Goal: Communication & Community: Answer question/provide support

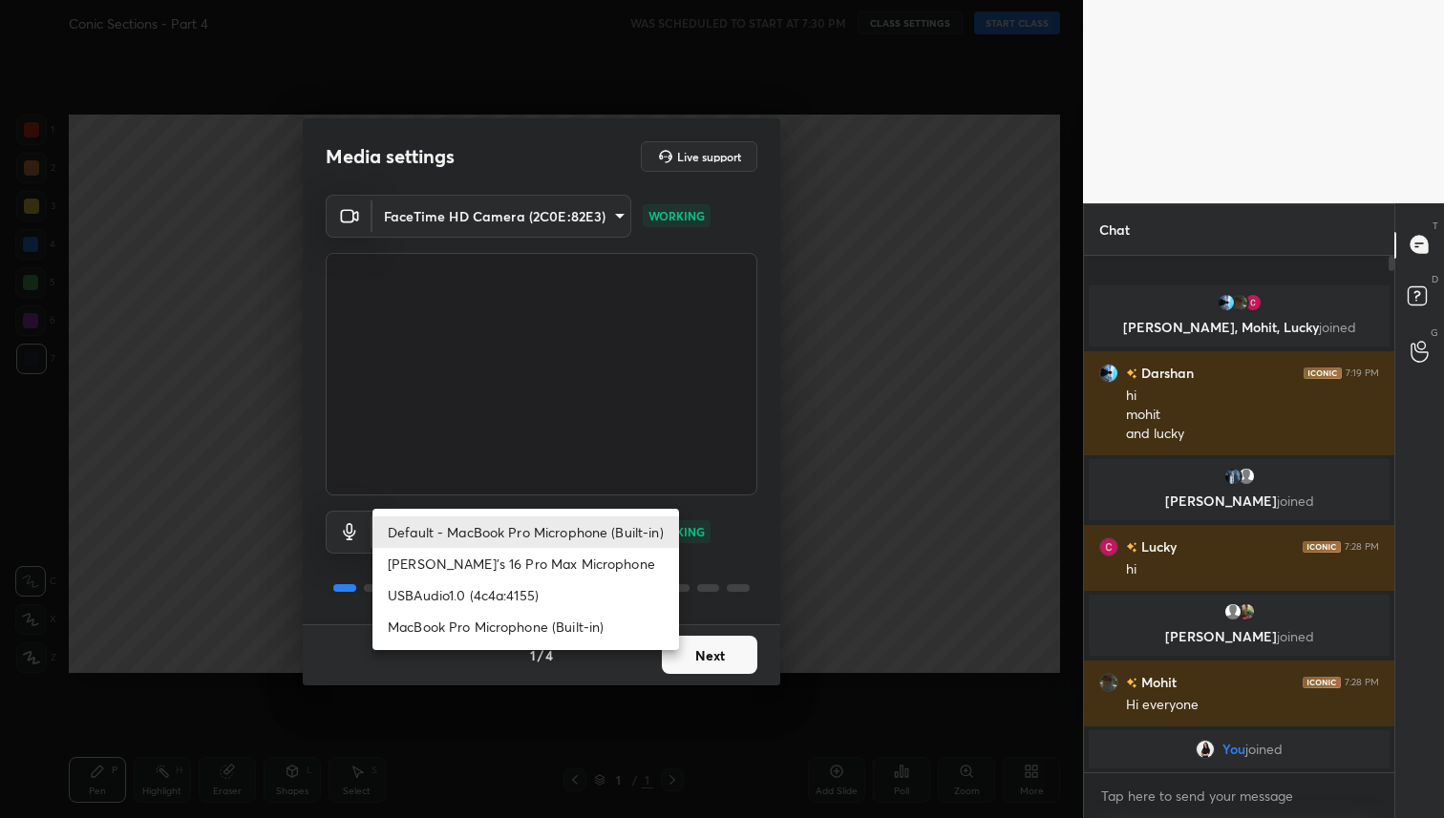
click at [568, 541] on body "1 2 3 4 5 6 7 C X Z C X Z E E Erase all H H Conic Sections - Part 4 WAS SCHEDUL…" at bounding box center [722, 409] width 1444 height 818
click at [548, 597] on li "USBAudio1.0 (4c4a:4155)" at bounding box center [525, 596] width 307 height 32
type input "a8b946942e10df1145d1f0e6134876a46b2afd8dfe9b376e74955f8c38f53369"
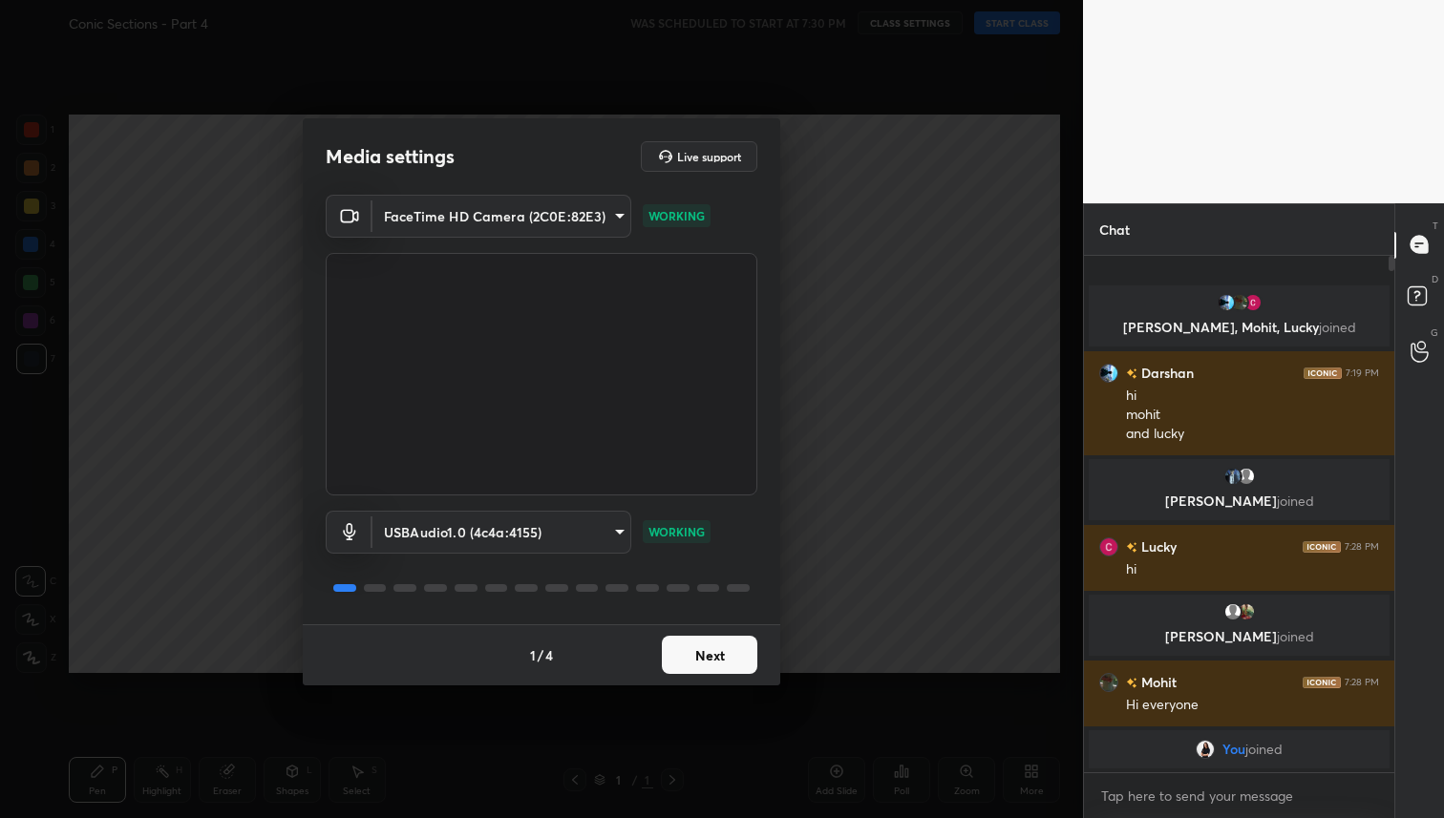
click at [711, 643] on button "Next" at bounding box center [709, 655] width 95 height 38
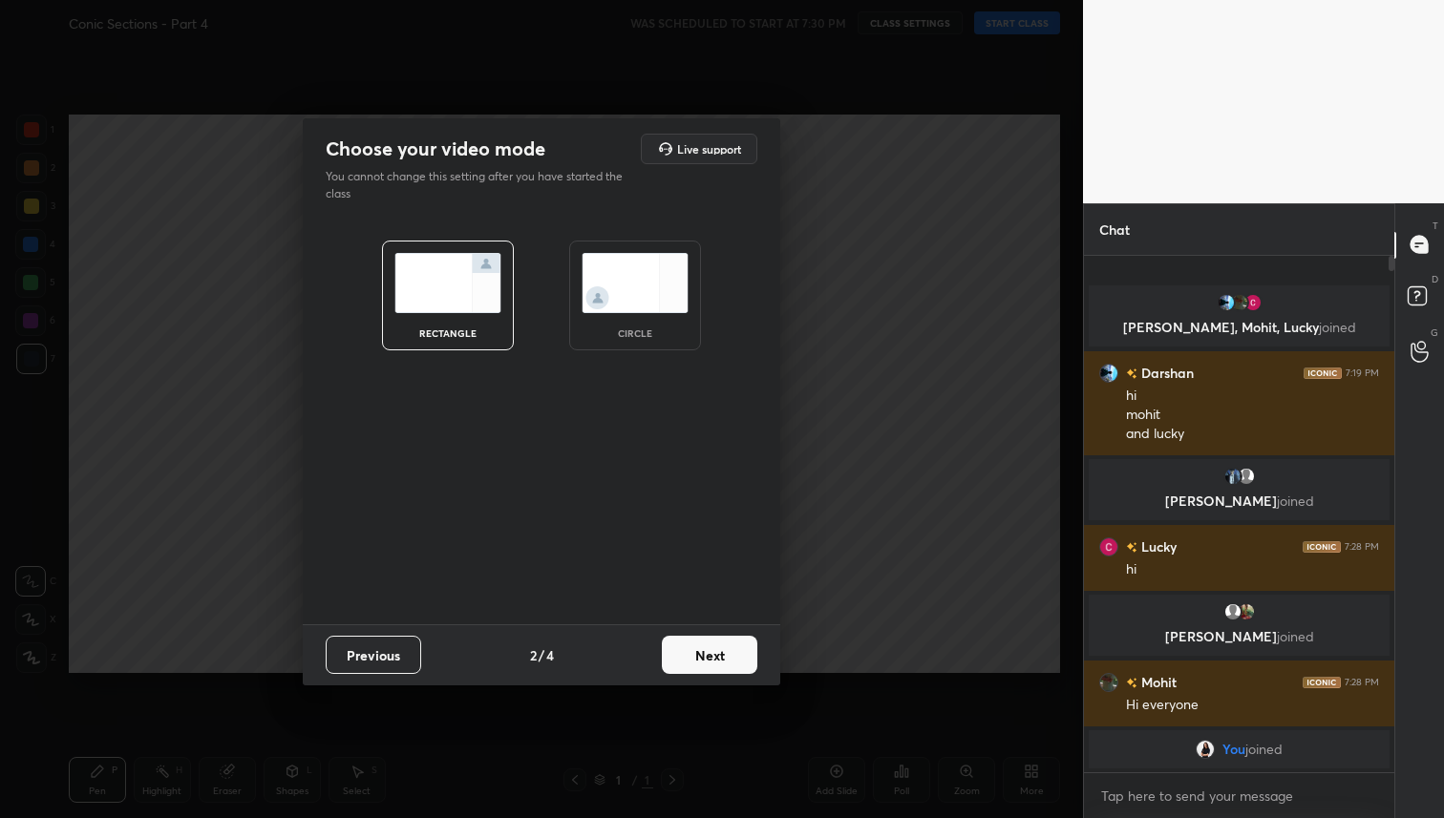
click at [711, 643] on button "Next" at bounding box center [709, 655] width 95 height 38
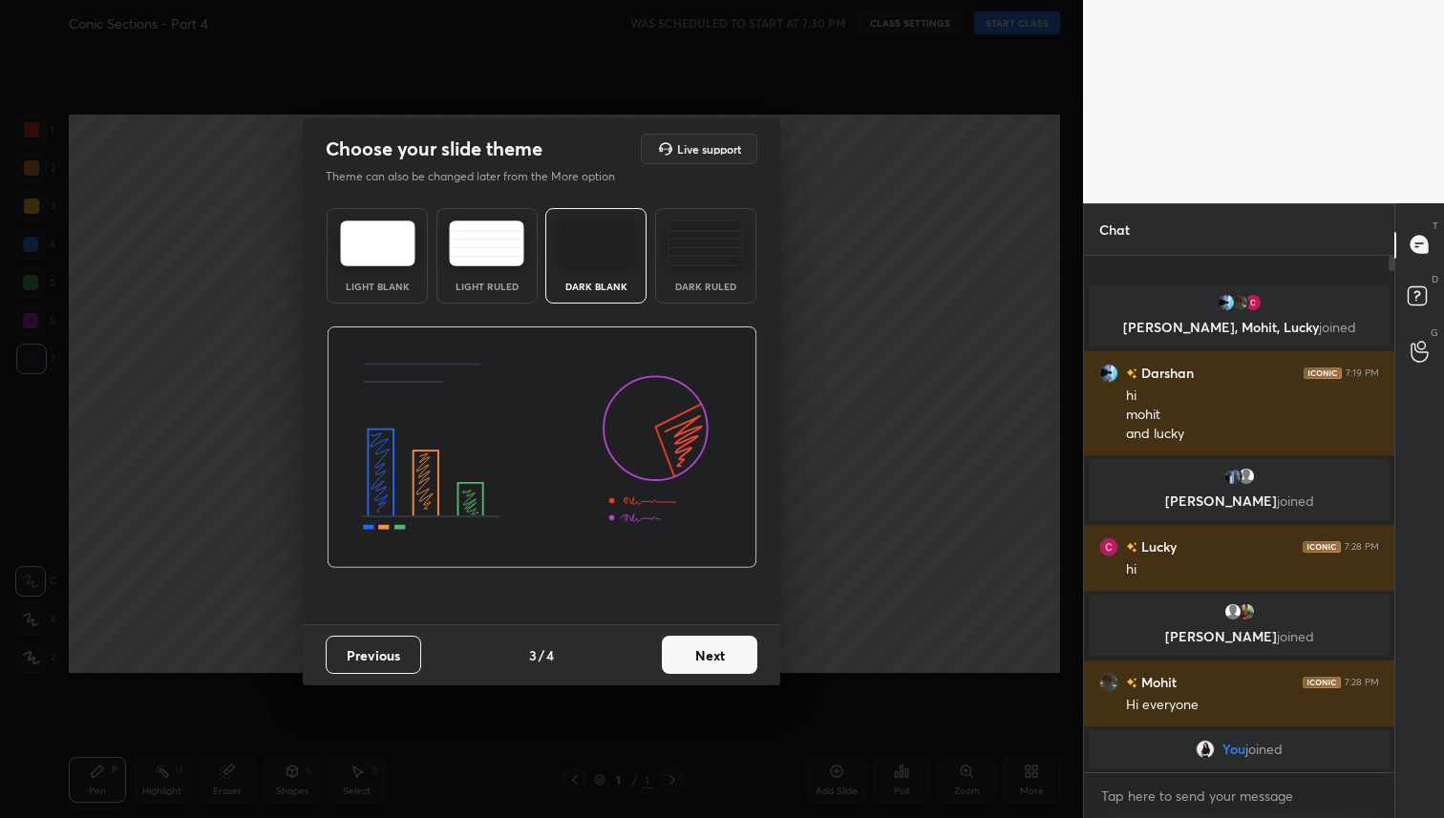
click at [711, 643] on button "Next" at bounding box center [709, 655] width 95 height 38
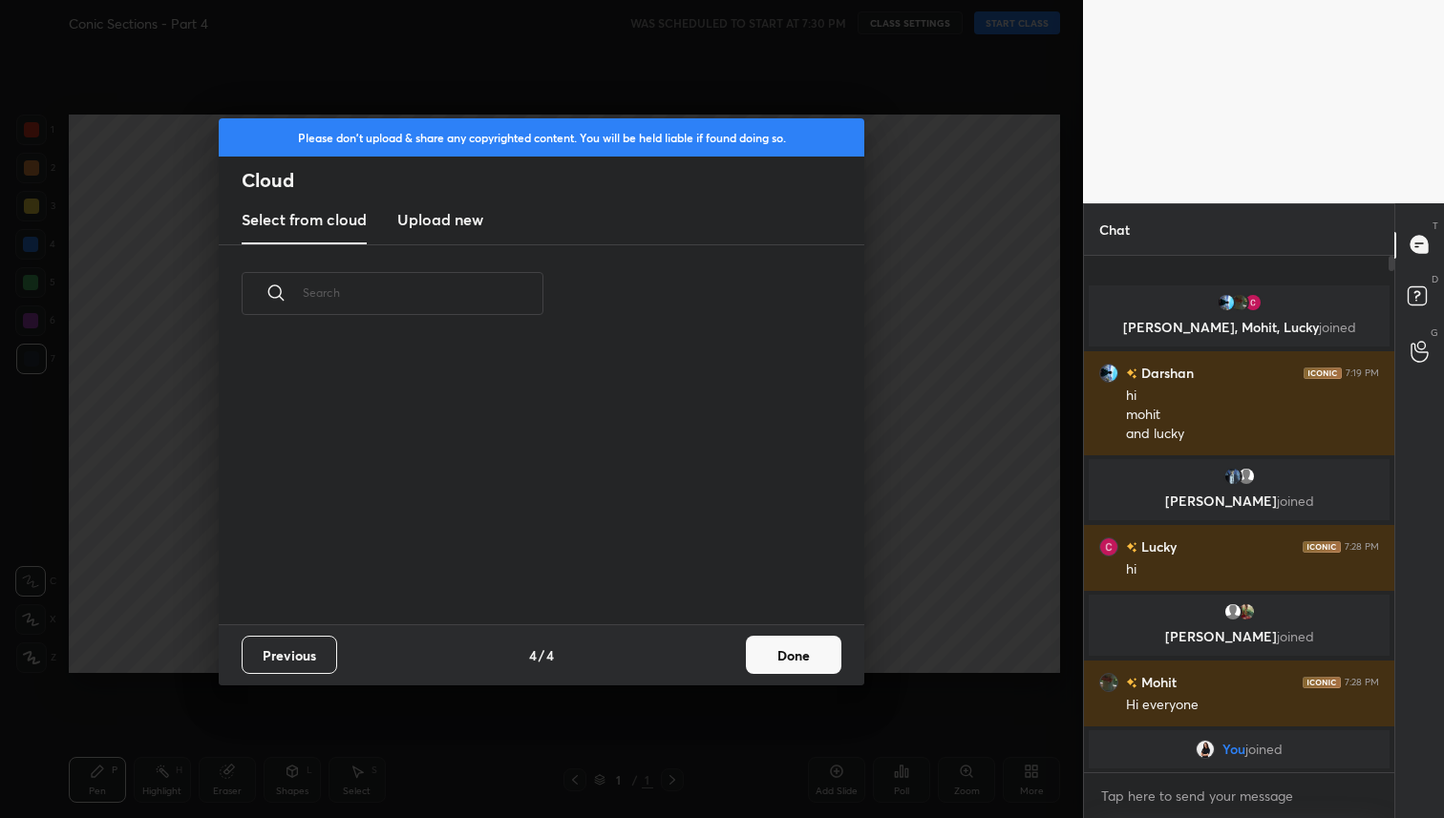
scroll to position [282, 613]
click at [811, 659] on button "Done" at bounding box center [793, 655] width 95 height 38
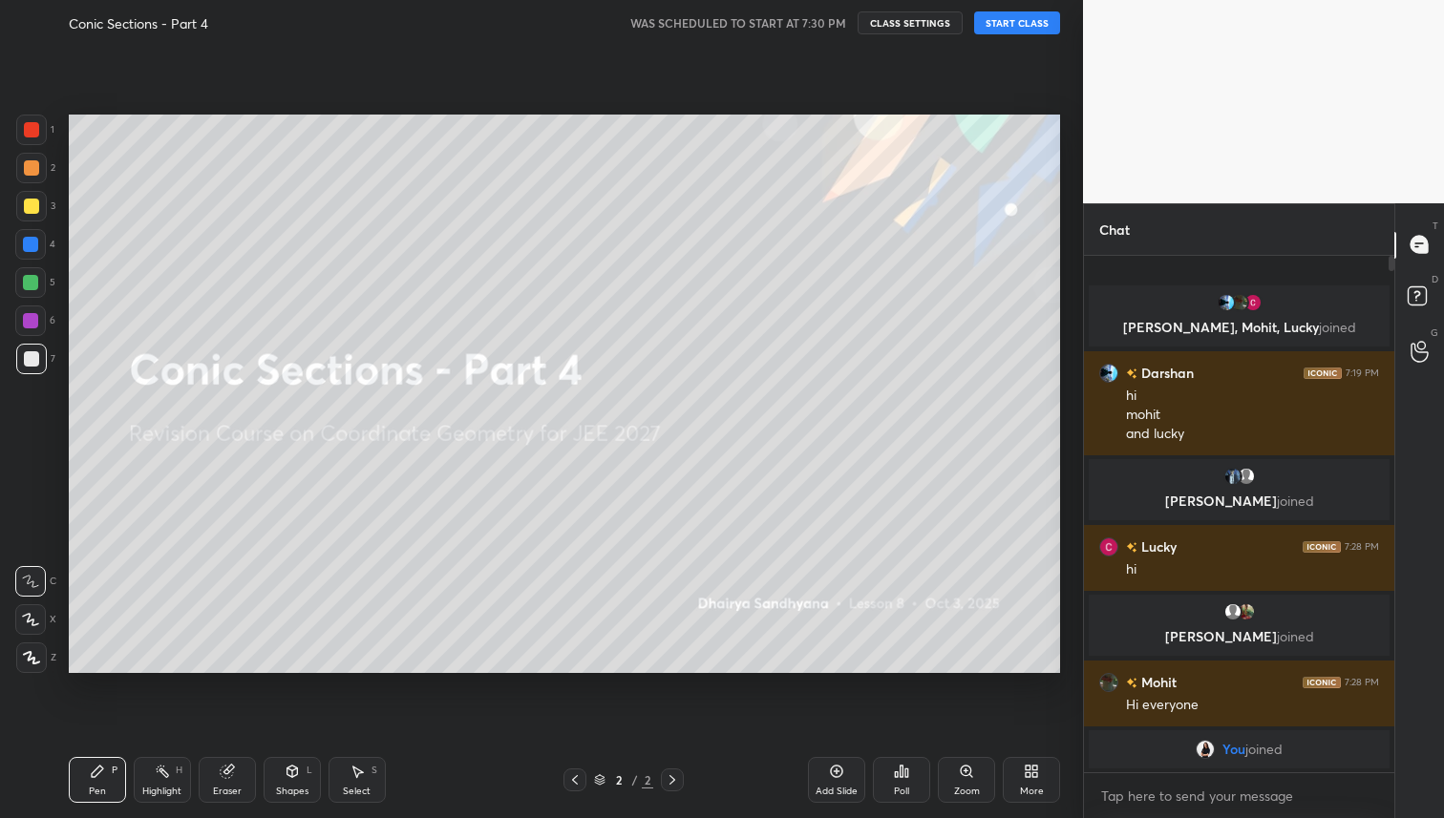
click at [1019, 19] on button "START CLASS" at bounding box center [1017, 22] width 86 height 23
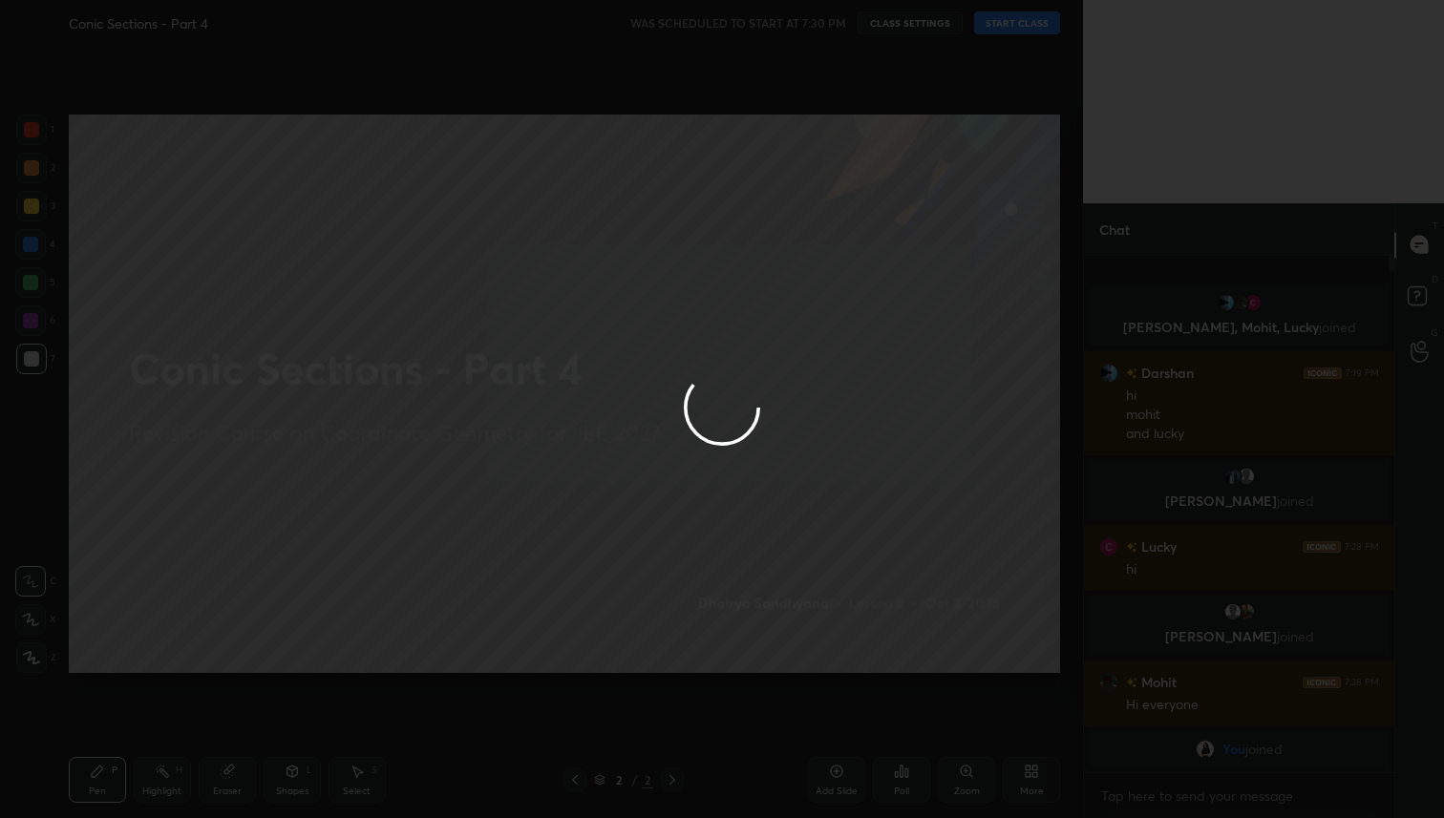
type textarea "x"
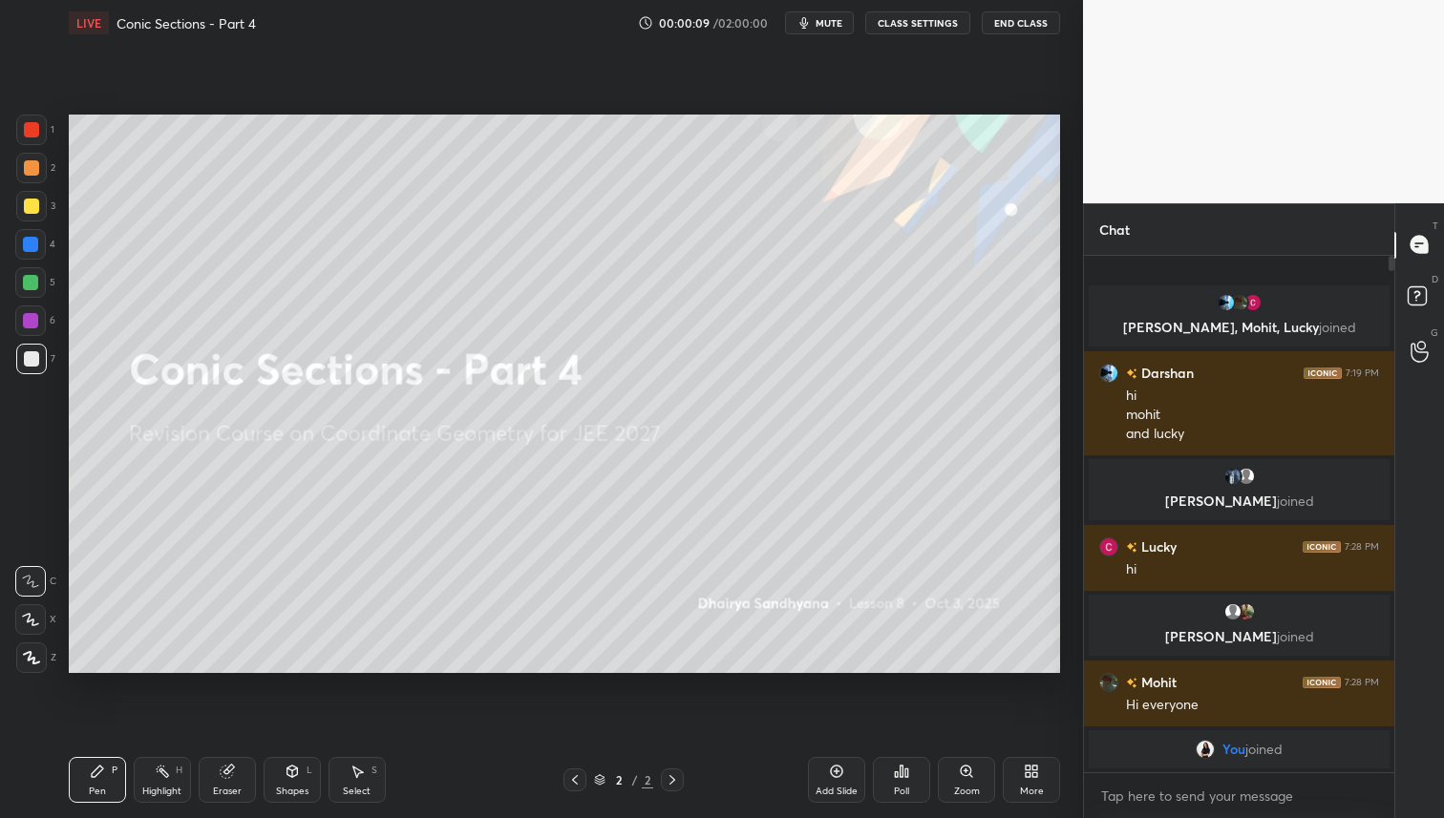
click at [1057, 783] on div "More" at bounding box center [1031, 780] width 57 height 46
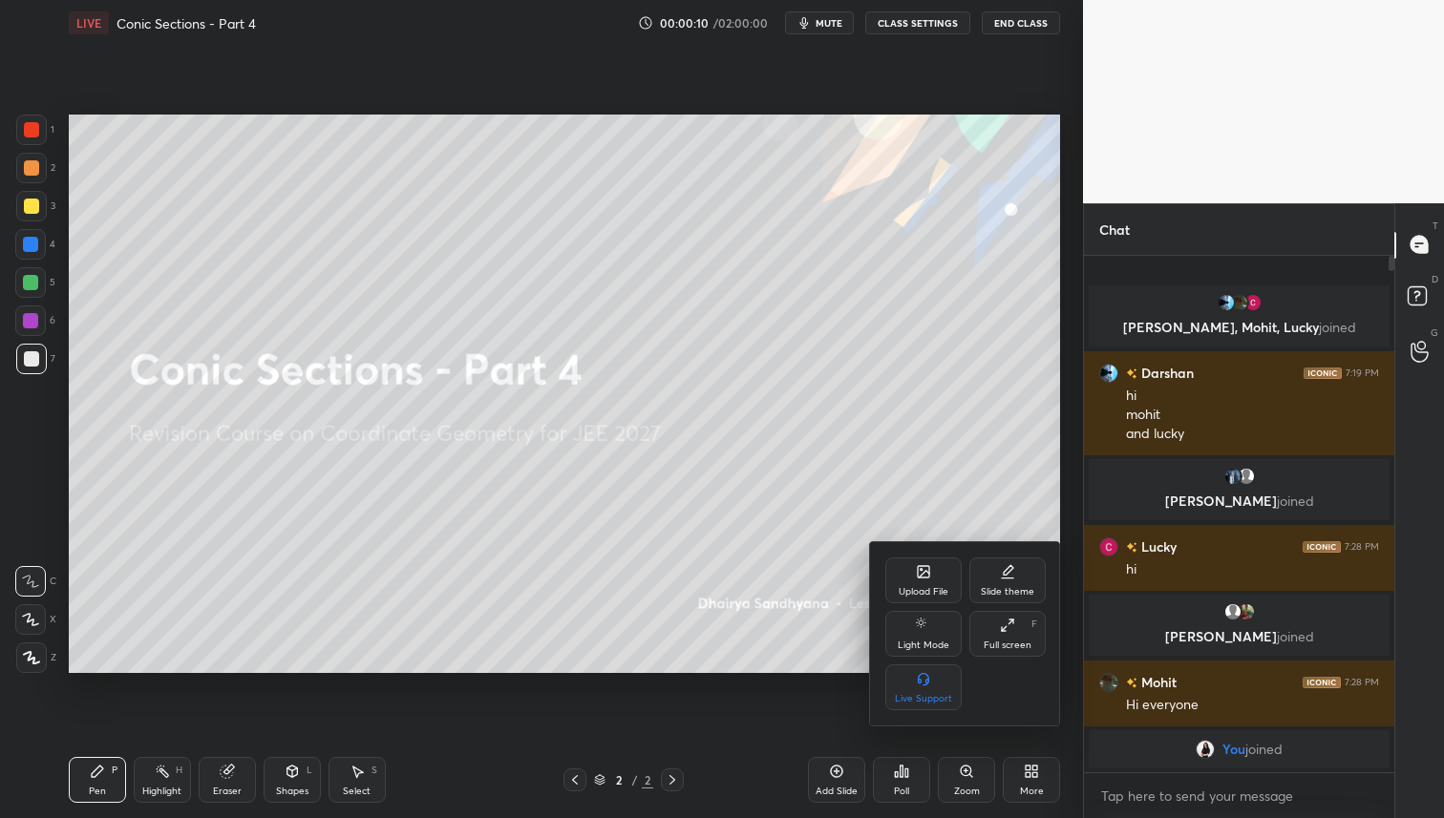
click at [942, 575] on div "Upload File" at bounding box center [923, 581] width 76 height 46
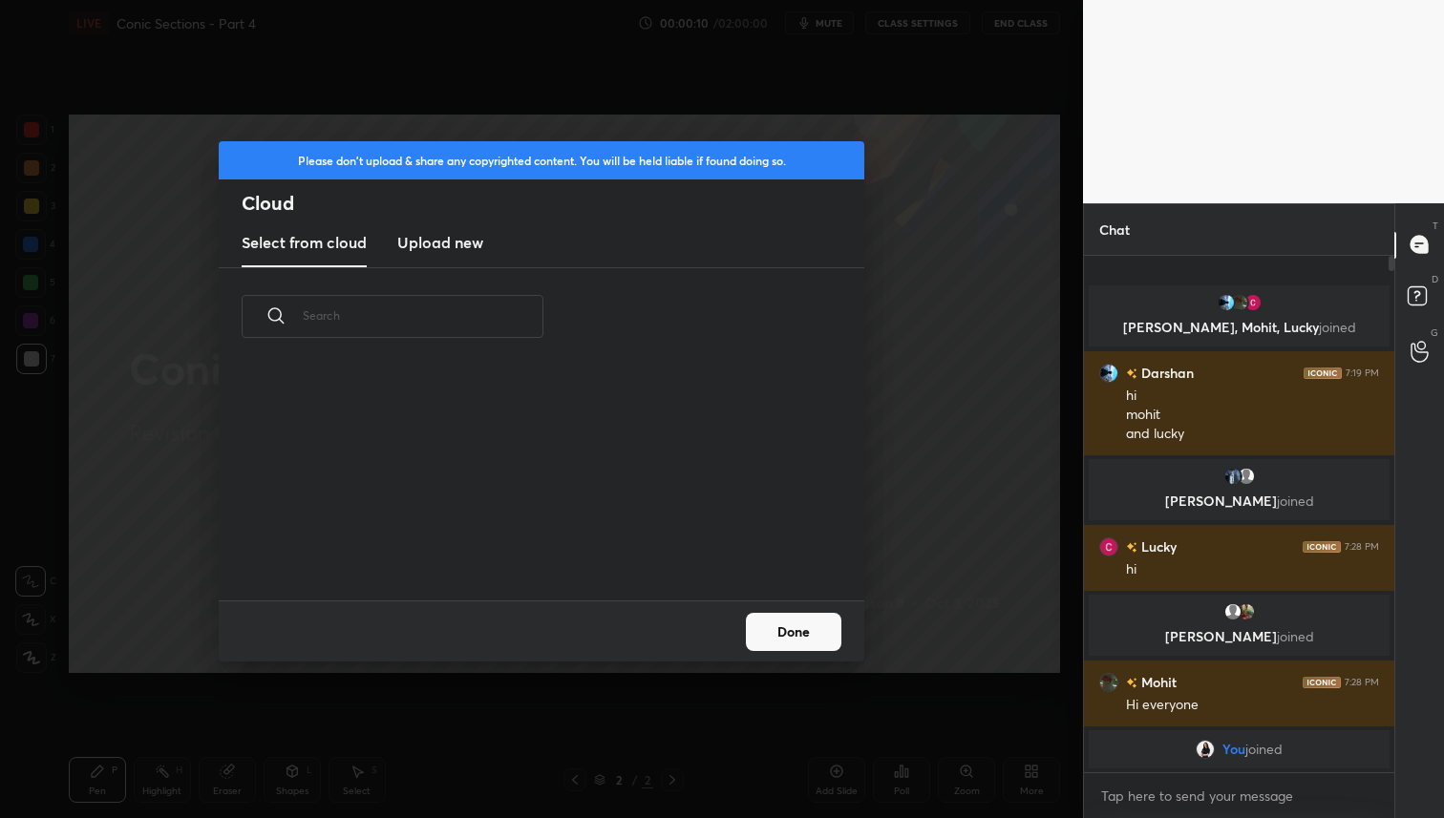
scroll to position [235, 613]
click at [452, 236] on h3 "Upload new" at bounding box center [440, 242] width 86 height 23
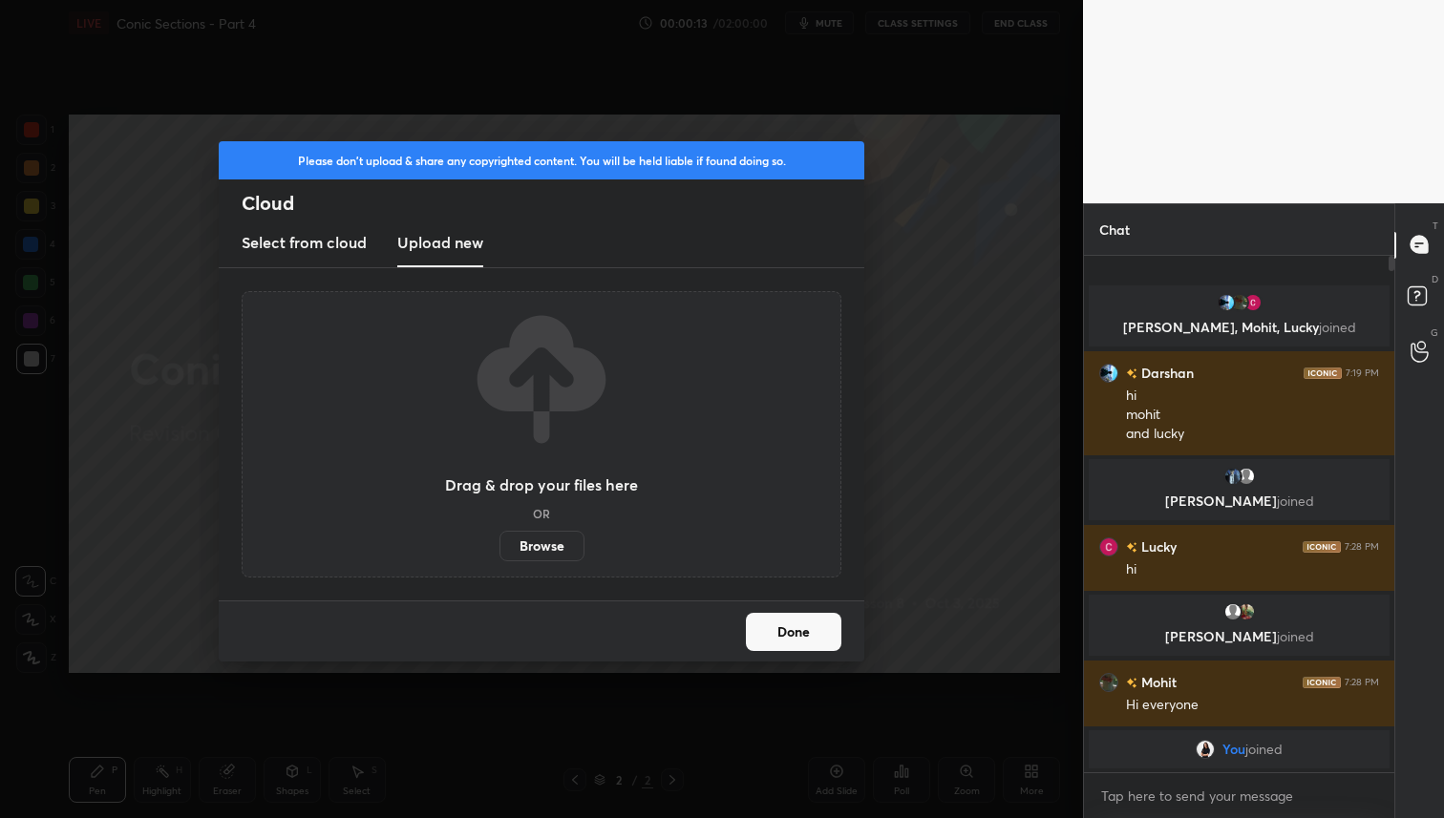
click at [551, 550] on label "Browse" at bounding box center [541, 546] width 85 height 31
click at [499, 550] on input "Browse" at bounding box center [499, 546] width 0 height 31
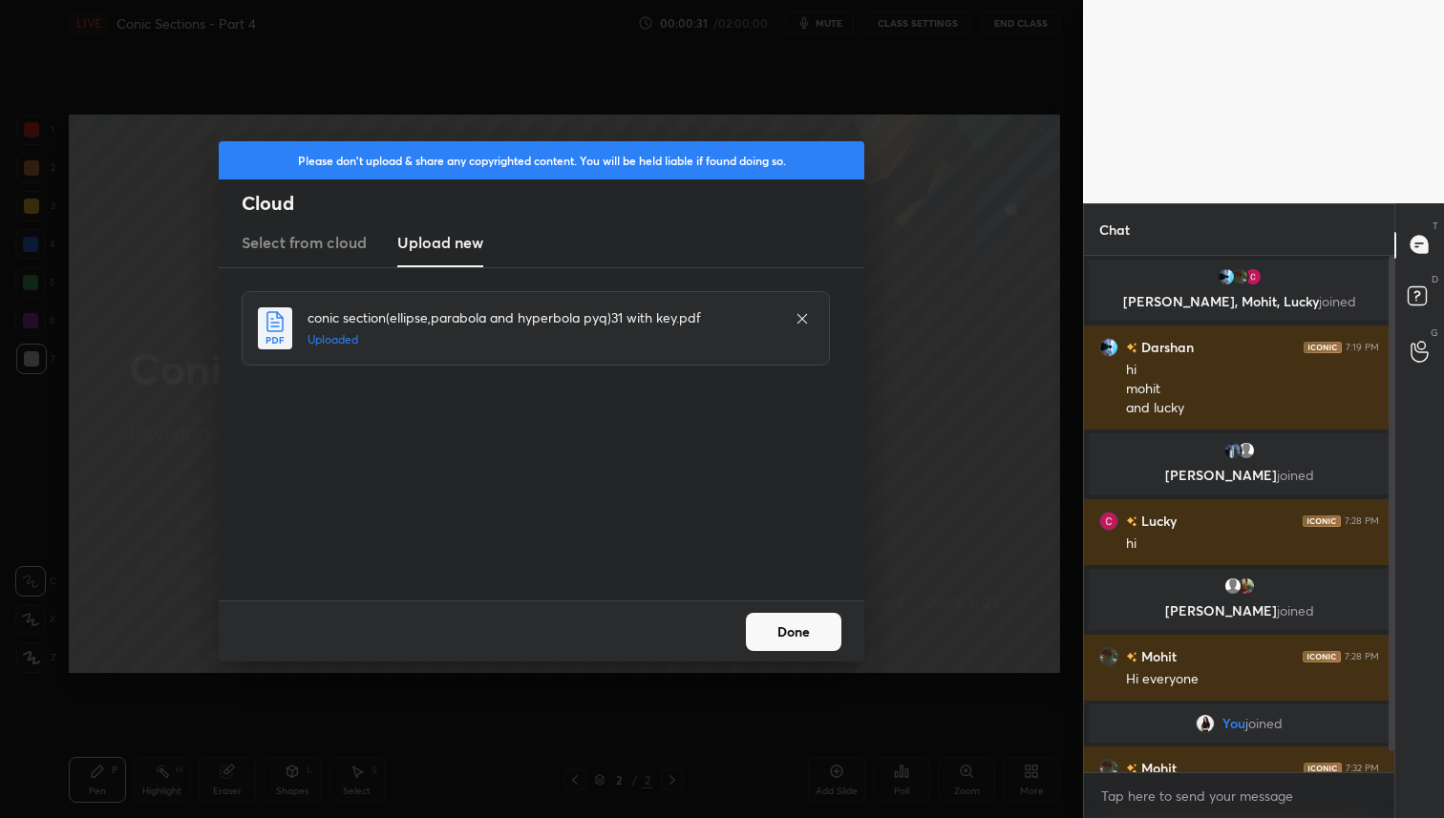
click at [806, 621] on button "Done" at bounding box center [793, 632] width 95 height 38
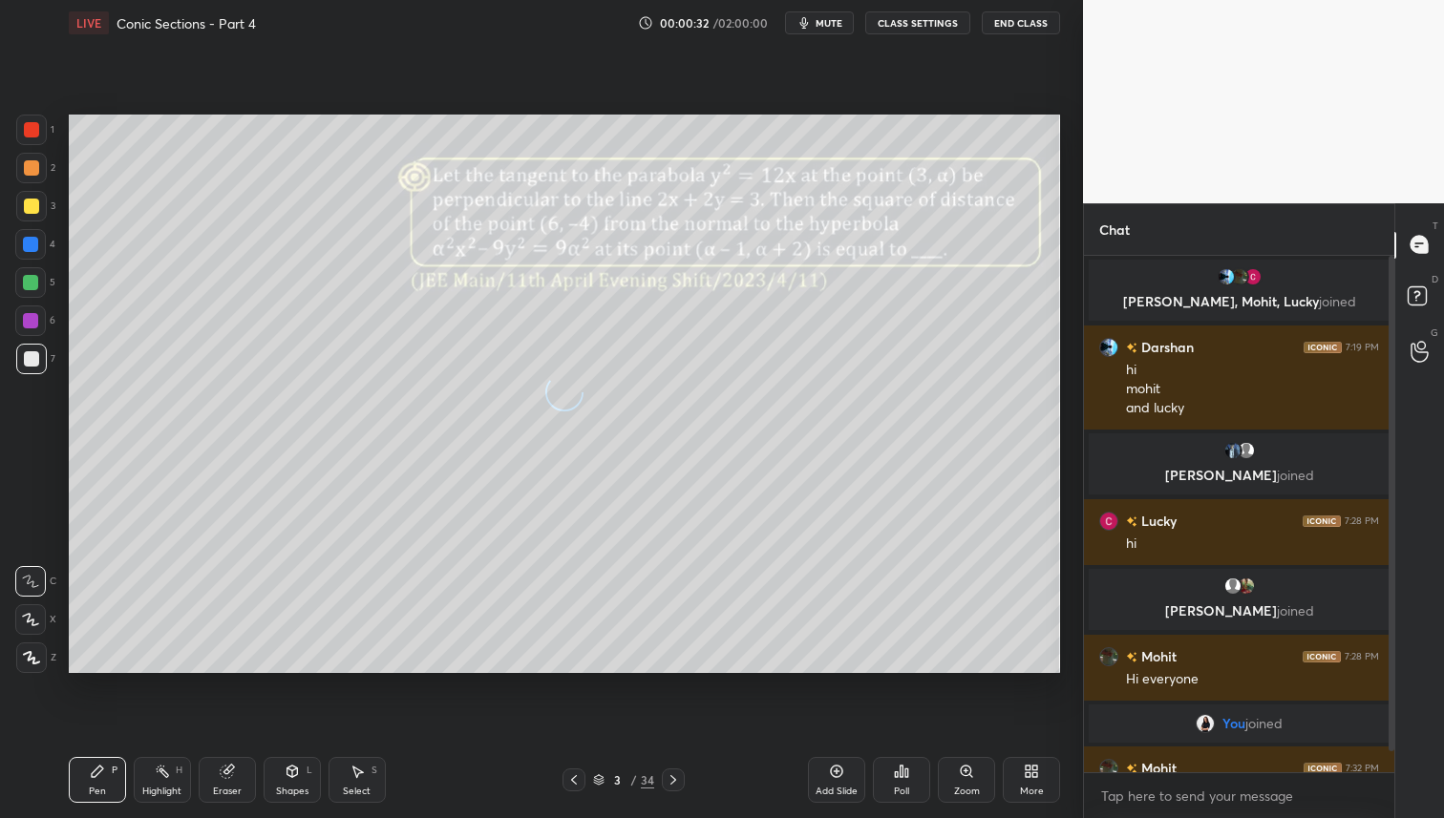
scroll to position [40, 0]
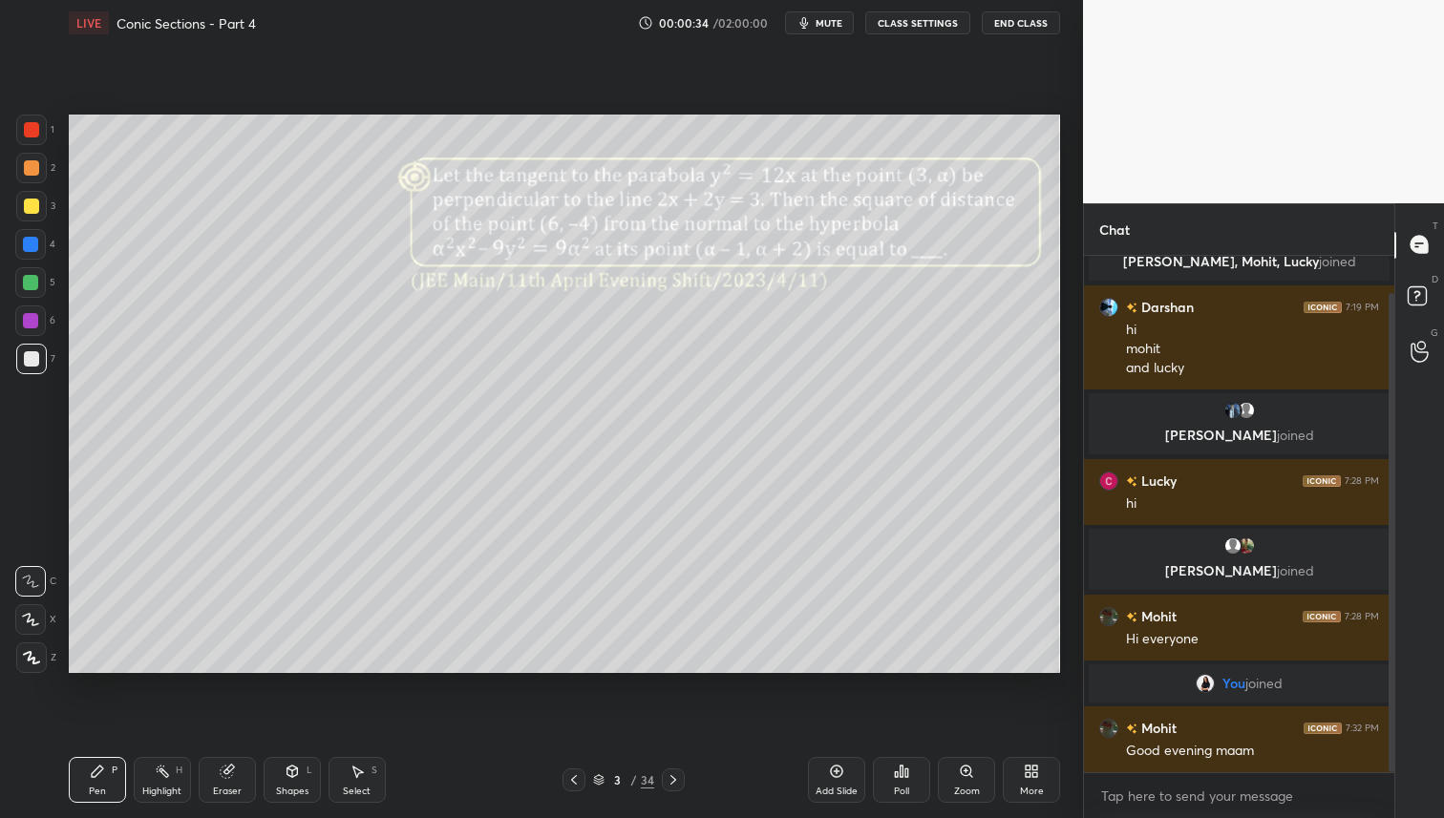
click at [574, 778] on icon at bounding box center [573, 780] width 15 height 15
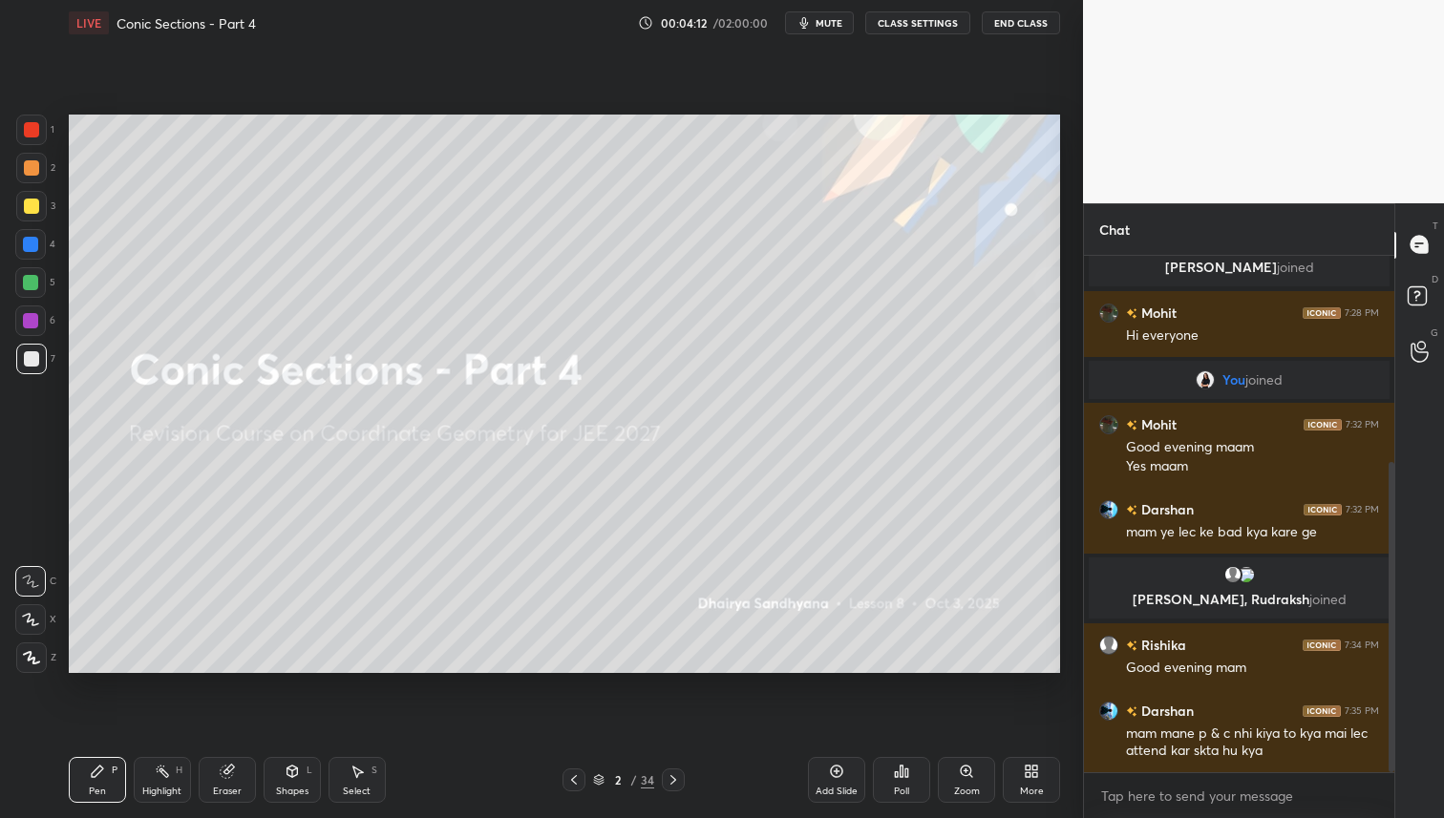
scroll to position [410, 0]
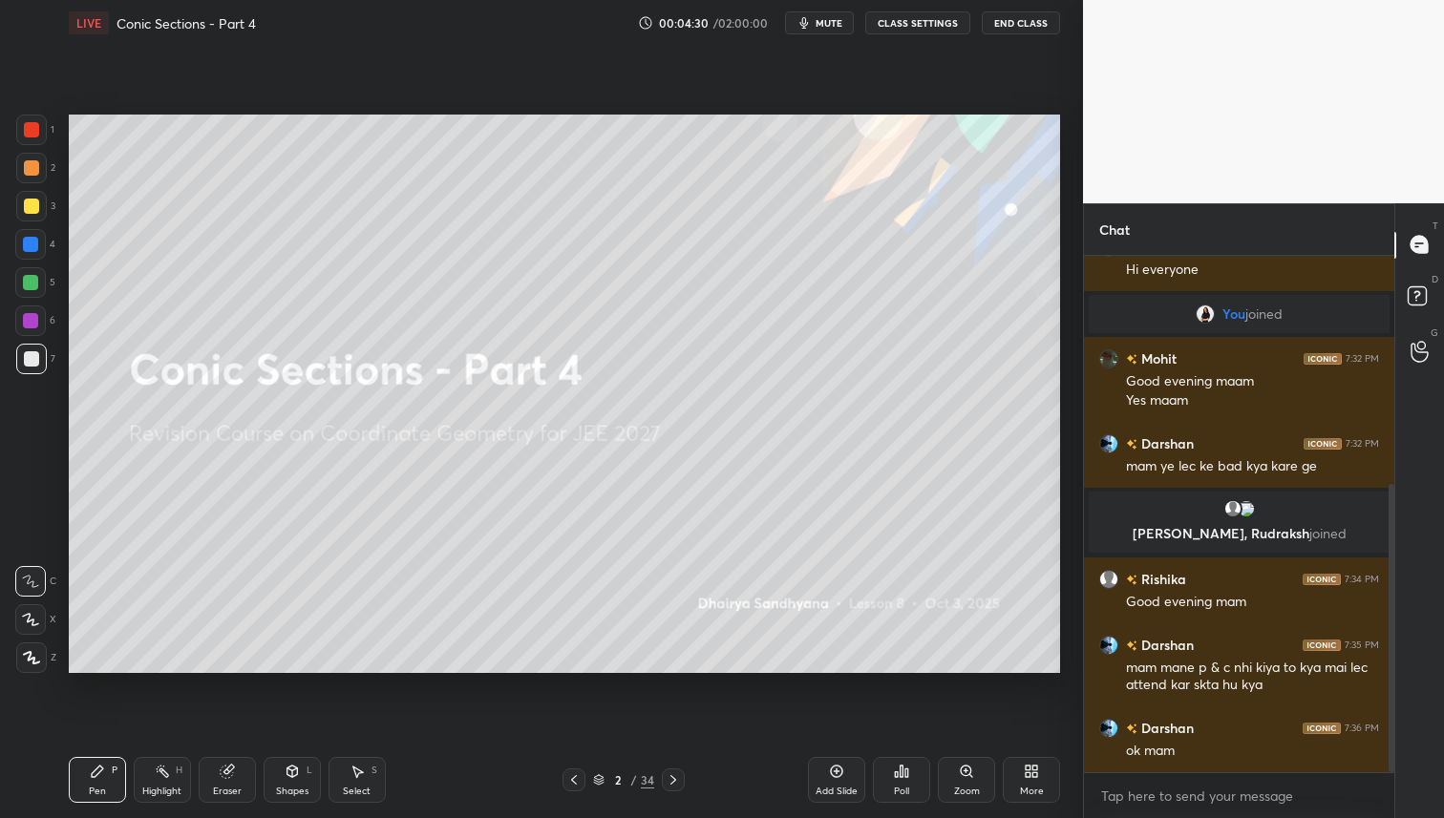
click at [675, 785] on icon at bounding box center [673, 780] width 15 height 15
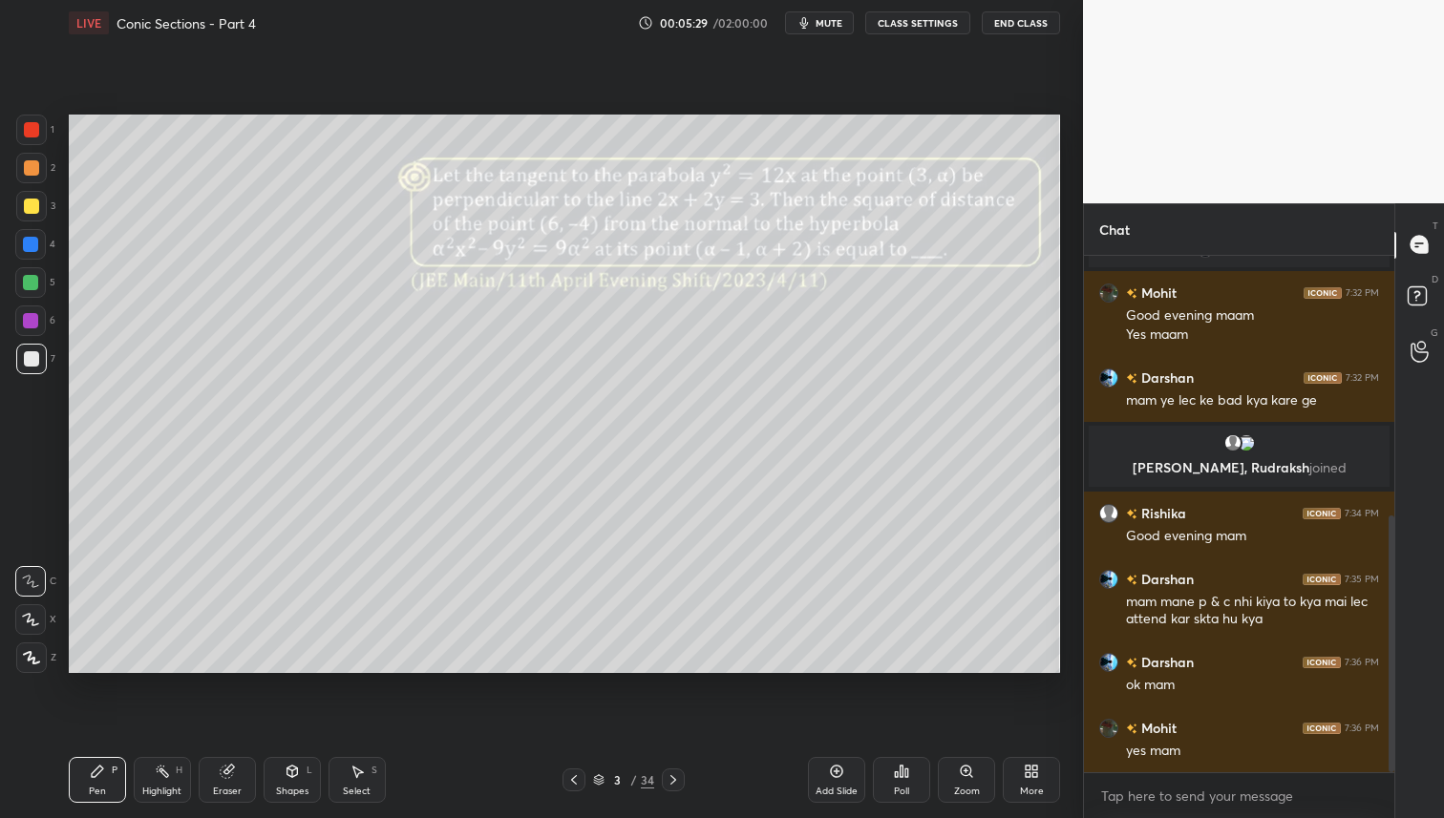
scroll to position [521, 0]
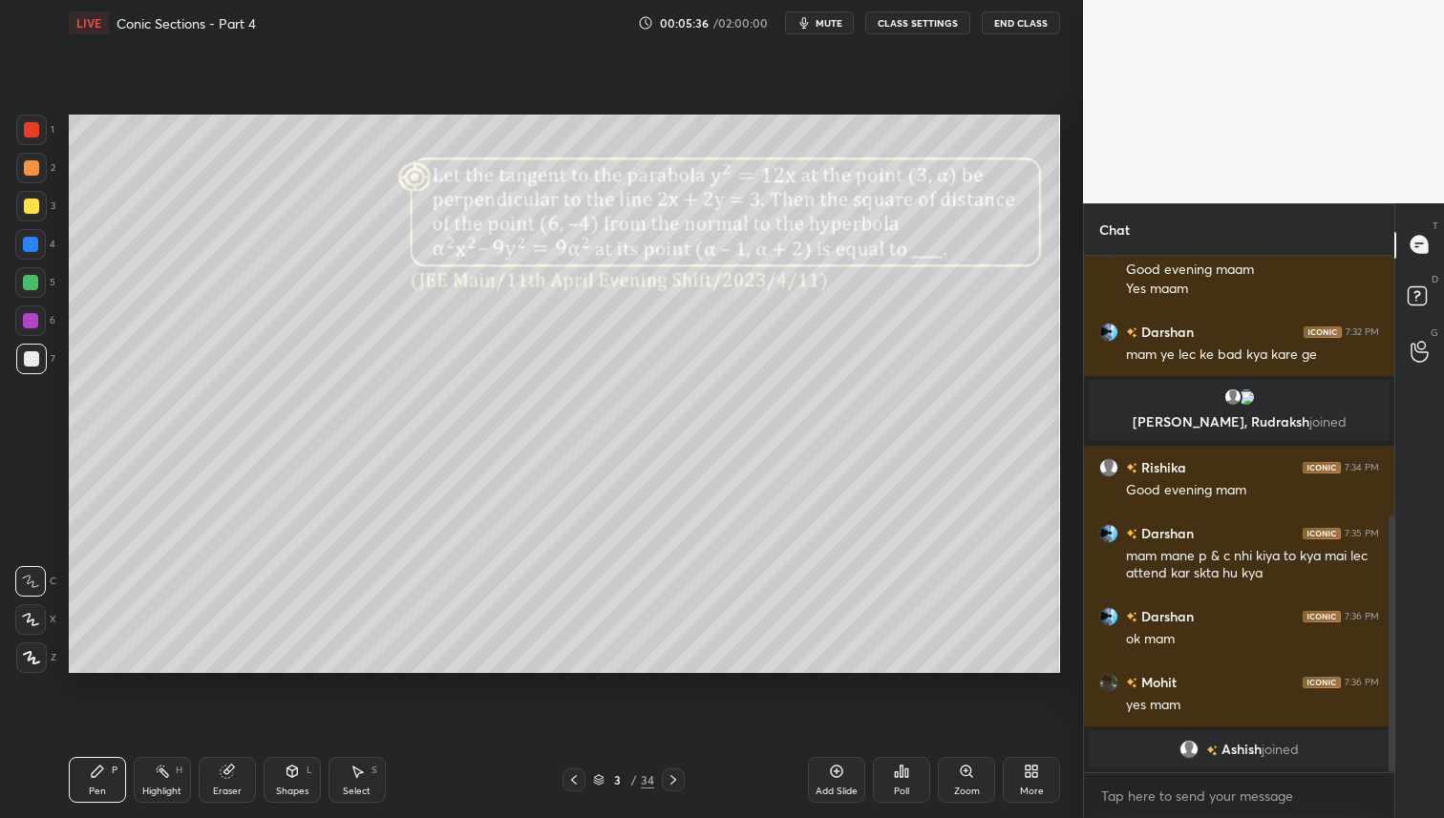
click at [918, 787] on div "Poll" at bounding box center [901, 780] width 57 height 46
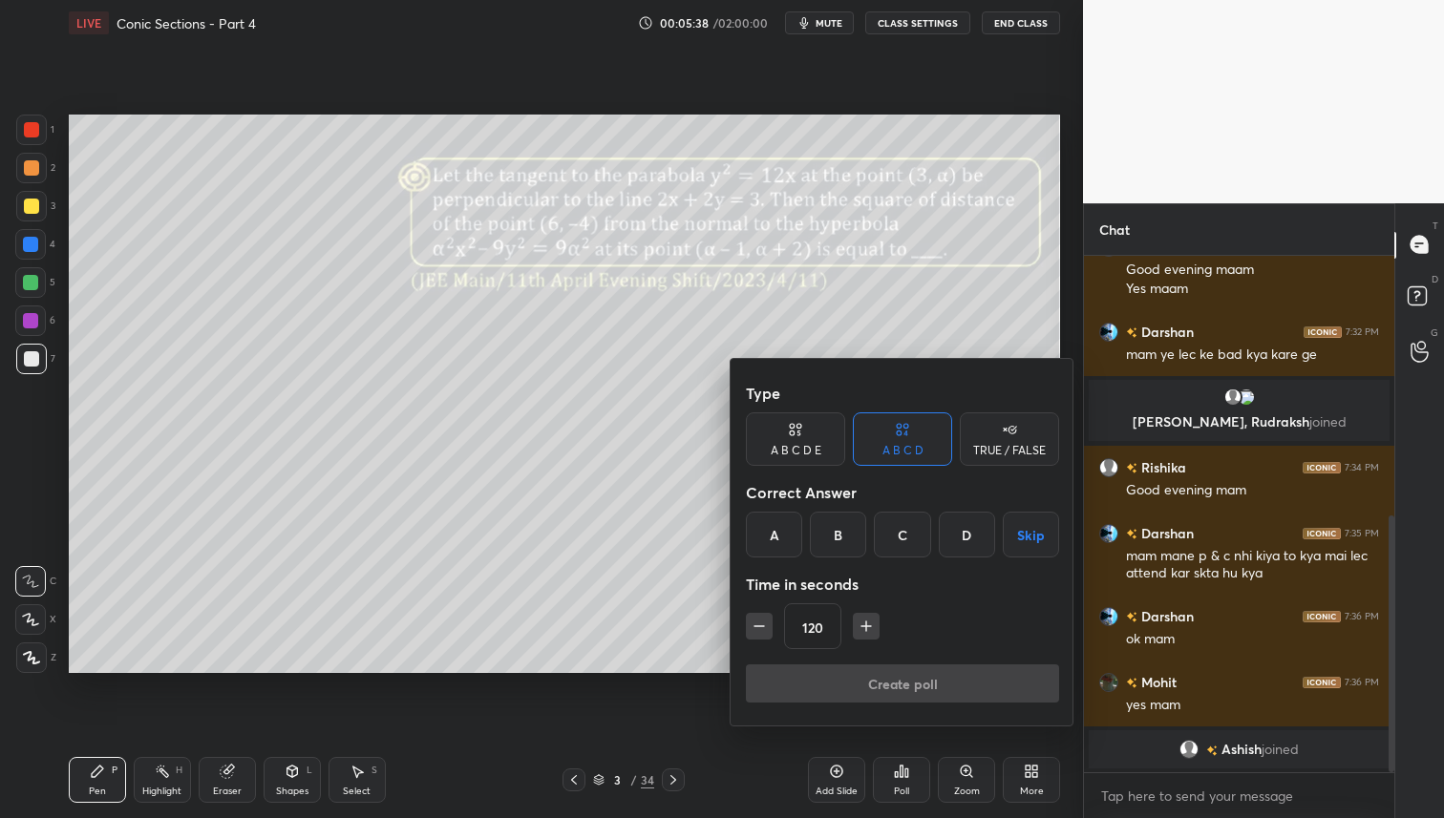
click at [913, 784] on div at bounding box center [722, 409] width 1444 height 818
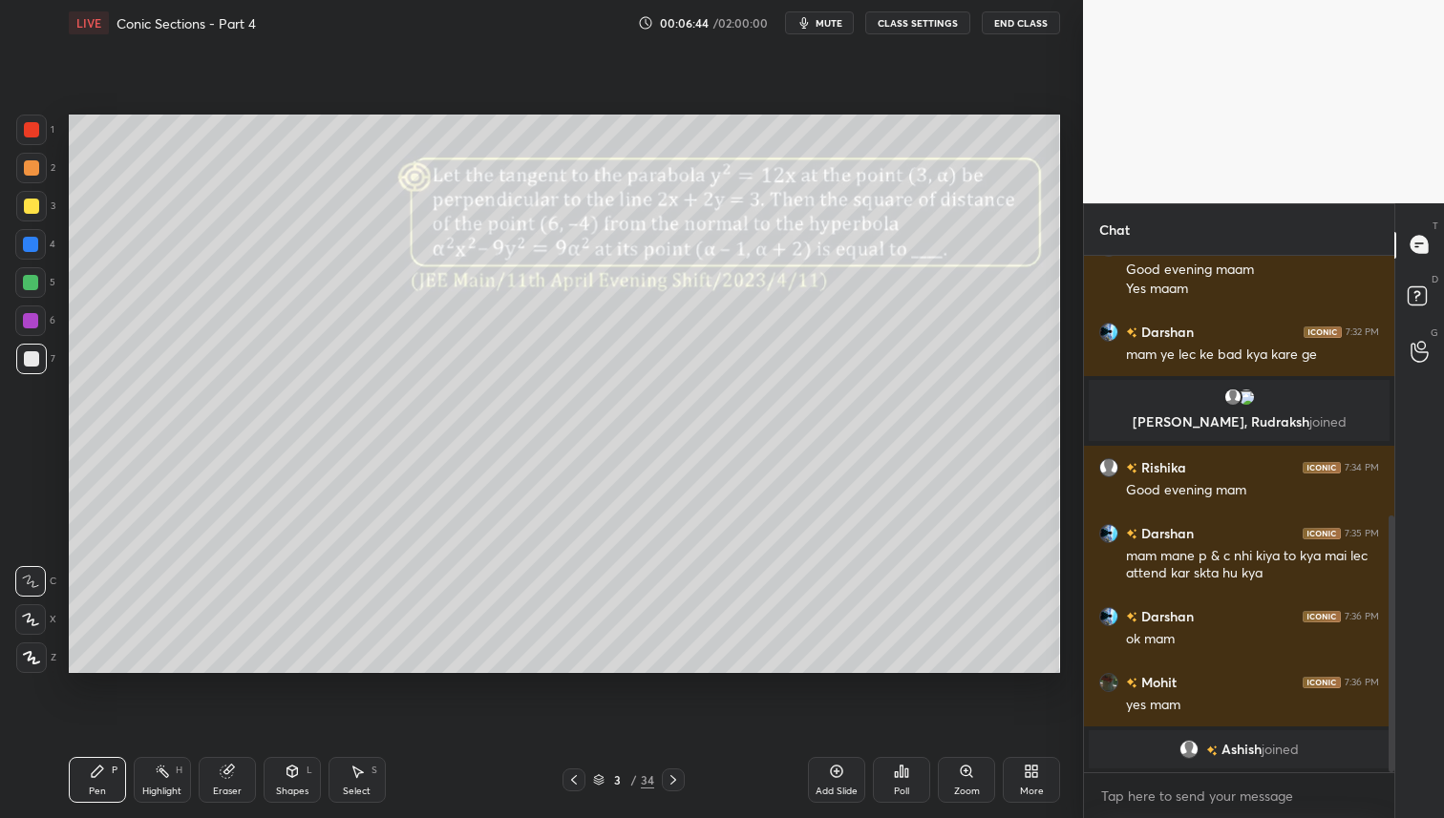
click at [888, 798] on div "Poll" at bounding box center [901, 780] width 57 height 46
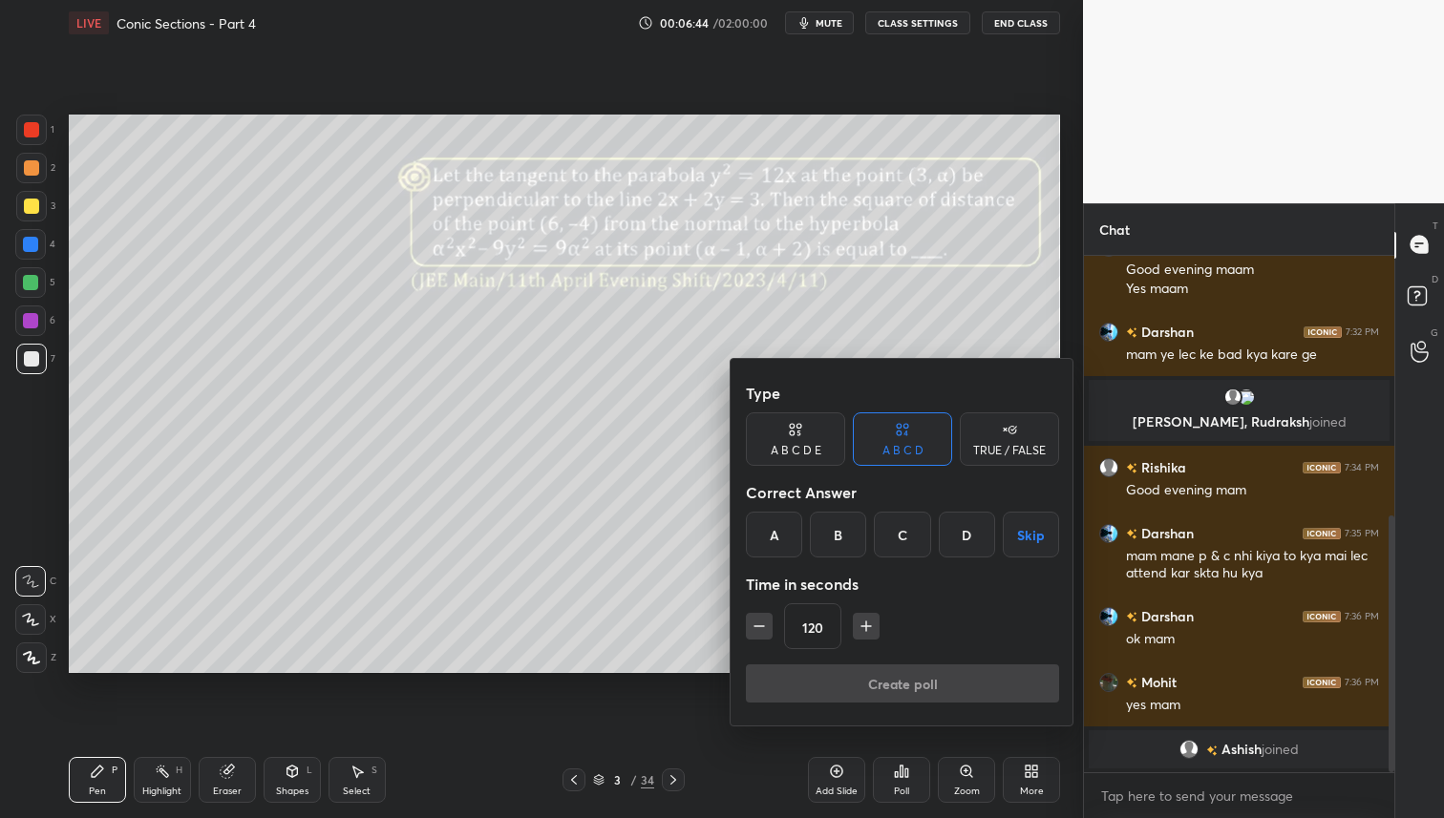
click at [962, 530] on div "D" at bounding box center [967, 535] width 56 height 46
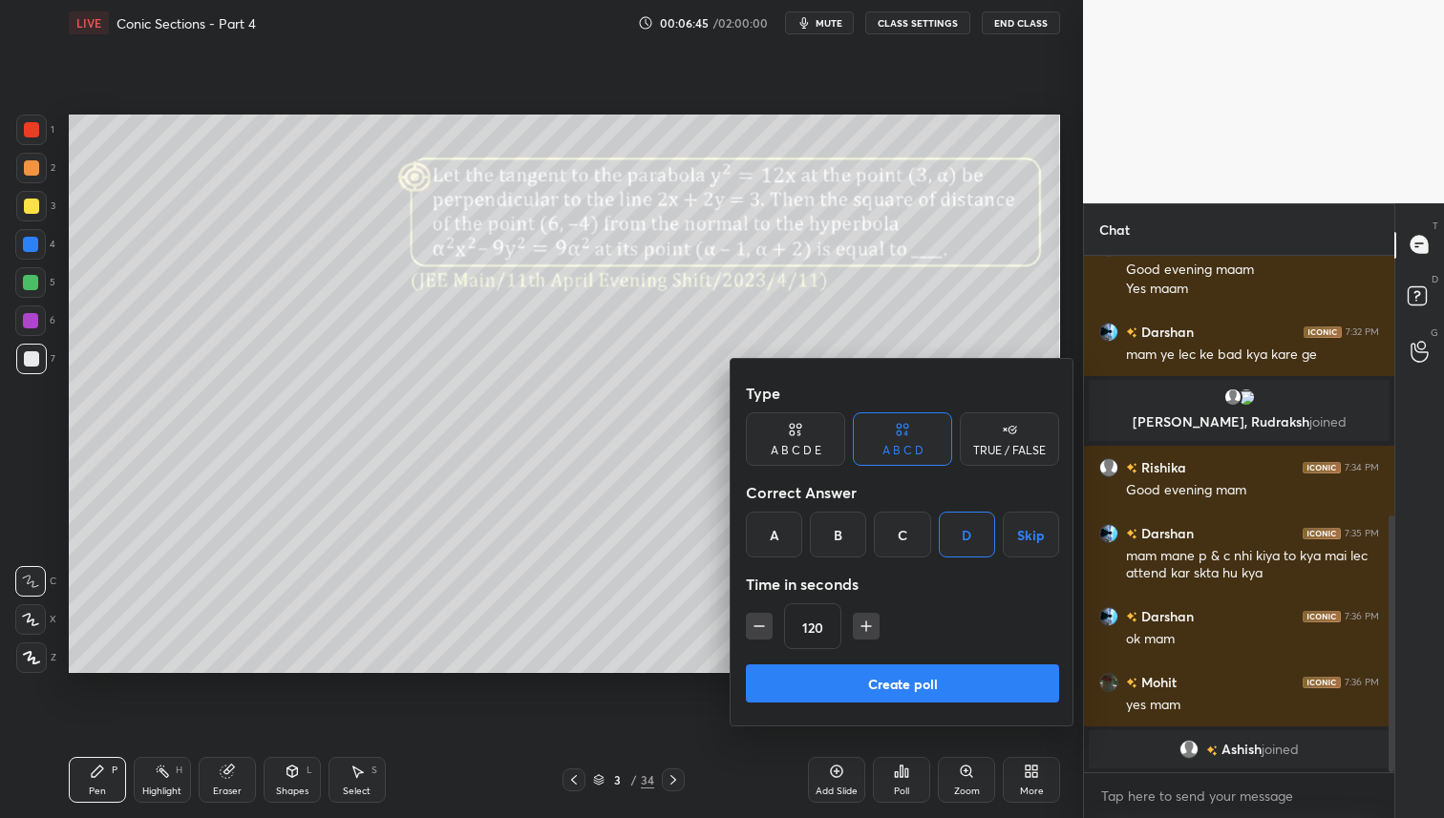
click at [752, 636] on button "button" at bounding box center [759, 626] width 27 height 27
click at [761, 629] on icon "button" at bounding box center [759, 626] width 19 height 19
click at [760, 626] on icon "button" at bounding box center [759, 626] width 19 height 19
drag, startPoint x: 762, startPoint y: 627, endPoint x: 773, endPoint y: 631, distance: 12.1
click at [762, 628] on icon "button" at bounding box center [759, 626] width 19 height 19
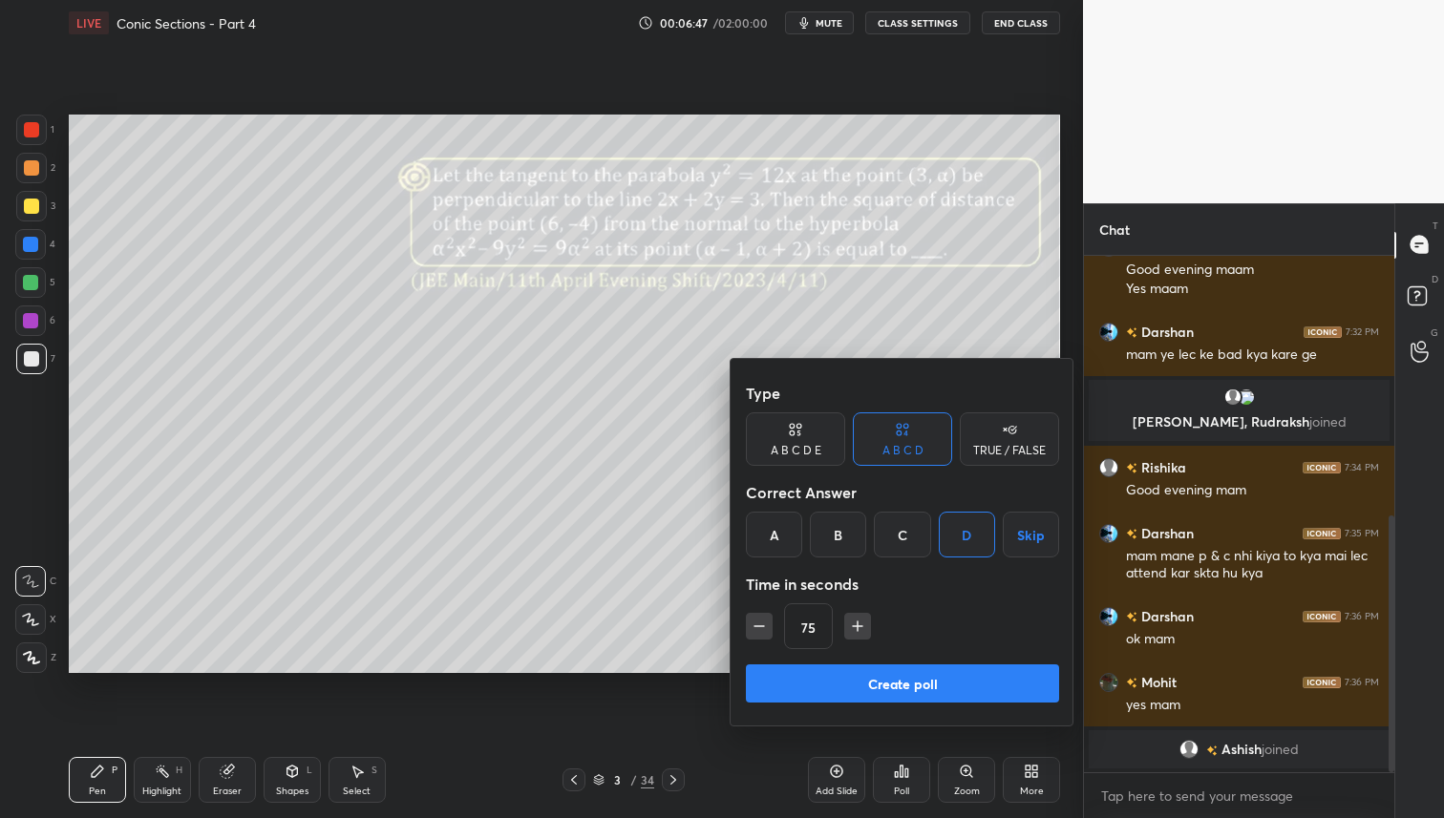
type input "60"
click at [892, 675] on button "Create poll" at bounding box center [902, 684] width 313 height 38
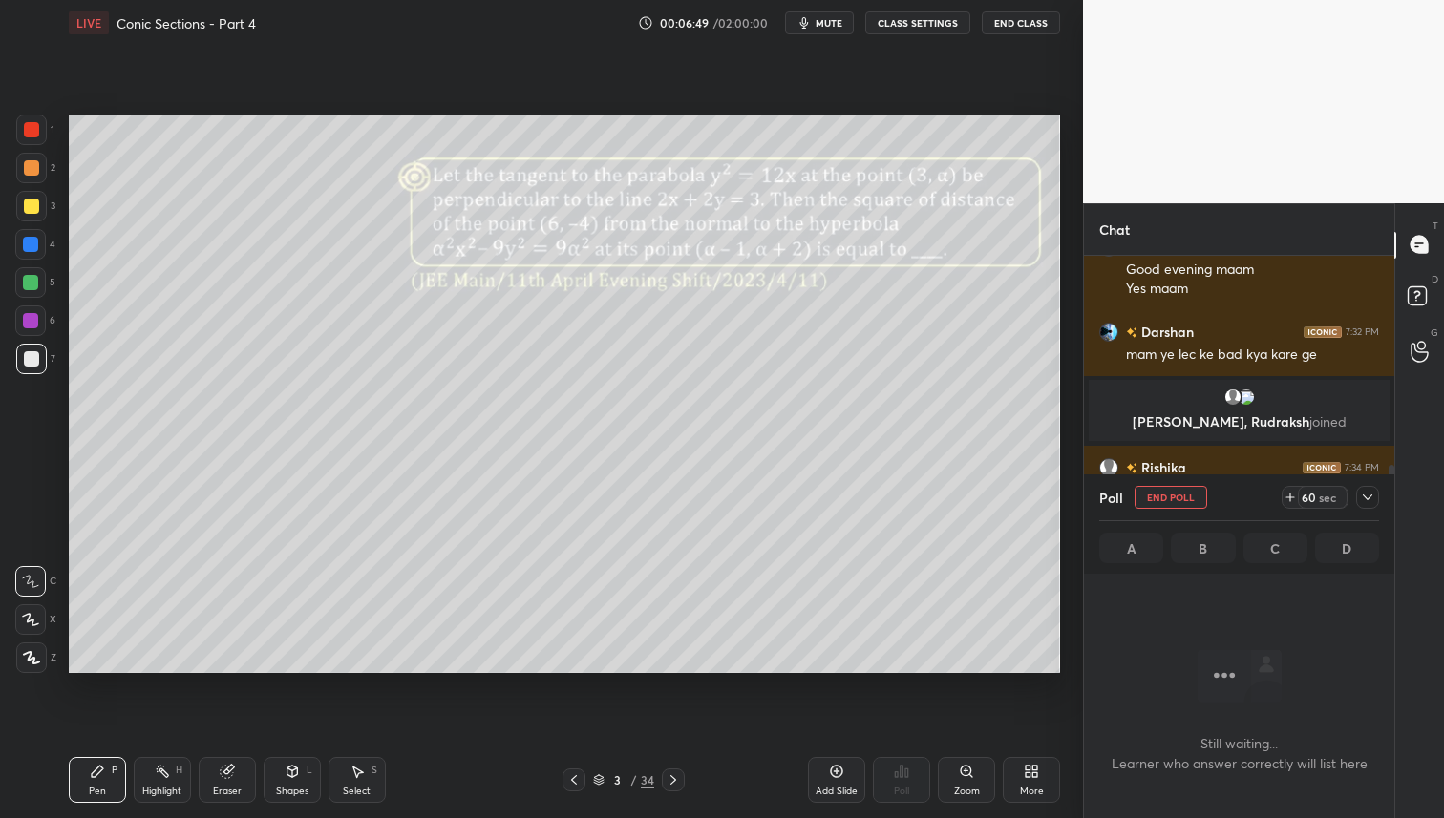
scroll to position [6, 7]
click at [1363, 502] on icon at bounding box center [1367, 497] width 15 height 15
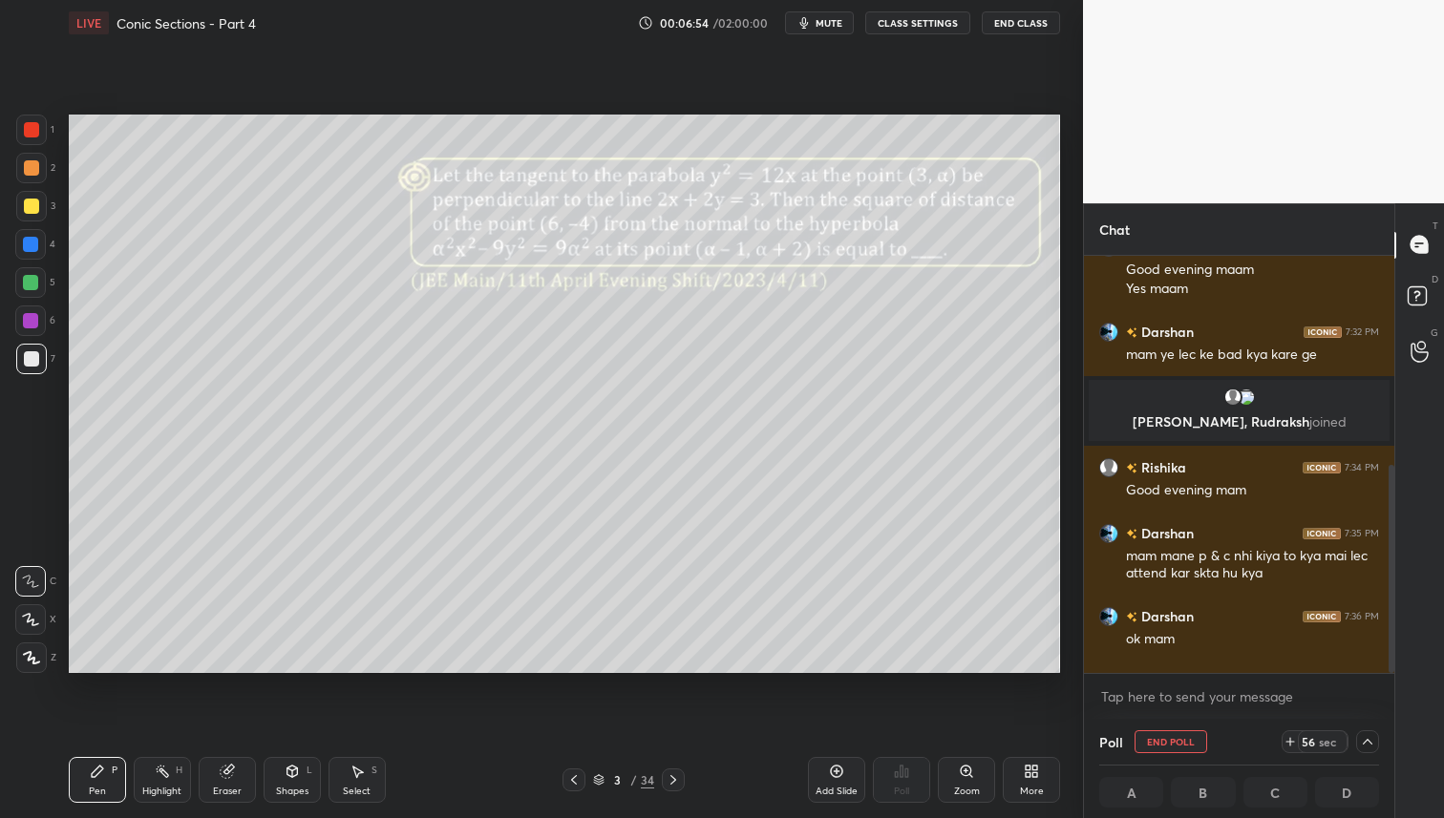
drag, startPoint x: 32, startPoint y: 213, endPoint x: 48, endPoint y: 235, distance: 27.3
click at [32, 213] on div at bounding box center [31, 206] width 15 height 15
click at [1374, 736] on icon at bounding box center [1367, 741] width 15 height 15
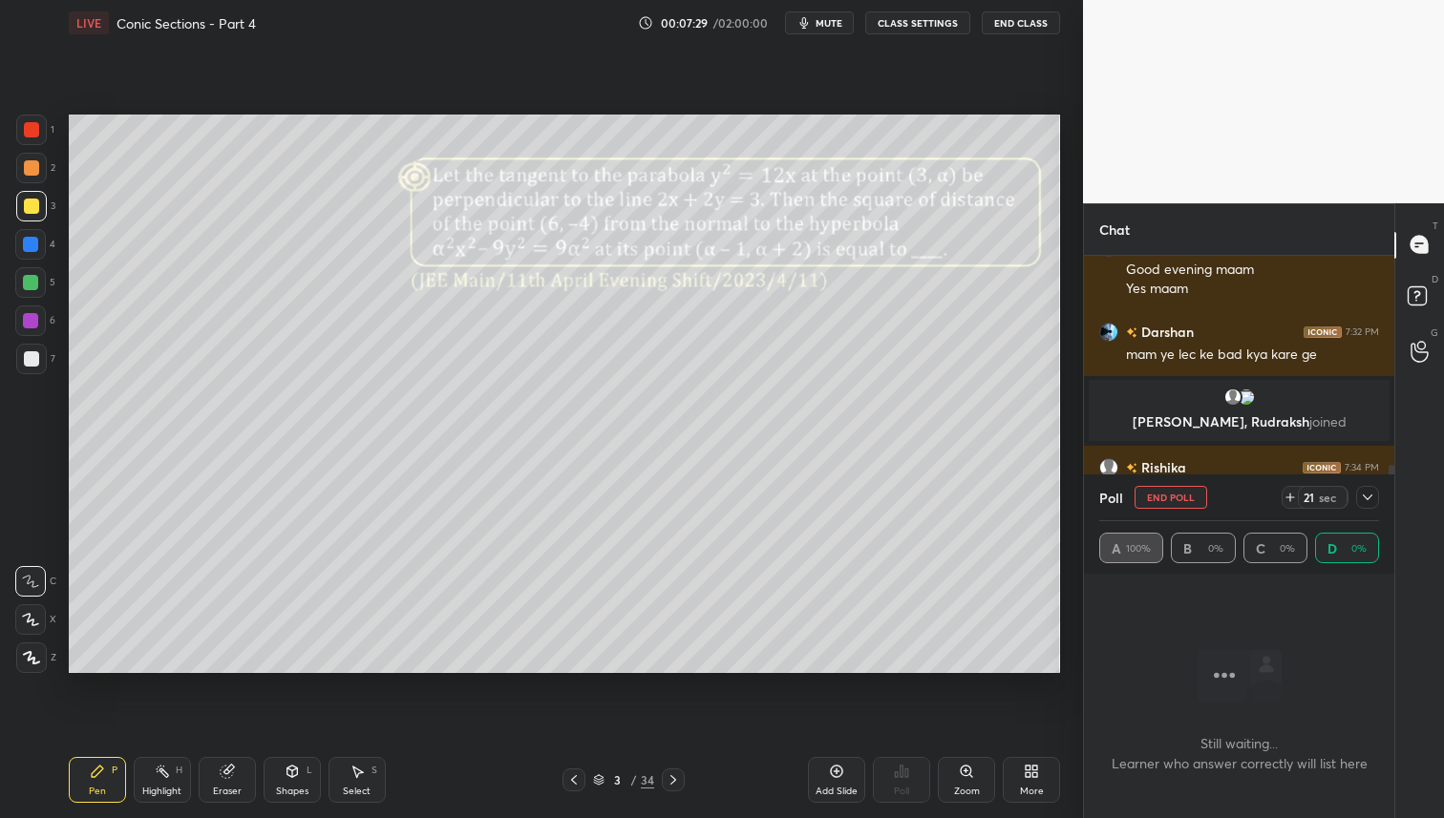
click at [1137, 545] on div "A 100% B 0% C 0% D 0%" at bounding box center [1239, 548] width 280 height 31
click at [1230, 655] on icon at bounding box center [1223, 676] width 53 height 53
drag, startPoint x: 42, startPoint y: 285, endPoint x: 59, endPoint y: 285, distance: 17.2
click at [42, 285] on div at bounding box center [30, 282] width 31 height 31
drag, startPoint x: 1368, startPoint y: 496, endPoint x: 1366, endPoint y: 506, distance: 10.9
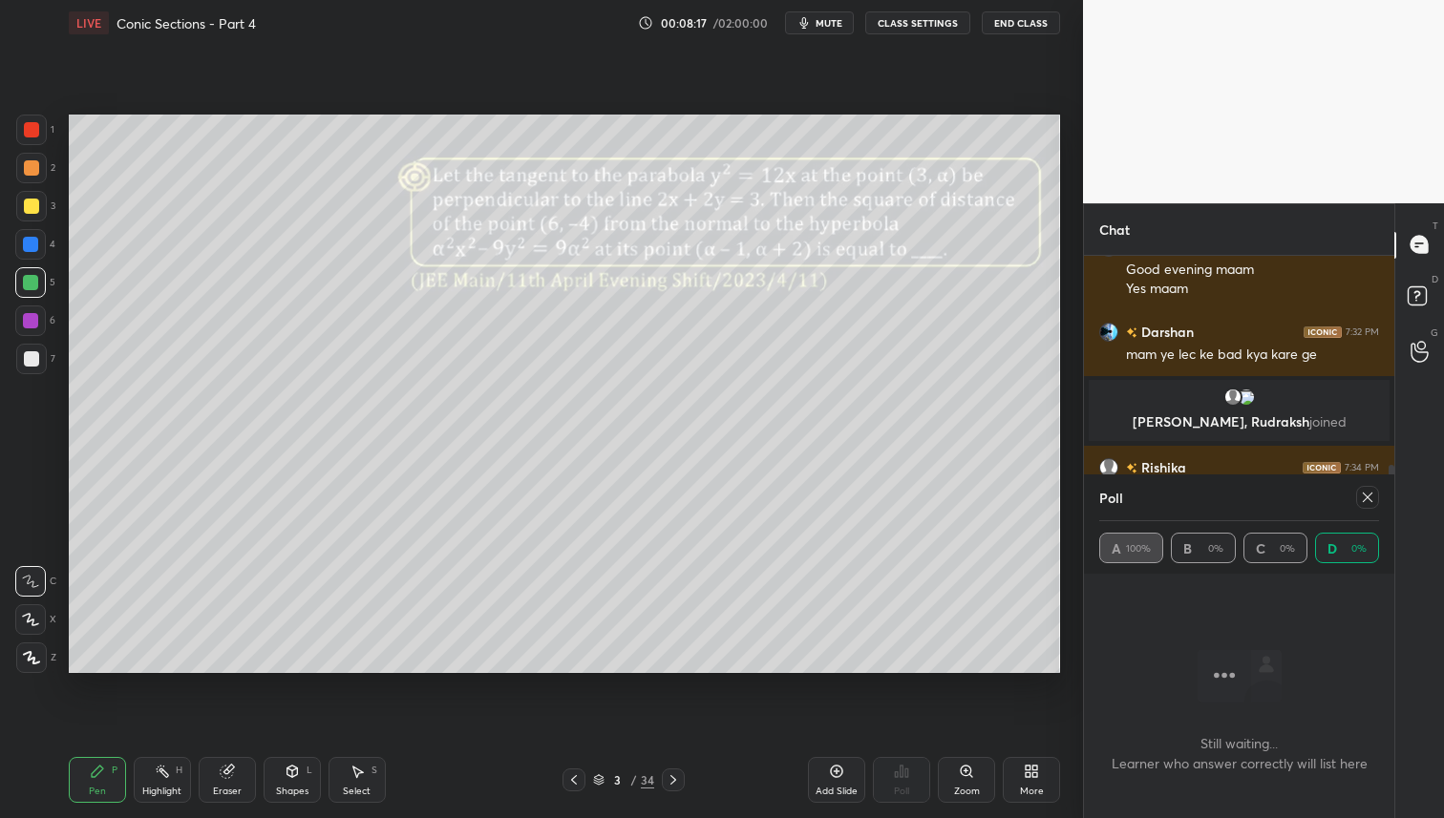
click at [1367, 496] on icon at bounding box center [1367, 497] width 15 height 15
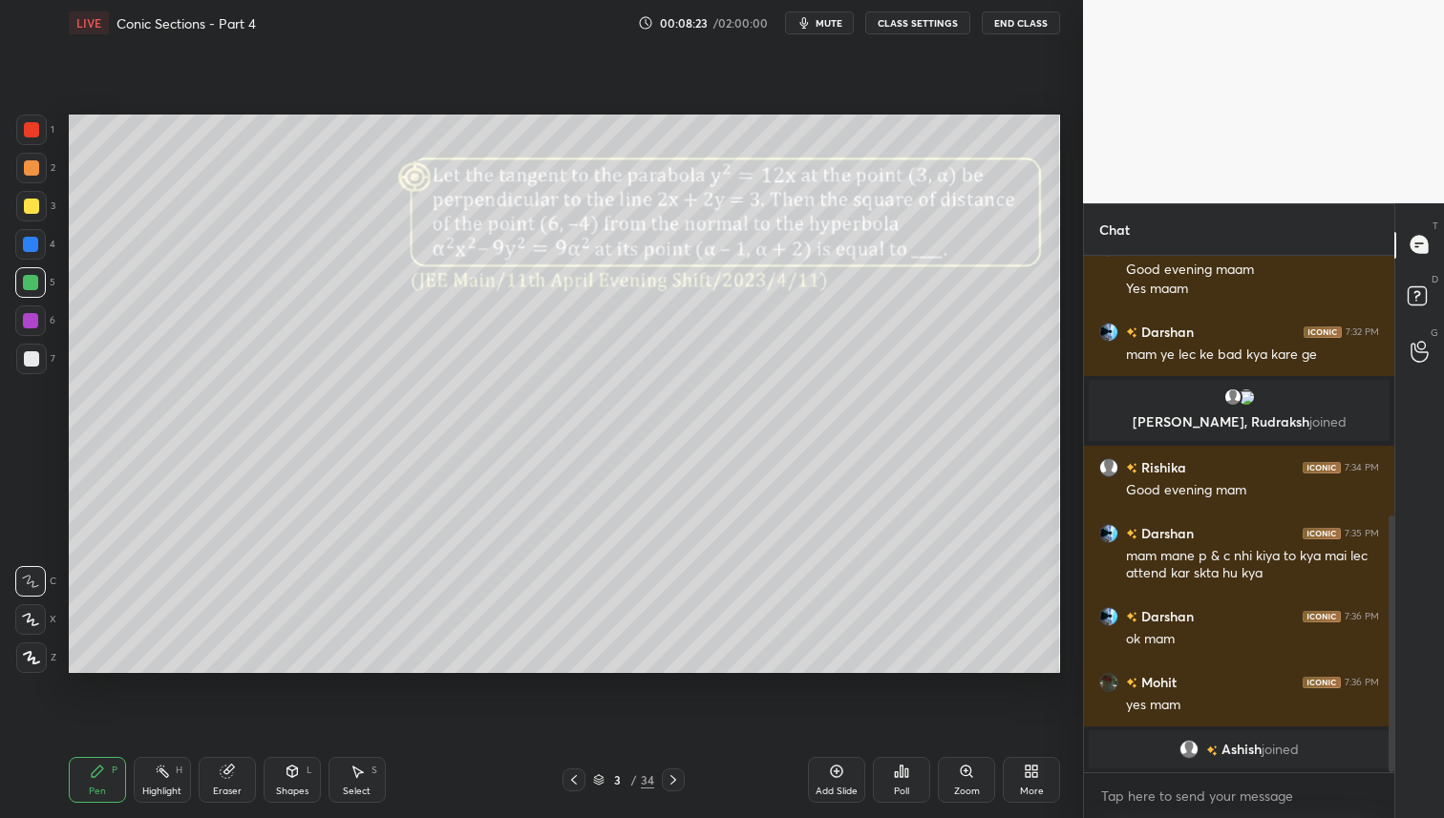
click at [36, 205] on div at bounding box center [31, 206] width 15 height 15
click at [40, 173] on div at bounding box center [31, 168] width 31 height 31
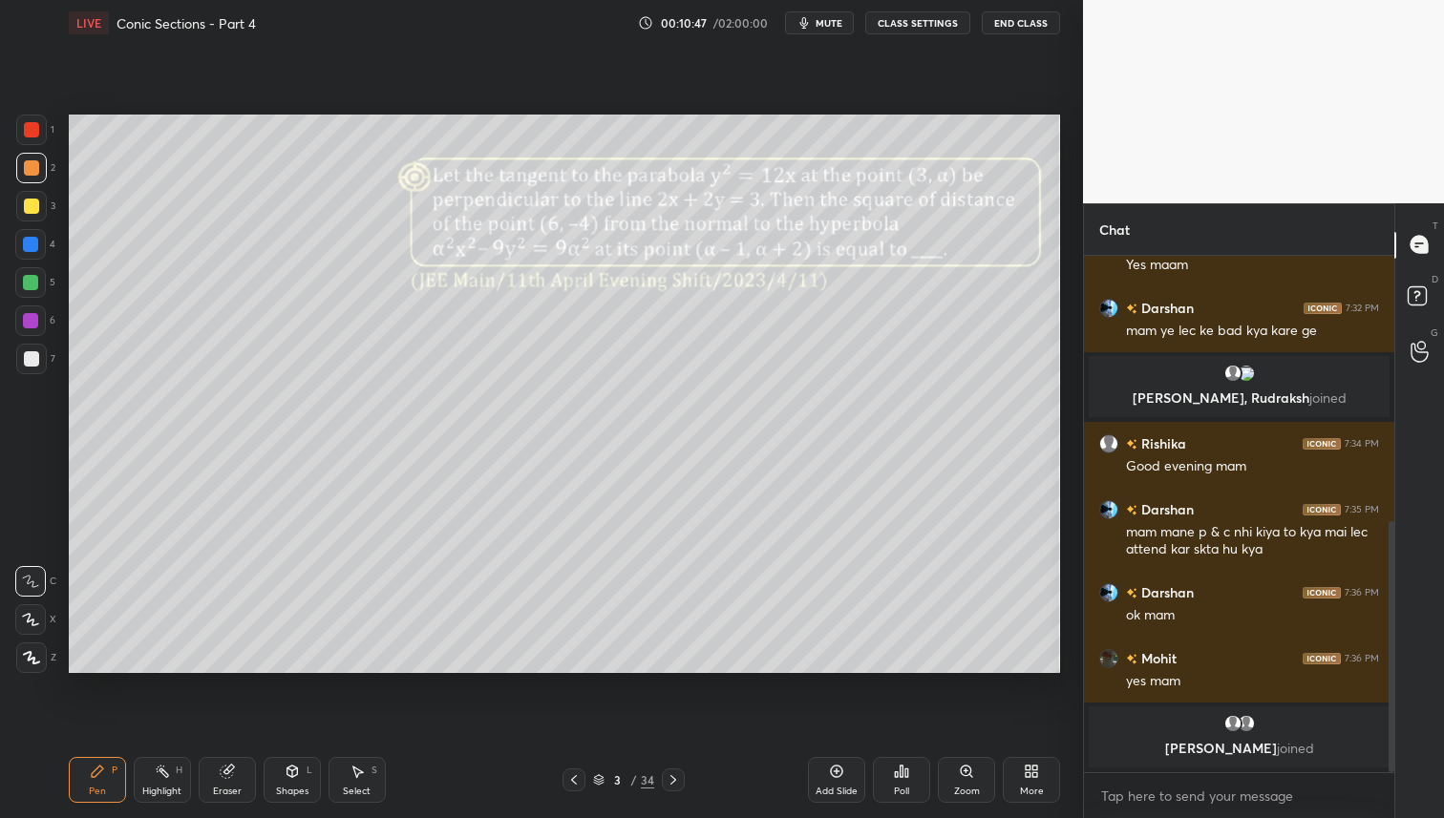
scroll to position [611, 0]
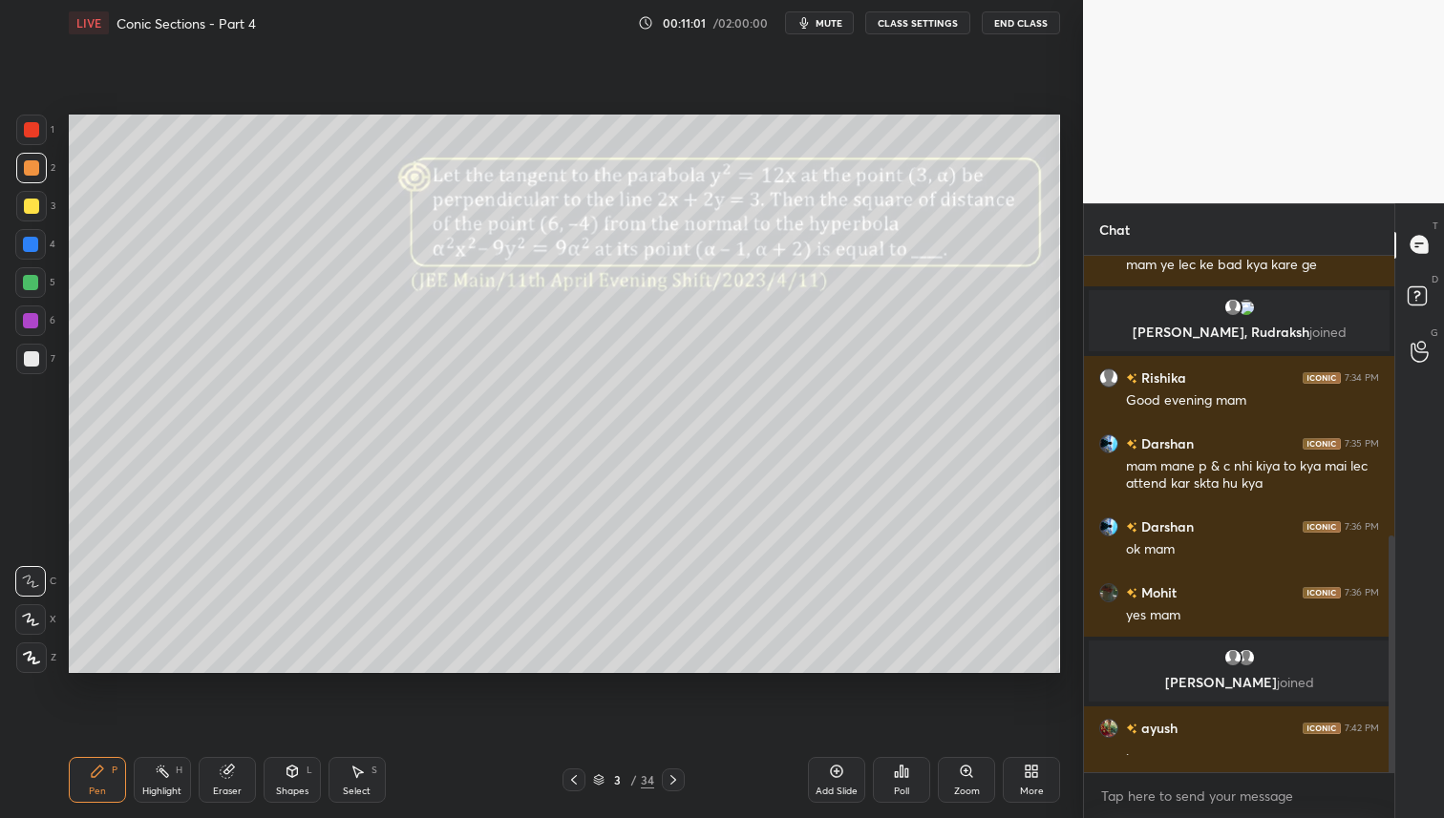
drag, startPoint x: 30, startPoint y: 207, endPoint x: 32, endPoint y: 222, distance: 14.6
click at [30, 207] on div at bounding box center [31, 206] width 15 height 15
drag, startPoint x: 37, startPoint y: 208, endPoint x: 41, endPoint y: 232, distance: 24.2
click at [37, 208] on div at bounding box center [31, 206] width 15 height 15
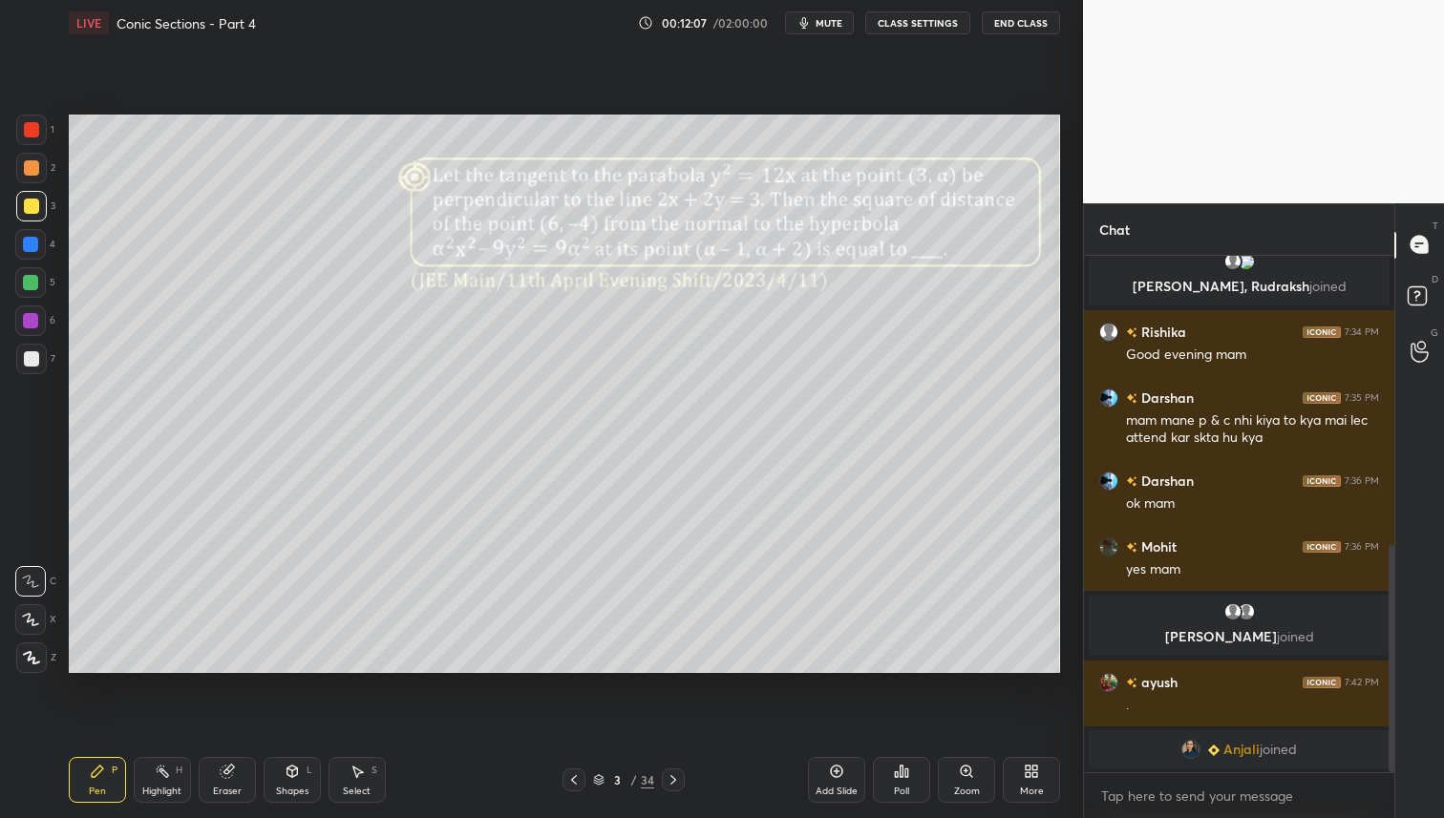
drag, startPoint x: 365, startPoint y: 776, endPoint x: 388, endPoint y: 756, distance: 30.5
click at [369, 774] on div "Select S" at bounding box center [356, 780] width 57 height 46
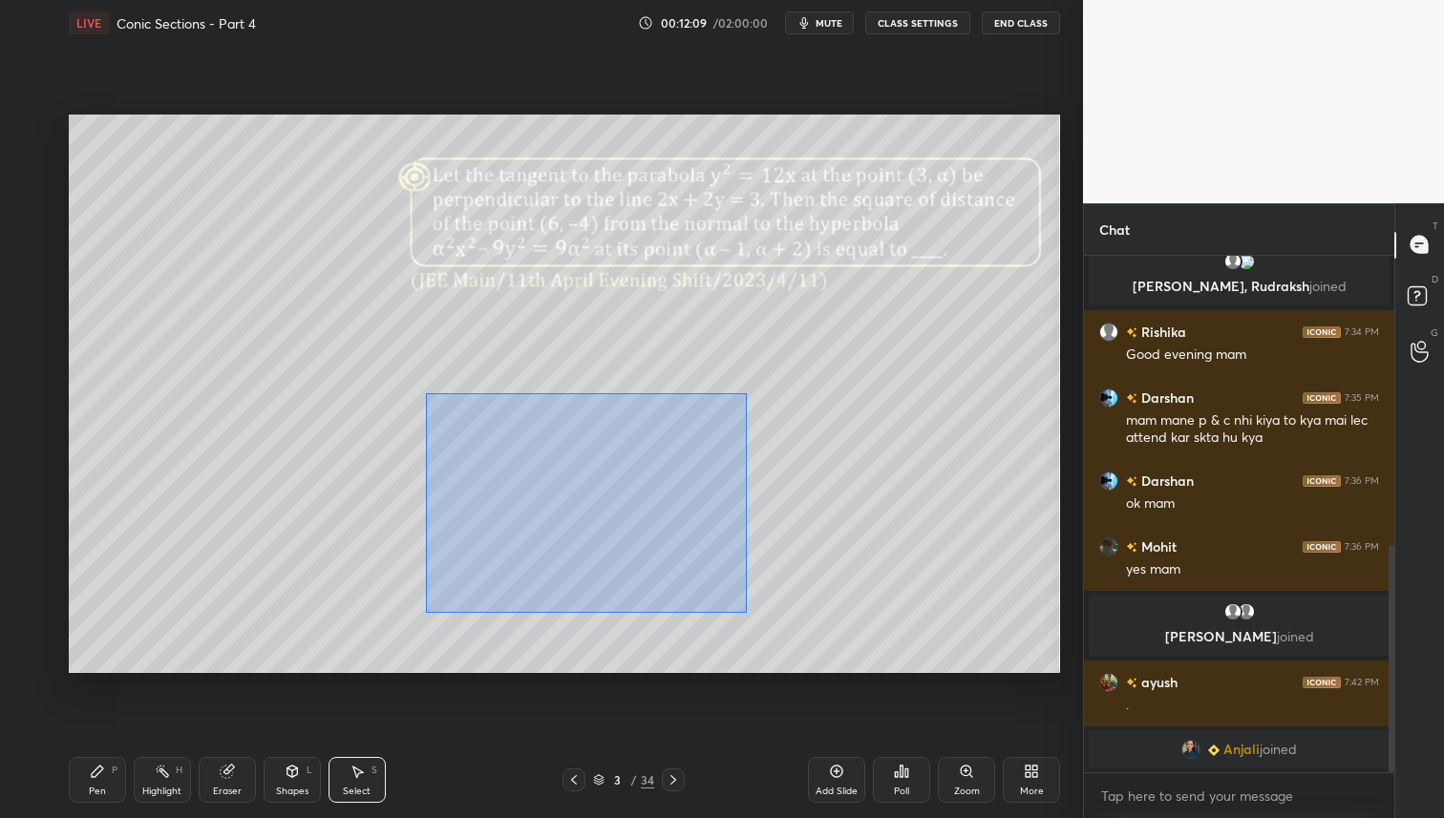
drag, startPoint x: 425, startPoint y: 393, endPoint x: 752, endPoint y: 607, distance: 391.2
click at [749, 610] on div "0 ° Undo Copy Duplicate Duplicate to new slide Delete" at bounding box center [564, 394] width 991 height 558
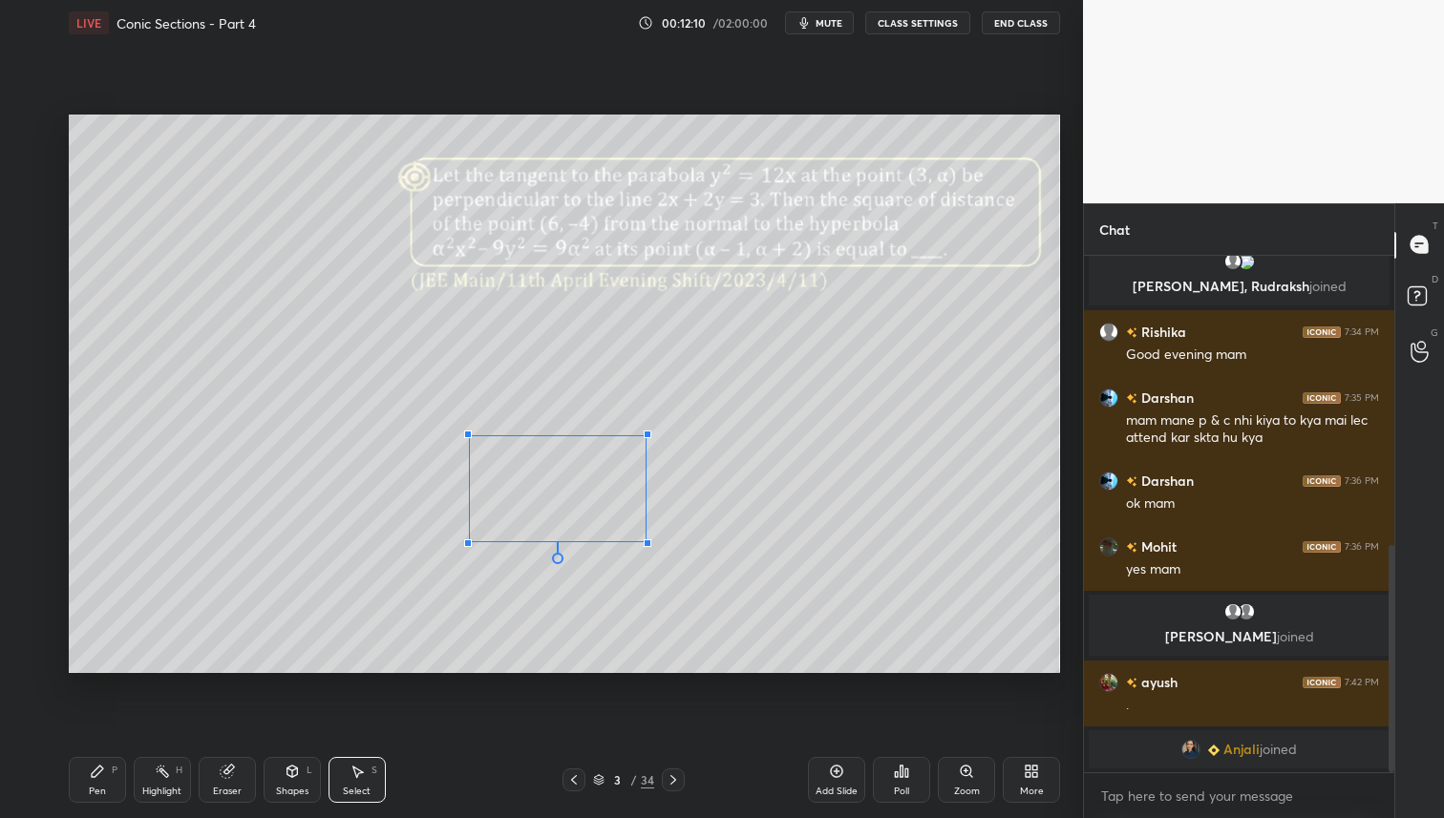
drag, startPoint x: 719, startPoint y: 594, endPoint x: 649, endPoint y: 545, distance: 85.0
click at [649, 545] on div at bounding box center [648, 544] width 8 height 8
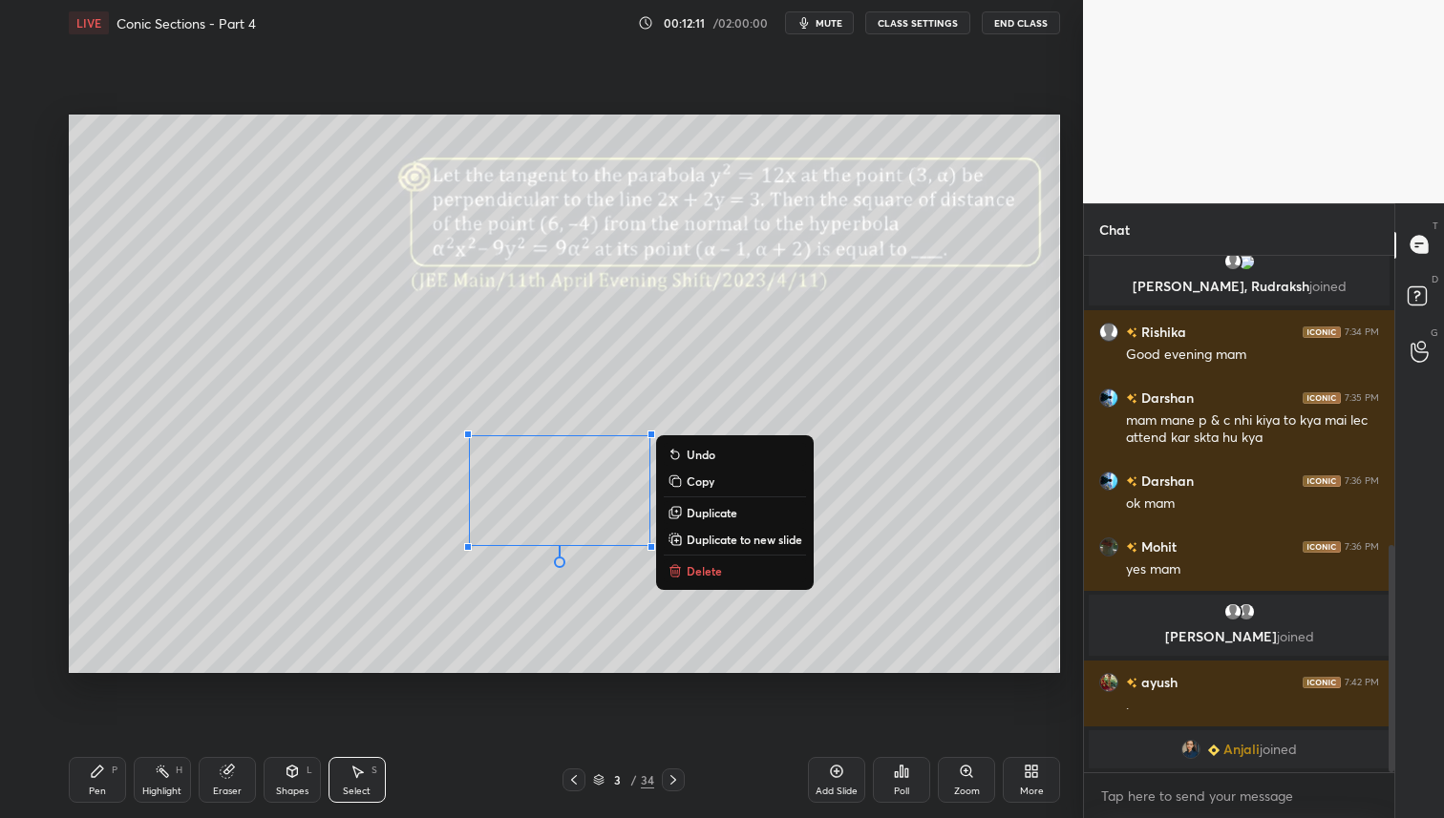
scroll to position [723, 0]
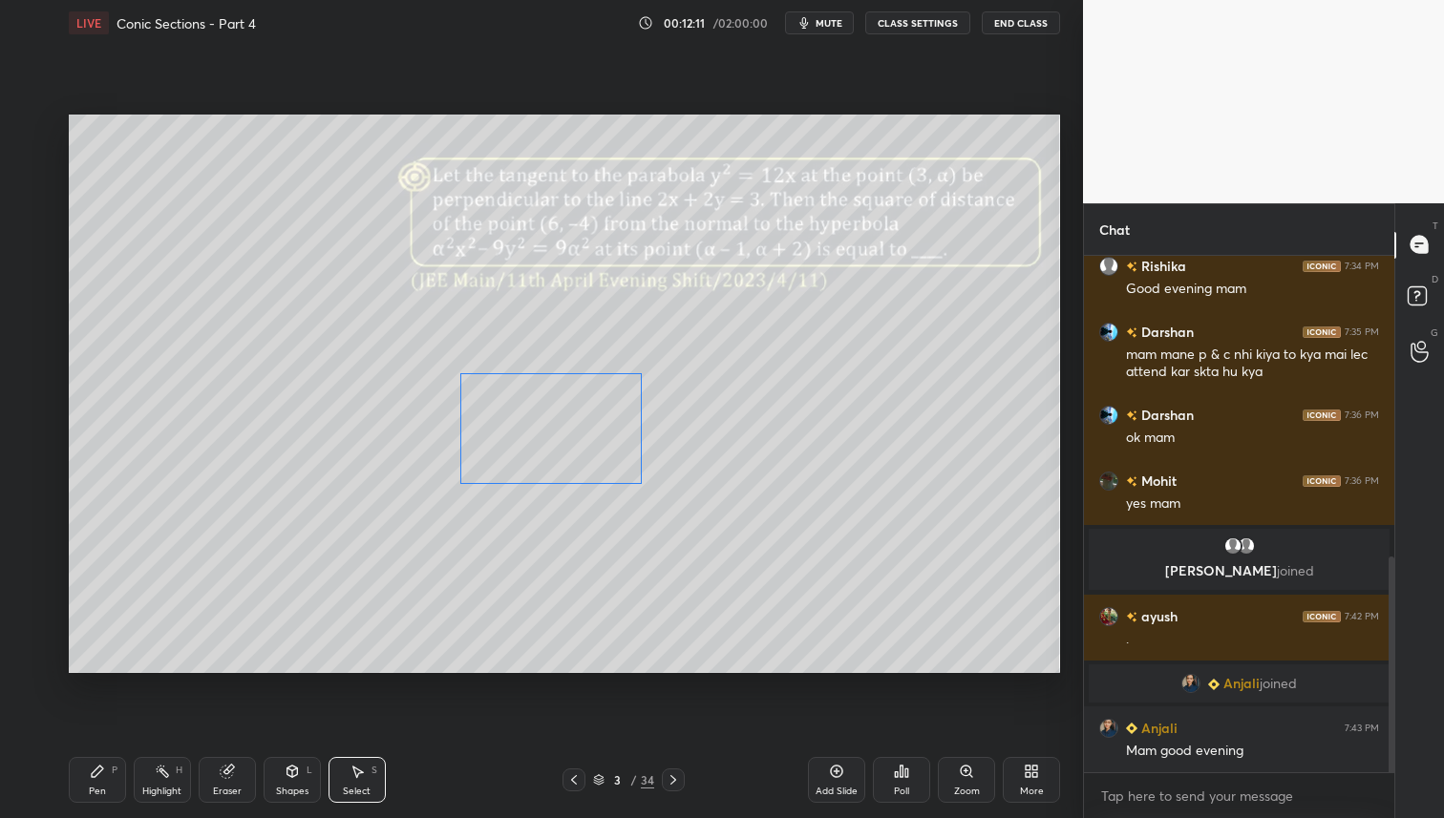
drag, startPoint x: 530, startPoint y: 446, endPoint x: 526, endPoint y: 427, distance: 19.5
click at [539, 429] on div "0 ° Undo Copy Duplicate Duplicate to new slide Delete" at bounding box center [564, 394] width 991 height 558
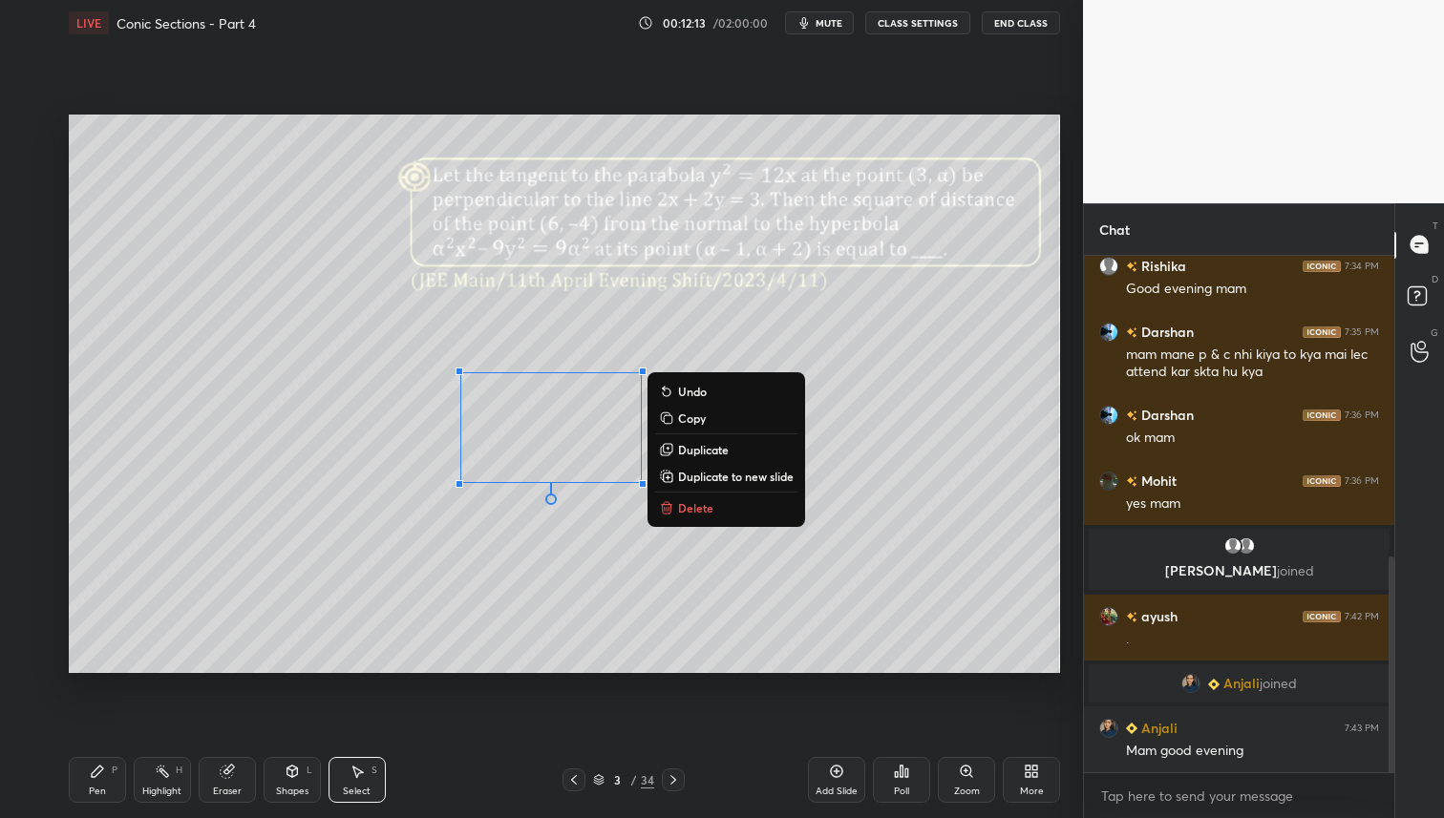
click at [93, 779] on div "Pen P" at bounding box center [97, 780] width 57 height 46
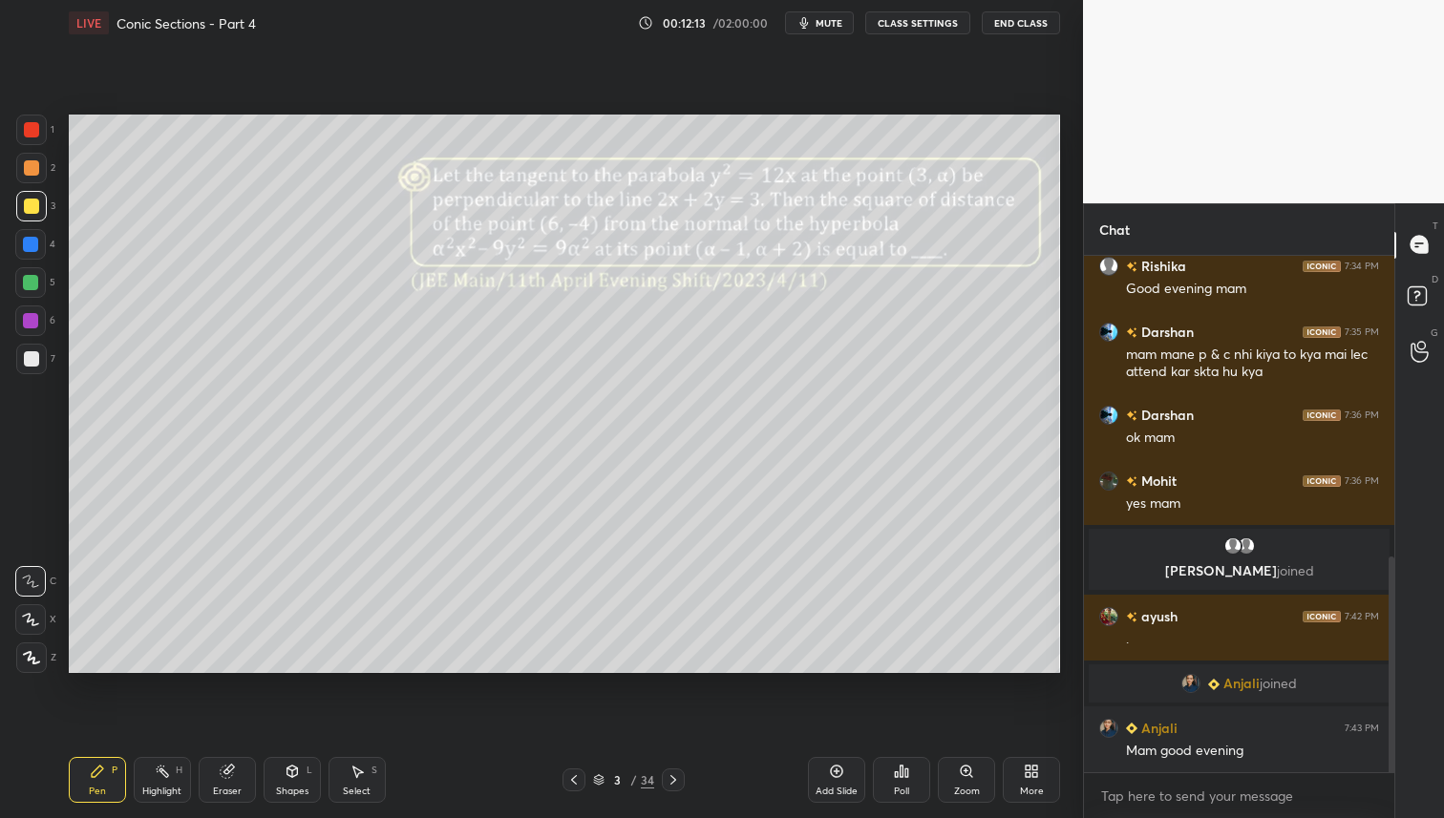
click at [29, 280] on div at bounding box center [30, 282] width 15 height 15
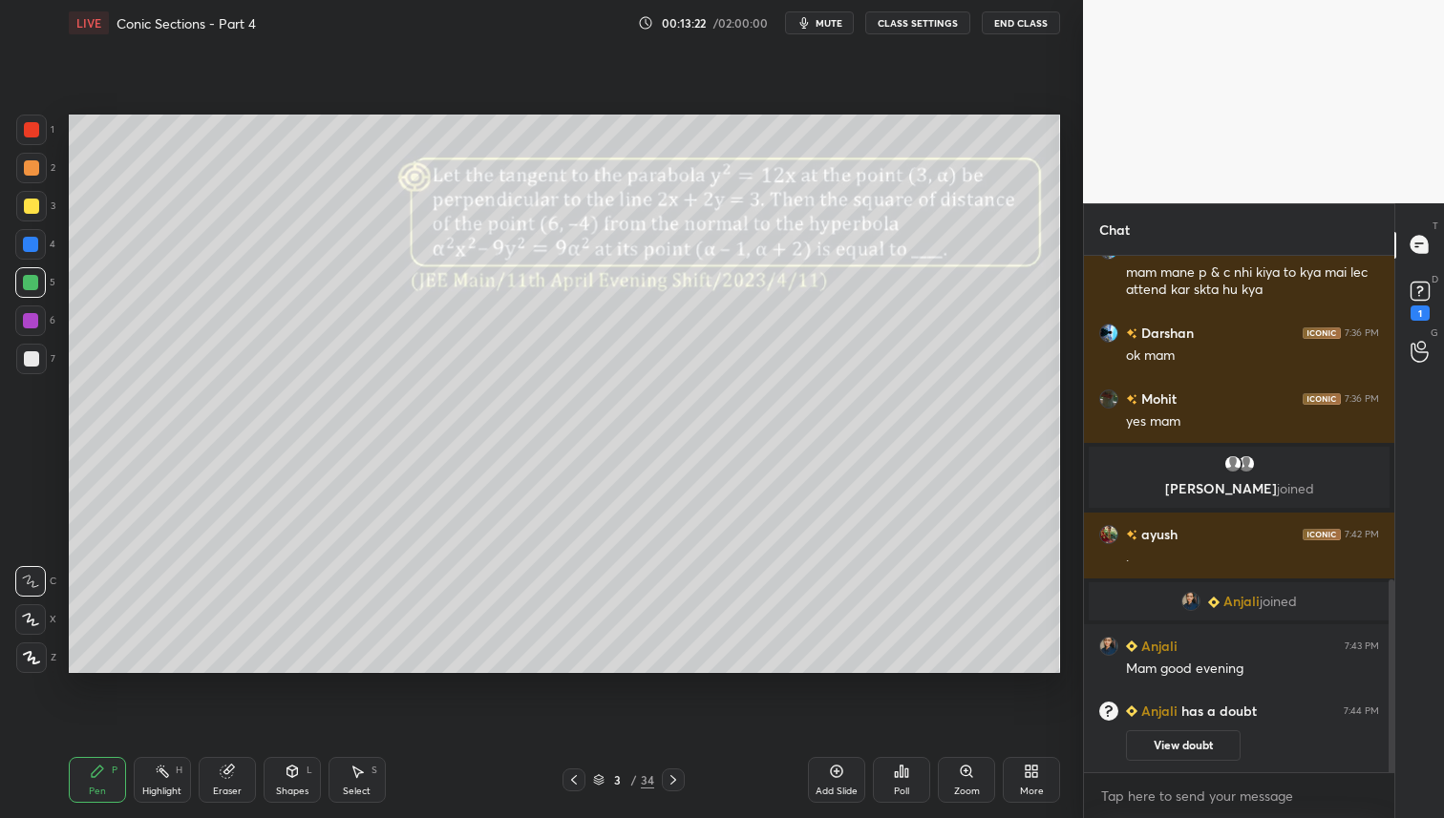
scroll to position [871, 0]
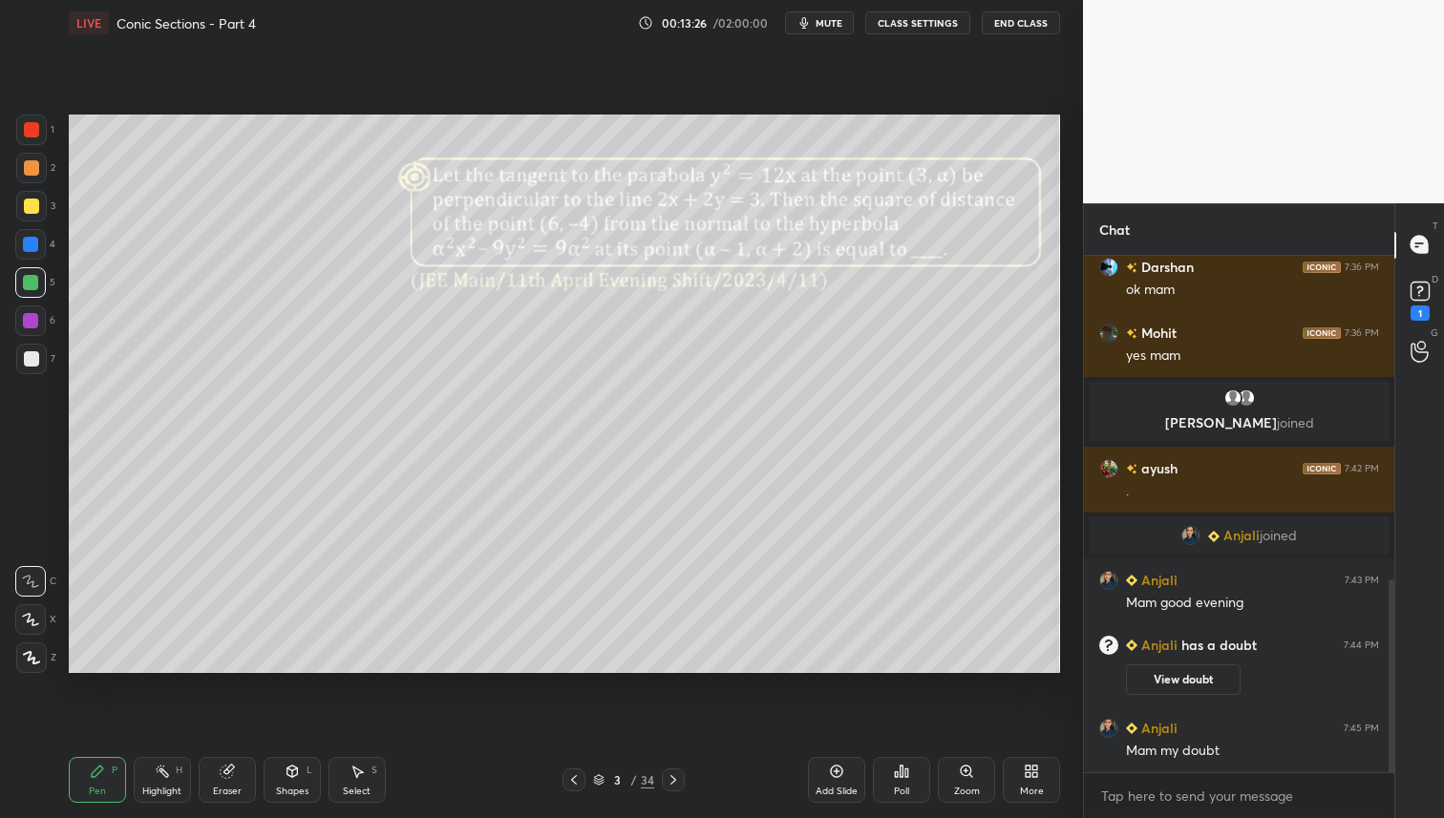
click at [1199, 680] on button "View doubt" at bounding box center [1183, 680] width 115 height 31
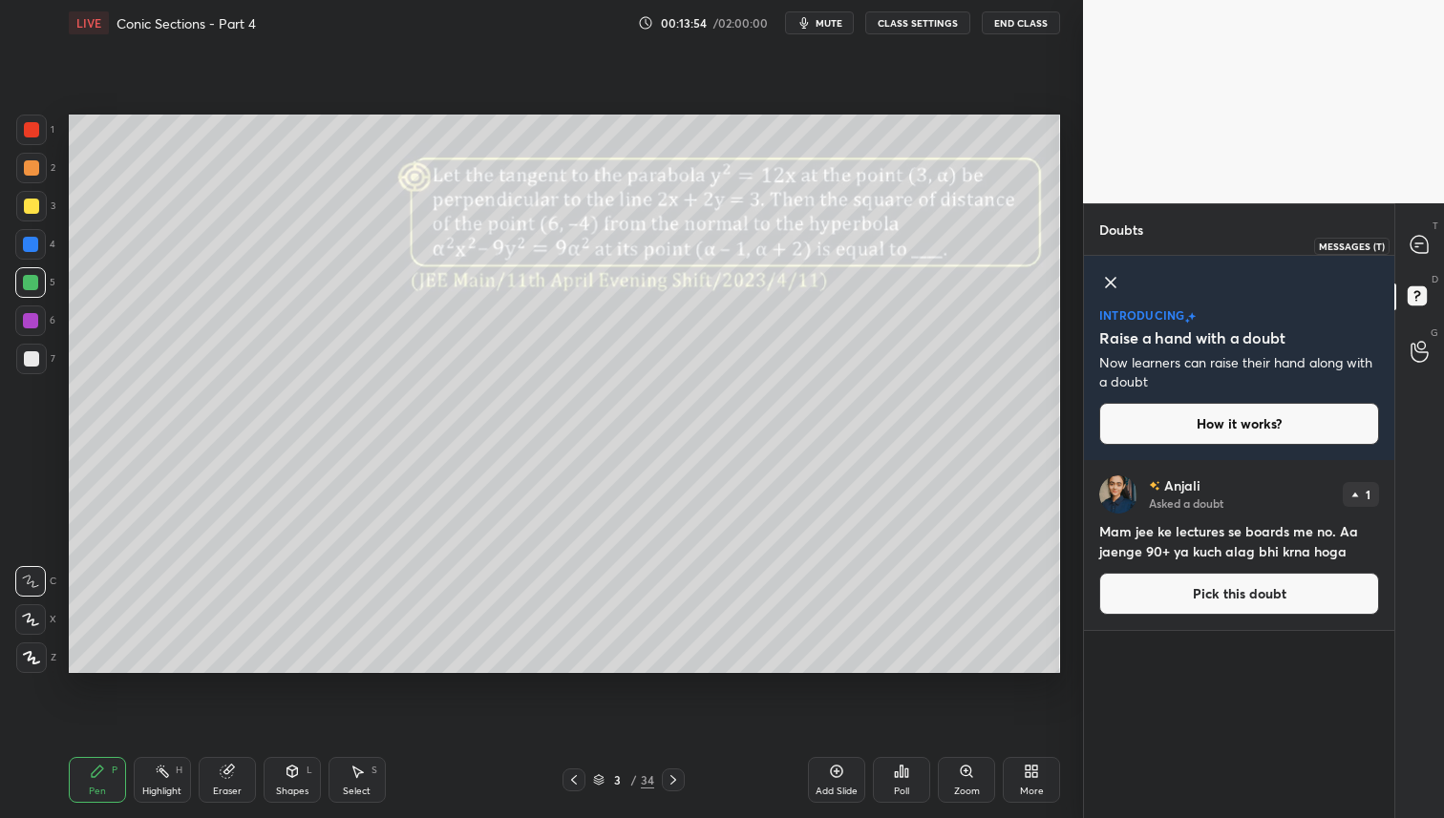
click at [1414, 243] on icon at bounding box center [1418, 244] width 17 height 17
type textarea "x"
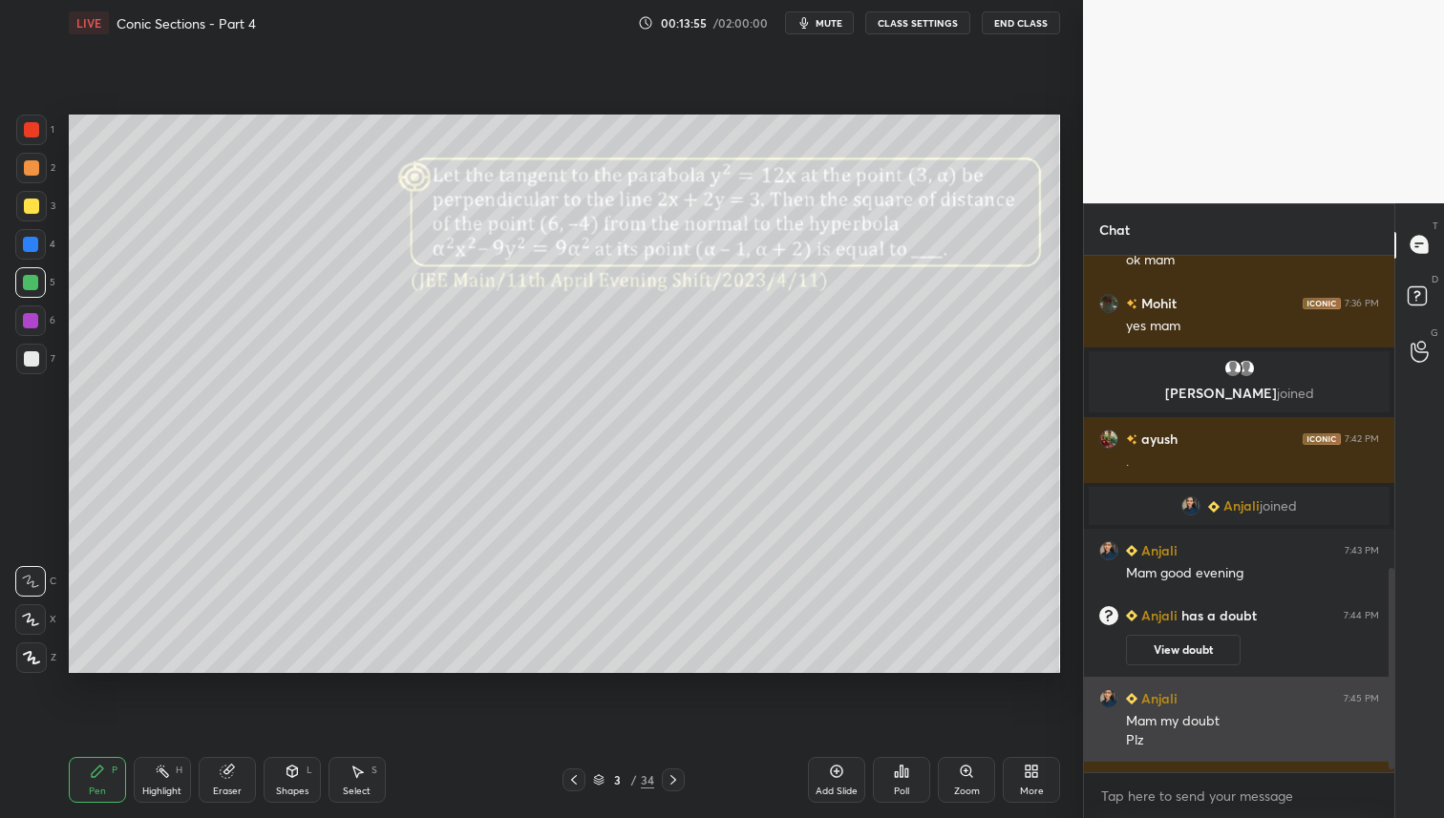
scroll to position [992, 0]
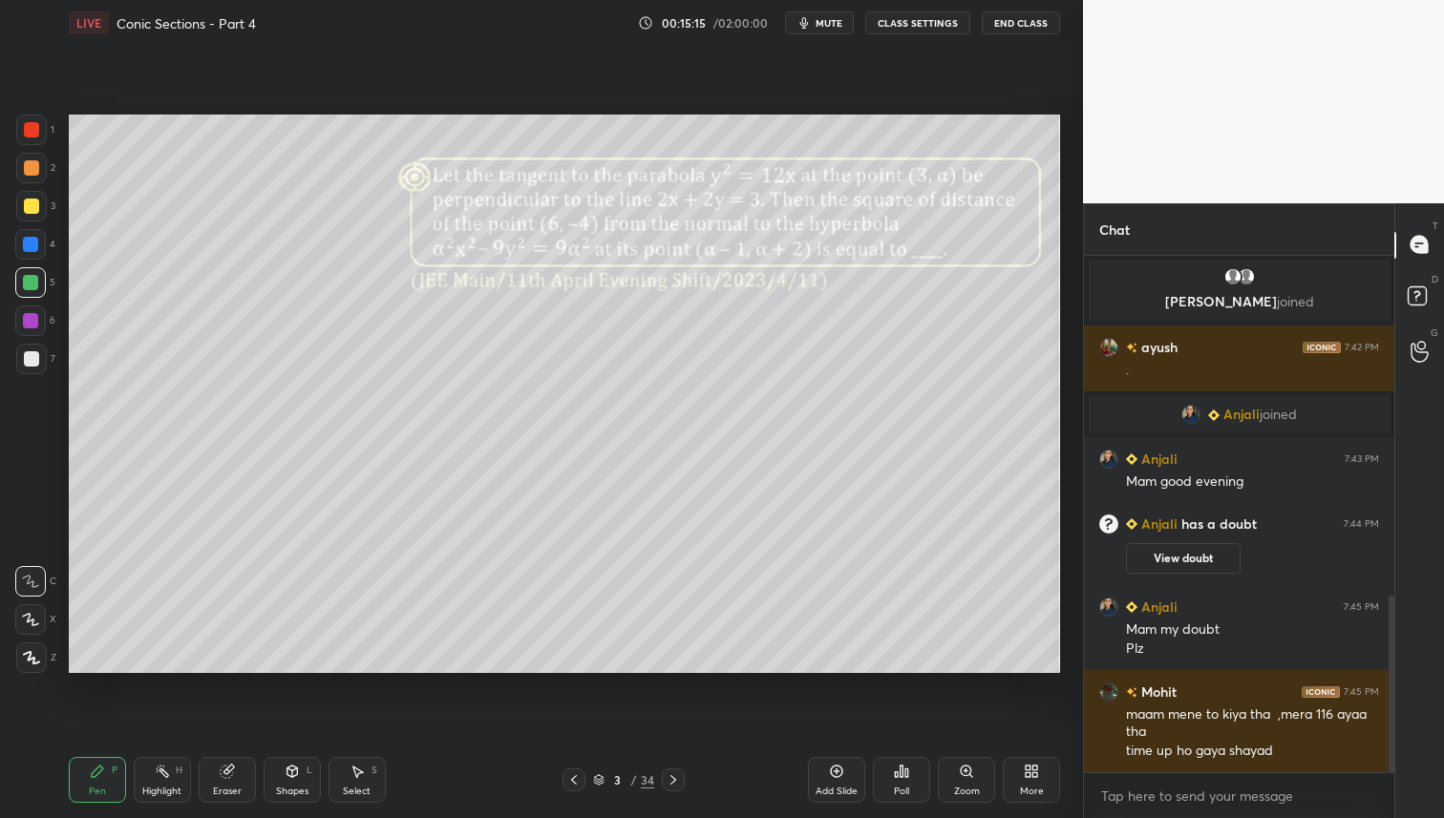
click at [669, 777] on icon at bounding box center [673, 780] width 15 height 15
drag, startPoint x: 669, startPoint y: 776, endPoint x: 674, endPoint y: 785, distance: 9.8
click at [669, 776] on icon at bounding box center [673, 780] width 15 height 15
click at [907, 781] on div "Poll" at bounding box center [901, 780] width 57 height 46
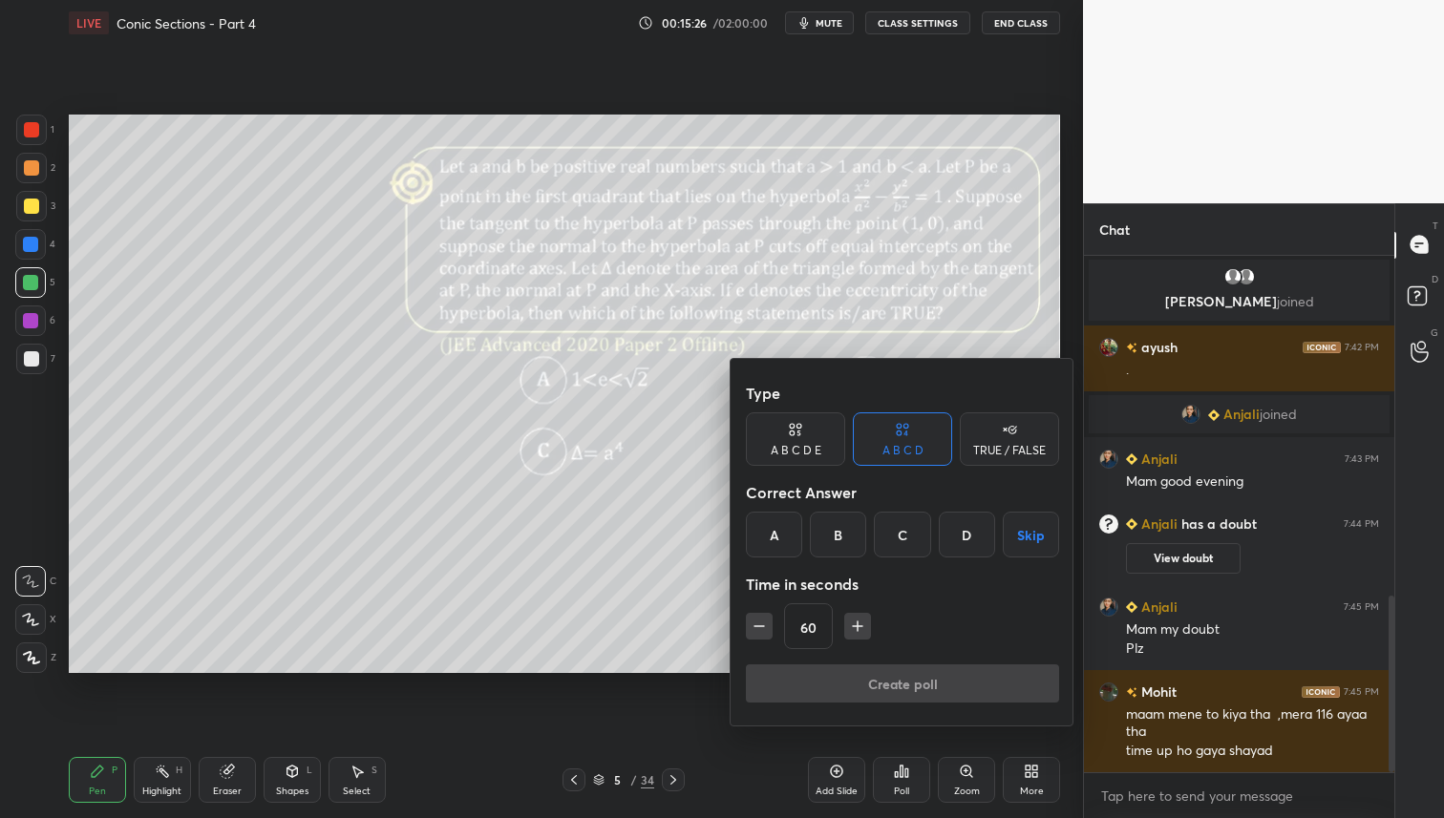
click at [857, 625] on icon "button" at bounding box center [857, 626] width 19 height 19
click at [858, 619] on icon "button" at bounding box center [857, 626] width 19 height 19
click at [861, 618] on icon "button" at bounding box center [857, 626] width 19 height 19
click at [861, 619] on icon "button" at bounding box center [866, 626] width 19 height 19
click at [870, 624] on icon "button" at bounding box center [866, 626] width 19 height 19
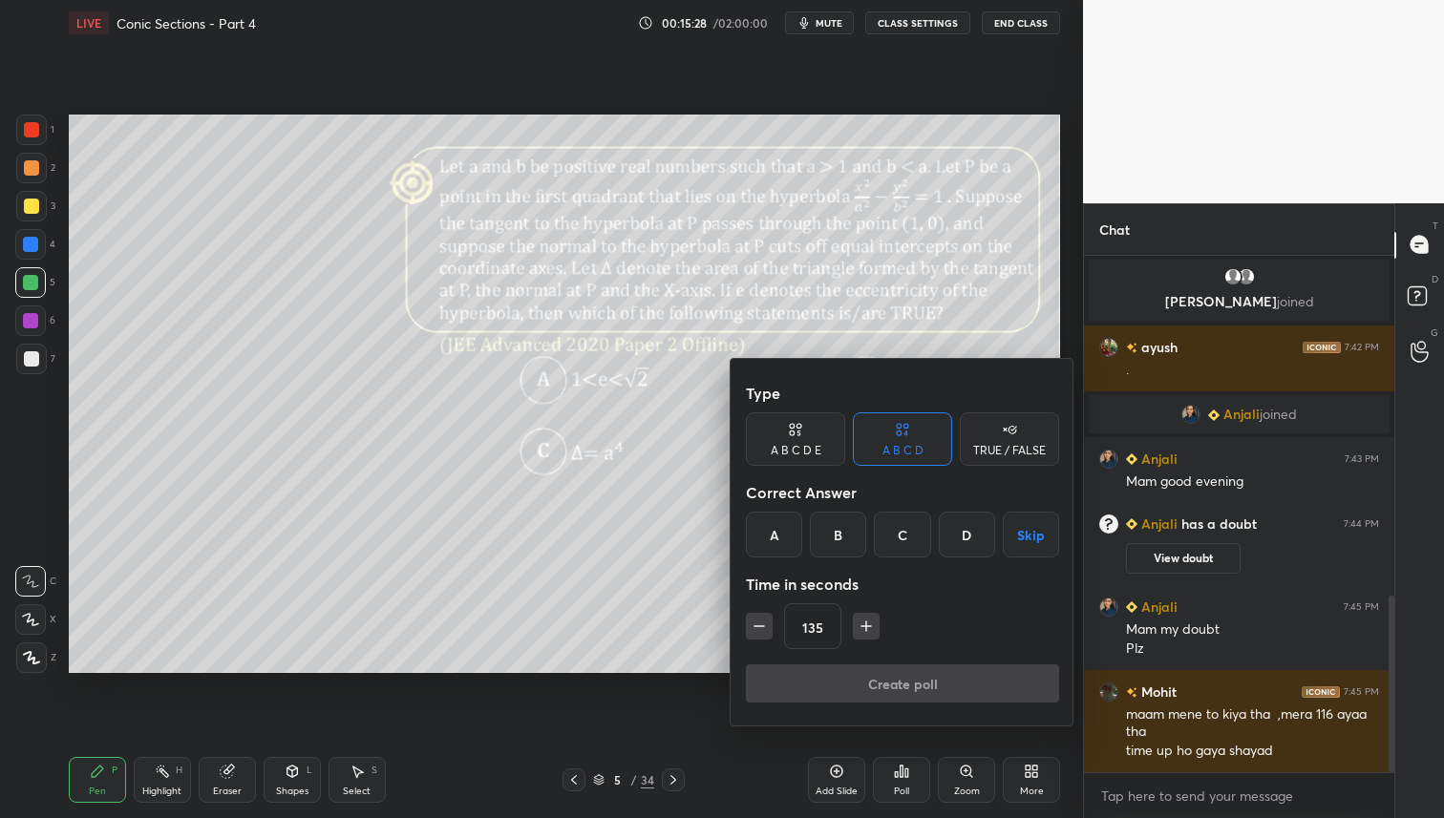
drag, startPoint x: 870, startPoint y: 625, endPoint x: 873, endPoint y: 634, distance: 10.0
click at [869, 625] on icon "button" at bounding box center [866, 626] width 19 height 19
click at [866, 629] on icon "button" at bounding box center [866, 627] width 0 height 10
click at [864, 630] on icon "button" at bounding box center [866, 626] width 19 height 19
type input "180"
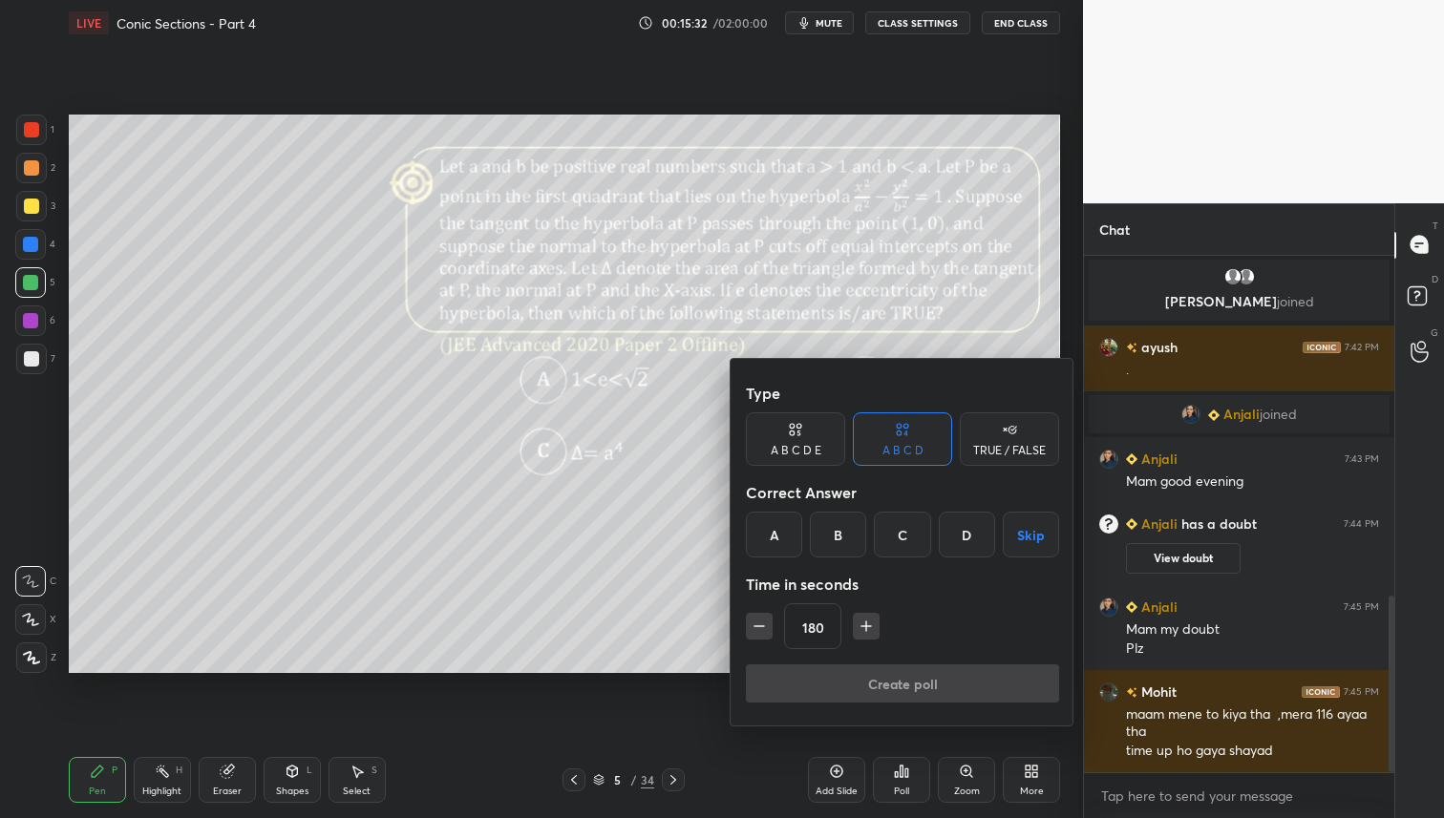
click at [964, 531] on div "D" at bounding box center [967, 535] width 56 height 46
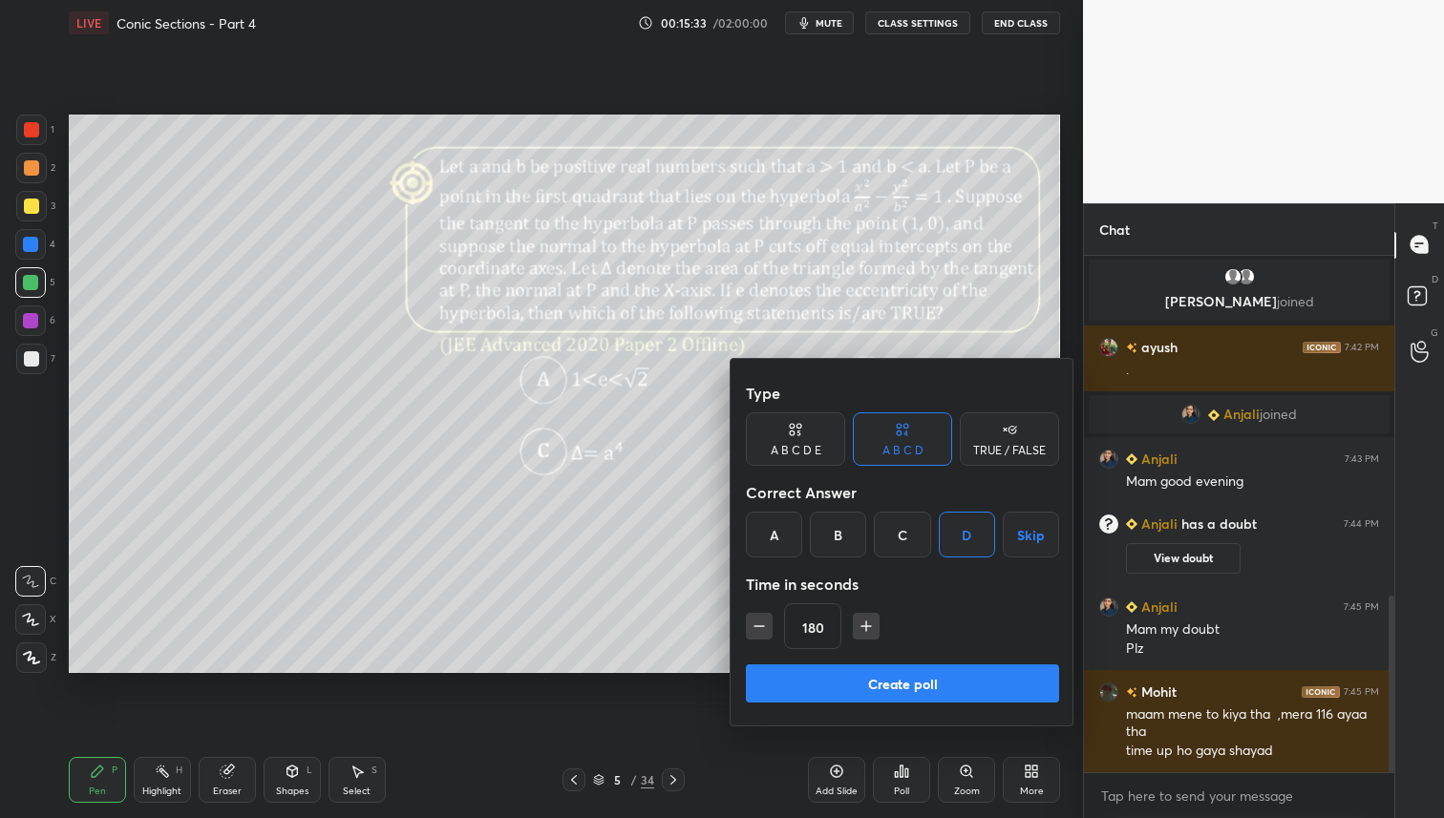
click at [926, 683] on button "Create poll" at bounding box center [902, 684] width 313 height 38
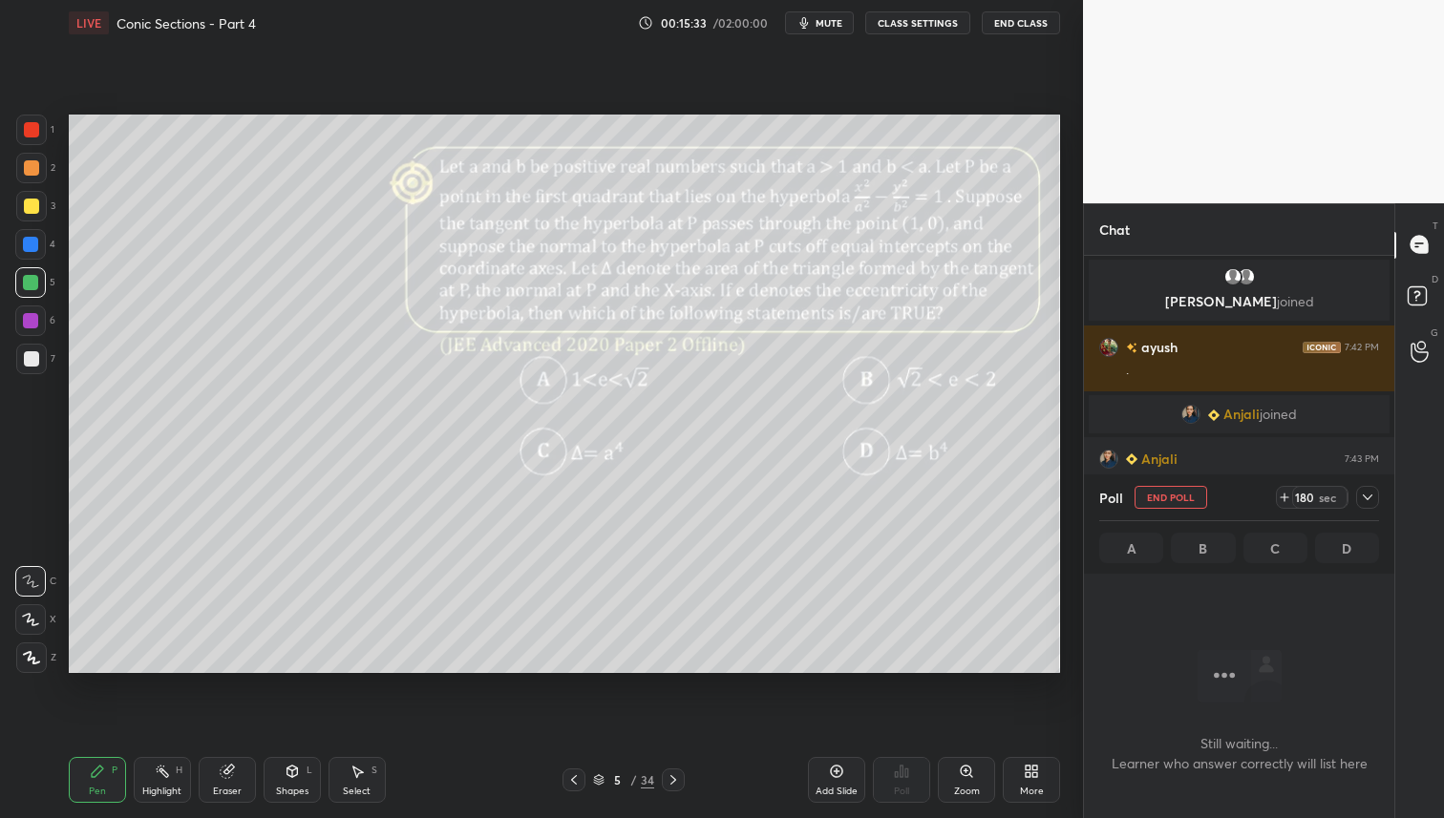
scroll to position [253, 305]
click at [849, 29] on button "mute" at bounding box center [819, 22] width 69 height 23
click at [807, 34] on div "LIVE Conic Sections - Part 4 00:16:08 / 02:00:00 unmute CLASS SETTINGS End Class" at bounding box center [564, 23] width 991 height 46
click at [809, 21] on button "unmute" at bounding box center [819, 22] width 69 height 23
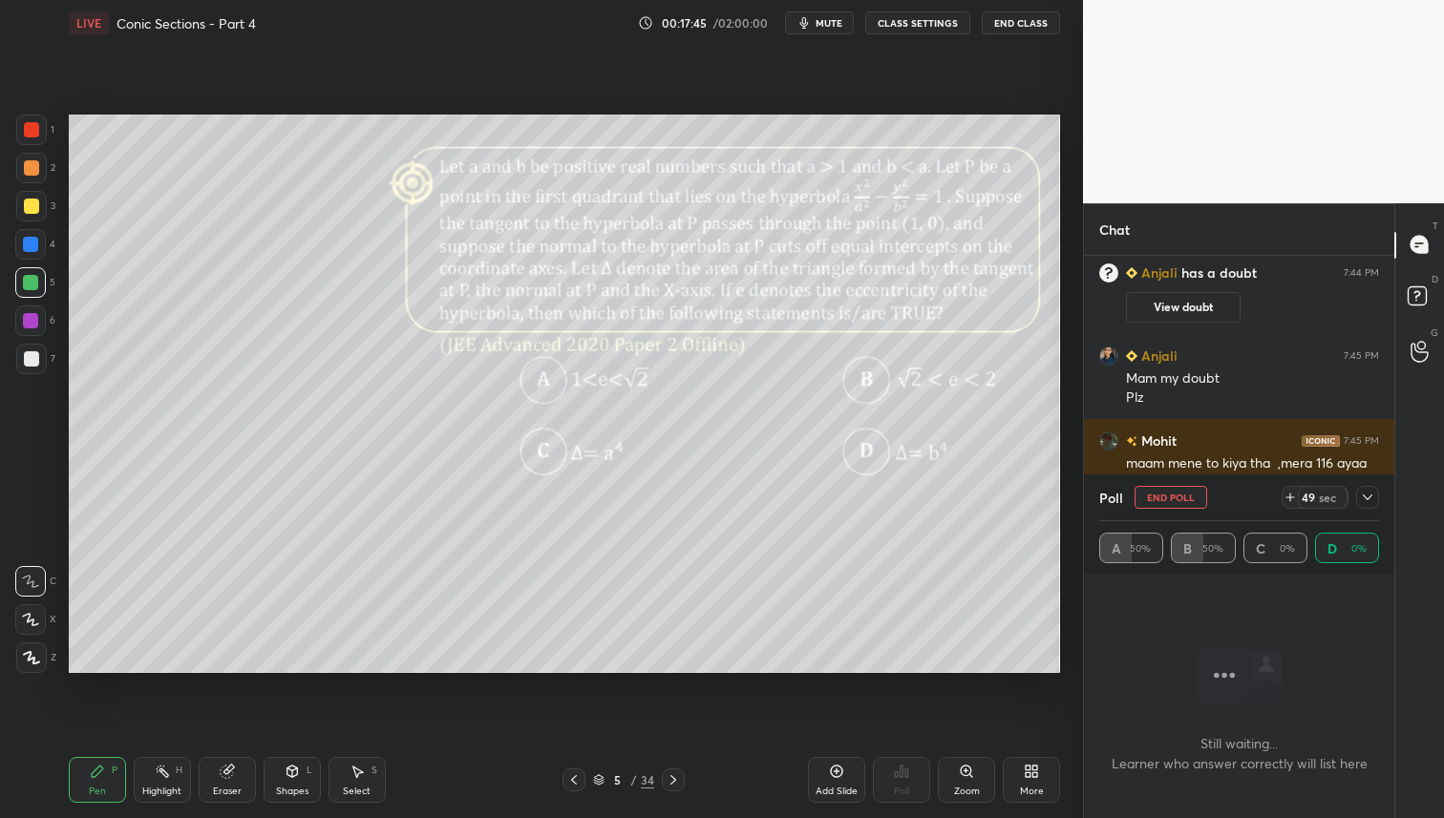
scroll to position [1289, 0]
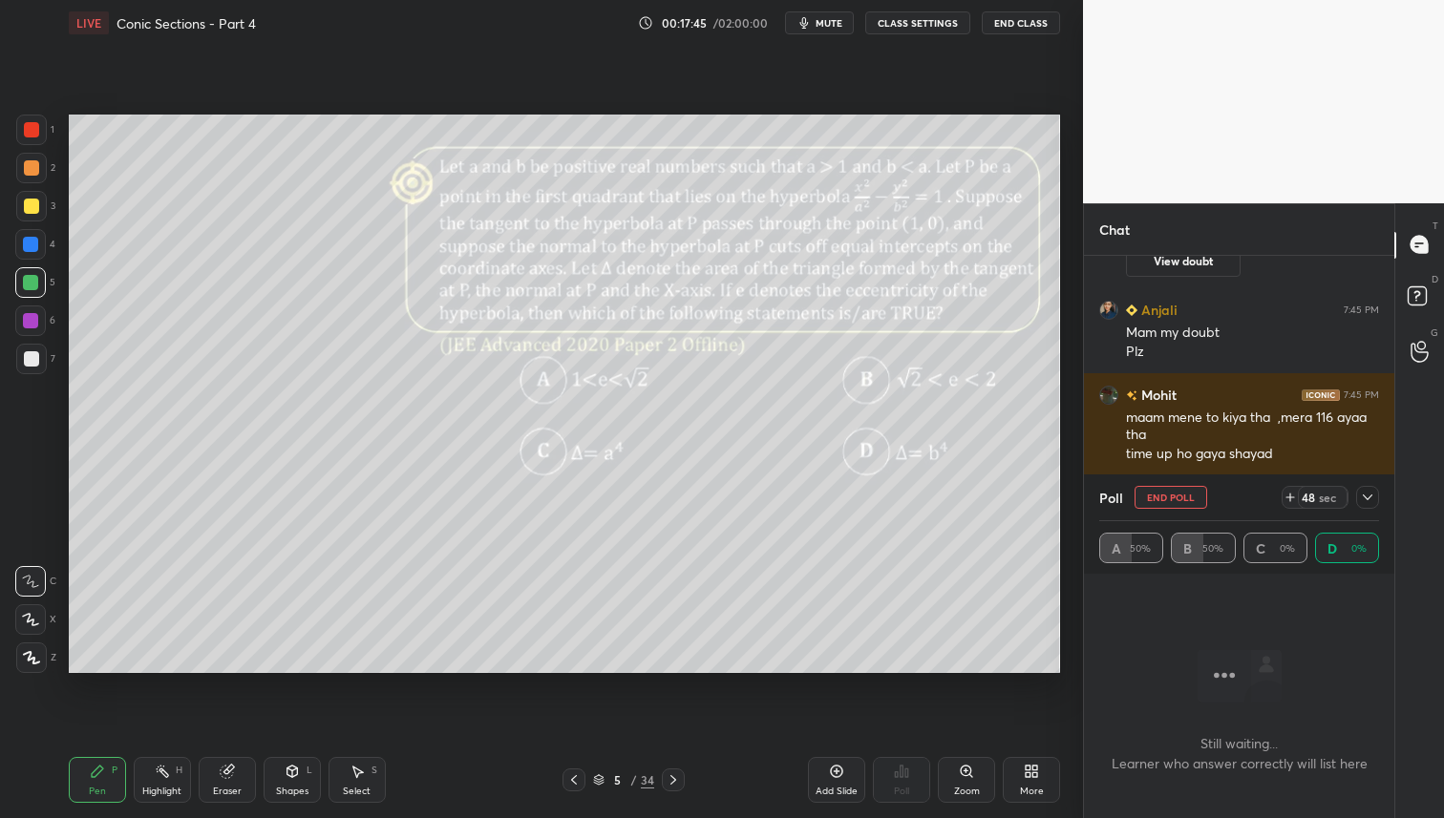
click at [1125, 561] on div "A 50% B 50% C 0% D 0%" at bounding box center [1239, 548] width 280 height 31
click at [1368, 501] on icon at bounding box center [1367, 497] width 15 height 15
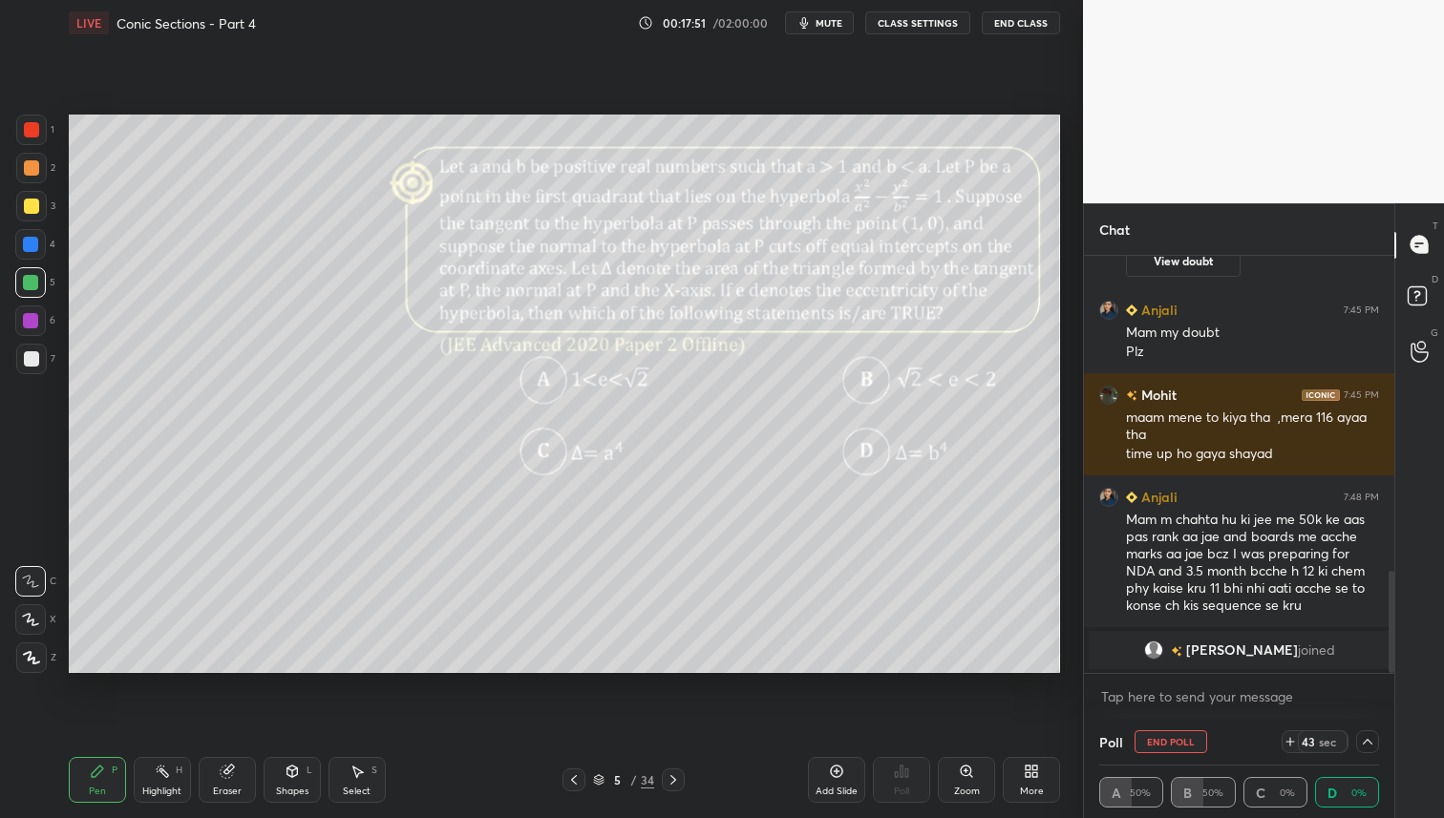
click at [39, 166] on div at bounding box center [31, 168] width 31 height 31
click at [39, 168] on div at bounding box center [31, 168] width 31 height 31
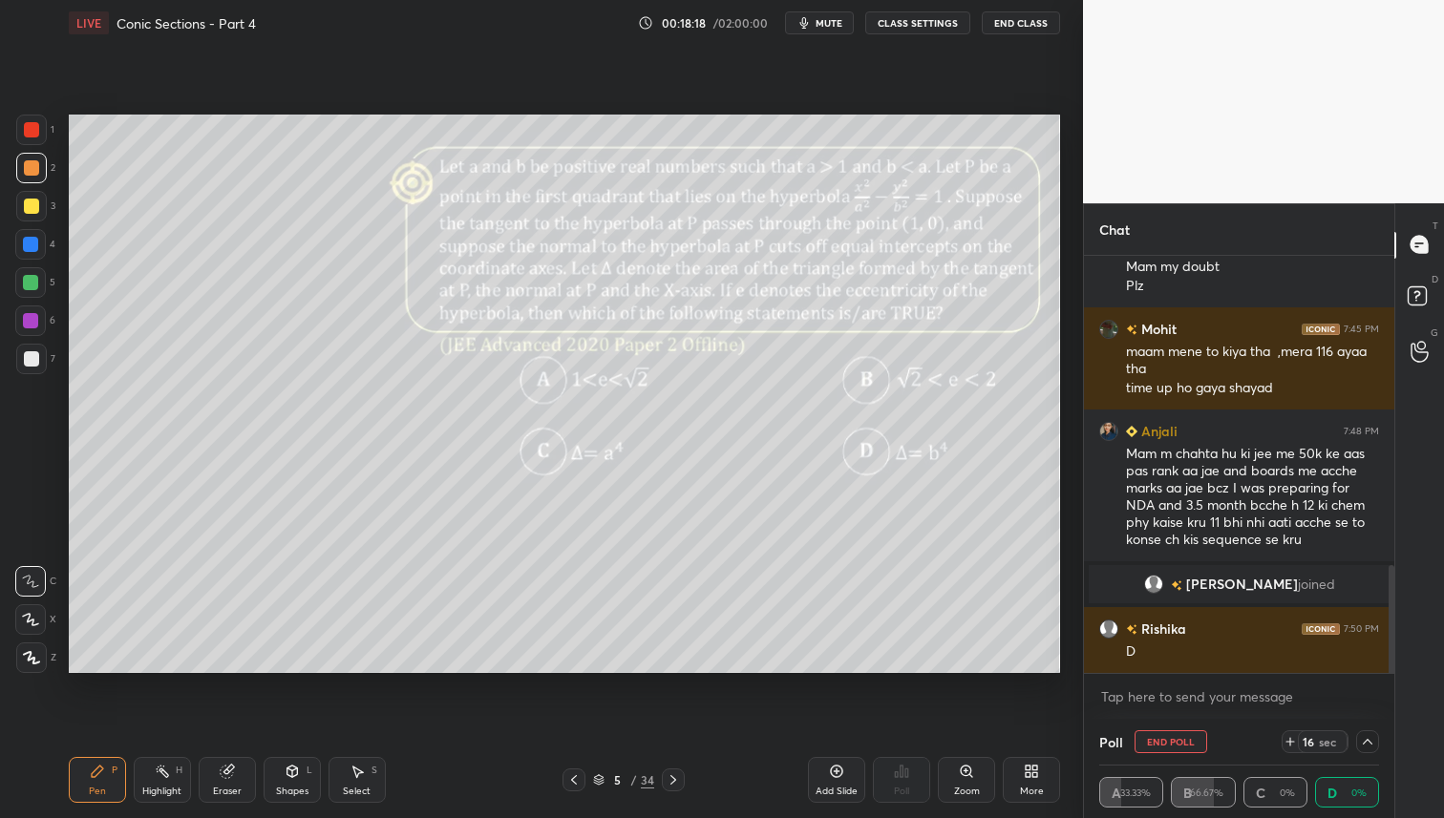
scroll to position [1197, 0]
click at [1366, 746] on icon at bounding box center [1367, 741] width 15 height 15
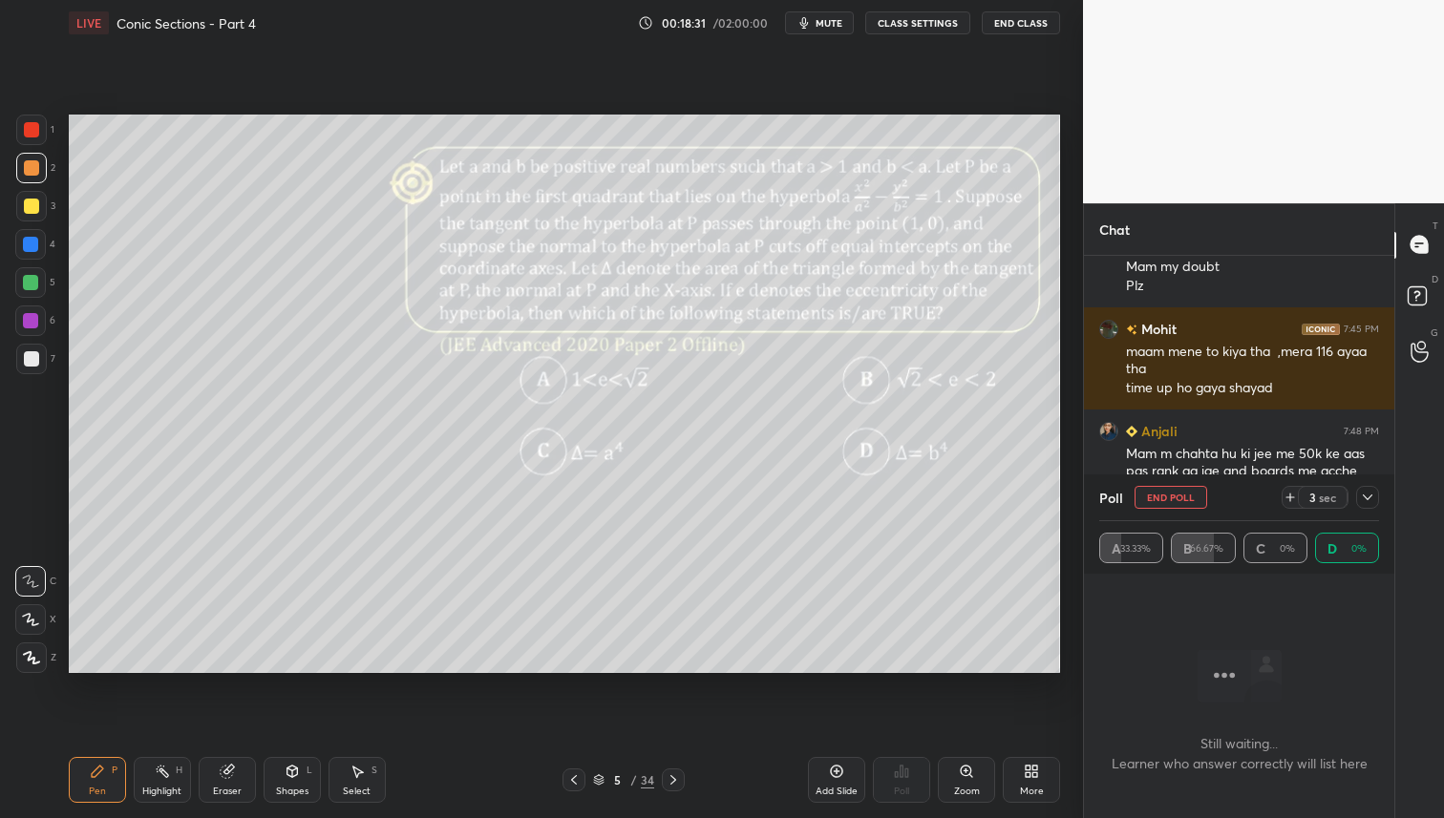
click at [1291, 493] on icon at bounding box center [1289, 497] width 15 height 15
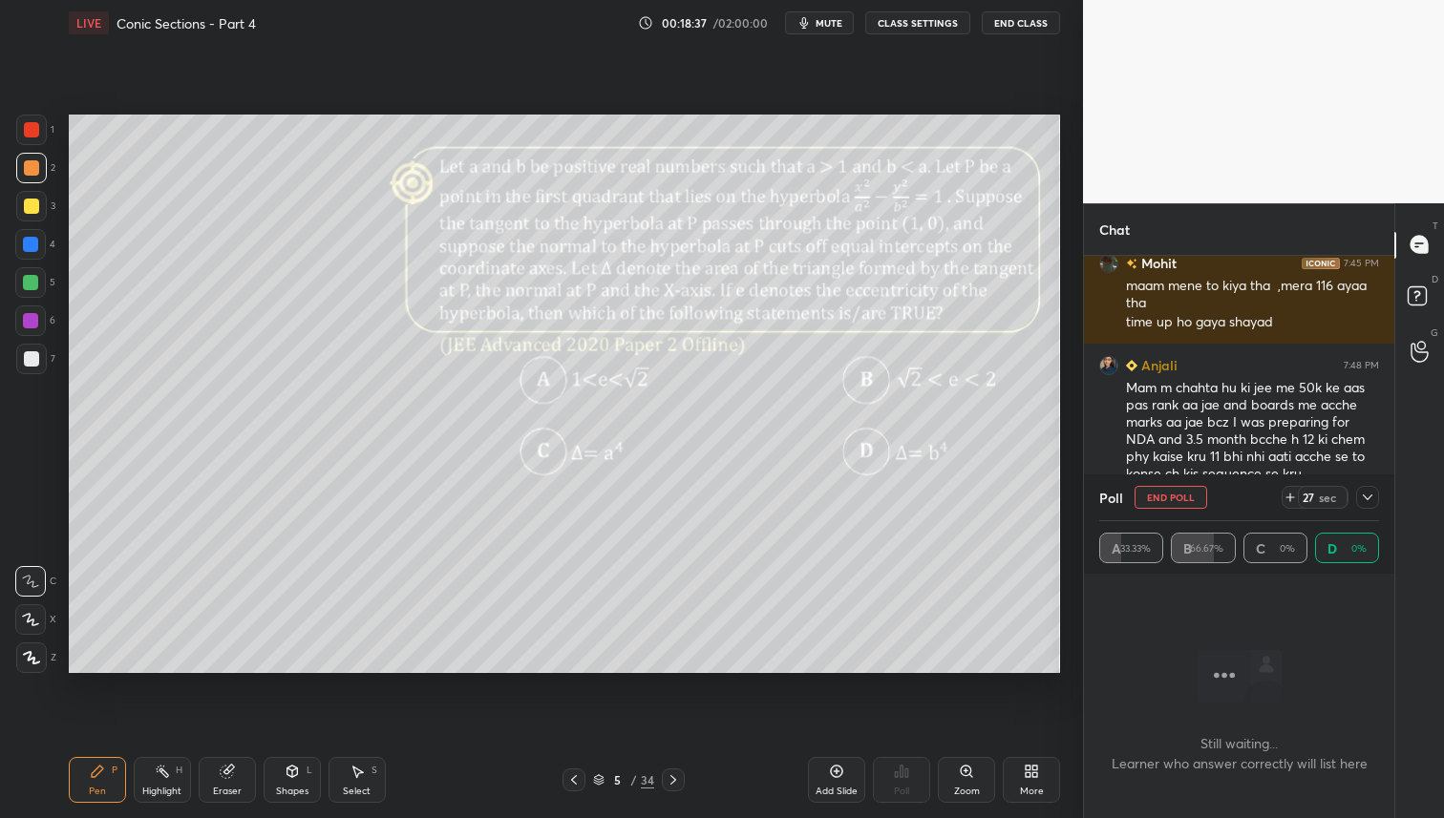
click at [1367, 499] on icon at bounding box center [1368, 498] width 10 height 6
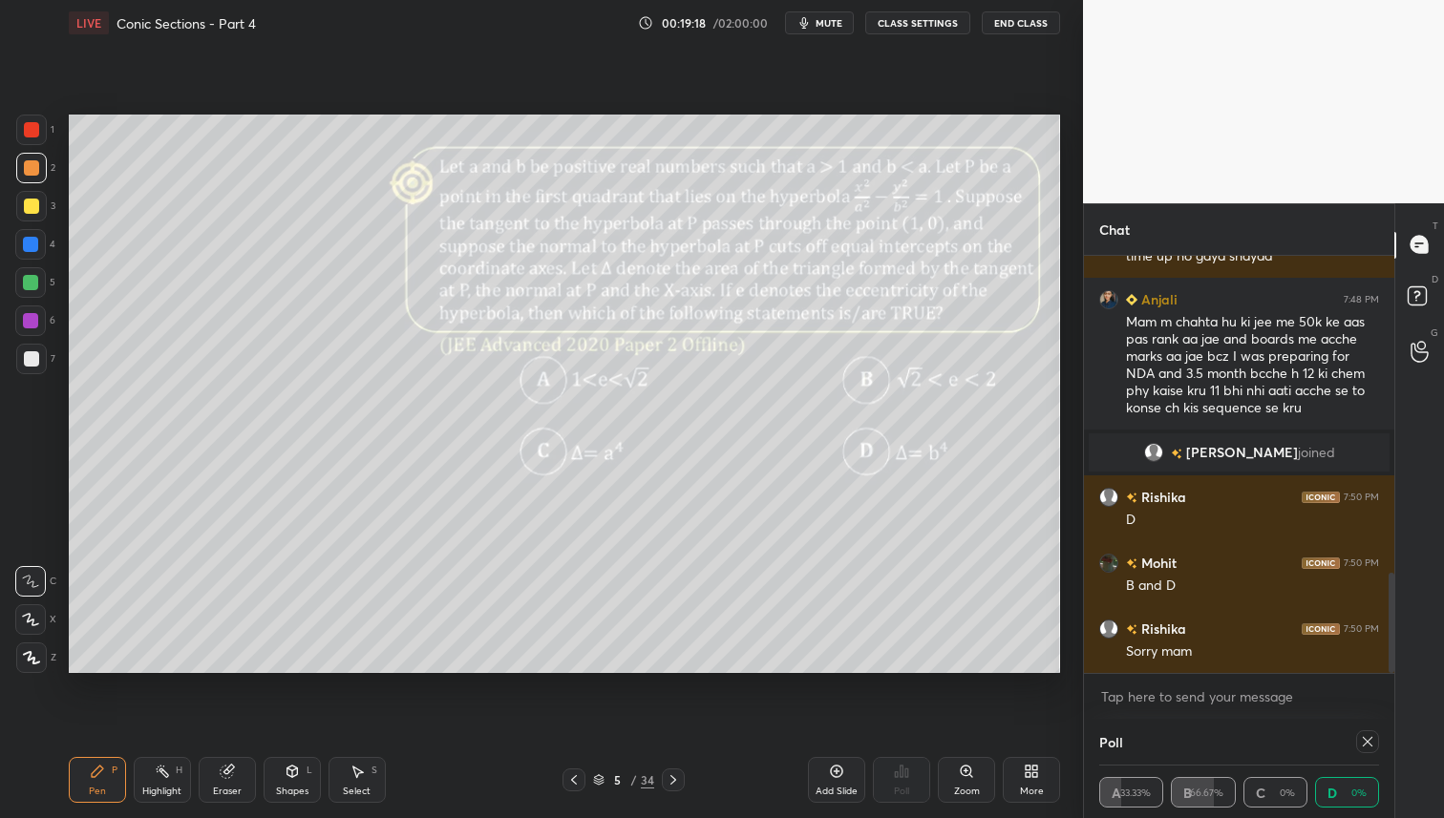
scroll to position [1394, 0]
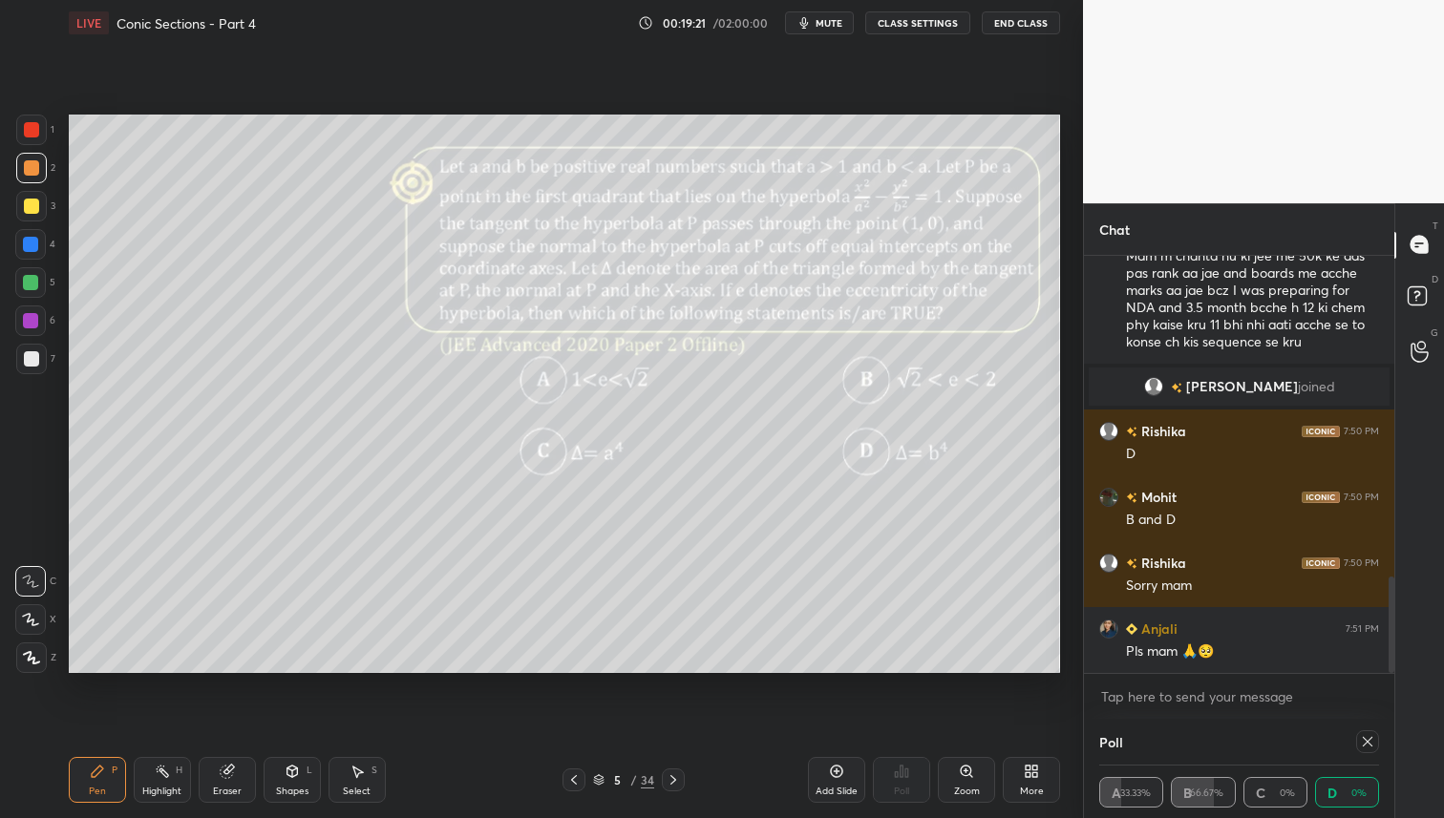
click at [1366, 738] on icon at bounding box center [1367, 741] width 15 height 15
type textarea "x"
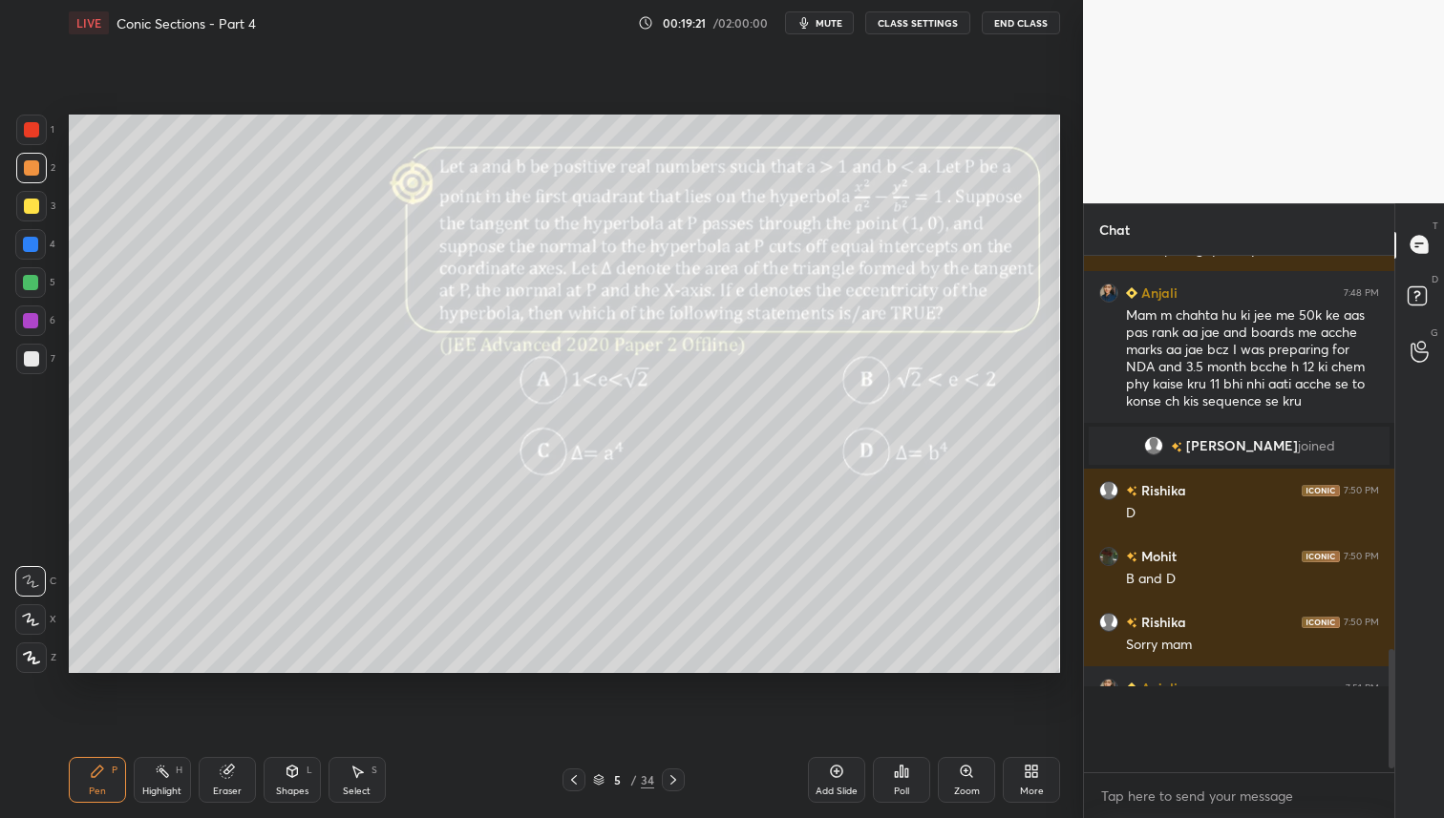
scroll to position [7, 7]
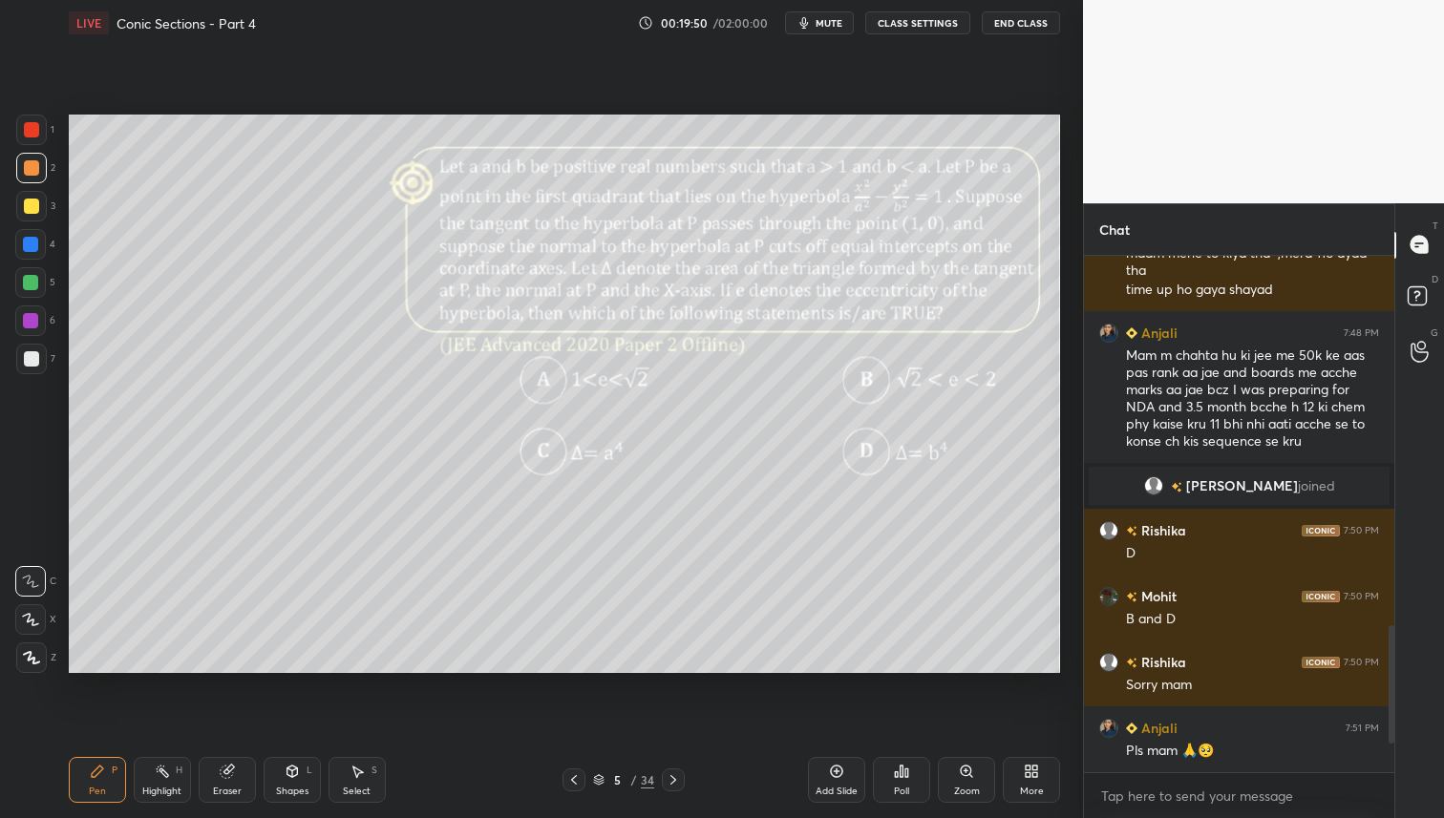
click at [21, 204] on div at bounding box center [31, 206] width 31 height 31
drag, startPoint x: 33, startPoint y: 172, endPoint x: 63, endPoint y: 207, distance: 46.1
click at [32, 172] on div at bounding box center [31, 167] width 15 height 15
drag, startPoint x: 29, startPoint y: 284, endPoint x: 53, endPoint y: 275, distance: 25.4
click at [31, 283] on div at bounding box center [30, 282] width 15 height 15
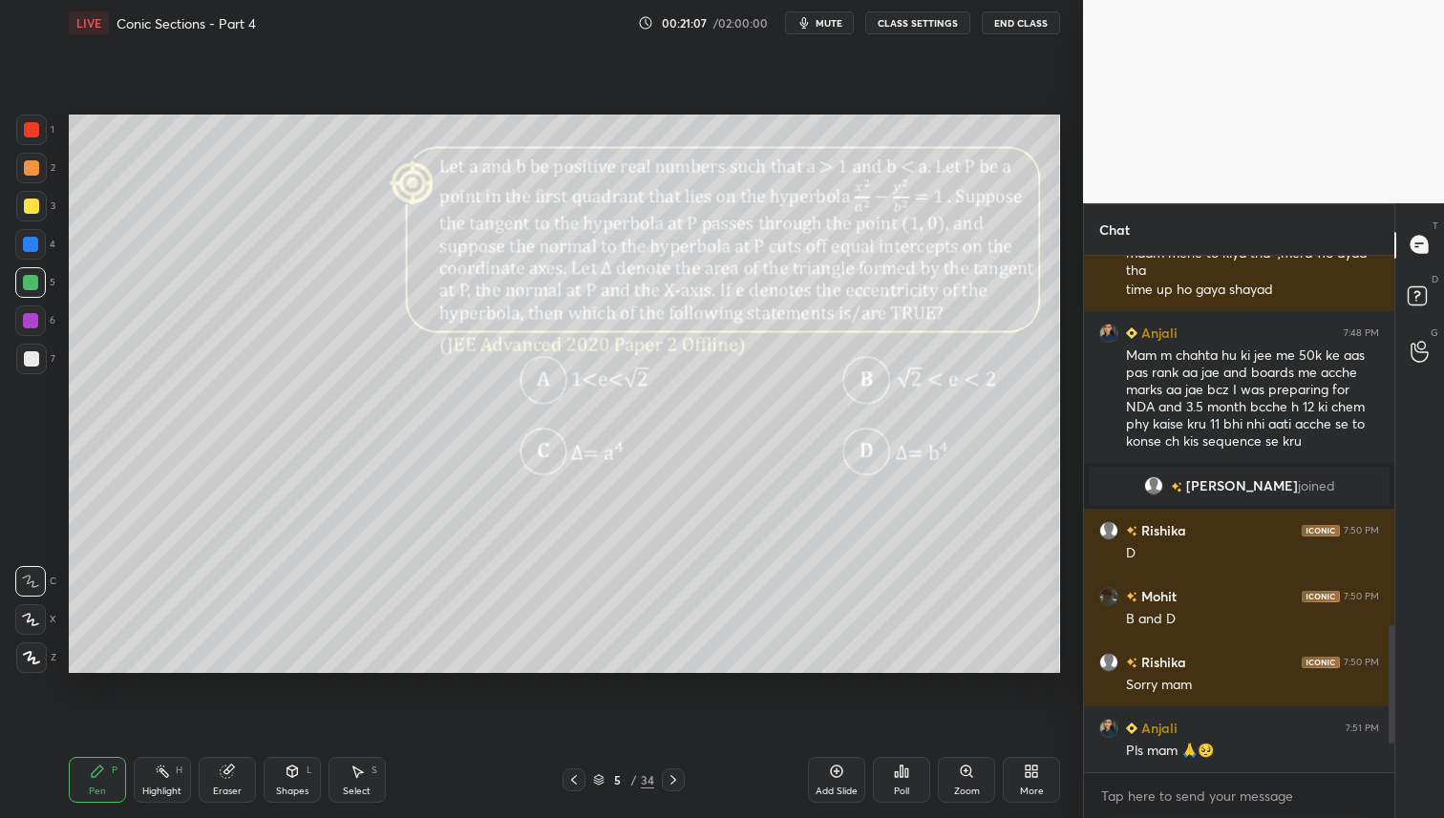
drag, startPoint x: 31, startPoint y: 242, endPoint x: 63, endPoint y: 251, distance: 33.8
click at [31, 242] on div at bounding box center [30, 244] width 15 height 15
drag, startPoint x: 31, startPoint y: 204, endPoint x: 34, endPoint y: 220, distance: 15.7
click at [31, 205] on div at bounding box center [31, 206] width 15 height 15
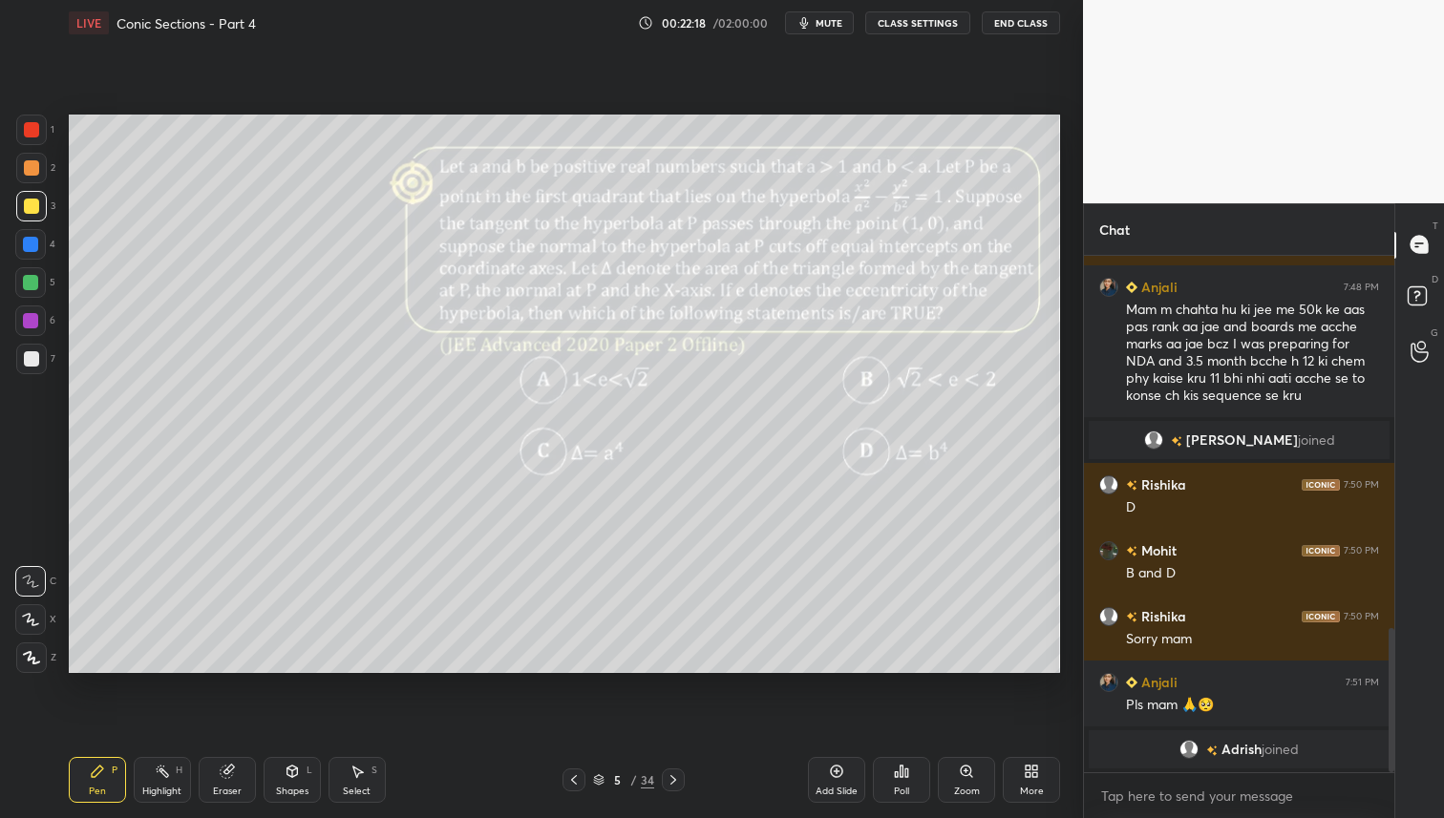
click at [21, 169] on div at bounding box center [31, 168] width 31 height 31
click at [31, 275] on div at bounding box center [30, 282] width 15 height 15
click at [840, 787] on div "Add Slide" at bounding box center [836, 792] width 42 height 10
drag, startPoint x: 28, startPoint y: 214, endPoint x: 46, endPoint y: 212, distance: 18.2
click at [28, 214] on div at bounding box center [31, 206] width 31 height 31
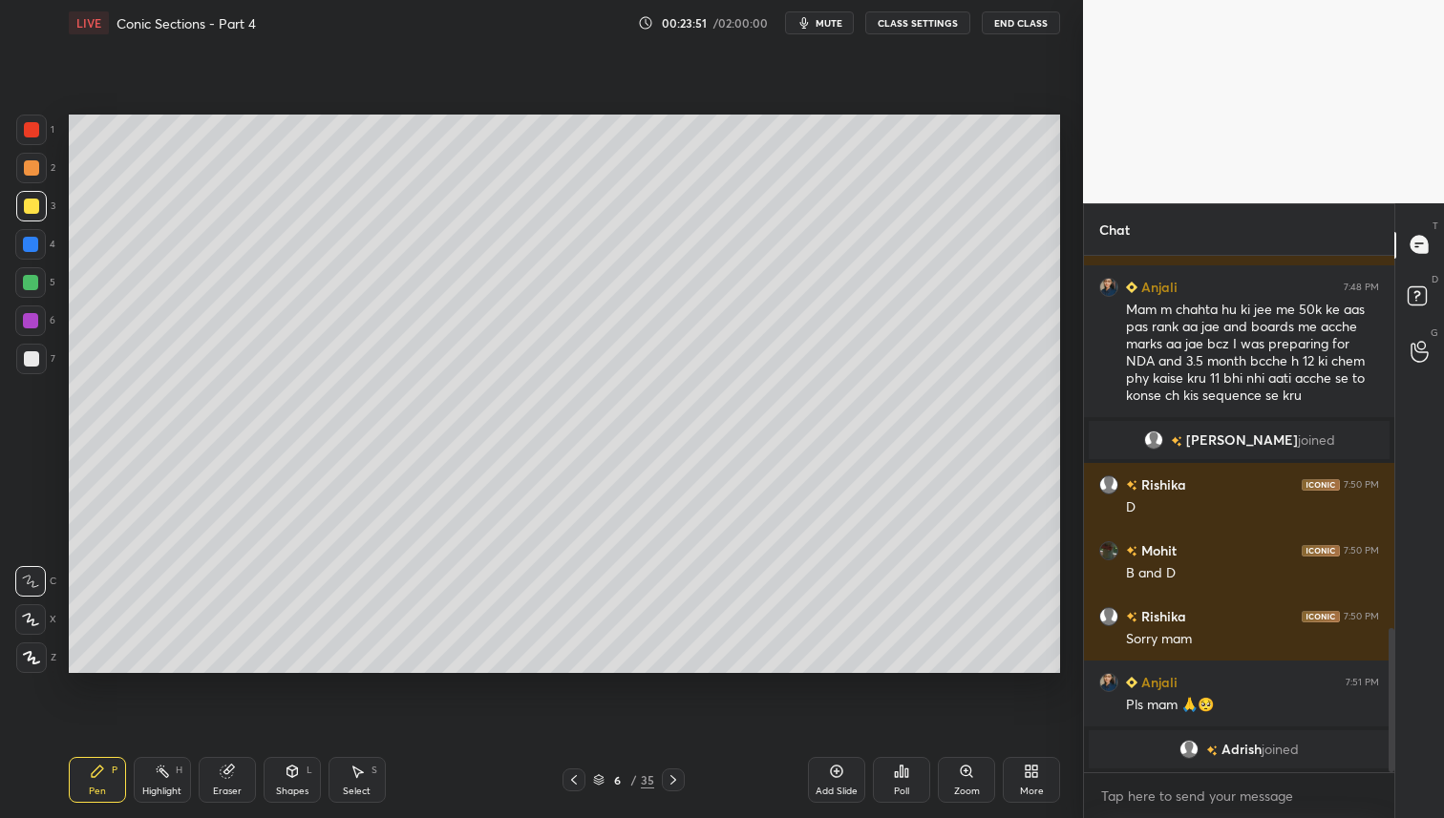
click at [570, 776] on icon at bounding box center [573, 780] width 15 height 15
click at [679, 779] on icon at bounding box center [673, 780] width 15 height 15
click at [576, 785] on icon at bounding box center [573, 780] width 15 height 15
click at [667, 781] on icon at bounding box center [673, 780] width 15 height 15
click at [582, 781] on div at bounding box center [573, 780] width 23 height 23
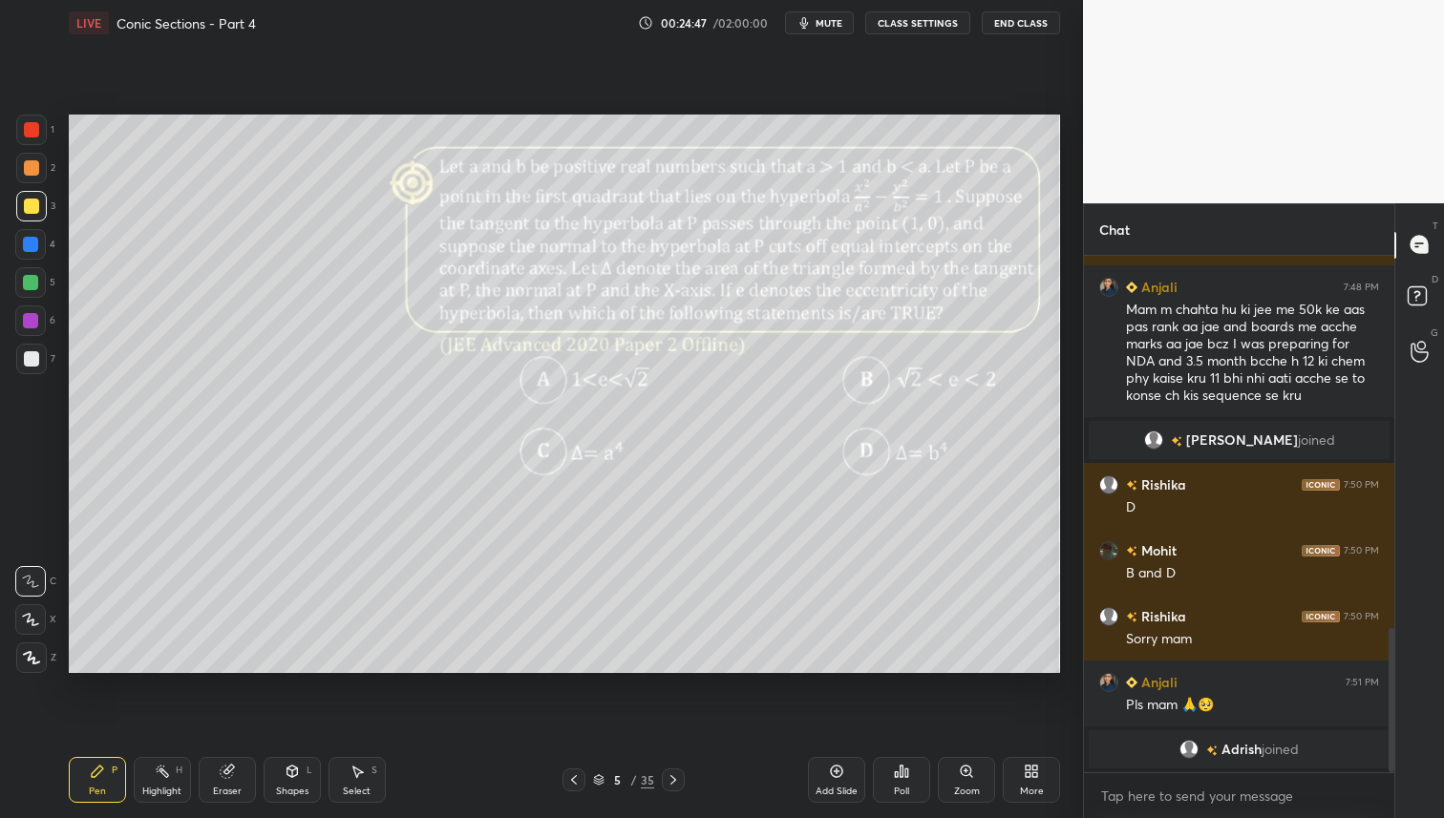
drag, startPoint x: 29, startPoint y: 247, endPoint x: 47, endPoint y: 299, distance: 54.7
click at [29, 247] on div at bounding box center [30, 244] width 15 height 15
click at [680, 782] on icon at bounding box center [673, 780] width 15 height 15
click at [30, 296] on div at bounding box center [30, 282] width 31 height 31
drag, startPoint x: 211, startPoint y: 778, endPoint x: 259, endPoint y: 745, distance: 58.3
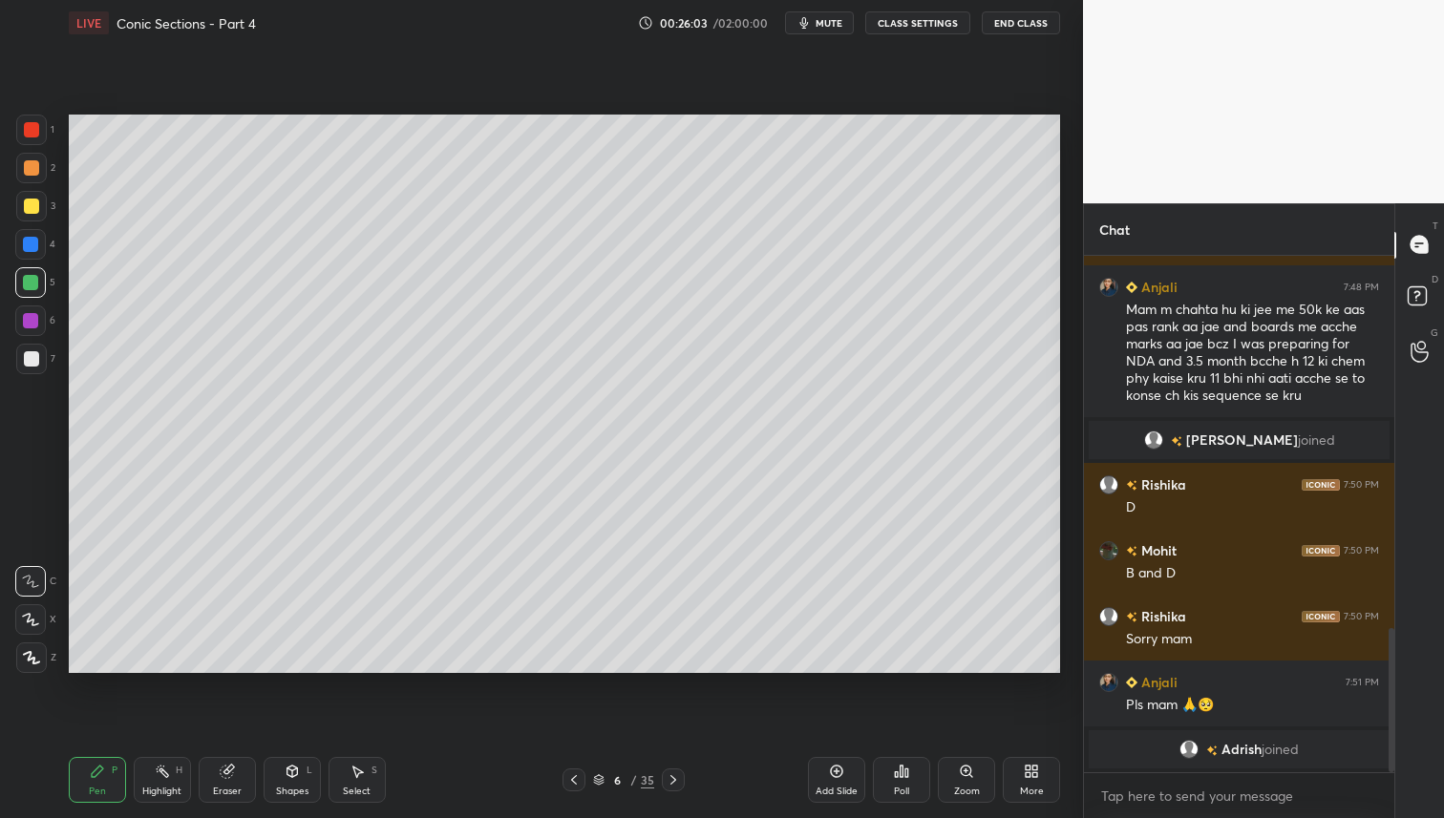
click at [212, 778] on div "Eraser" at bounding box center [227, 780] width 57 height 46
drag, startPoint x: 101, startPoint y: 778, endPoint x: 222, endPoint y: 689, distance: 150.3
click at [102, 776] on icon at bounding box center [97, 771] width 15 height 15
click at [579, 781] on icon at bounding box center [573, 780] width 15 height 15
click at [674, 777] on icon at bounding box center [673, 780] width 15 height 15
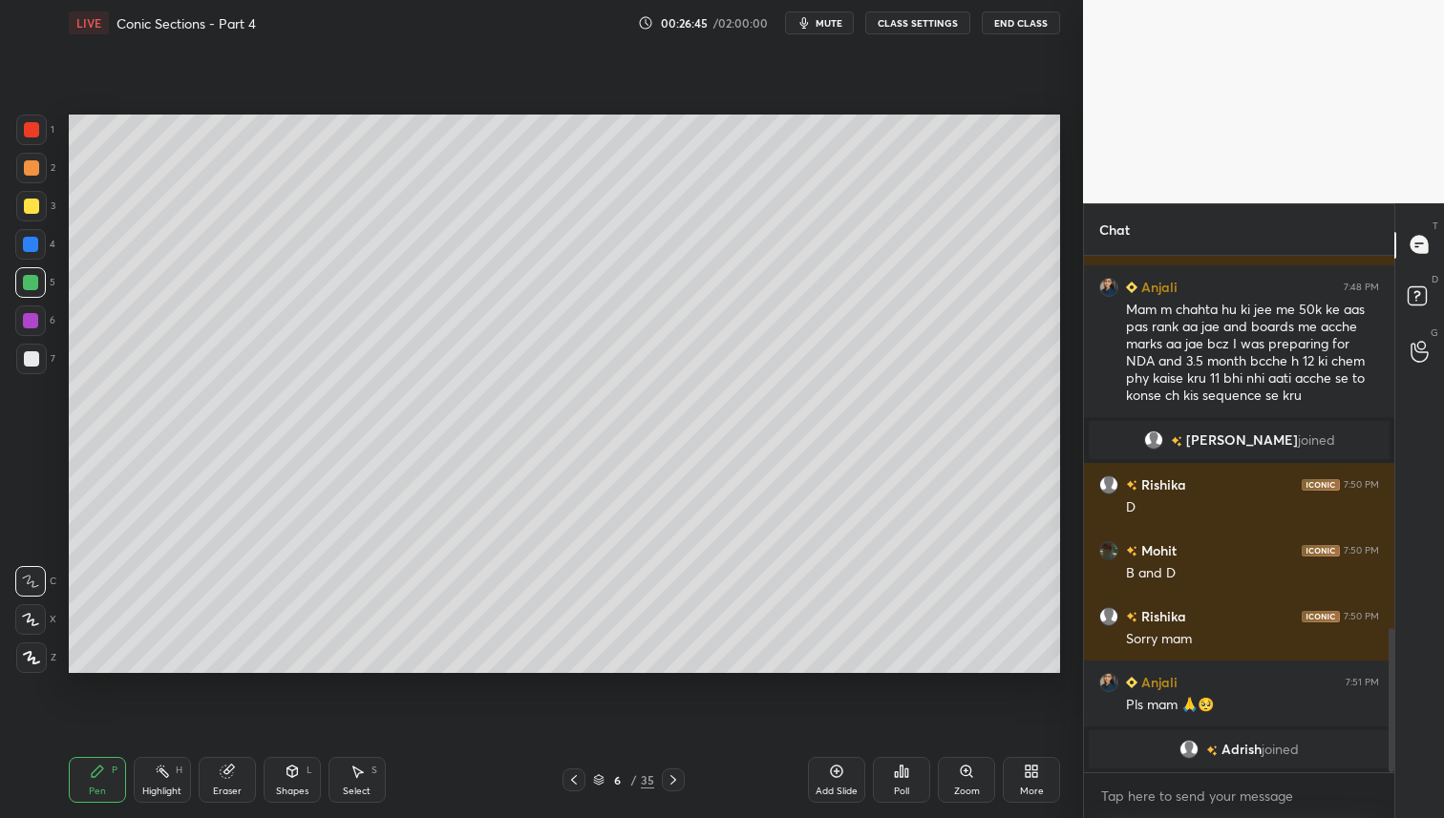
click at [573, 781] on icon at bounding box center [573, 780] width 15 height 15
click at [676, 780] on icon at bounding box center [673, 780] width 15 height 15
drag, startPoint x: 37, startPoint y: 250, endPoint x: 47, endPoint y: 265, distance: 18.0
click at [38, 251] on div at bounding box center [30, 244] width 31 height 31
drag, startPoint x: 572, startPoint y: 778, endPoint x: 579, endPoint y: 767, distance: 13.3
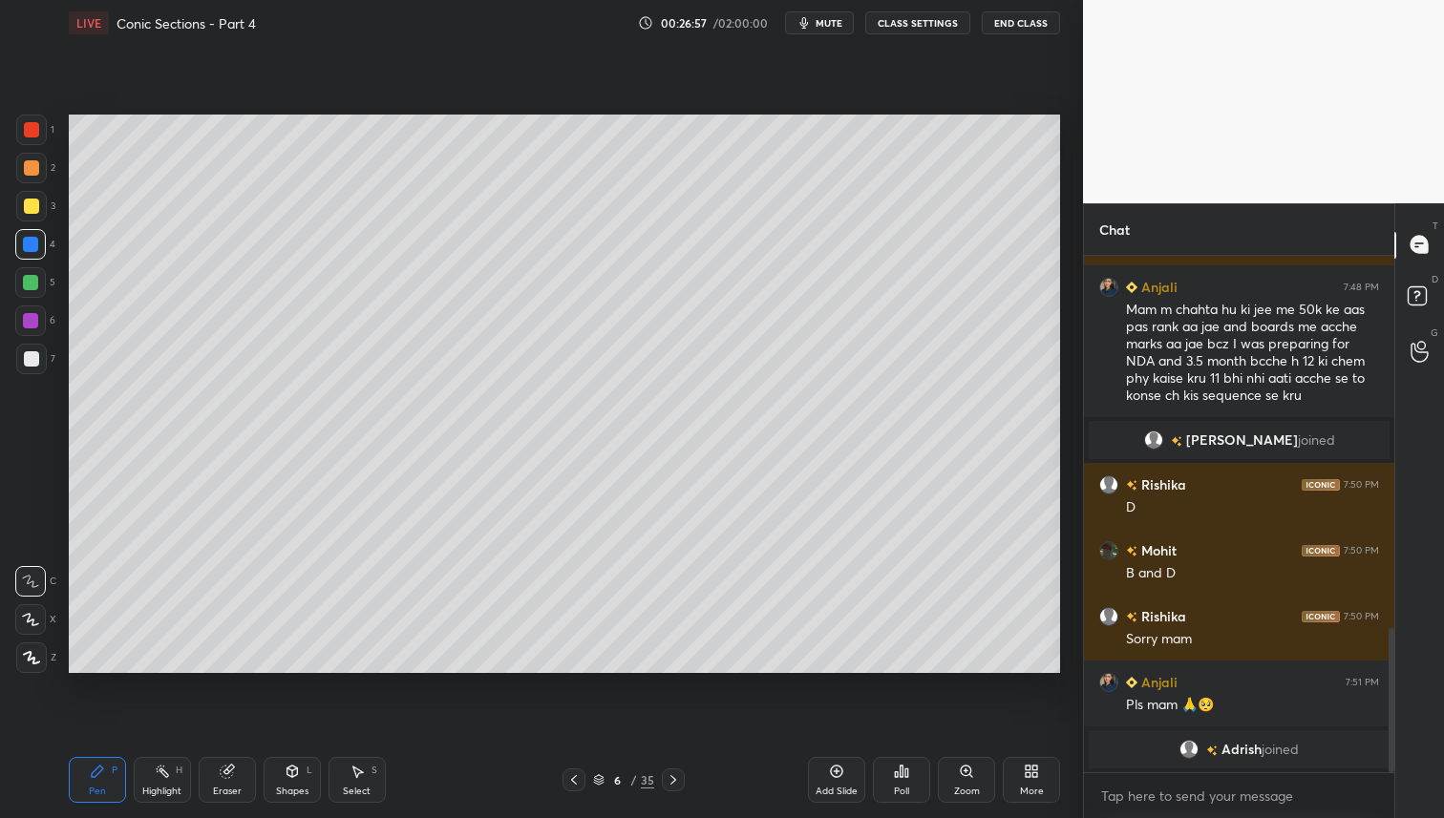
click at [576, 778] on icon at bounding box center [573, 780] width 15 height 15
click at [668, 775] on icon at bounding box center [673, 780] width 15 height 15
drag, startPoint x: 581, startPoint y: 781, endPoint x: 677, endPoint y: 710, distance: 120.1
click at [582, 781] on div at bounding box center [573, 780] width 23 height 23
click at [671, 778] on icon at bounding box center [673, 780] width 15 height 15
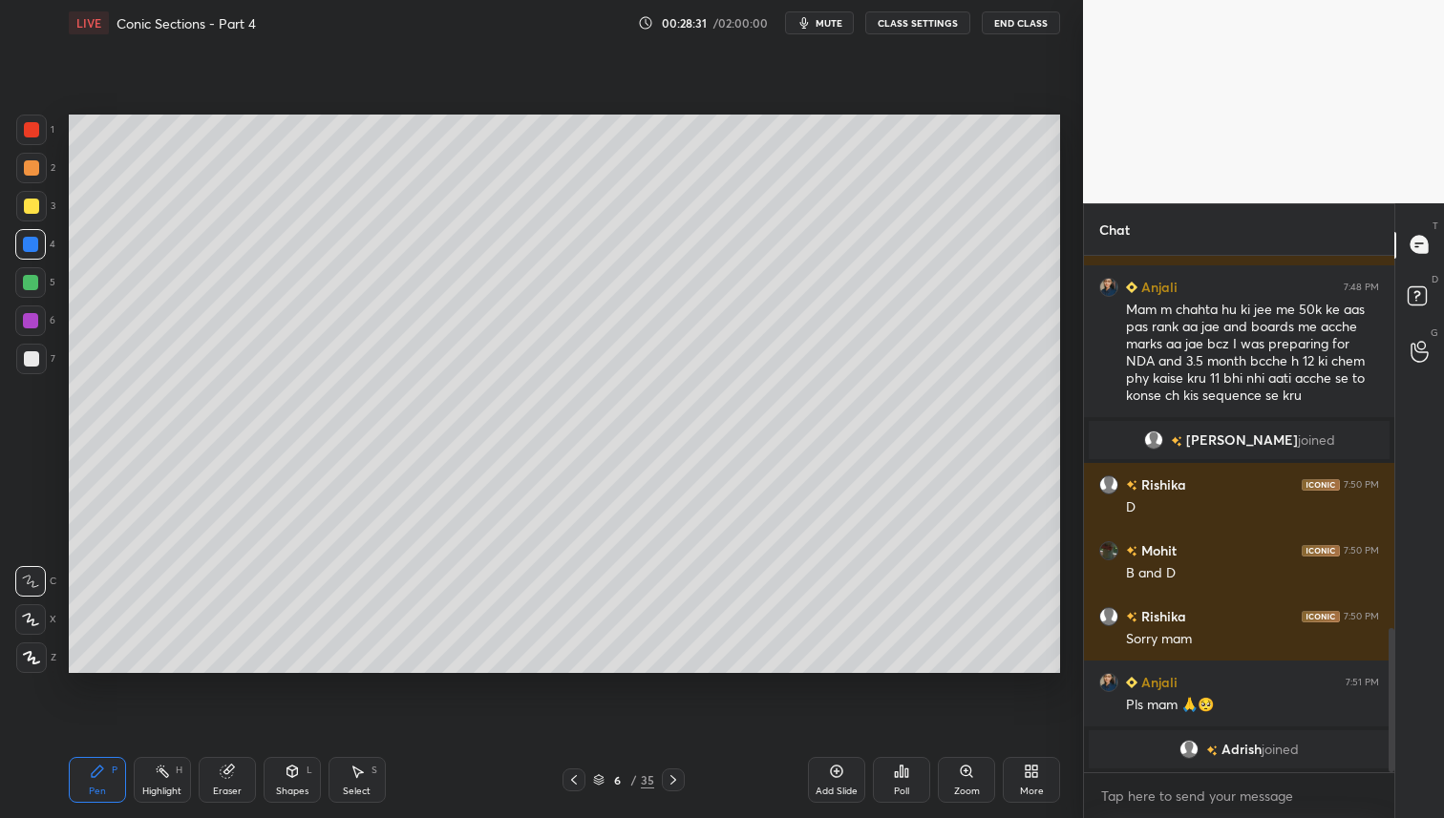
drag, startPoint x: 677, startPoint y: 781, endPoint x: 685, endPoint y: 792, distance: 13.0
click at [678, 781] on icon at bounding box center [673, 780] width 15 height 15
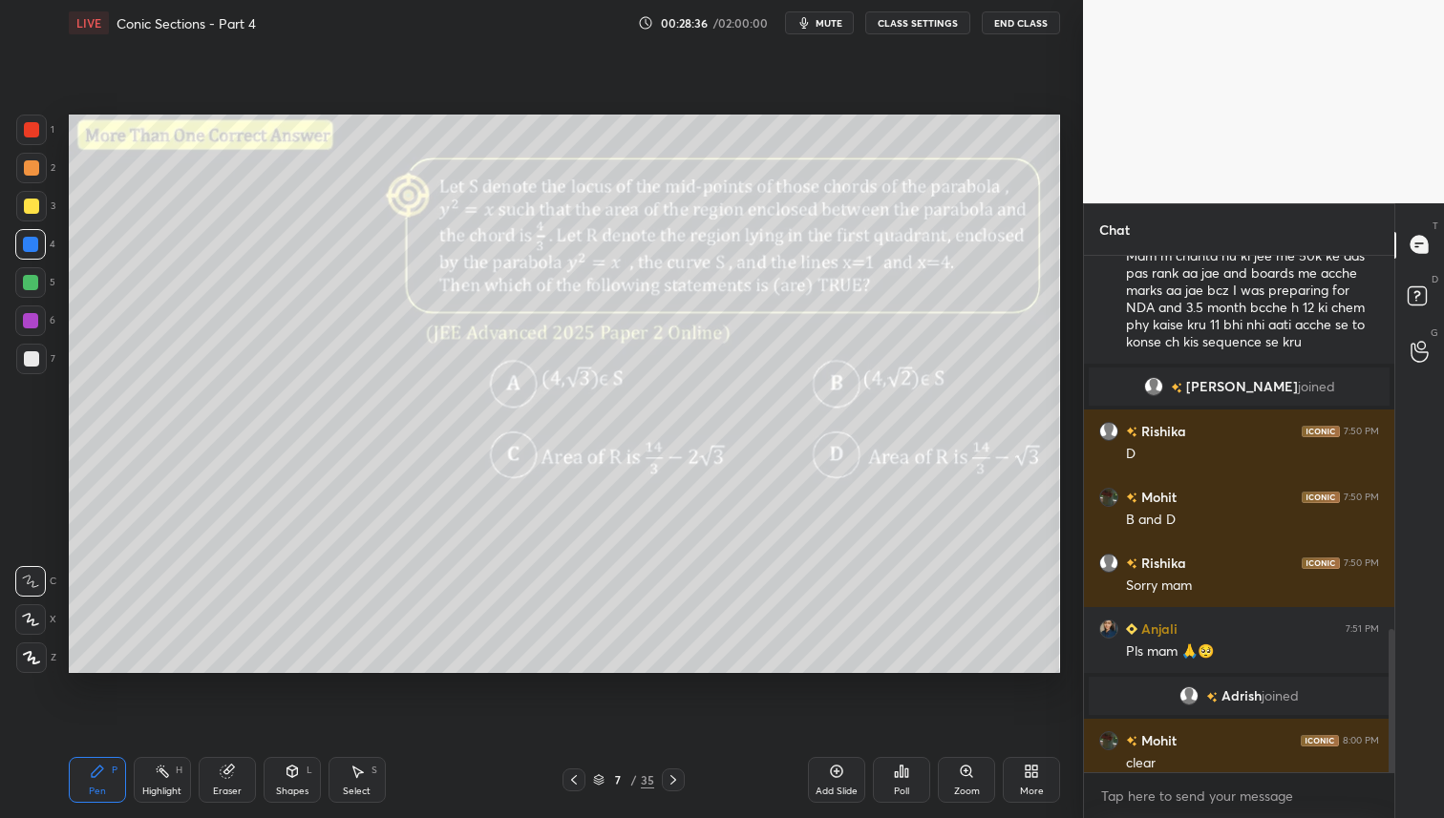
scroll to position [1353, 0]
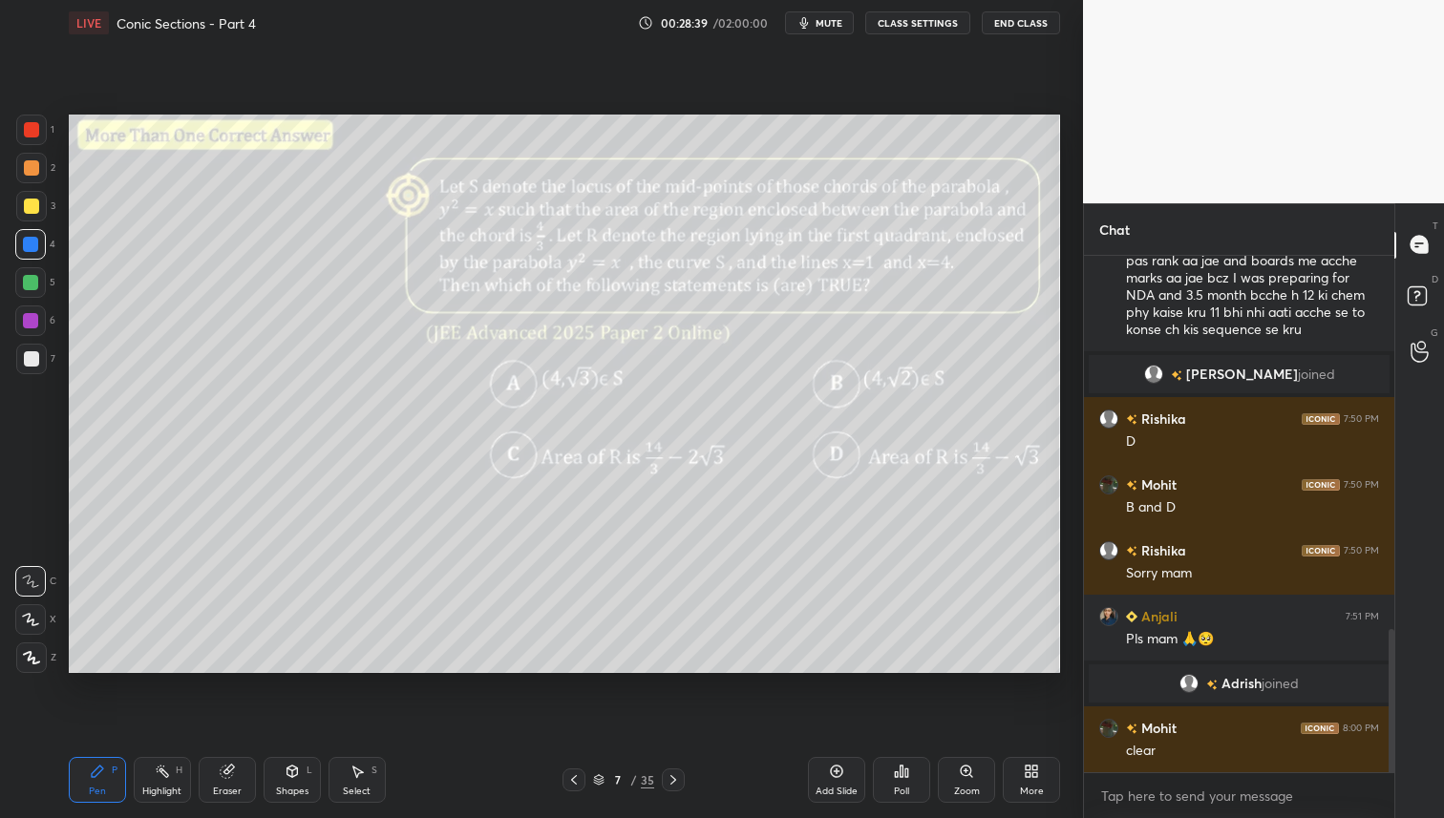
click at [678, 773] on icon at bounding box center [673, 780] width 15 height 15
click at [676, 779] on icon at bounding box center [673, 780] width 15 height 15
click at [677, 777] on icon at bounding box center [673, 780] width 15 height 15
click at [678, 777] on icon at bounding box center [673, 780] width 15 height 15
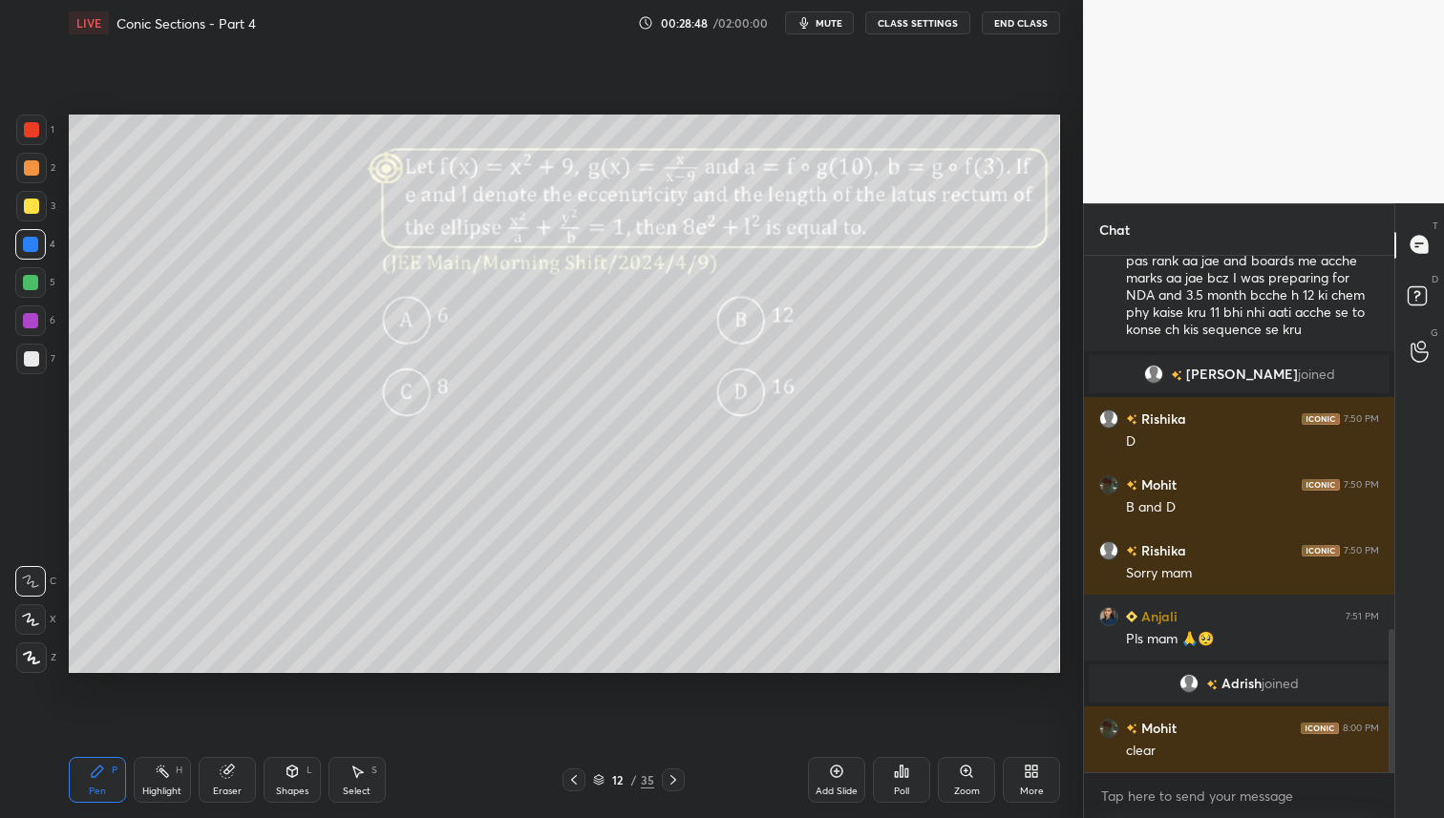
click at [678, 778] on icon at bounding box center [673, 780] width 15 height 15
click at [677, 777] on icon at bounding box center [673, 780] width 15 height 15
click at [677, 778] on icon at bounding box center [673, 780] width 15 height 15
drag, startPoint x: 571, startPoint y: 779, endPoint x: 587, endPoint y: 780, distance: 16.3
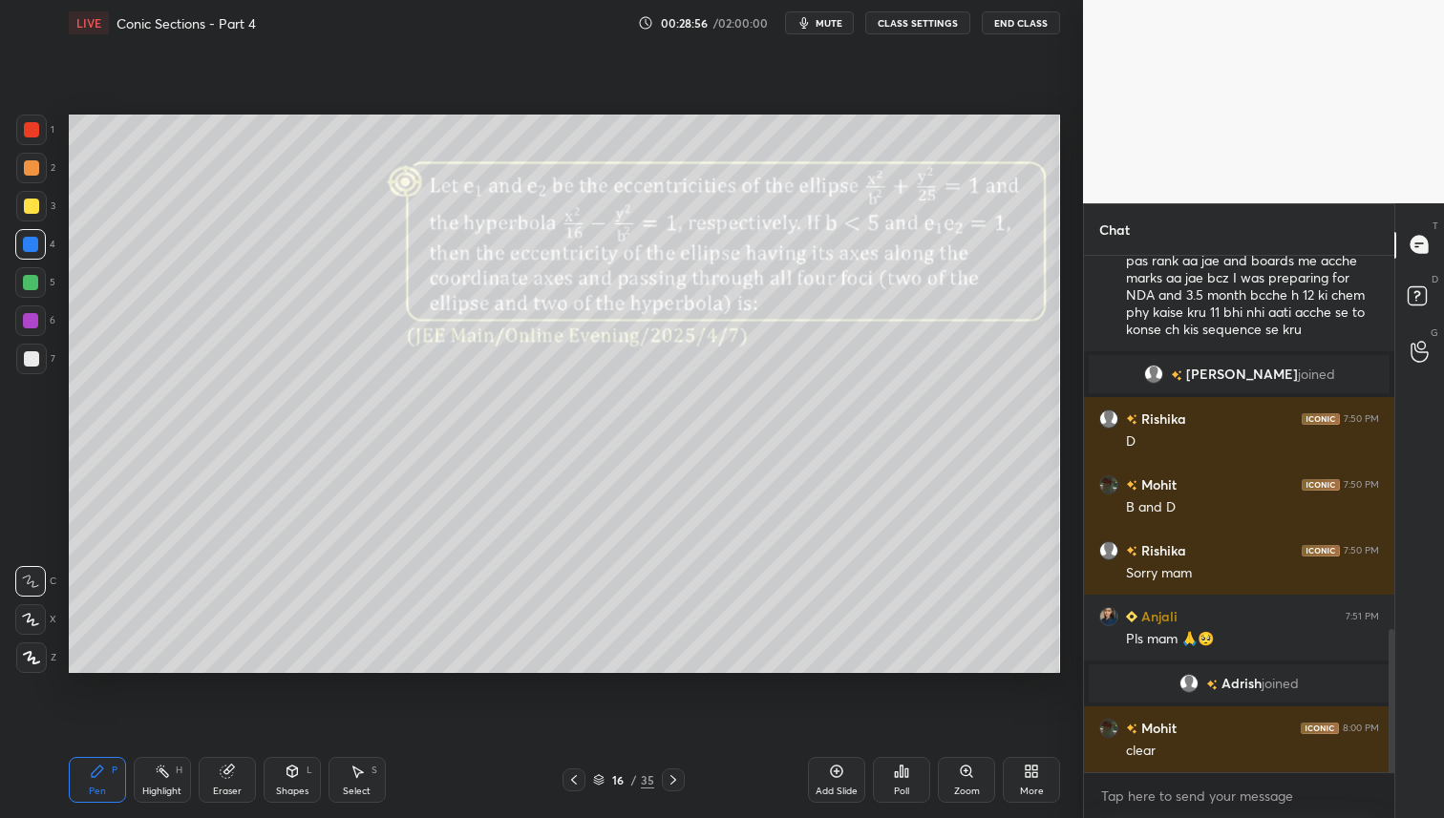
click at [571, 779] on icon at bounding box center [574, 780] width 6 height 10
click at [678, 777] on icon at bounding box center [673, 780] width 15 height 15
click at [32, 359] on div at bounding box center [31, 358] width 15 height 15
click at [904, 779] on div "Poll" at bounding box center [901, 780] width 57 height 46
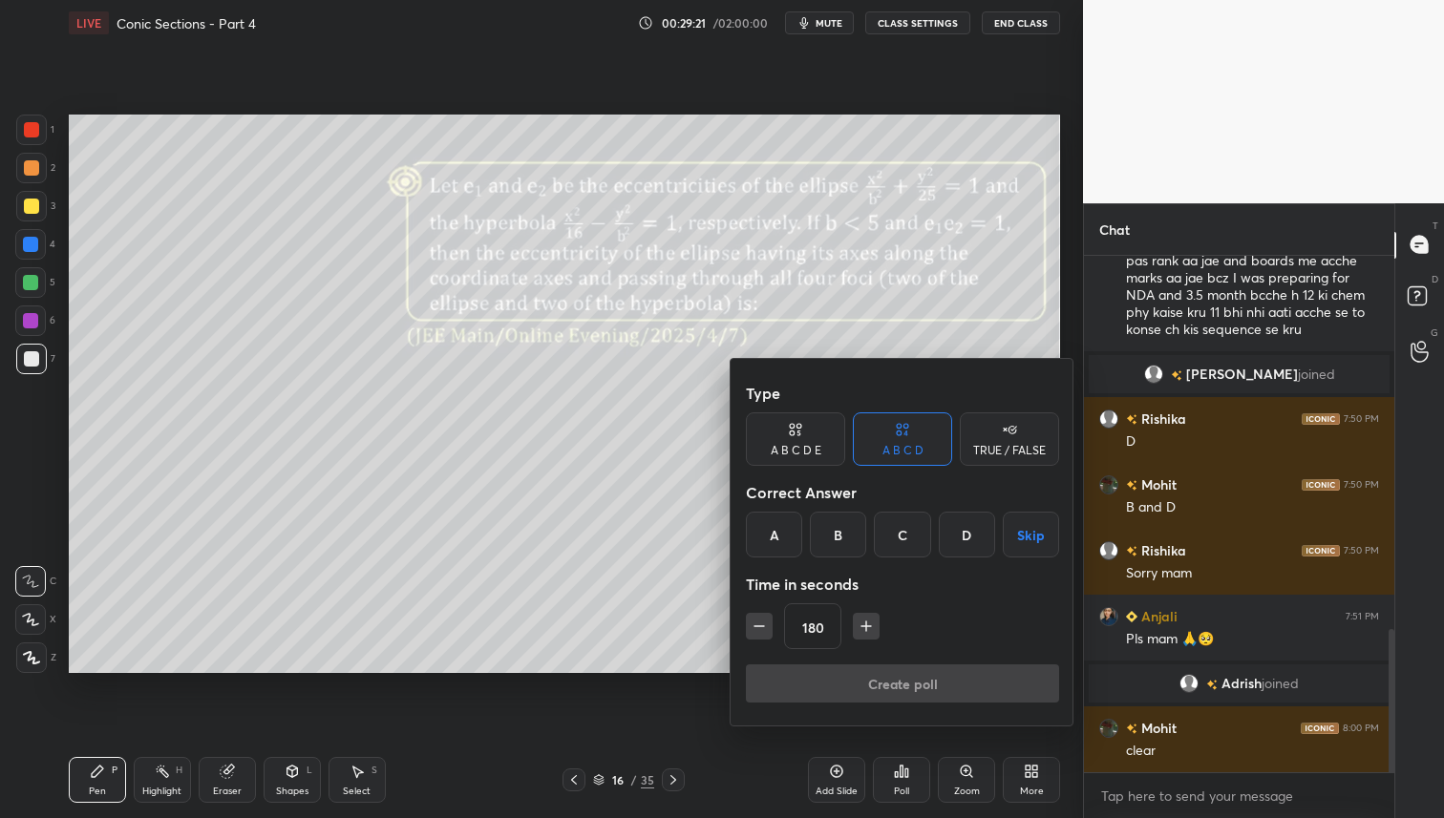
drag, startPoint x: 905, startPoint y: 535, endPoint x: 905, endPoint y: 573, distance: 38.2
click at [905, 535] on div "C" at bounding box center [902, 535] width 56 height 46
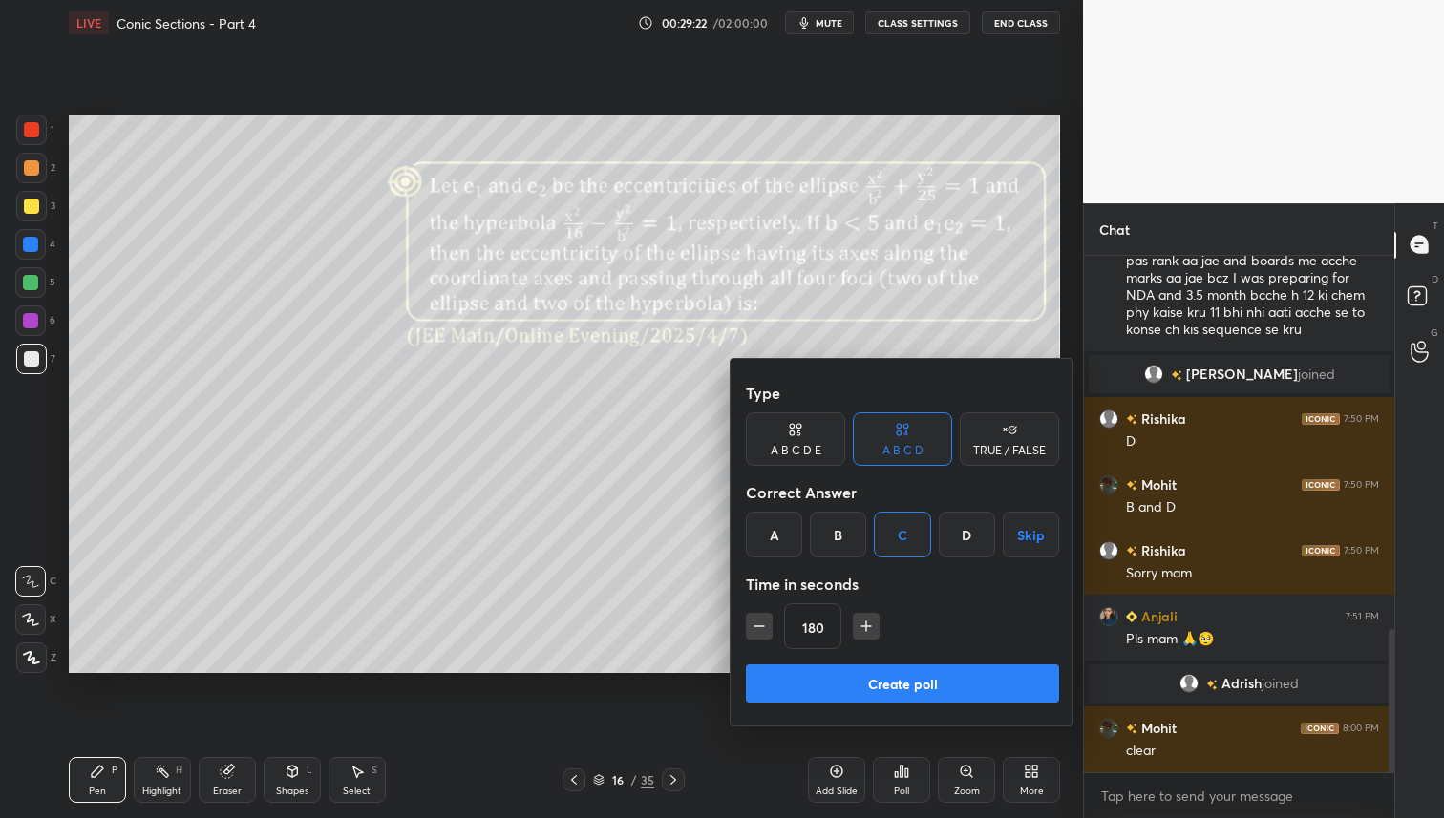
click at [760, 617] on icon "button" at bounding box center [759, 626] width 19 height 19
click at [761, 618] on icon "button" at bounding box center [759, 626] width 19 height 19
click at [763, 621] on icon "button" at bounding box center [759, 626] width 19 height 19
click at [765, 623] on icon "button" at bounding box center [759, 626] width 19 height 19
type input "120"
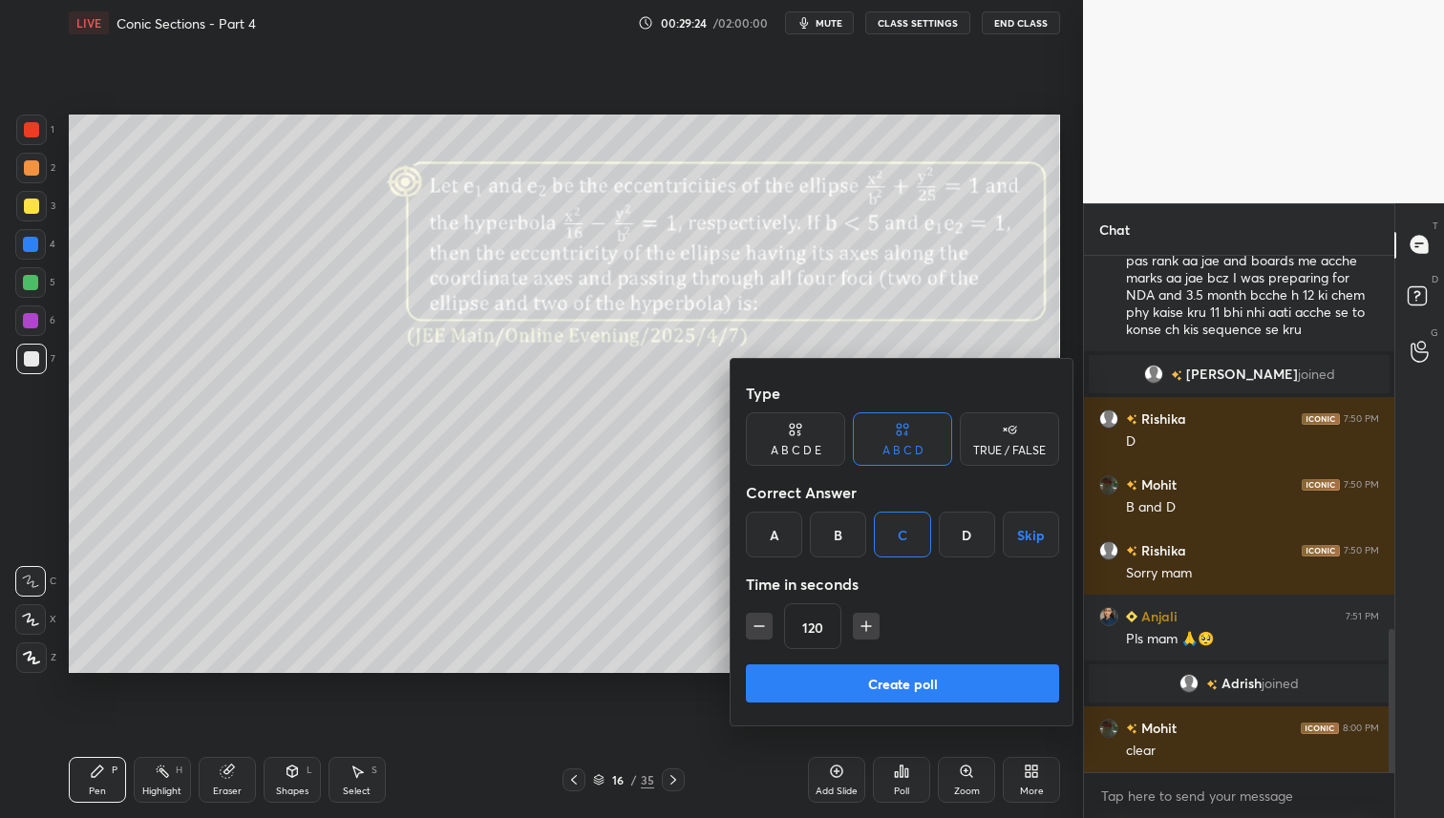
drag, startPoint x: 851, startPoint y: 692, endPoint x: 861, endPoint y: 698, distance: 12.0
click at [851, 692] on button "Create poll" at bounding box center [902, 684] width 313 height 38
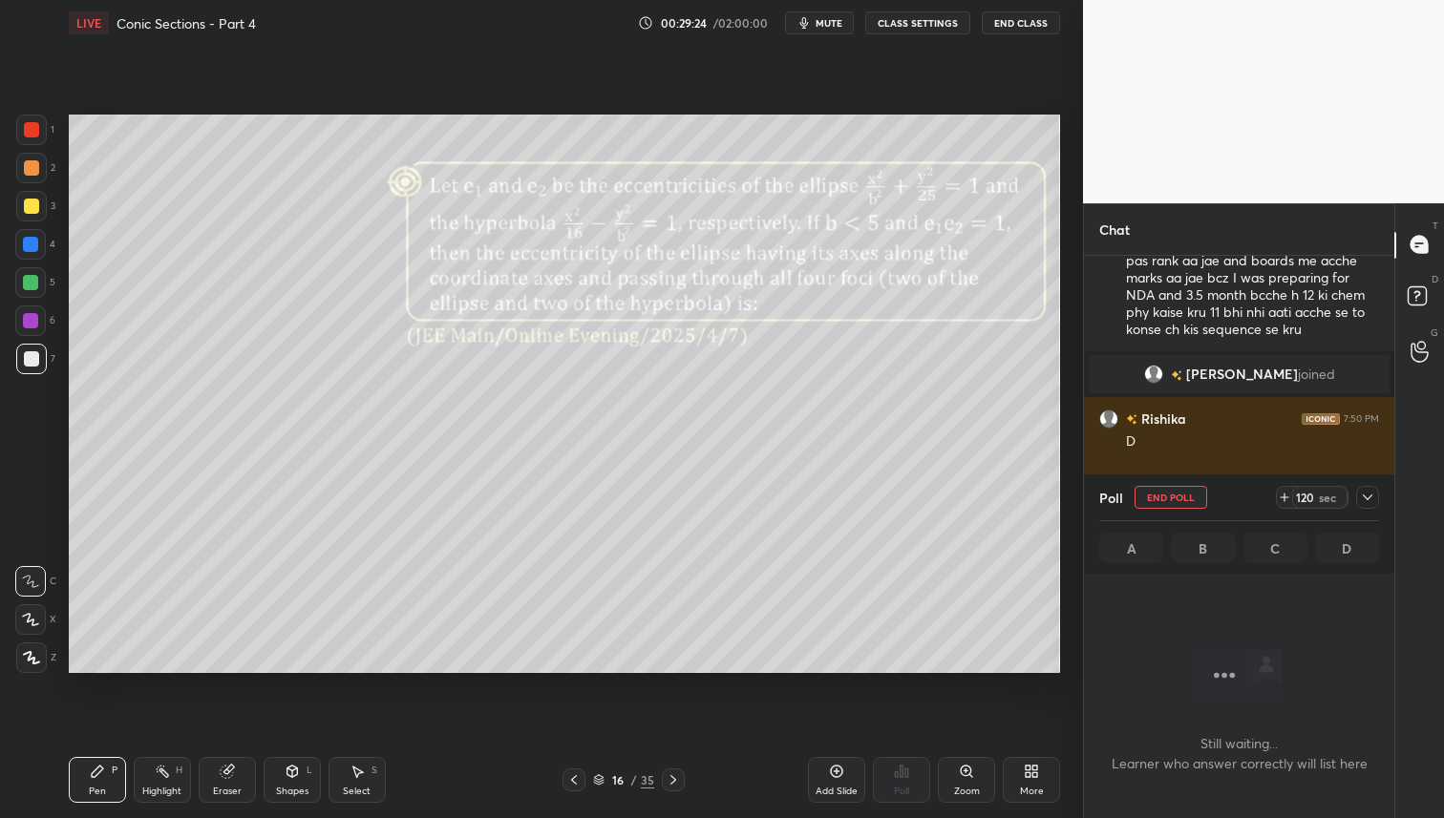
scroll to position [253, 305]
click at [1366, 492] on icon at bounding box center [1367, 497] width 15 height 15
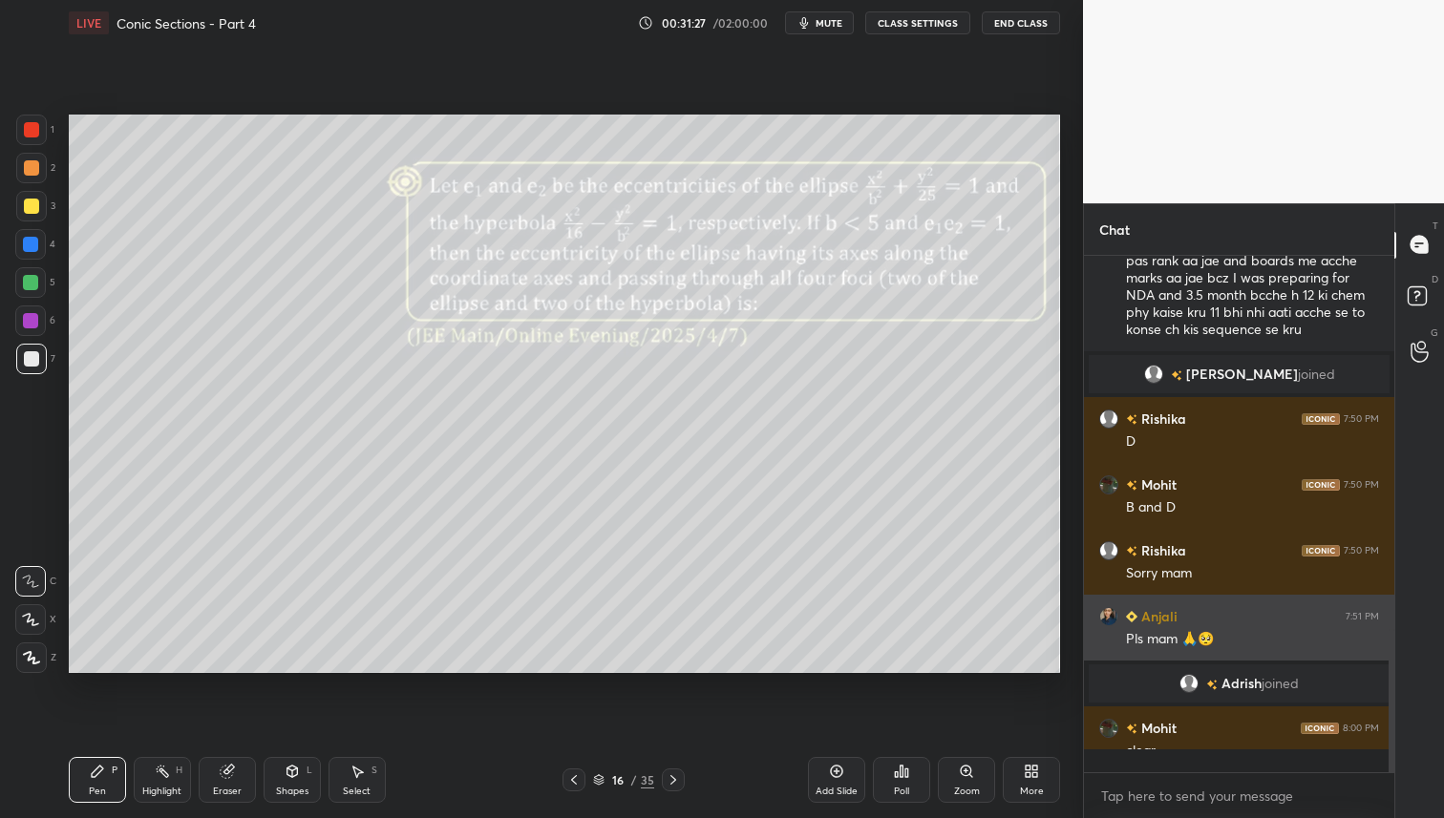
scroll to position [6, 7]
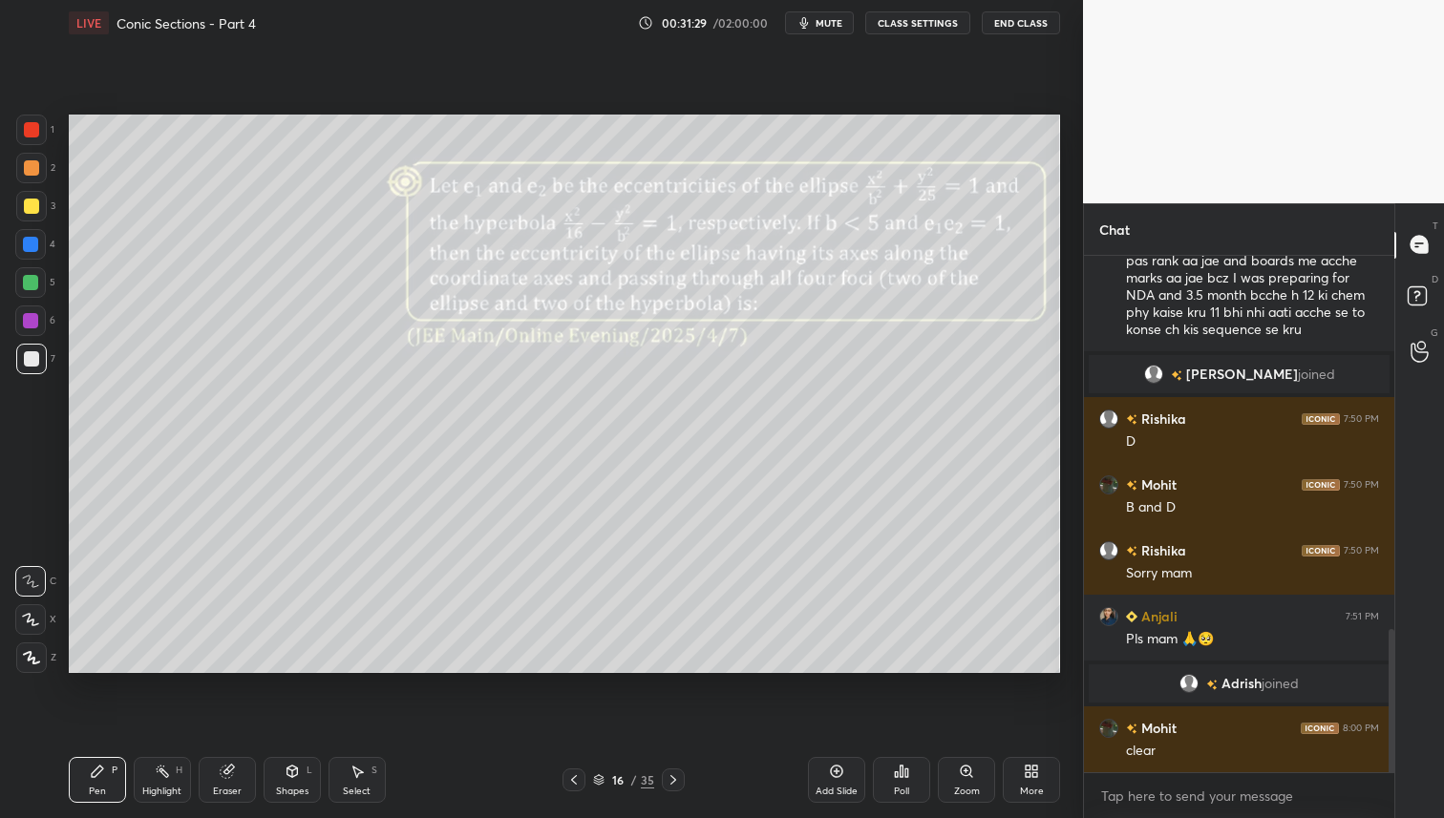
drag, startPoint x: 31, startPoint y: 211, endPoint x: 63, endPoint y: 242, distance: 44.6
click at [30, 212] on div at bounding box center [31, 206] width 15 height 15
click at [33, 166] on div at bounding box center [31, 167] width 15 height 15
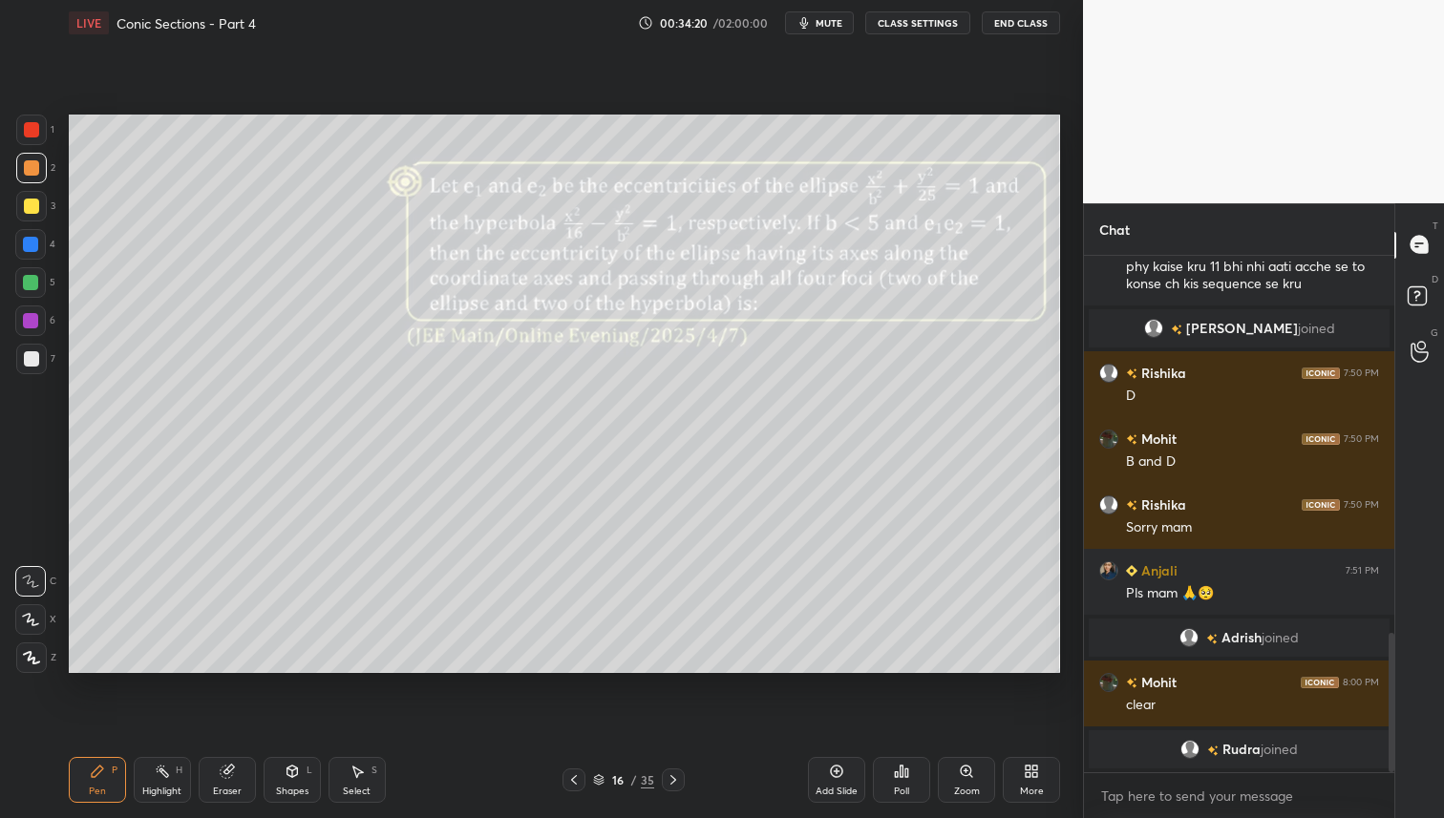
click at [29, 207] on div at bounding box center [31, 206] width 15 height 15
click at [31, 286] on div at bounding box center [30, 282] width 15 height 15
click at [32, 244] on div at bounding box center [30, 244] width 15 height 15
click at [233, 772] on icon at bounding box center [227, 771] width 15 height 15
click at [98, 764] on icon at bounding box center [97, 771] width 15 height 15
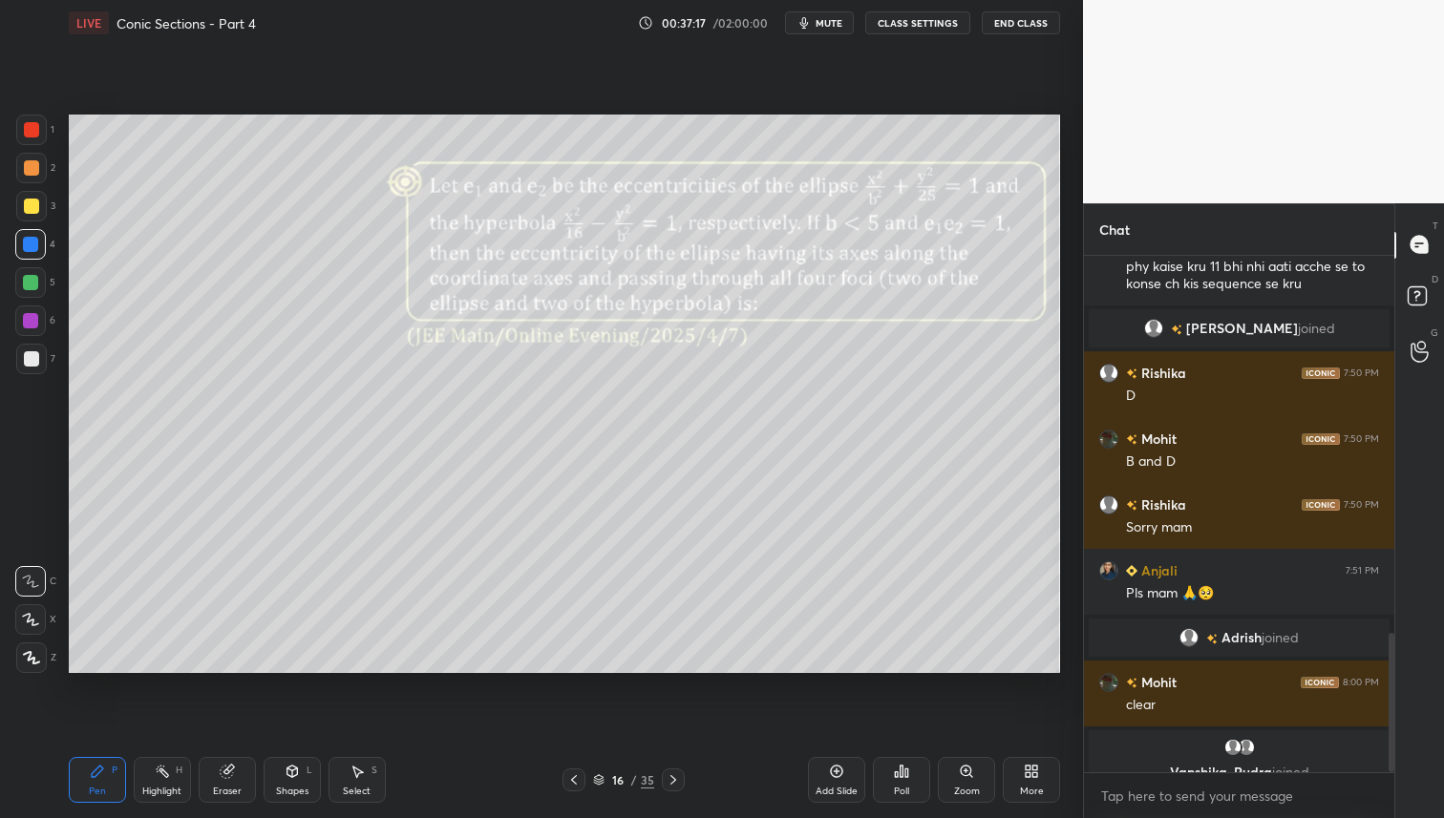
scroll to position [1423, 0]
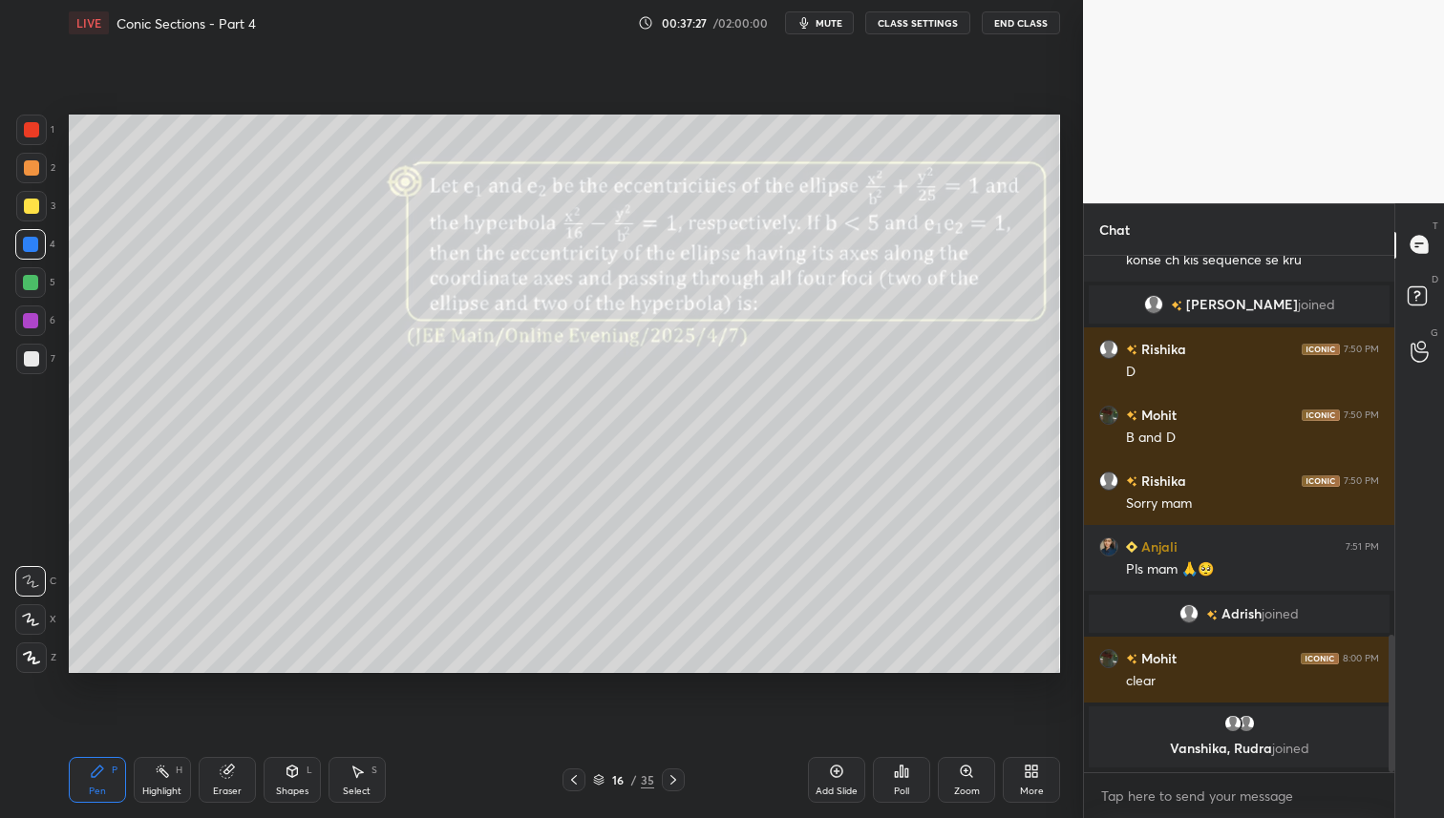
drag, startPoint x: 667, startPoint y: 781, endPoint x: 674, endPoint y: 806, distance: 26.0
click at [667, 782] on icon at bounding box center [673, 780] width 15 height 15
click at [891, 772] on div "Poll" at bounding box center [901, 780] width 57 height 46
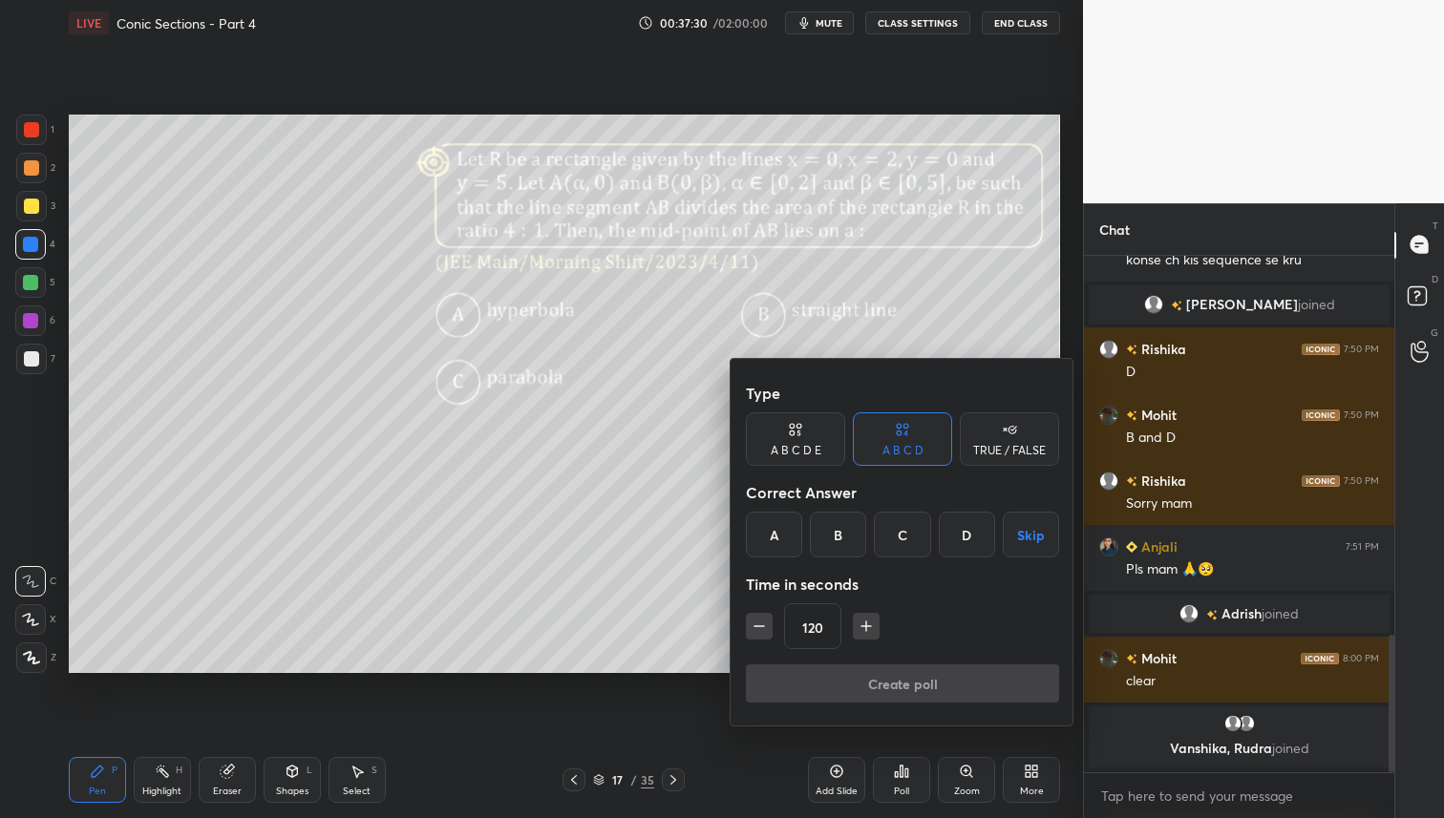
click at [773, 534] on div "A" at bounding box center [774, 535] width 56 height 46
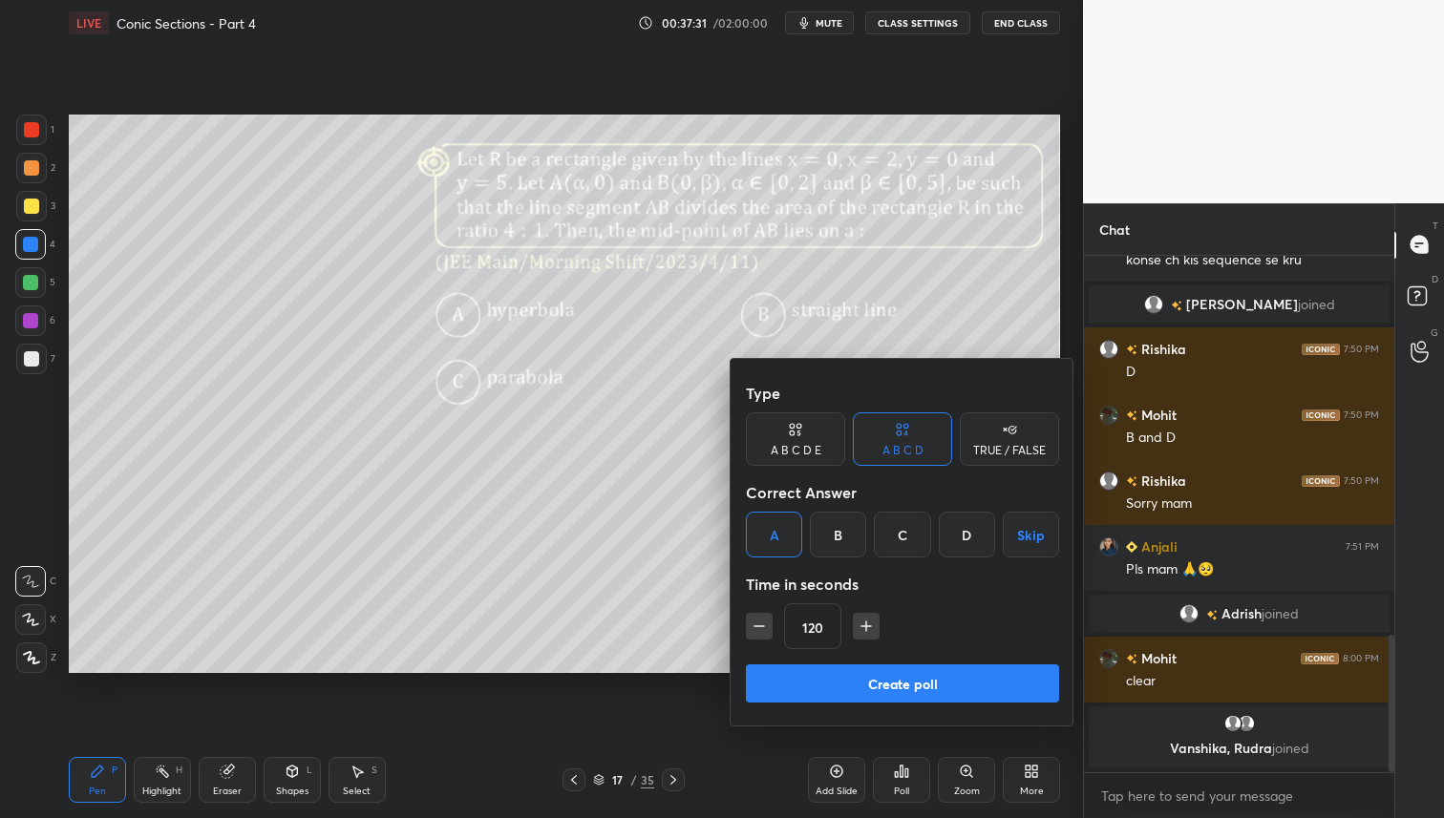
click at [841, 690] on button "Create poll" at bounding box center [902, 684] width 313 height 38
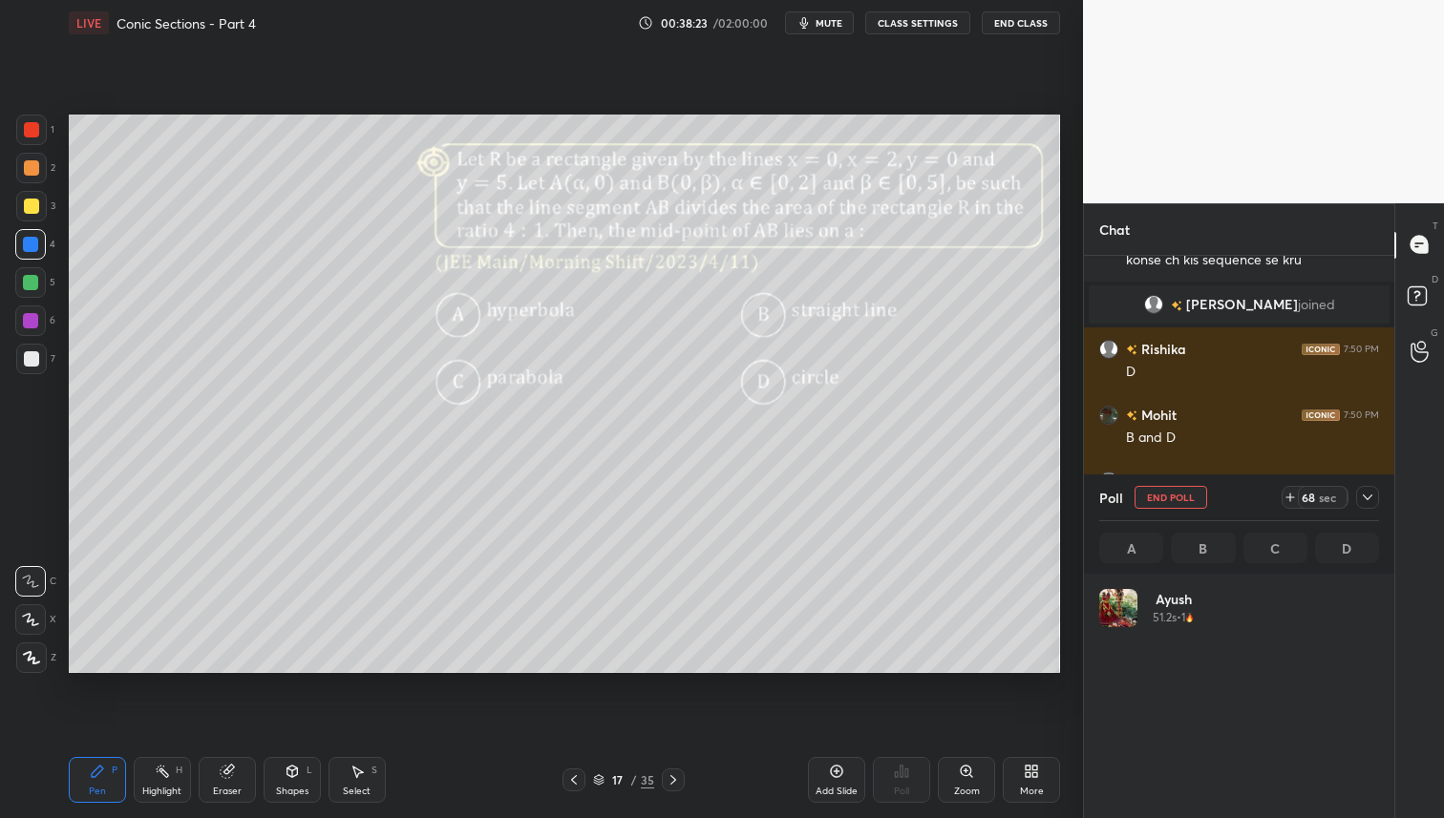
scroll to position [223, 274]
drag, startPoint x: 40, startPoint y: 221, endPoint x: 42, endPoint y: 244, distance: 23.0
click at [41, 223] on div "3" at bounding box center [35, 210] width 39 height 38
drag, startPoint x: 38, startPoint y: 284, endPoint x: 63, endPoint y: 281, distance: 25.0
click at [40, 282] on div at bounding box center [30, 282] width 31 height 31
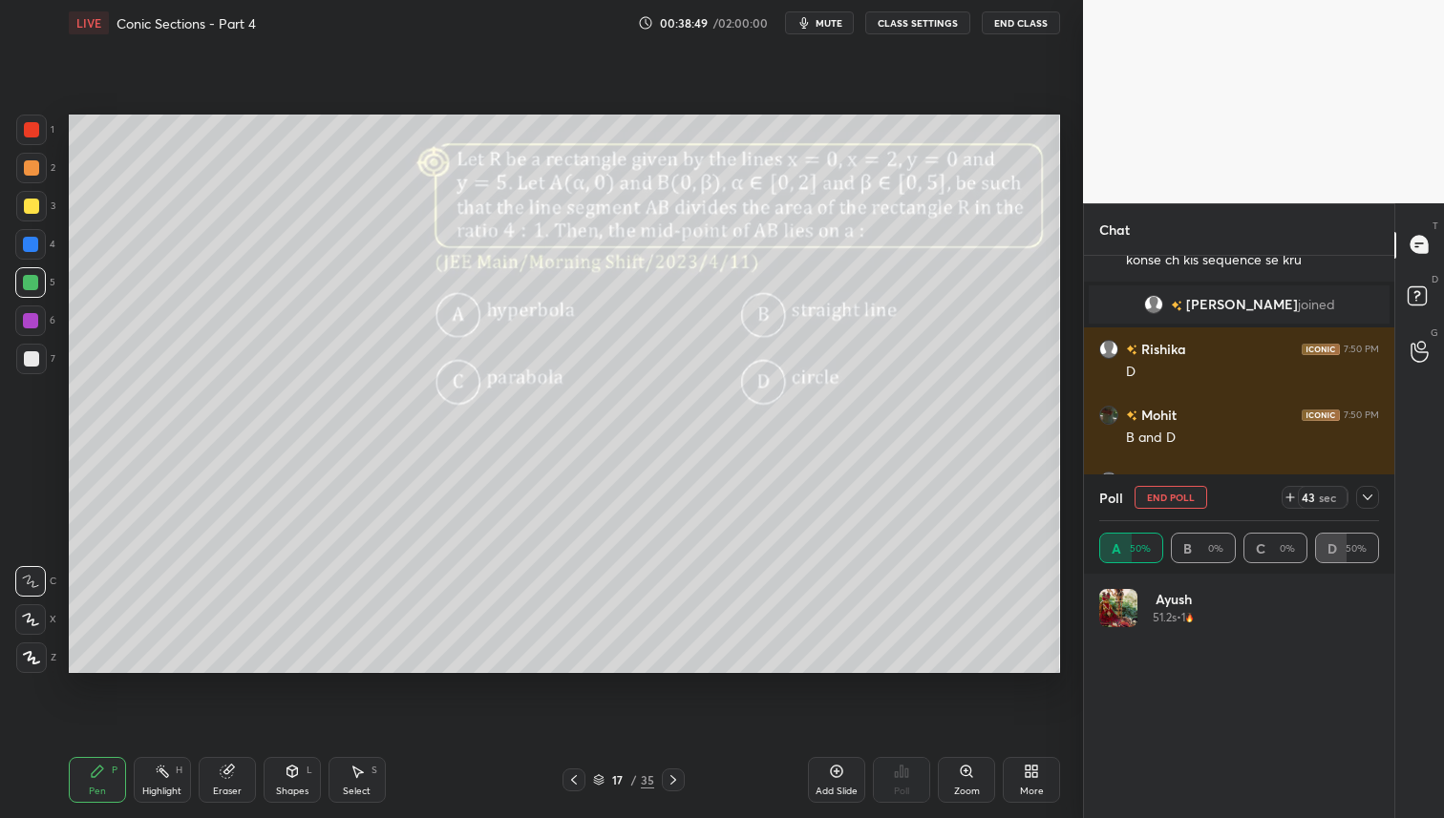
click at [27, 247] on div at bounding box center [30, 244] width 15 height 15
click at [35, 165] on div at bounding box center [31, 167] width 15 height 15
click at [1364, 500] on icon at bounding box center [1368, 498] width 10 height 10
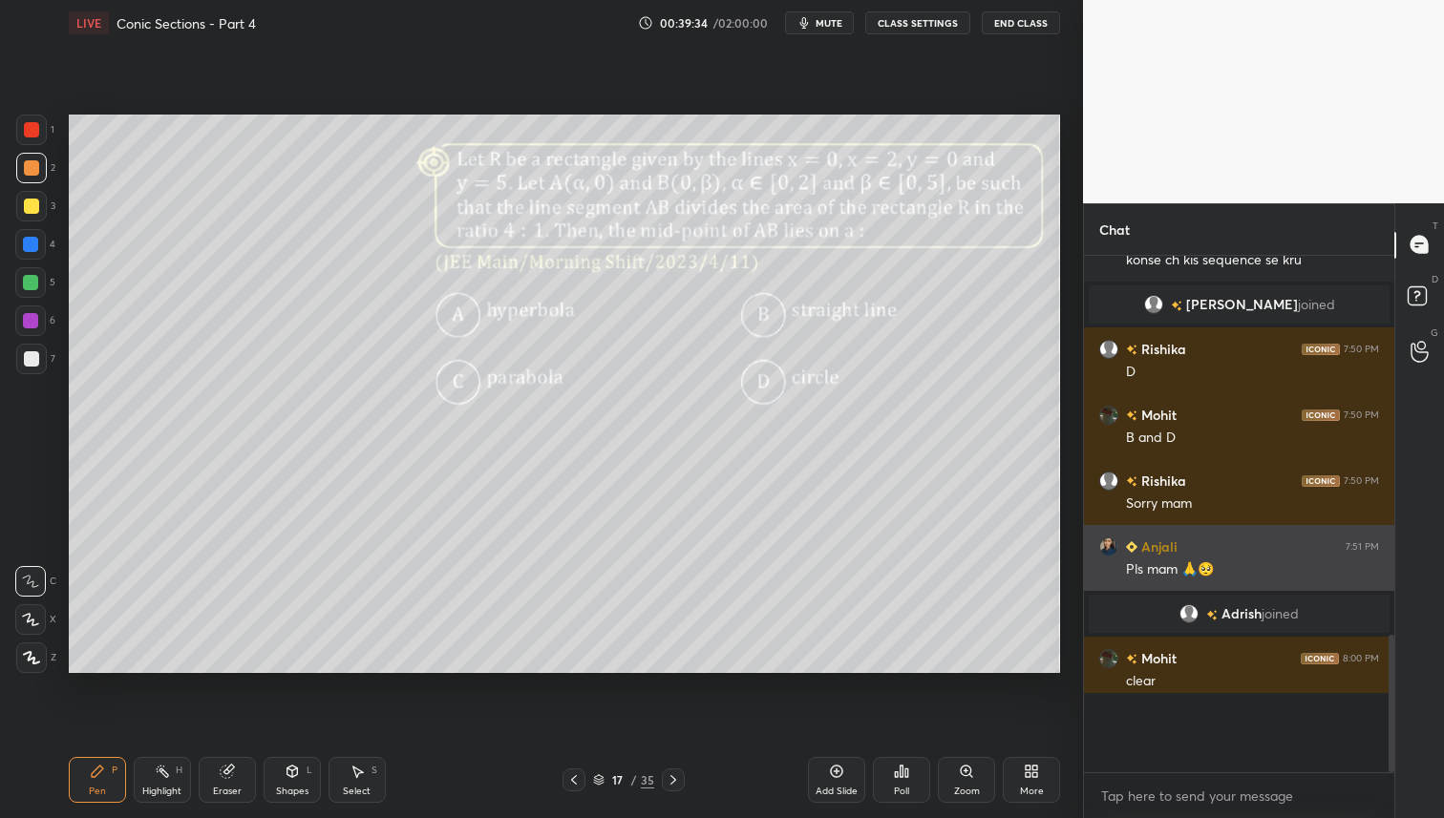
scroll to position [476, 305]
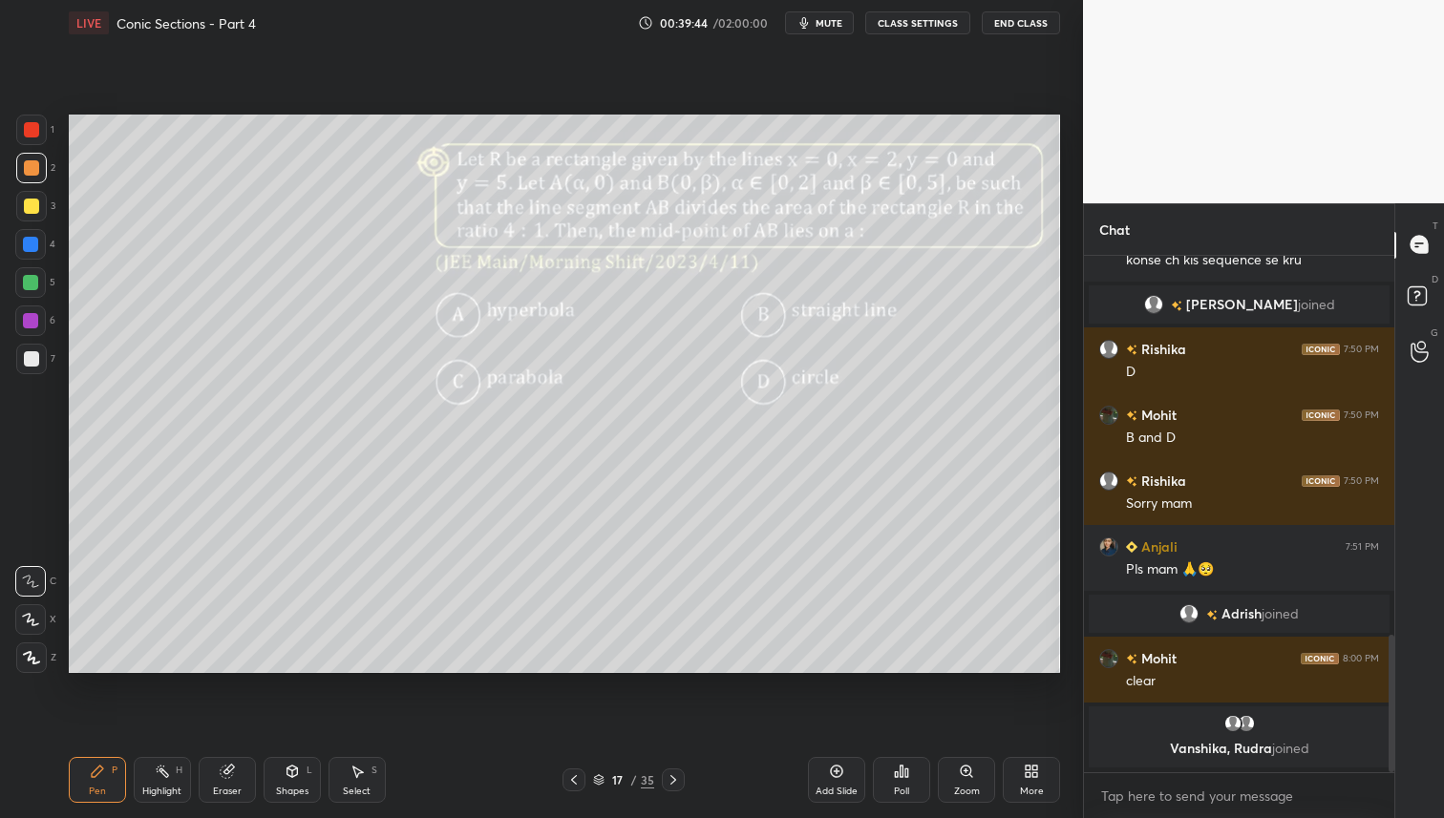
drag, startPoint x: 29, startPoint y: 275, endPoint x: 64, endPoint y: 283, distance: 36.1
click at [29, 275] on div at bounding box center [30, 282] width 15 height 15
click at [24, 164] on div at bounding box center [31, 167] width 15 height 15
drag, startPoint x: 30, startPoint y: 283, endPoint x: 36, endPoint y: 304, distance: 22.0
click at [32, 283] on div at bounding box center [30, 282] width 15 height 15
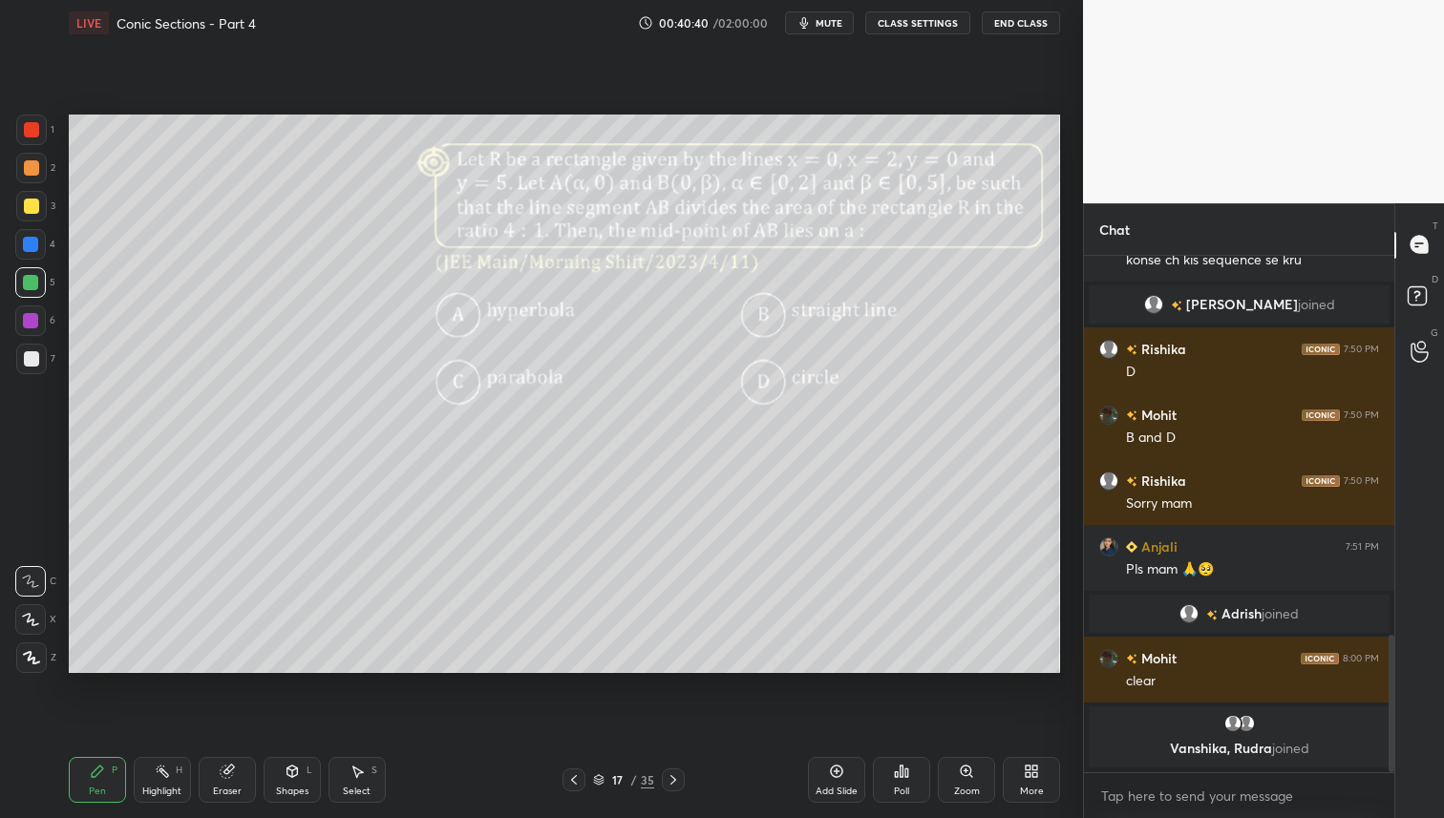
click at [39, 203] on div at bounding box center [31, 206] width 31 height 31
click at [33, 244] on div at bounding box center [30, 244] width 15 height 15
drag, startPoint x: 43, startPoint y: 195, endPoint x: 44, endPoint y: 207, distance: 12.5
click at [43, 197] on div at bounding box center [31, 206] width 31 height 31
click at [40, 278] on div at bounding box center [30, 282] width 31 height 31
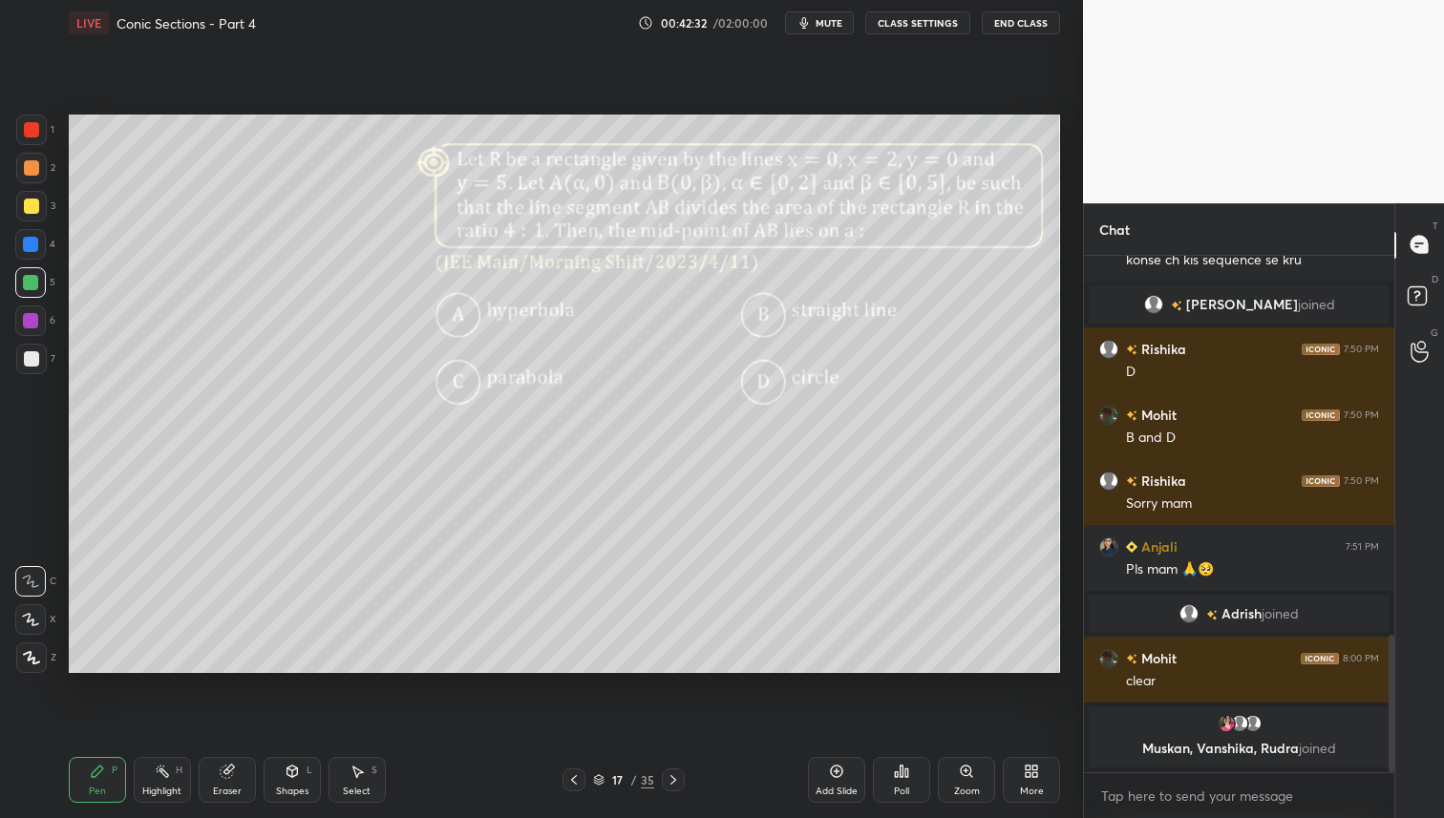
click at [858, 677] on div "Setting up your live class Poll for secs No correct answer Start poll" at bounding box center [564, 394] width 1006 height 696
click at [672, 779] on icon at bounding box center [673, 780] width 15 height 15
click at [910, 781] on div "Poll" at bounding box center [901, 780] width 57 height 46
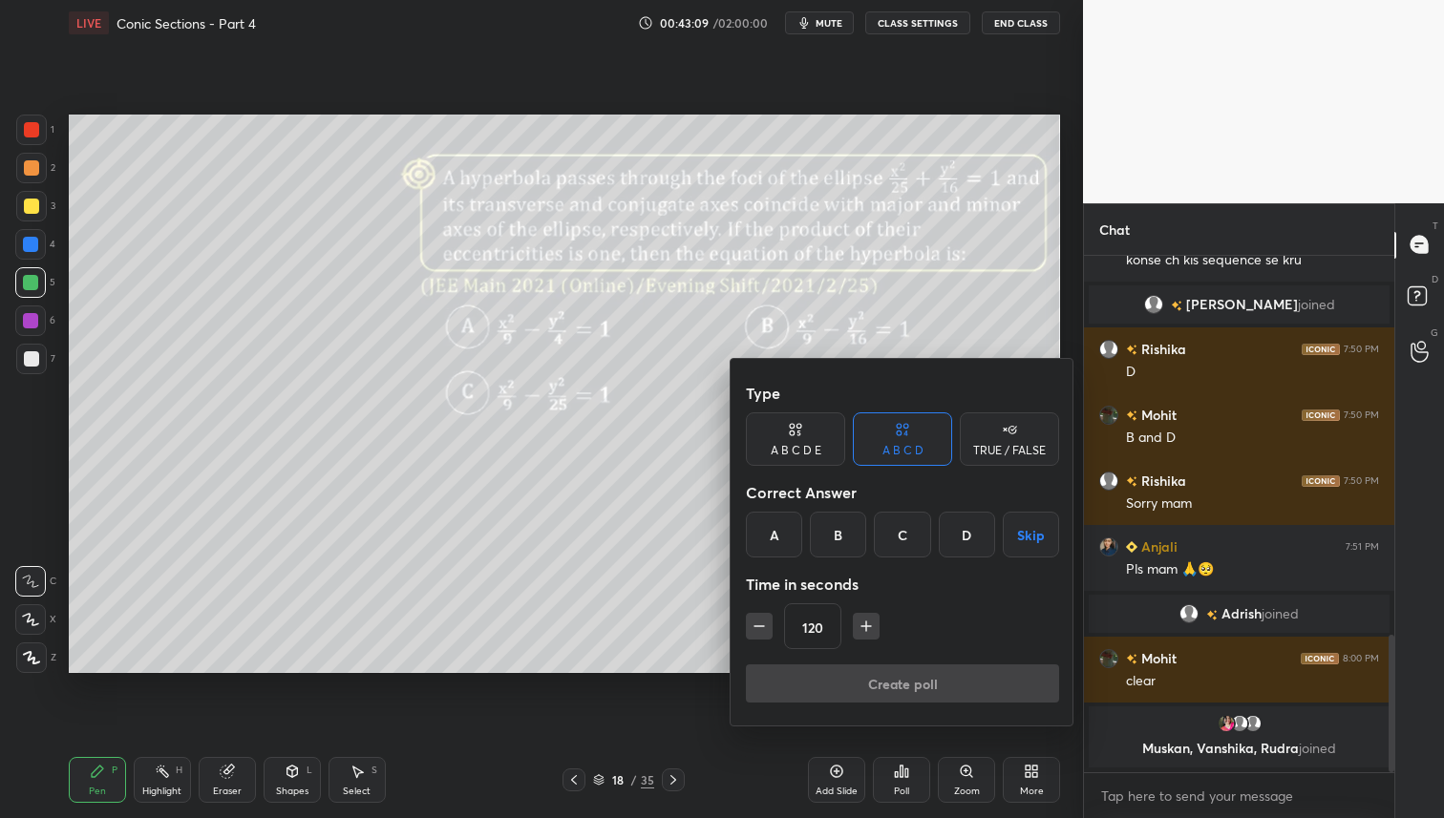
click at [853, 536] on div "B" at bounding box center [838, 535] width 56 height 46
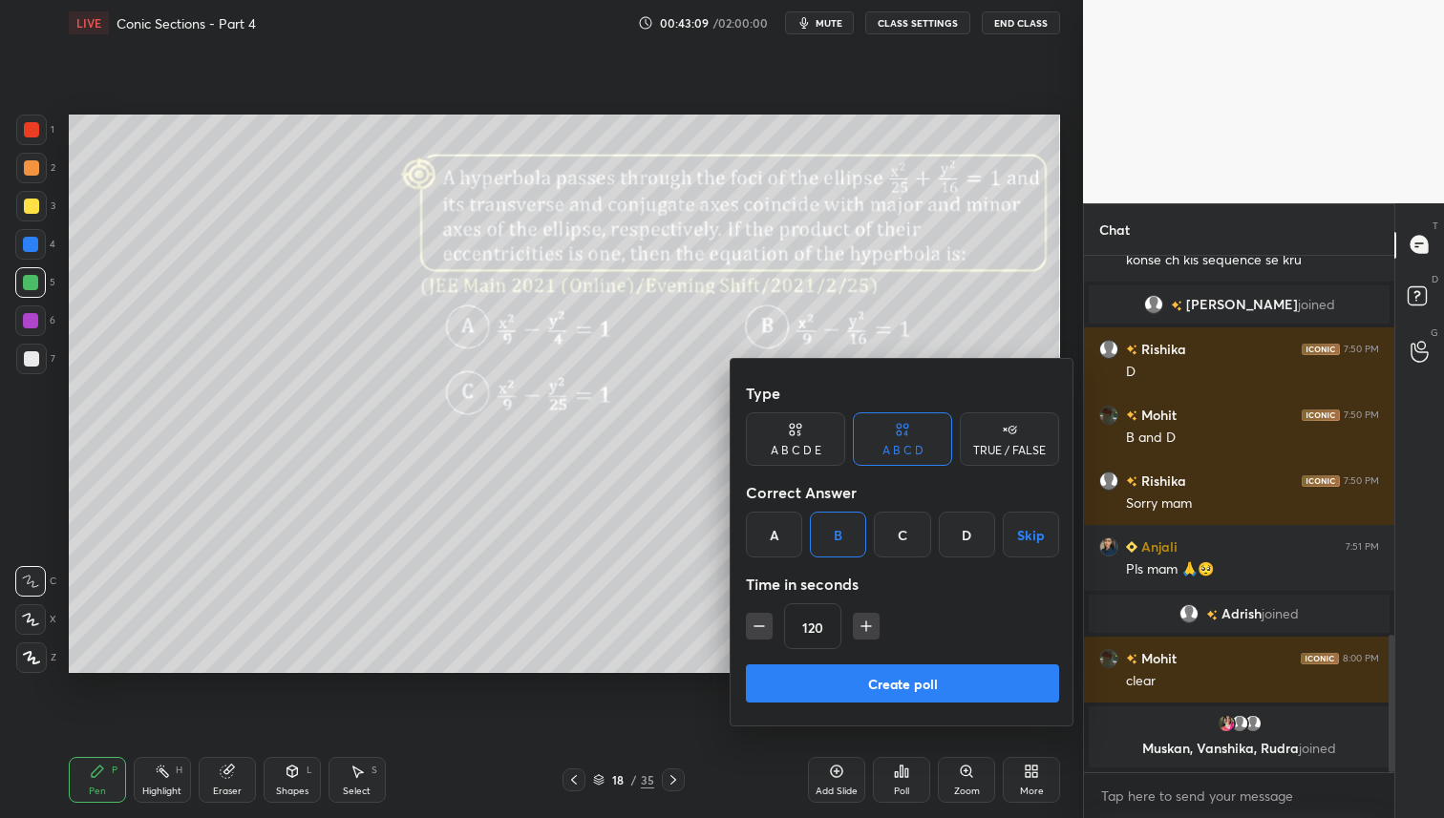
click at [906, 681] on button "Create poll" at bounding box center [902, 684] width 313 height 38
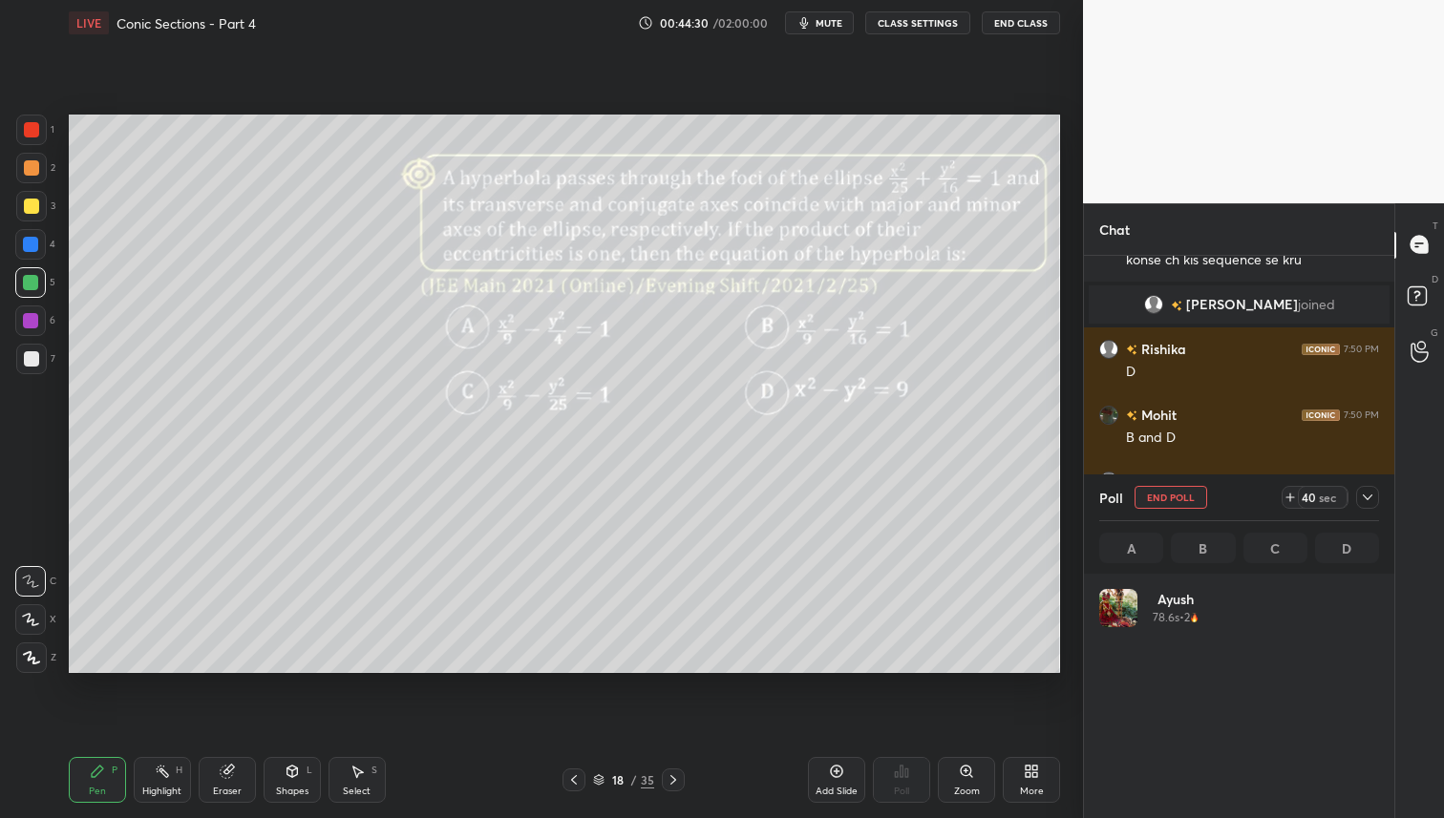
scroll to position [223, 274]
click at [37, 281] on div at bounding box center [30, 282] width 15 height 15
click at [30, 216] on div at bounding box center [31, 206] width 31 height 31
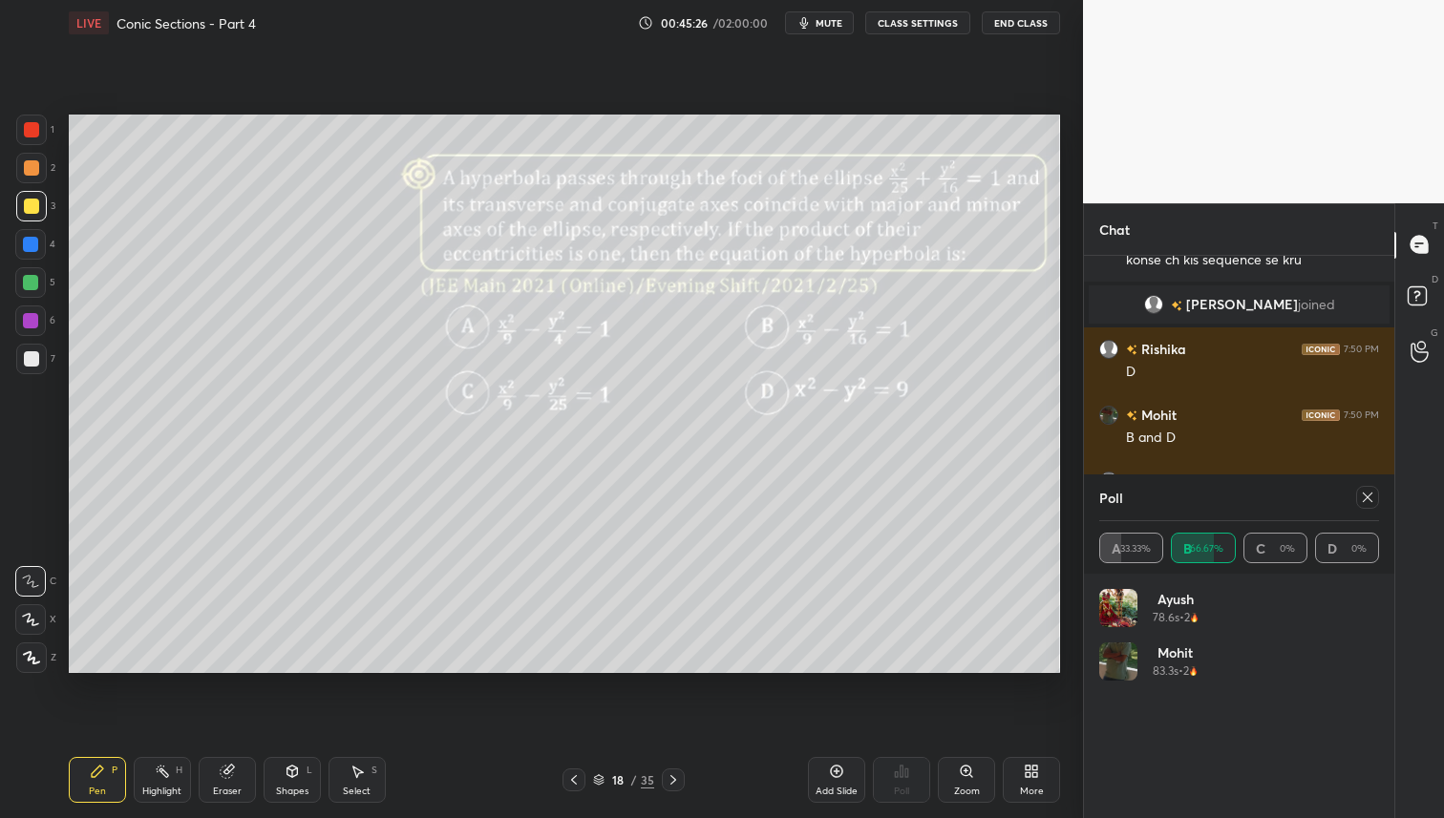
click at [230, 774] on icon at bounding box center [226, 772] width 12 height 12
click at [110, 776] on div "Pen P" at bounding box center [97, 780] width 57 height 46
click at [540, 104] on div "Setting up your live class Poll for secs No correct answer Start poll" at bounding box center [564, 394] width 1006 height 696
drag, startPoint x: 36, startPoint y: 170, endPoint x: 36, endPoint y: 183, distance: 13.4
click at [36, 170] on div at bounding box center [31, 167] width 15 height 15
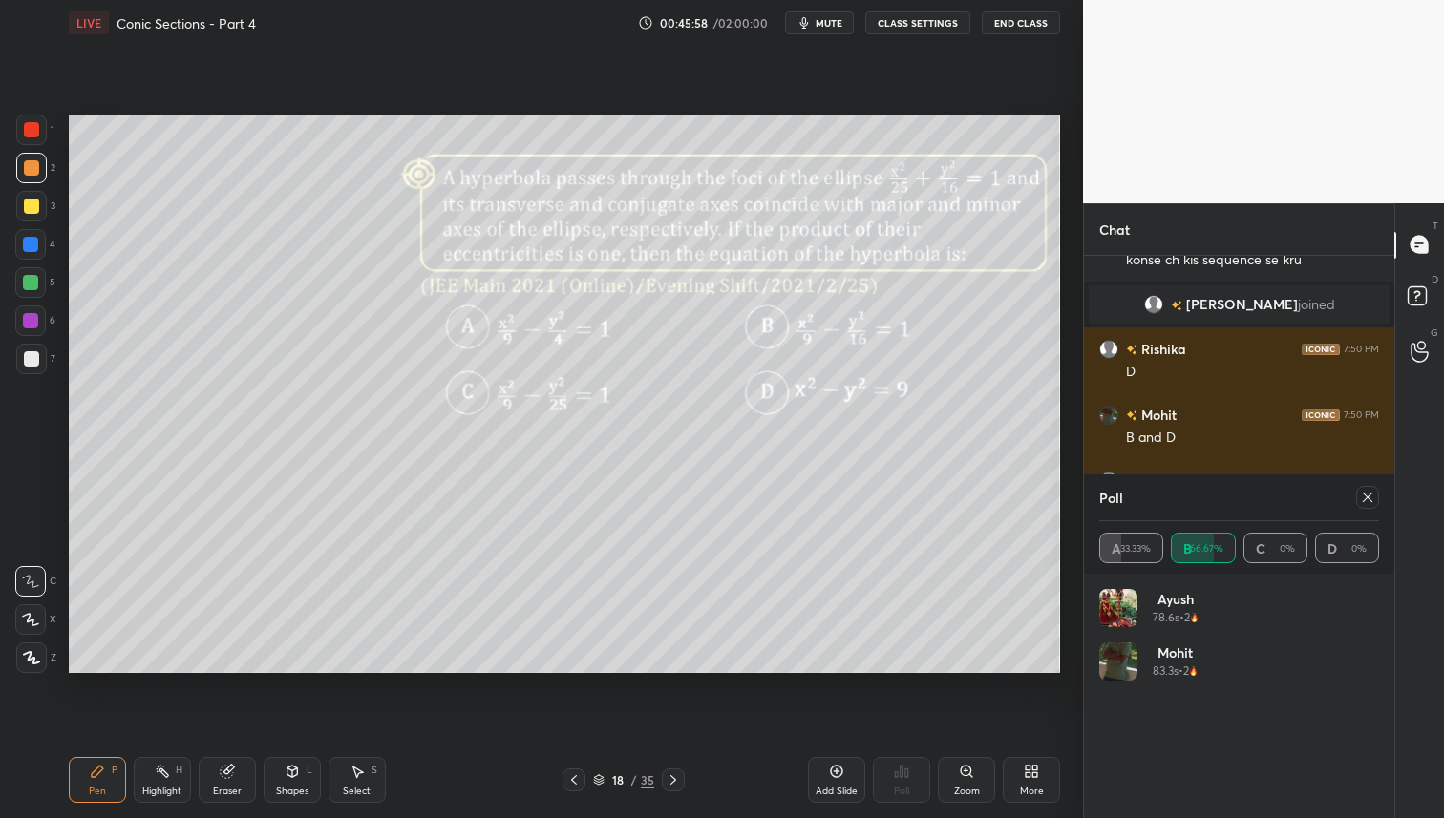
drag, startPoint x: 360, startPoint y: 769, endPoint x: 357, endPoint y: 756, distance: 12.7
click at [360, 768] on icon at bounding box center [356, 771] width 15 height 15
click at [91, 778] on div "Pen P" at bounding box center [97, 780] width 57 height 46
drag, startPoint x: 31, startPoint y: 282, endPoint x: 36, endPoint y: 292, distance: 12.0
click at [31, 286] on div at bounding box center [30, 282] width 15 height 15
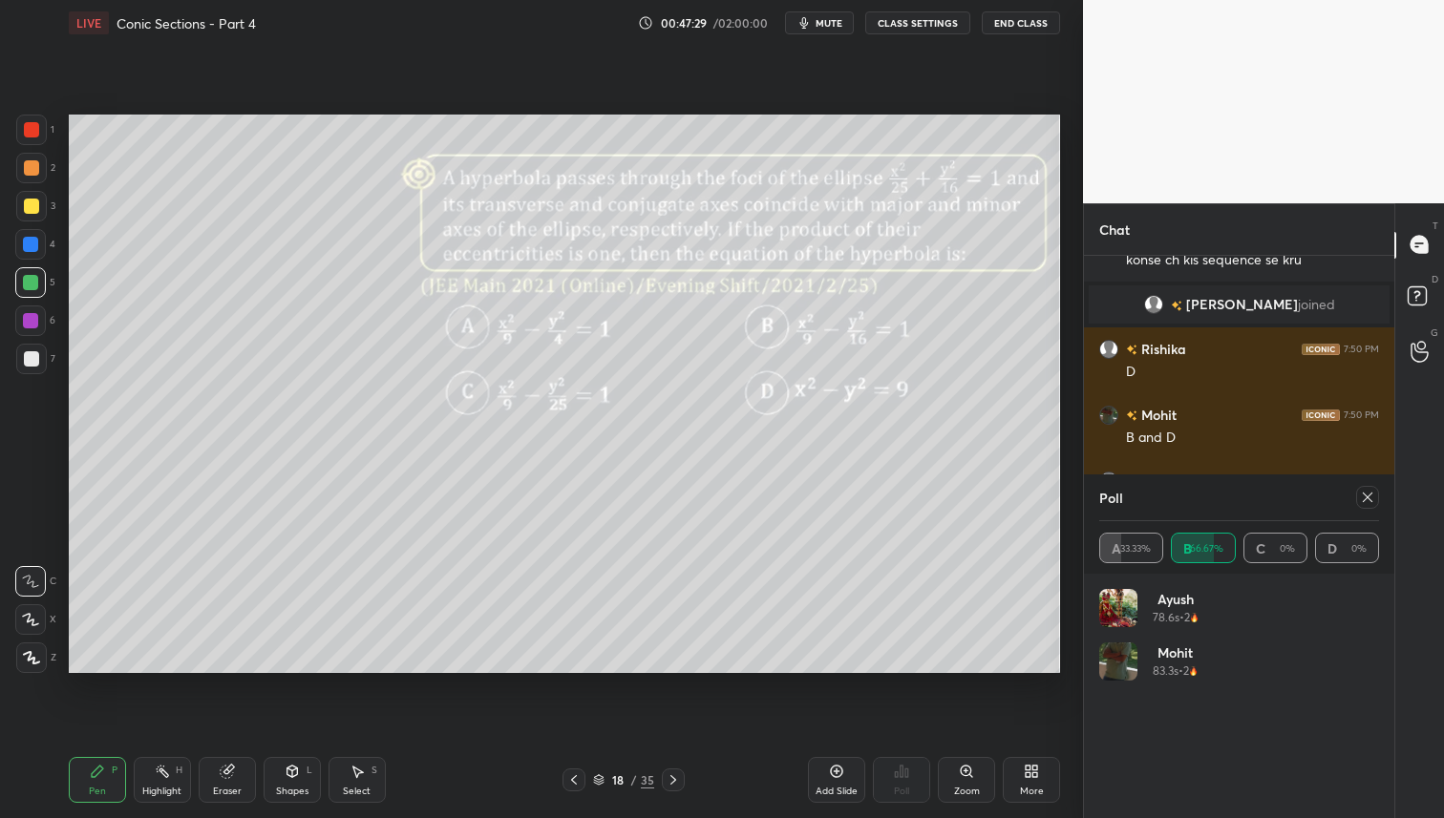
drag, startPoint x: 1365, startPoint y: 490, endPoint x: 1334, endPoint y: 533, distance: 52.7
click at [1365, 490] on icon at bounding box center [1367, 497] width 15 height 15
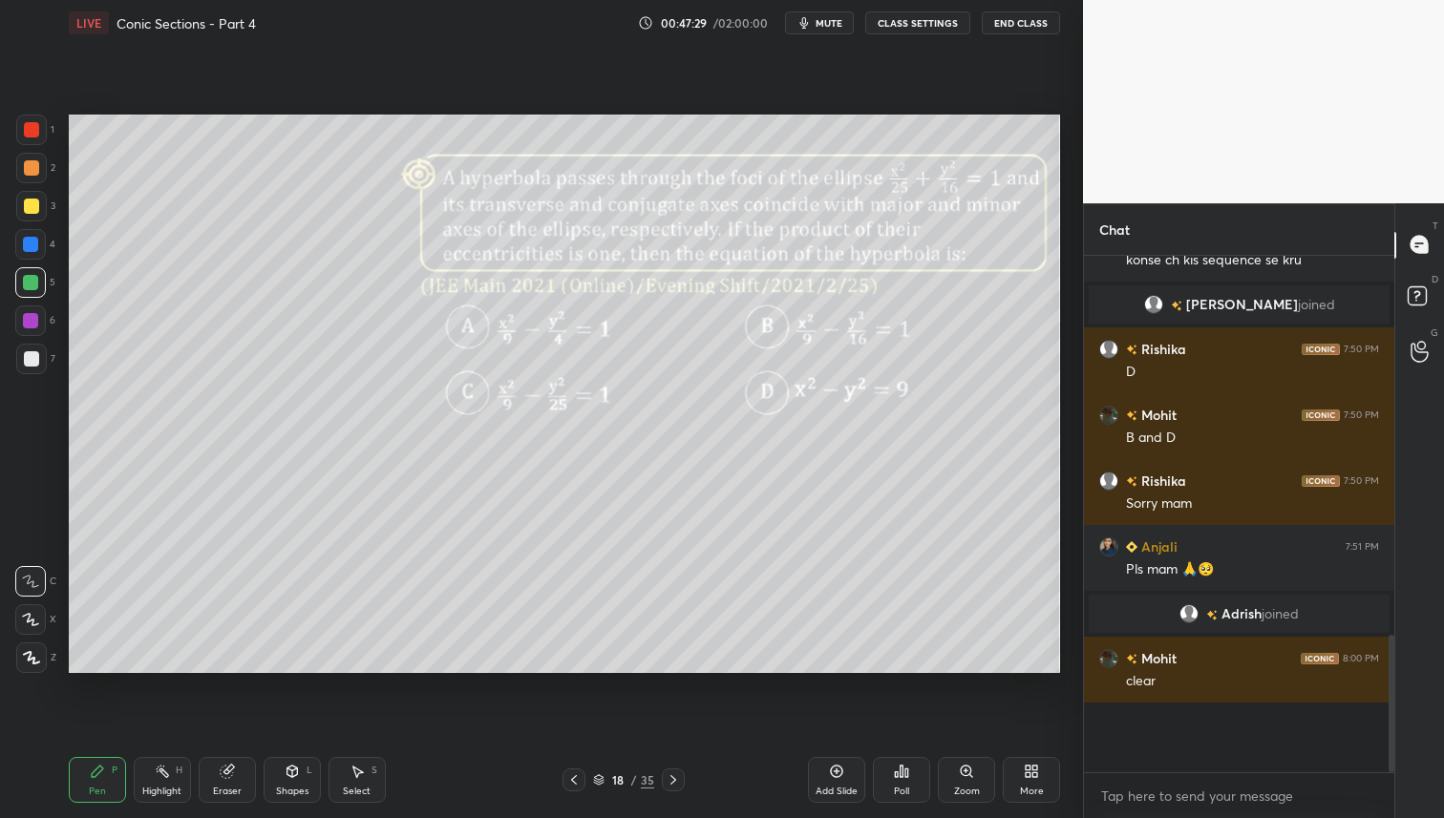
scroll to position [7, 7]
drag, startPoint x: 674, startPoint y: 778, endPoint x: 675, endPoint y: 793, distance: 14.4
click at [674, 779] on icon at bounding box center [673, 780] width 15 height 15
click at [906, 774] on icon at bounding box center [906, 773] width 3 height 9
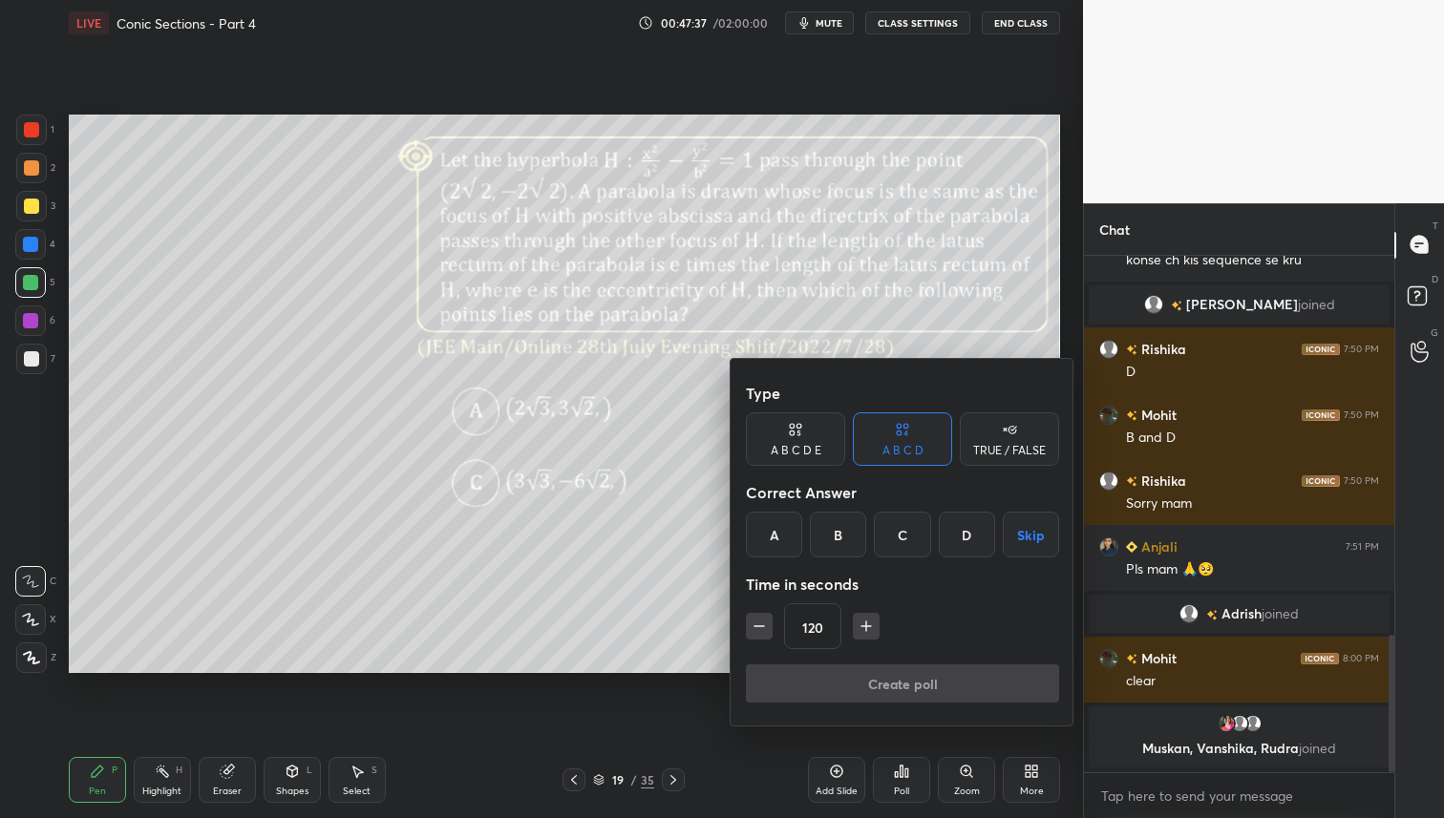
click at [905, 532] on div "C" at bounding box center [902, 535] width 56 height 46
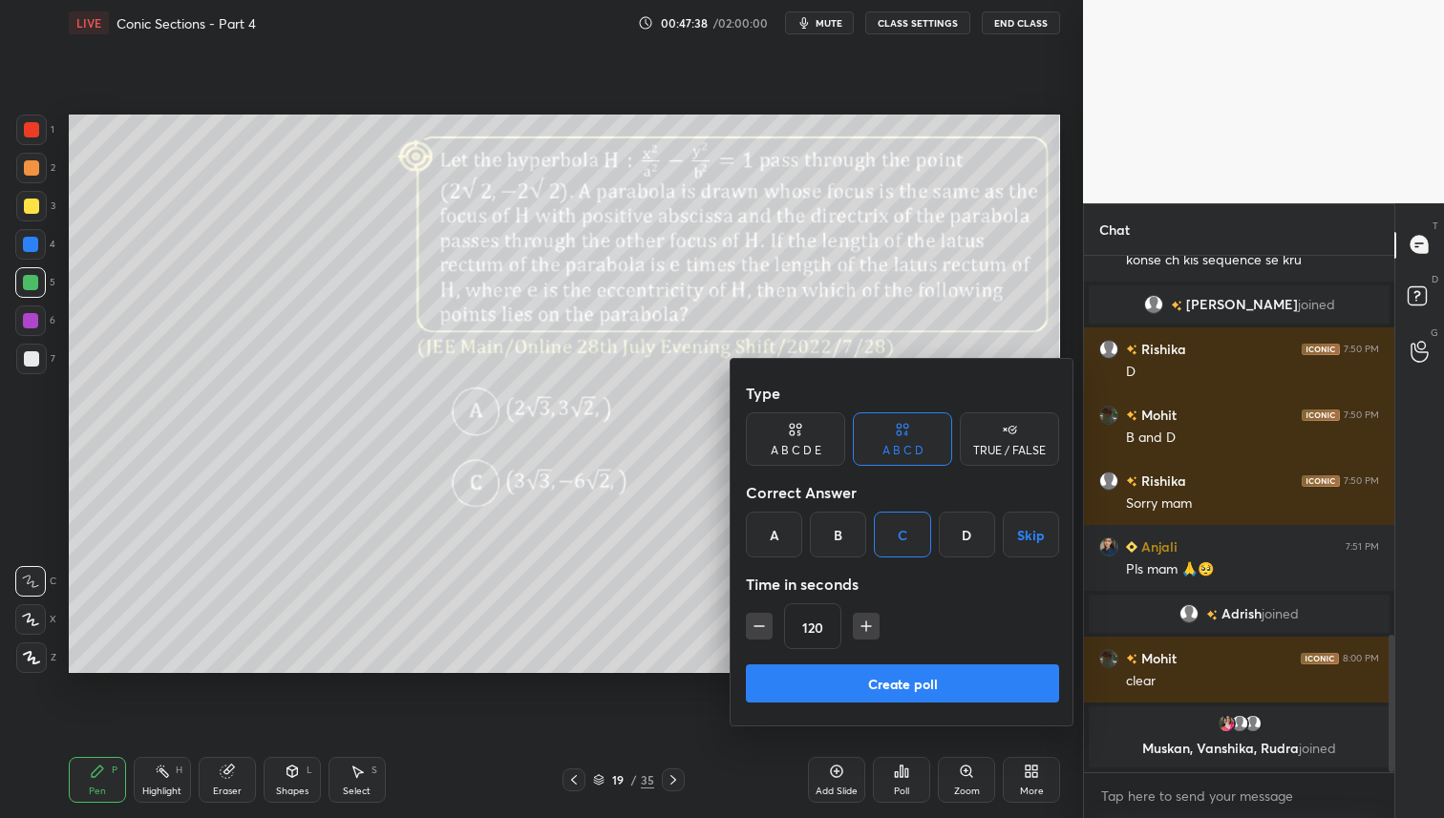
click at [900, 687] on button "Create poll" at bounding box center [902, 684] width 313 height 38
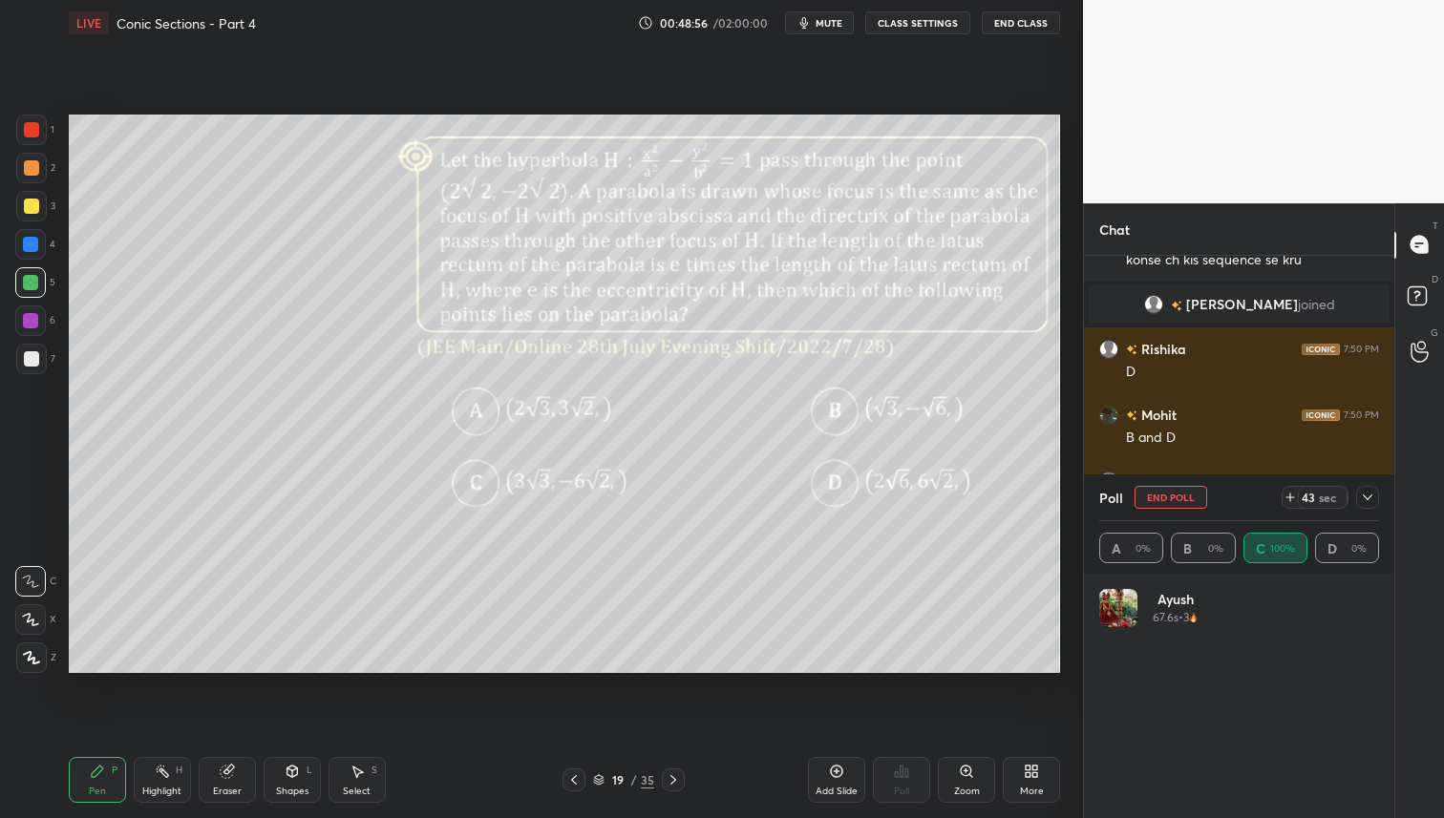
scroll to position [1536, 0]
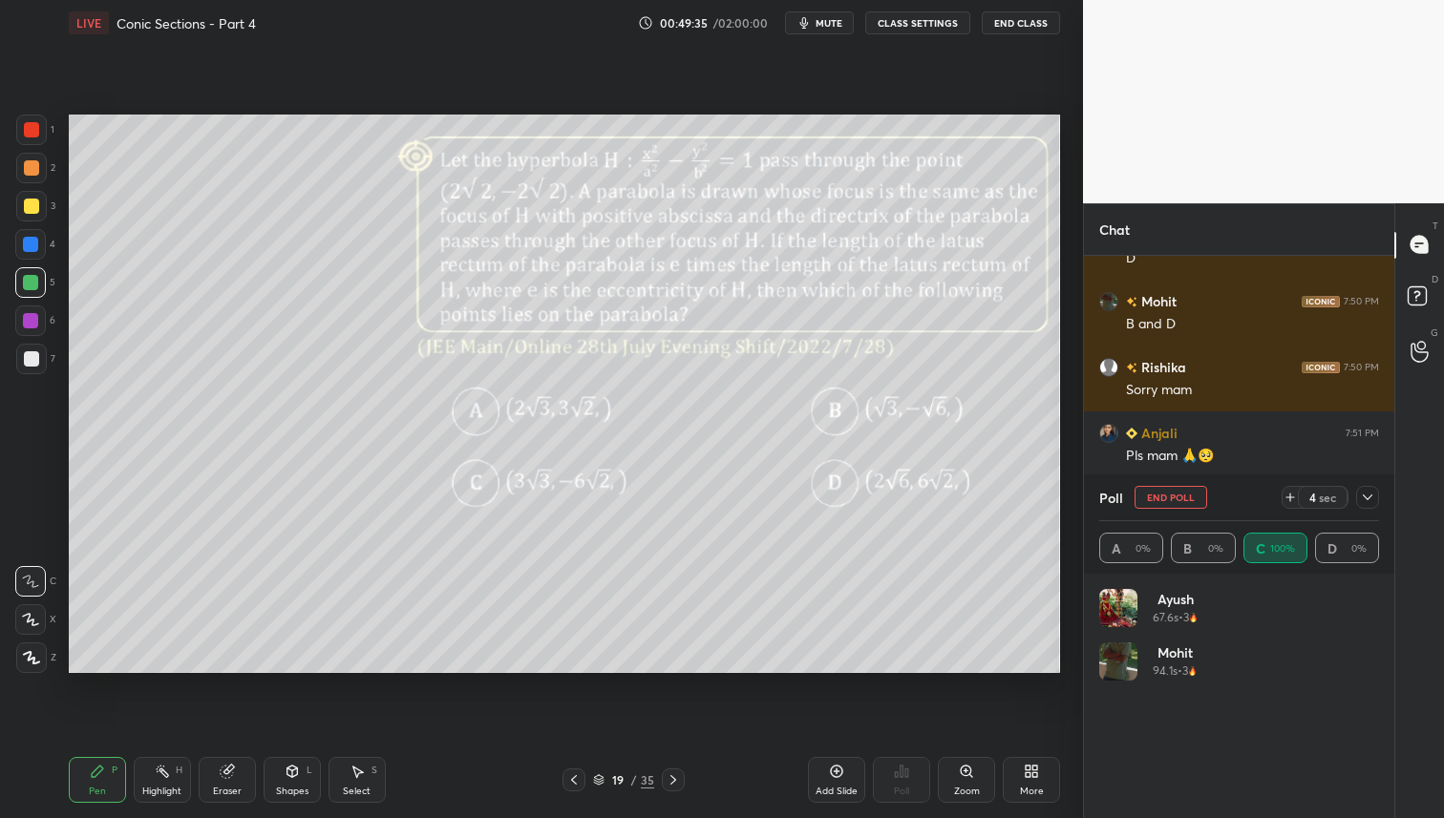
click at [34, 277] on div at bounding box center [30, 282] width 15 height 15
click at [36, 209] on div at bounding box center [31, 206] width 15 height 15
click at [1372, 495] on div at bounding box center [1367, 497] width 23 height 23
type textarea "x"
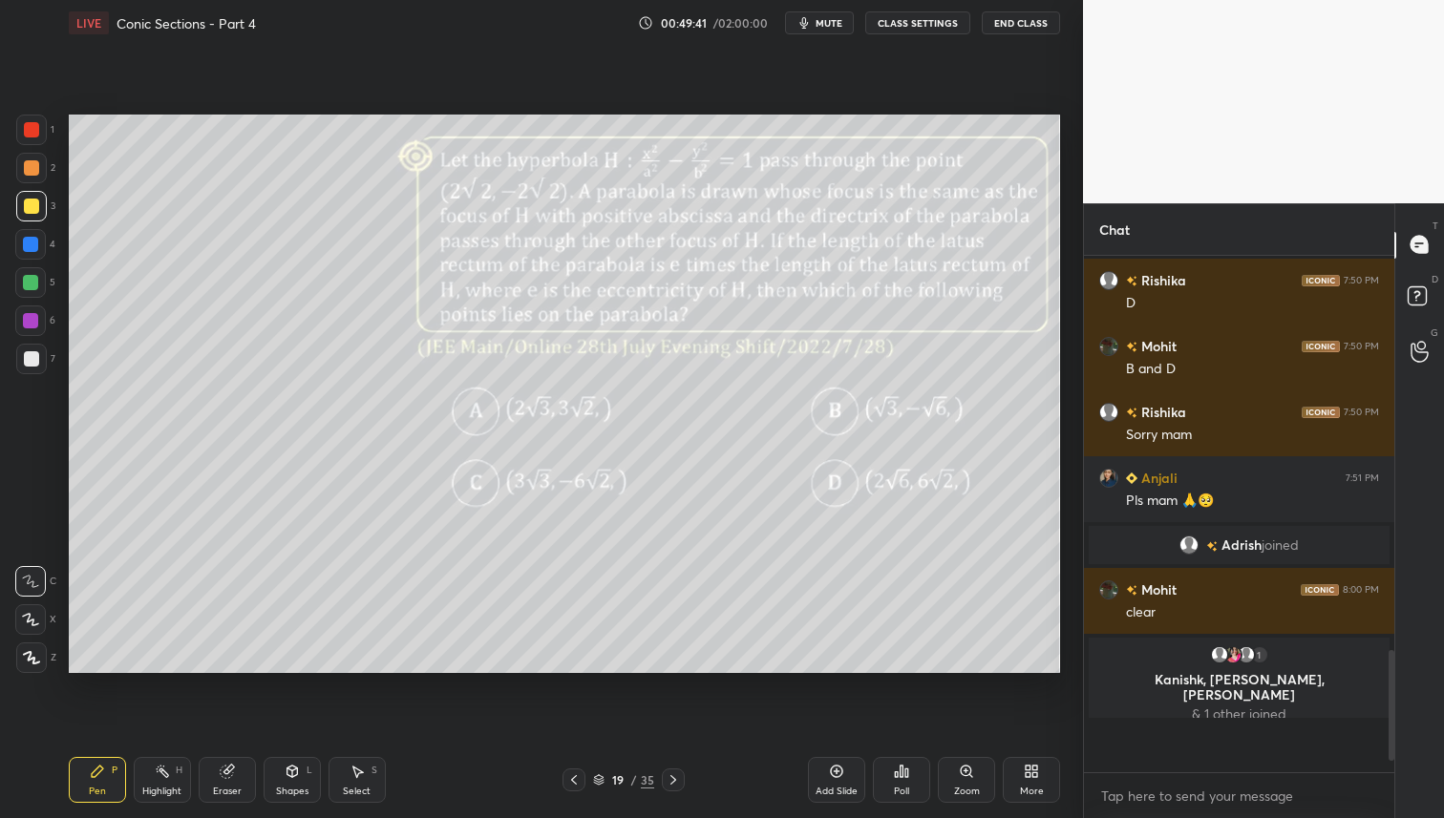
scroll to position [471, 305]
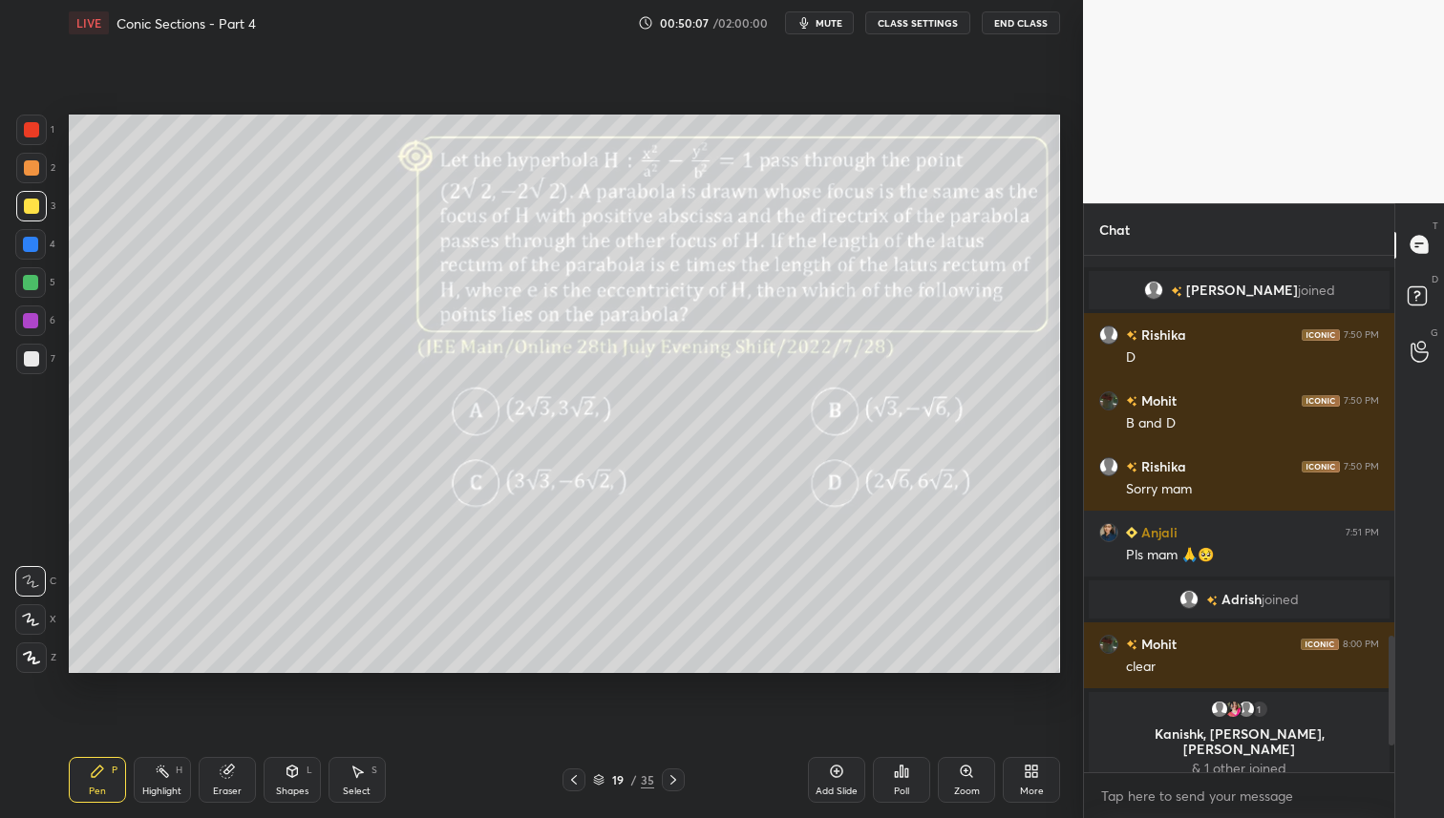
drag, startPoint x: 34, startPoint y: 166, endPoint x: 65, endPoint y: 169, distance: 30.7
click at [34, 166] on div at bounding box center [31, 167] width 15 height 15
drag, startPoint x: 32, startPoint y: 278, endPoint x: 33, endPoint y: 305, distance: 26.8
click at [32, 278] on div at bounding box center [30, 282] width 15 height 15
drag, startPoint x: 31, startPoint y: 205, endPoint x: 19, endPoint y: 266, distance: 62.2
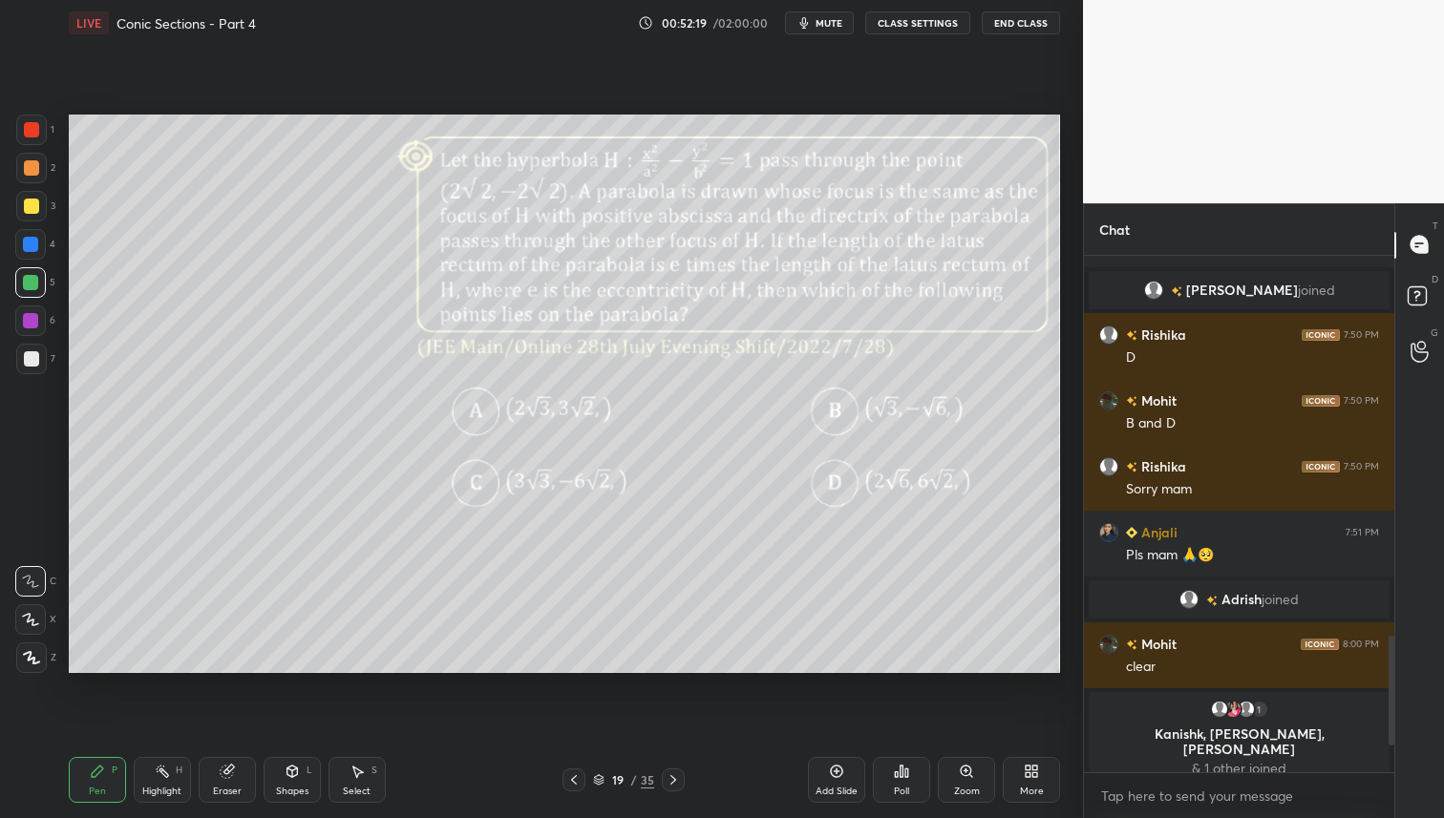
click at [31, 210] on div at bounding box center [31, 206] width 15 height 15
drag, startPoint x: 222, startPoint y: 772, endPoint x: 328, endPoint y: 713, distance: 121.8
click at [222, 772] on icon at bounding box center [226, 772] width 12 height 12
drag, startPoint x: 81, startPoint y: 787, endPoint x: 95, endPoint y: 782, distance: 15.1
click at [85, 786] on div "Pen P" at bounding box center [97, 780] width 57 height 46
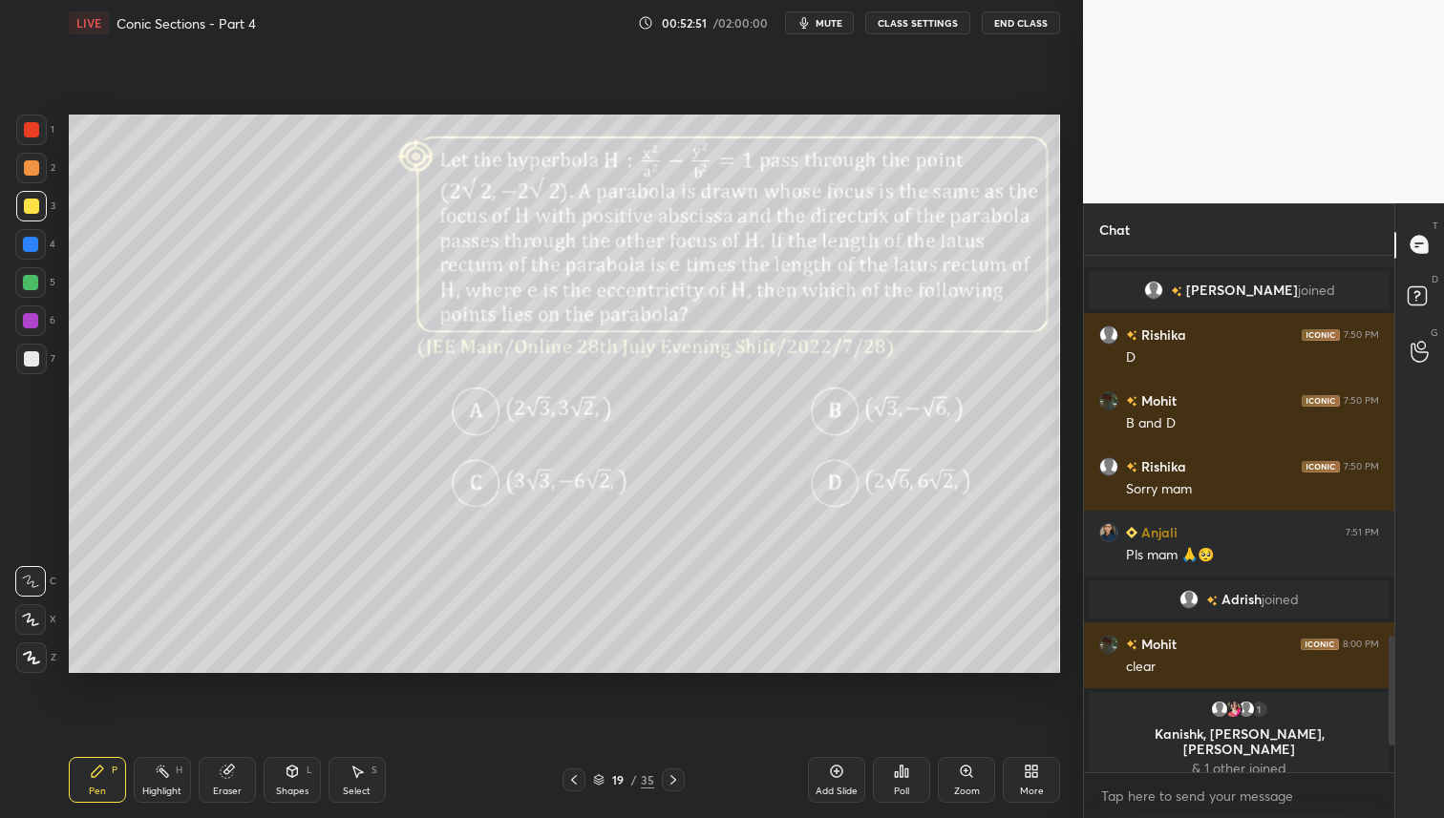
drag, startPoint x: 33, startPoint y: 167, endPoint x: 46, endPoint y: 205, distance: 40.2
click at [34, 169] on div at bounding box center [31, 167] width 15 height 15
drag, startPoint x: 40, startPoint y: 285, endPoint x: 63, endPoint y: 363, distance: 81.6
click at [39, 286] on div at bounding box center [30, 282] width 31 height 31
drag, startPoint x: 676, startPoint y: 777, endPoint x: 678, endPoint y: 793, distance: 15.4
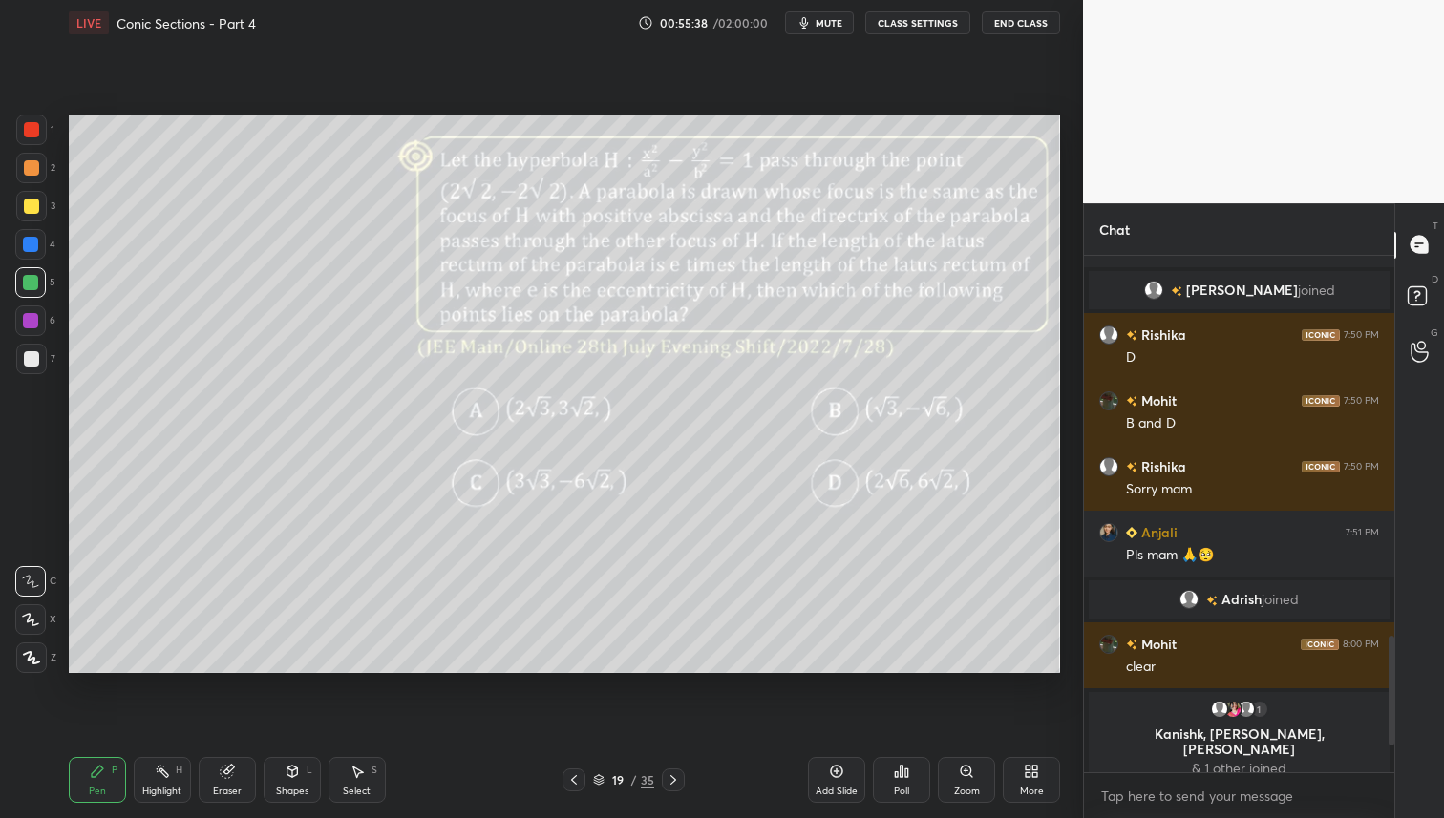
click at [676, 777] on icon at bounding box center [673, 780] width 15 height 15
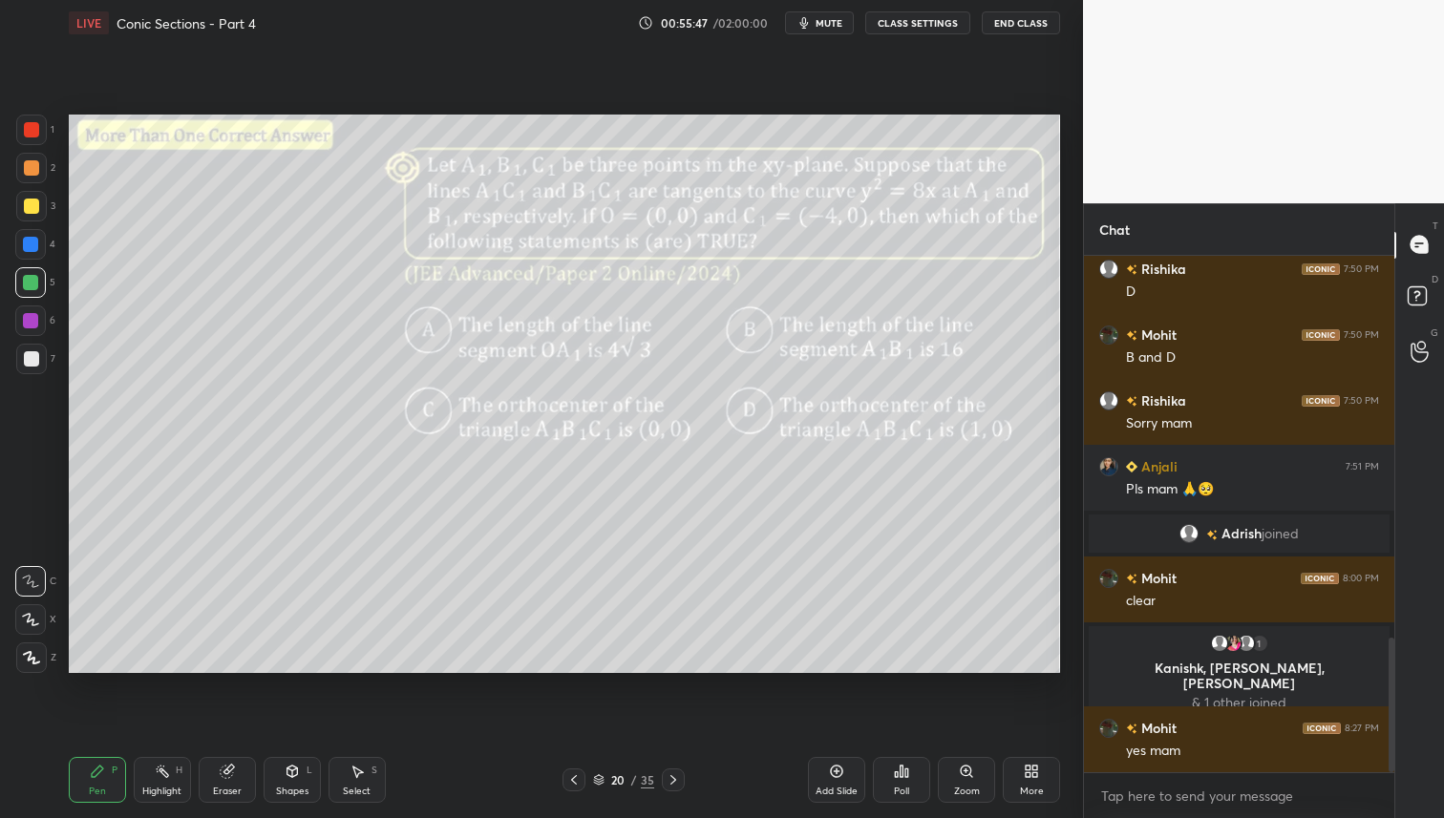
click at [33, 356] on div at bounding box center [31, 358] width 15 height 15
click at [223, 794] on div "Eraser" at bounding box center [227, 792] width 29 height 10
click at [120, 771] on div "Pen P" at bounding box center [97, 780] width 57 height 46
click at [910, 782] on div "Poll" at bounding box center [901, 780] width 57 height 46
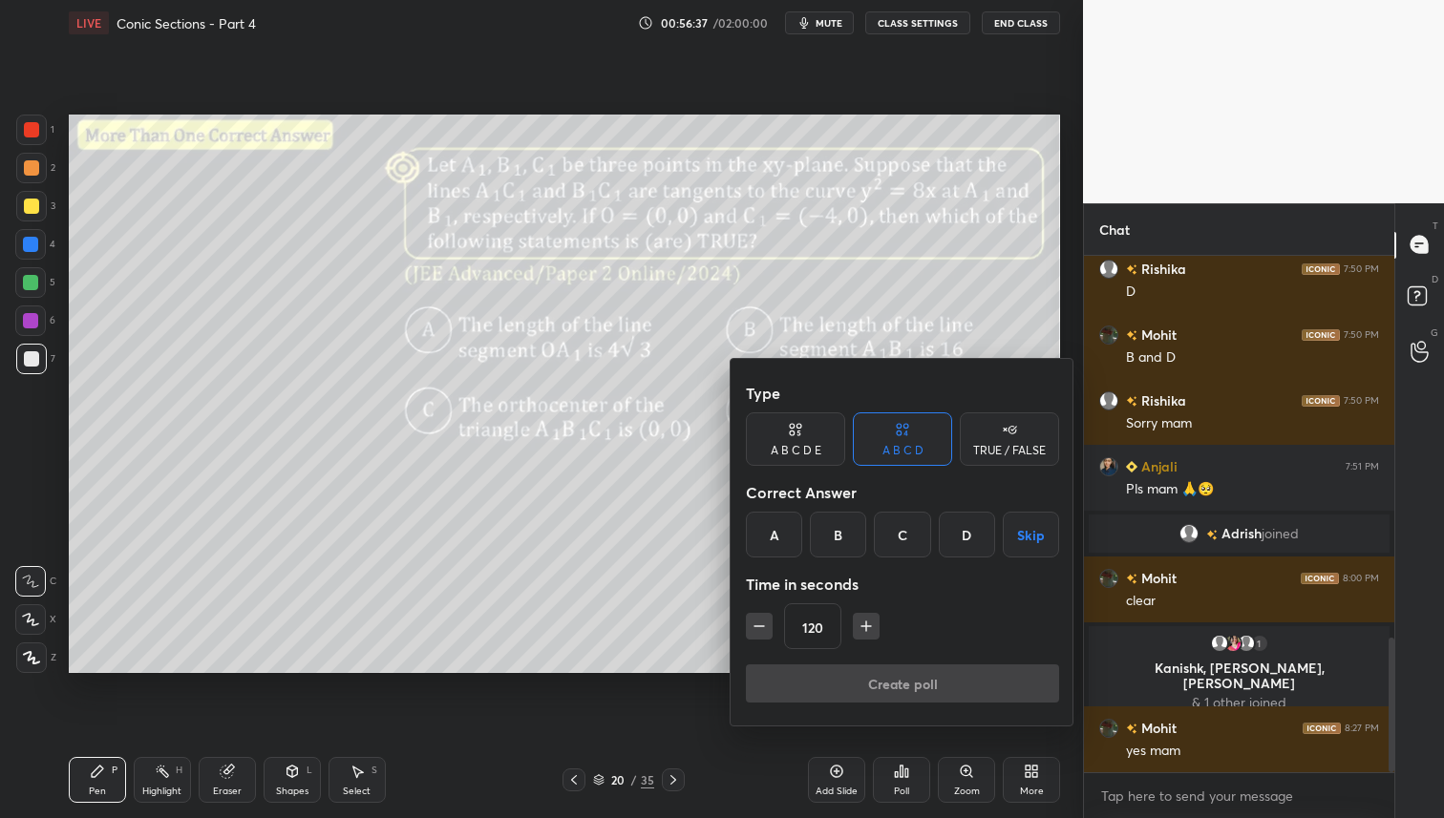
click at [840, 530] on div "B" at bounding box center [838, 535] width 56 height 46
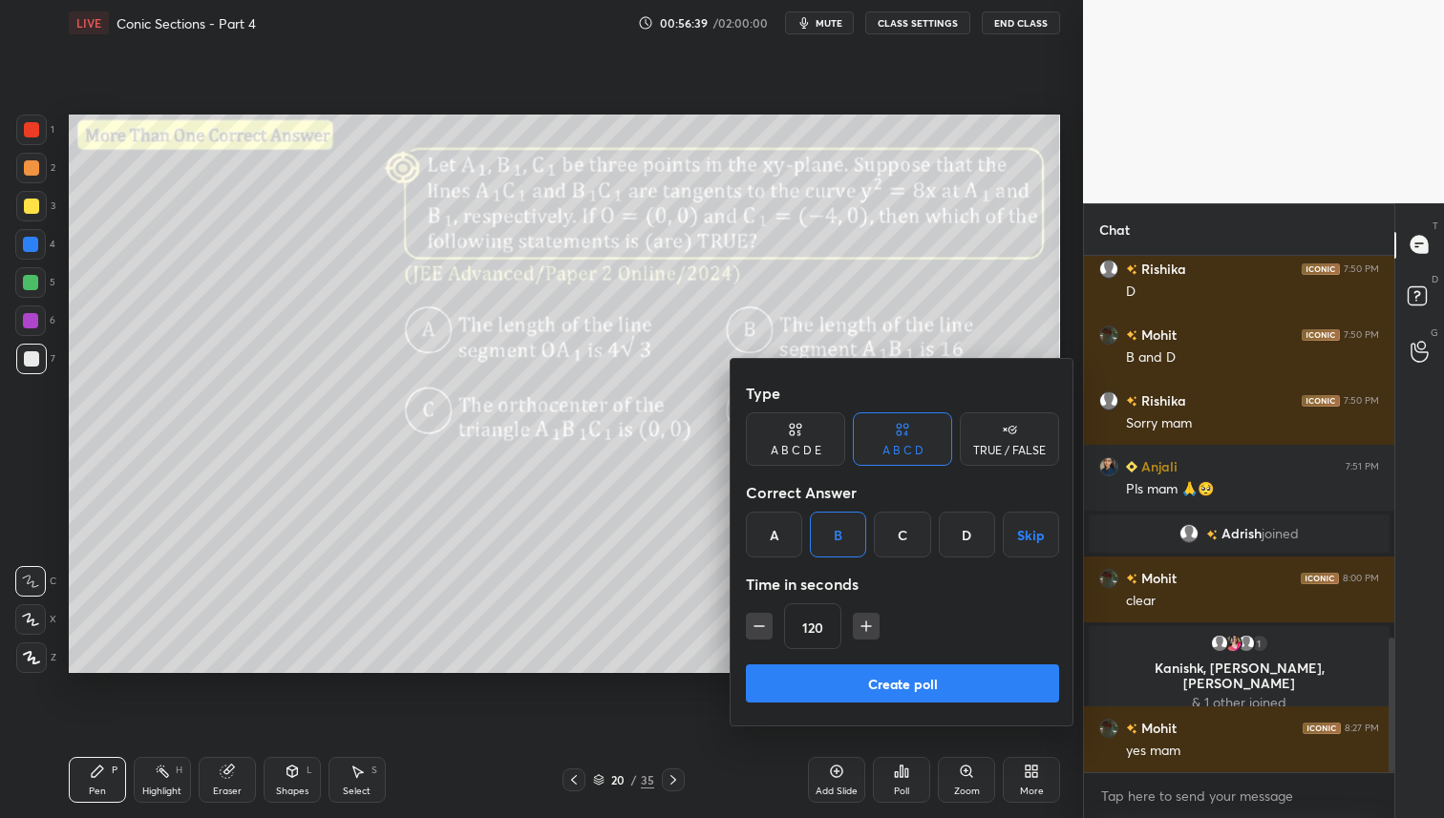
click at [868, 625] on icon "button" at bounding box center [866, 626] width 19 height 19
click at [869, 628] on icon "button" at bounding box center [866, 626] width 19 height 19
click at [865, 625] on icon "button" at bounding box center [866, 626] width 19 height 19
click at [866, 625] on icon "button" at bounding box center [866, 627] width 0 height 10
type input "180"
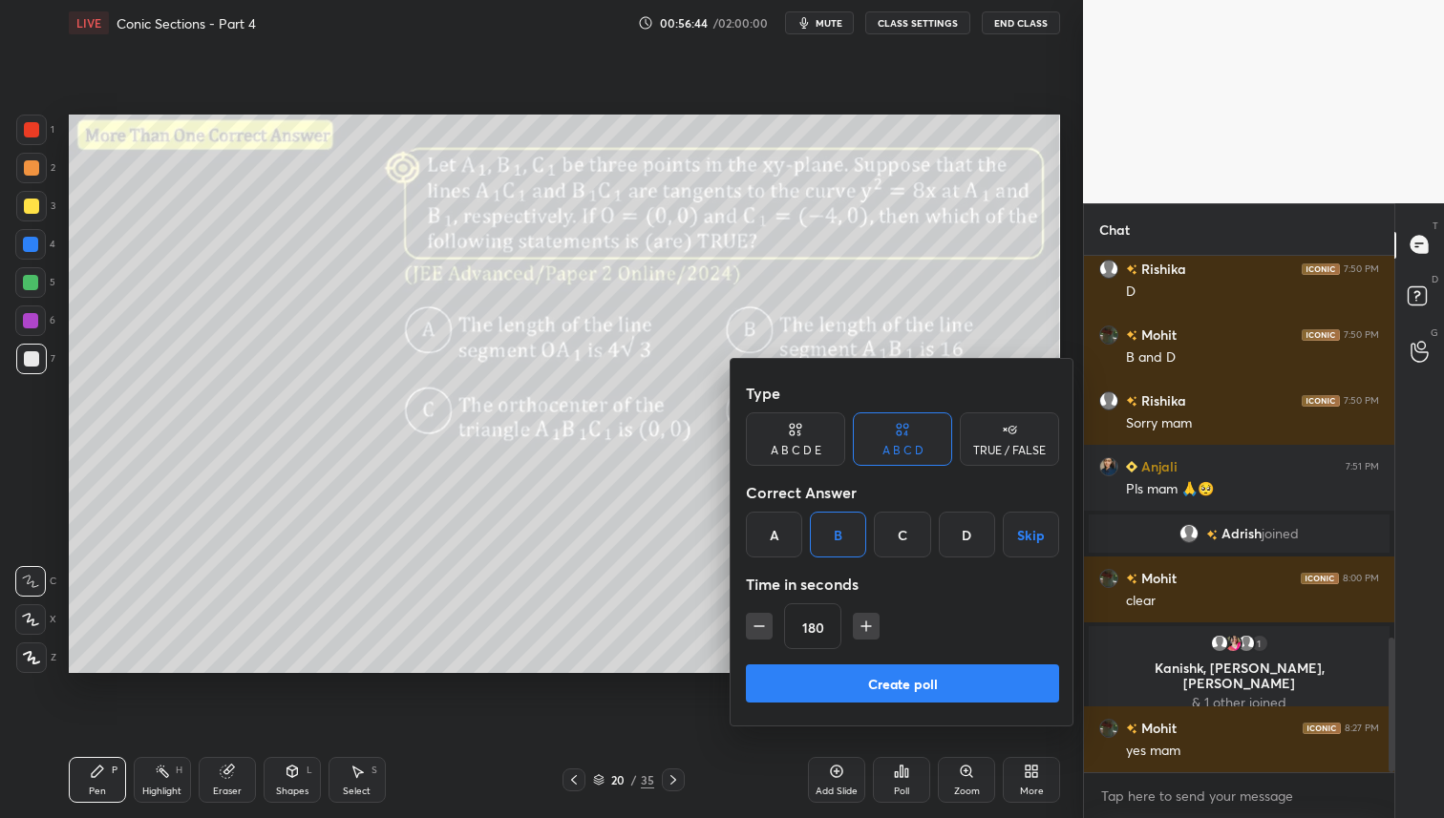
click at [867, 683] on button "Create poll" at bounding box center [902, 684] width 313 height 38
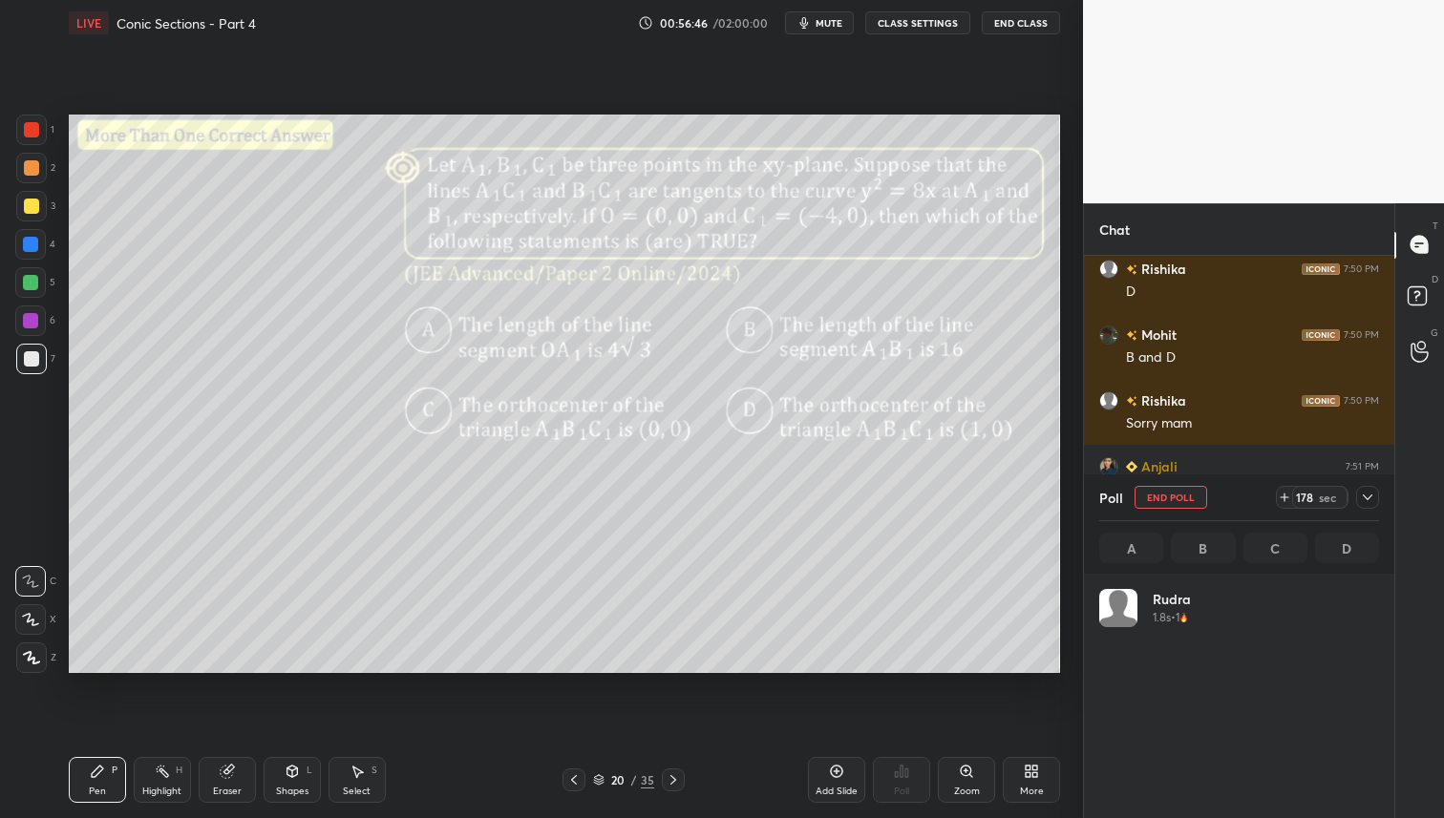
scroll to position [223, 274]
click at [1367, 501] on icon at bounding box center [1367, 497] width 15 height 15
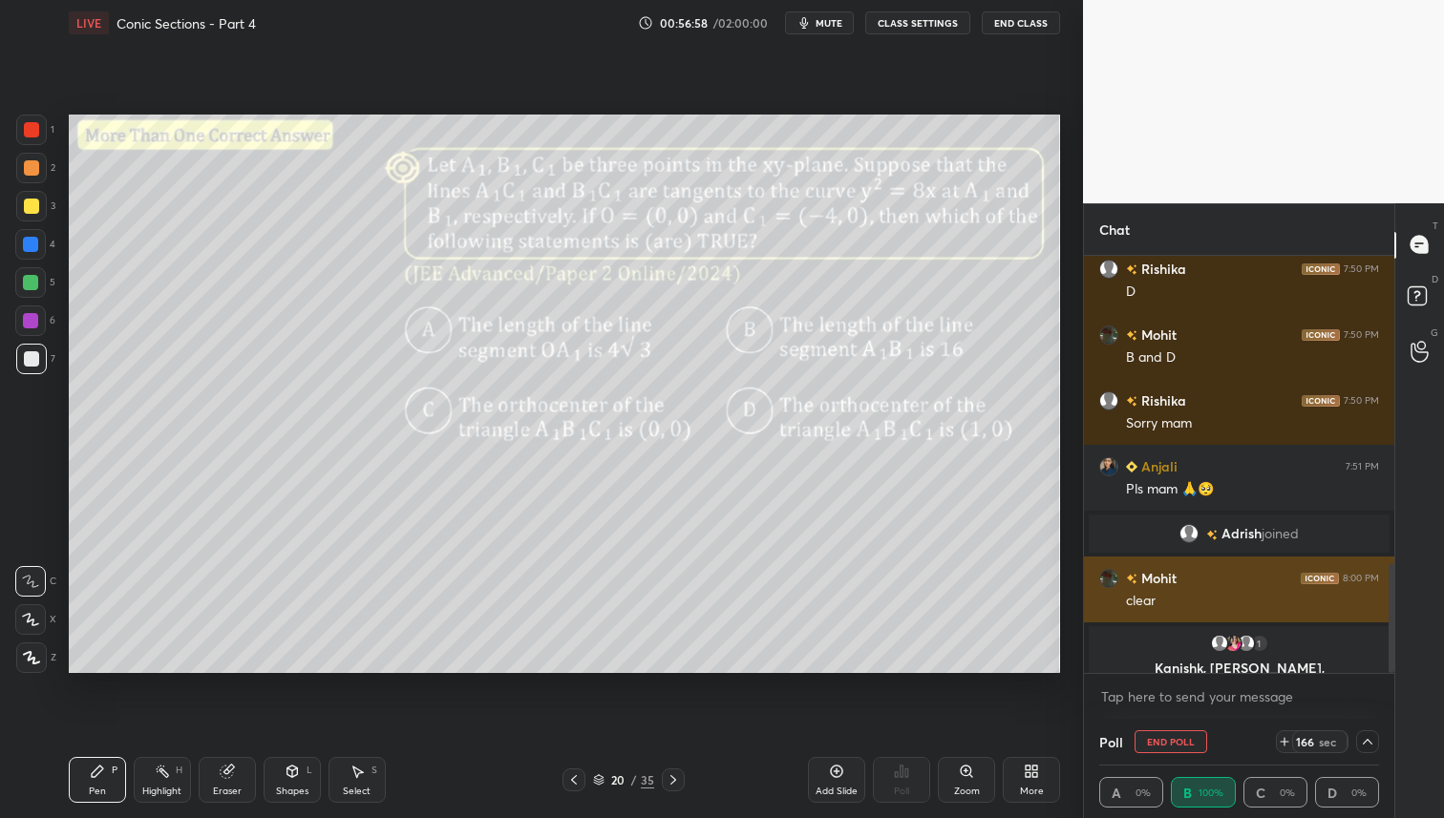
scroll to position [1562, 0]
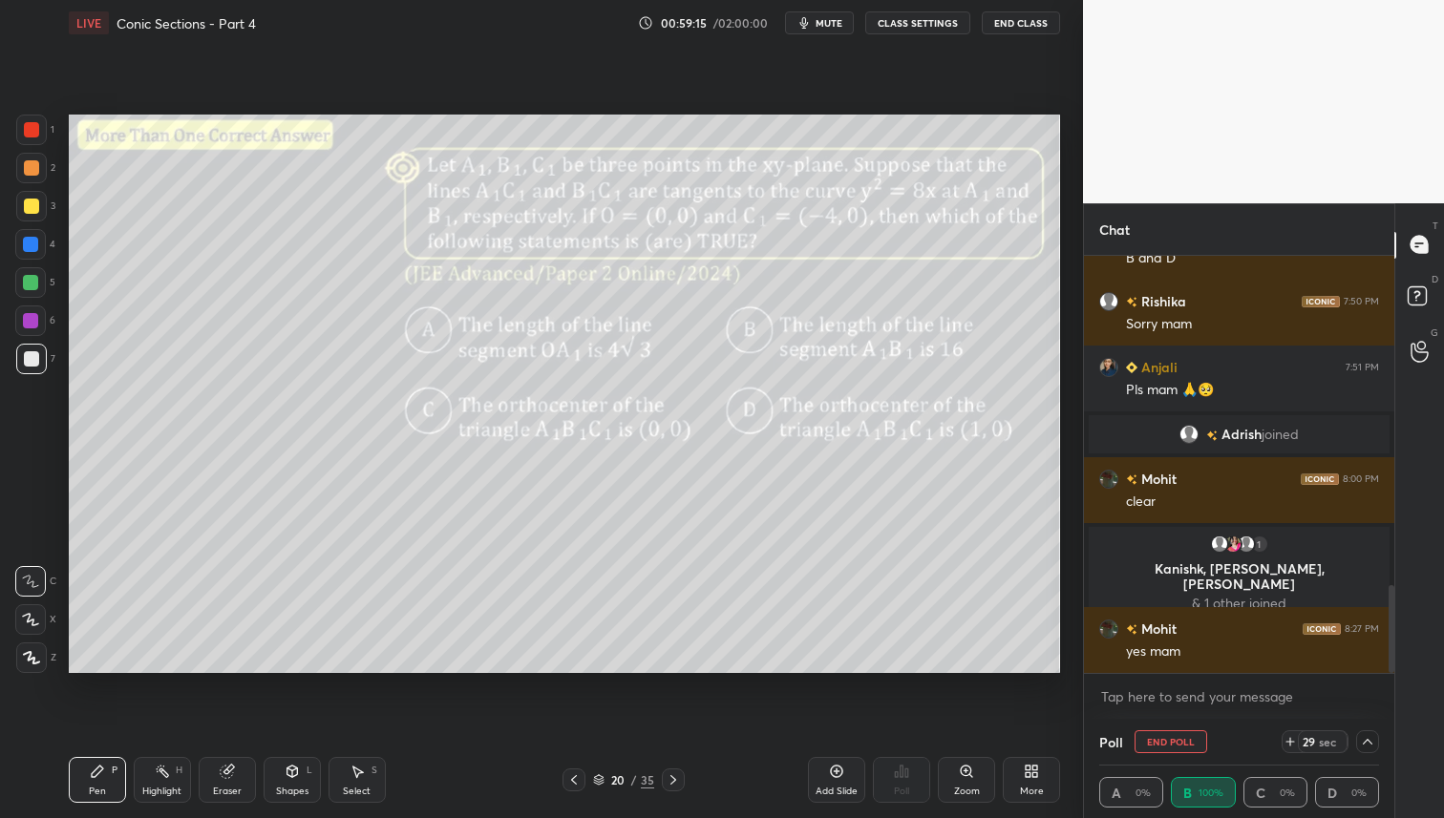
click at [1372, 736] on icon at bounding box center [1367, 741] width 15 height 15
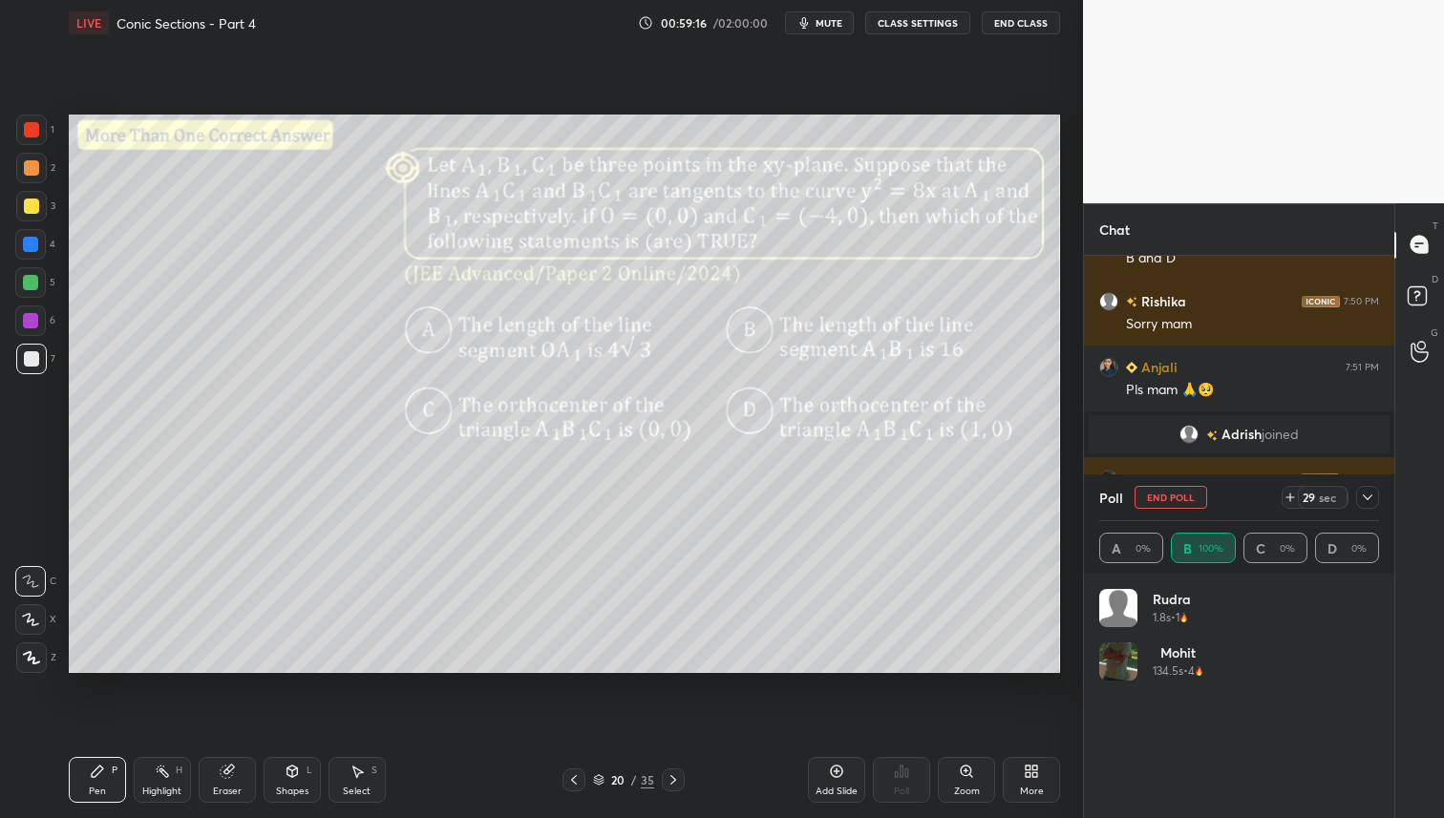
scroll to position [223, 274]
click at [33, 277] on div at bounding box center [30, 282] width 15 height 15
click at [32, 208] on div at bounding box center [31, 206] width 15 height 15
click at [33, 169] on div at bounding box center [31, 167] width 15 height 15
click at [27, 290] on div at bounding box center [30, 282] width 31 height 31
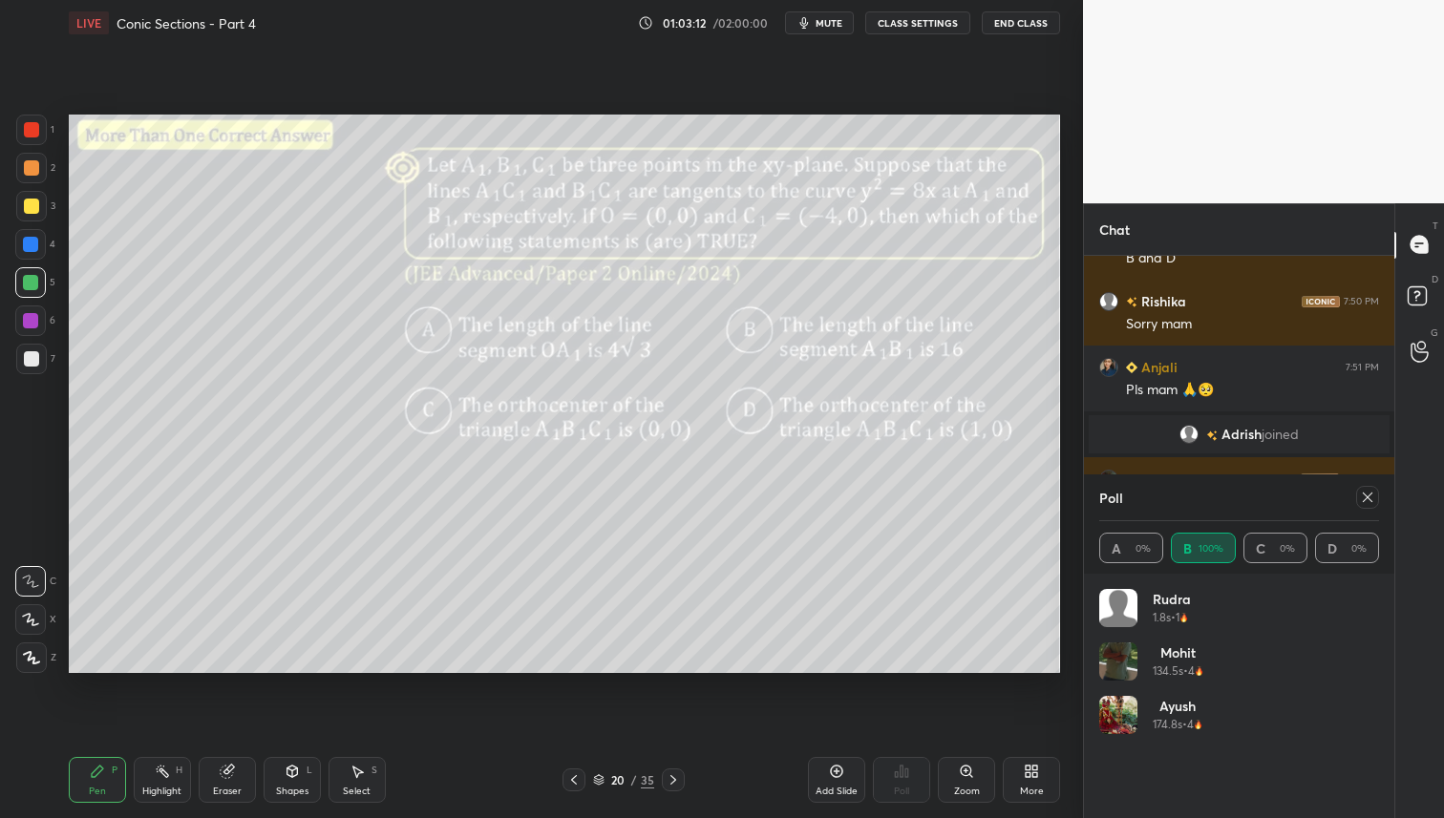
drag, startPoint x: 23, startPoint y: 239, endPoint x: 37, endPoint y: 276, distance: 39.9
click at [23, 239] on div at bounding box center [30, 244] width 15 height 15
click at [750, 672] on div "Setting up your live class Poll for secs No correct answer Start poll" at bounding box center [564, 394] width 1006 height 696
click at [848, 787] on div "Add Slide" at bounding box center [836, 792] width 42 height 10
click at [32, 207] on div at bounding box center [31, 206] width 15 height 15
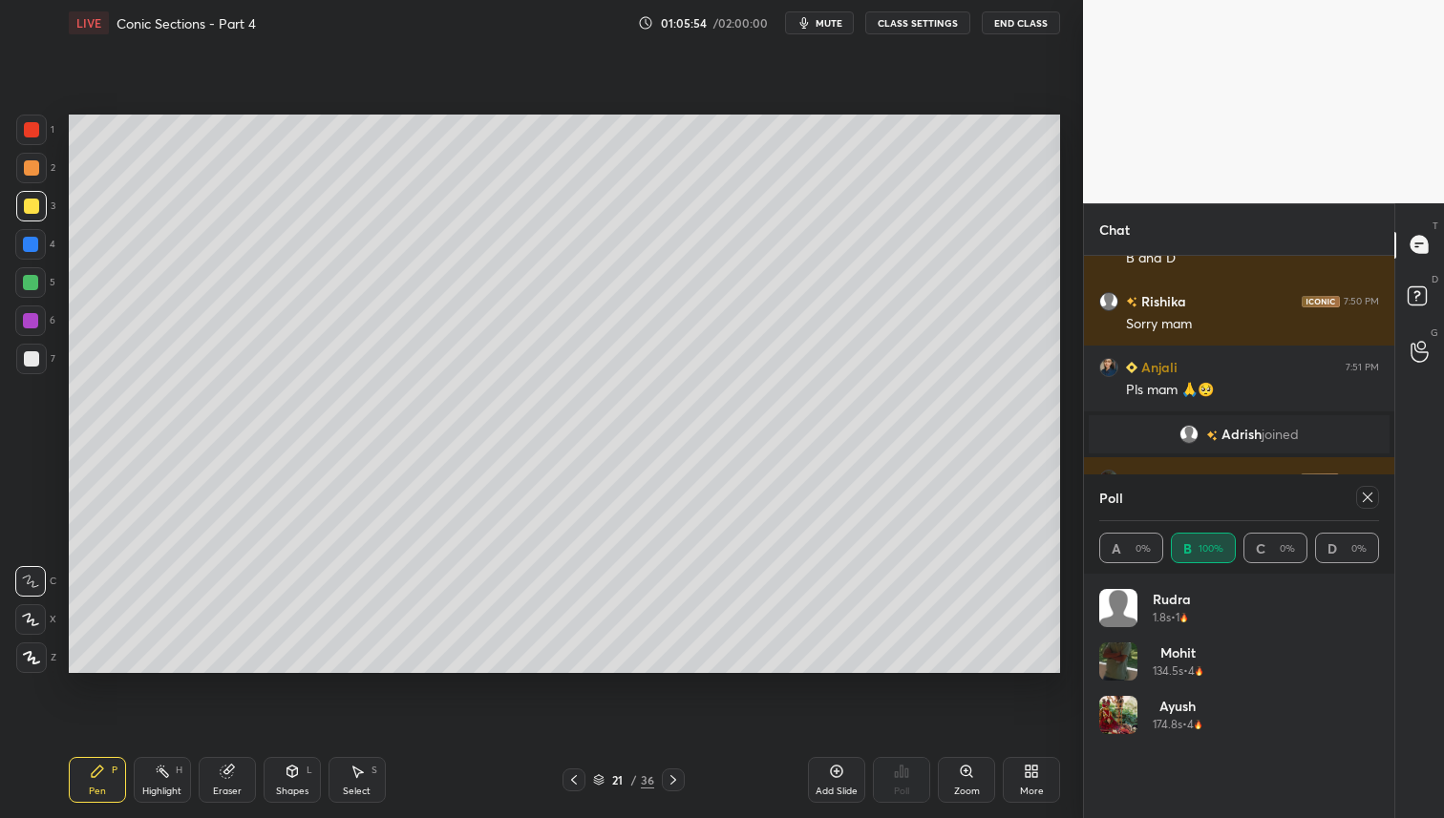
click at [569, 785] on icon at bounding box center [573, 780] width 15 height 15
click at [1369, 498] on icon at bounding box center [1367, 497] width 15 height 15
type textarea "x"
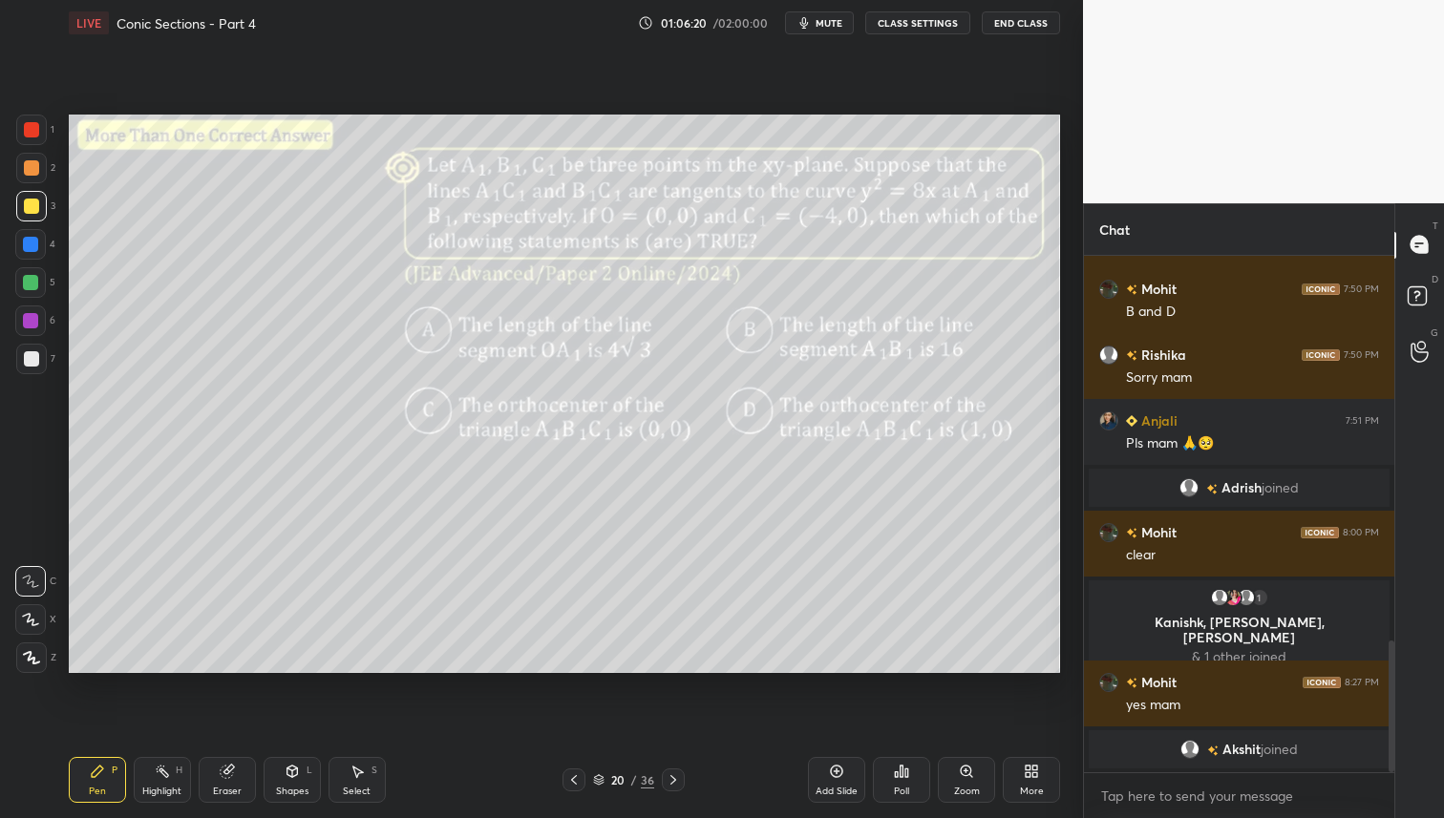
scroll to position [1521, 0]
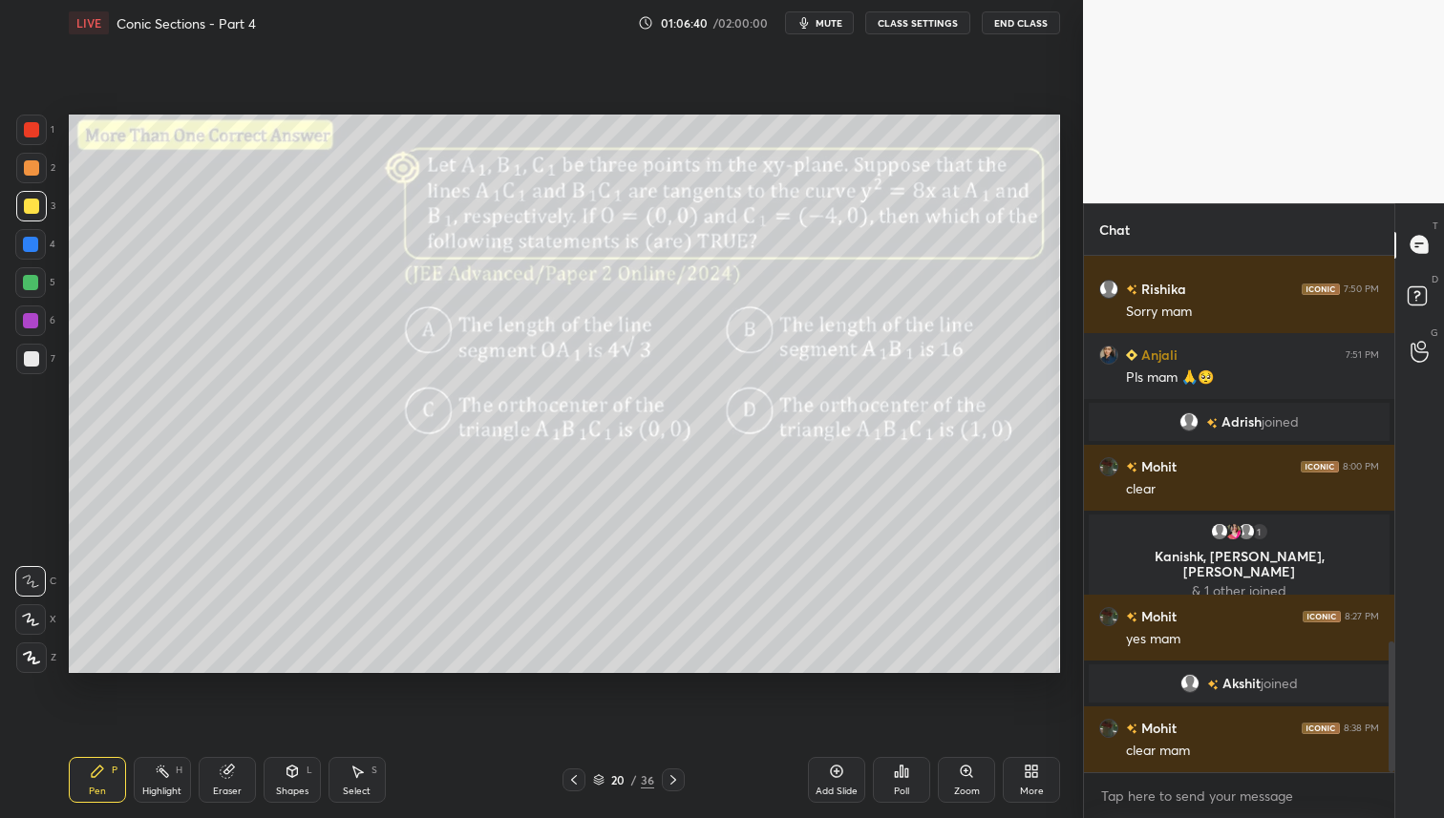
click at [677, 774] on icon at bounding box center [673, 780] width 15 height 15
drag, startPoint x: 675, startPoint y: 778, endPoint x: 675, endPoint y: 789, distance: 10.5
click at [675, 778] on icon at bounding box center [673, 780] width 15 height 15
click at [674, 776] on icon at bounding box center [673, 780] width 15 height 15
drag, startPoint x: 37, startPoint y: 360, endPoint x: 41, endPoint y: 374, distance: 14.8
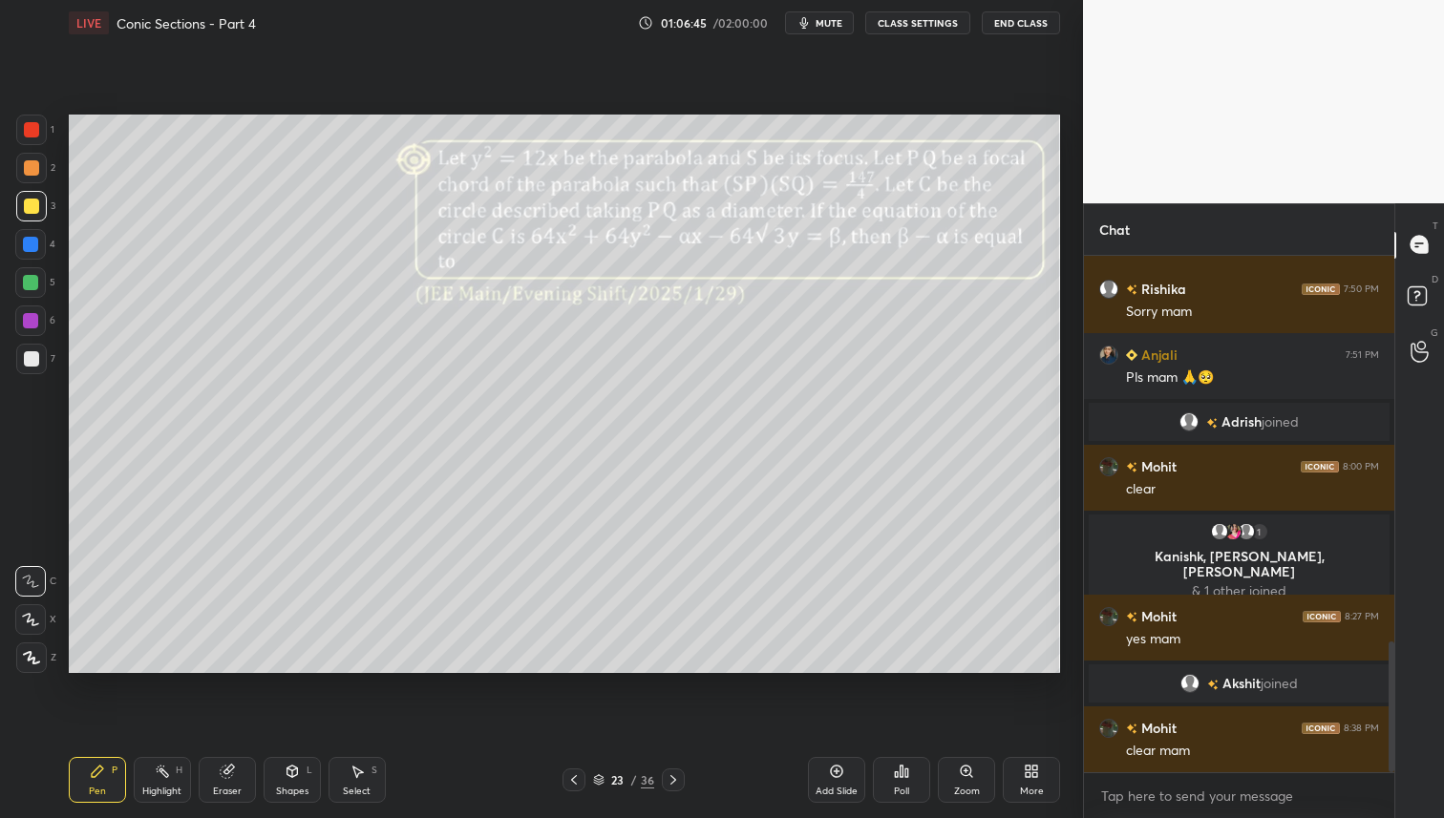
click at [37, 363] on div at bounding box center [31, 358] width 15 height 15
click at [918, 786] on div "Poll" at bounding box center [901, 780] width 57 height 46
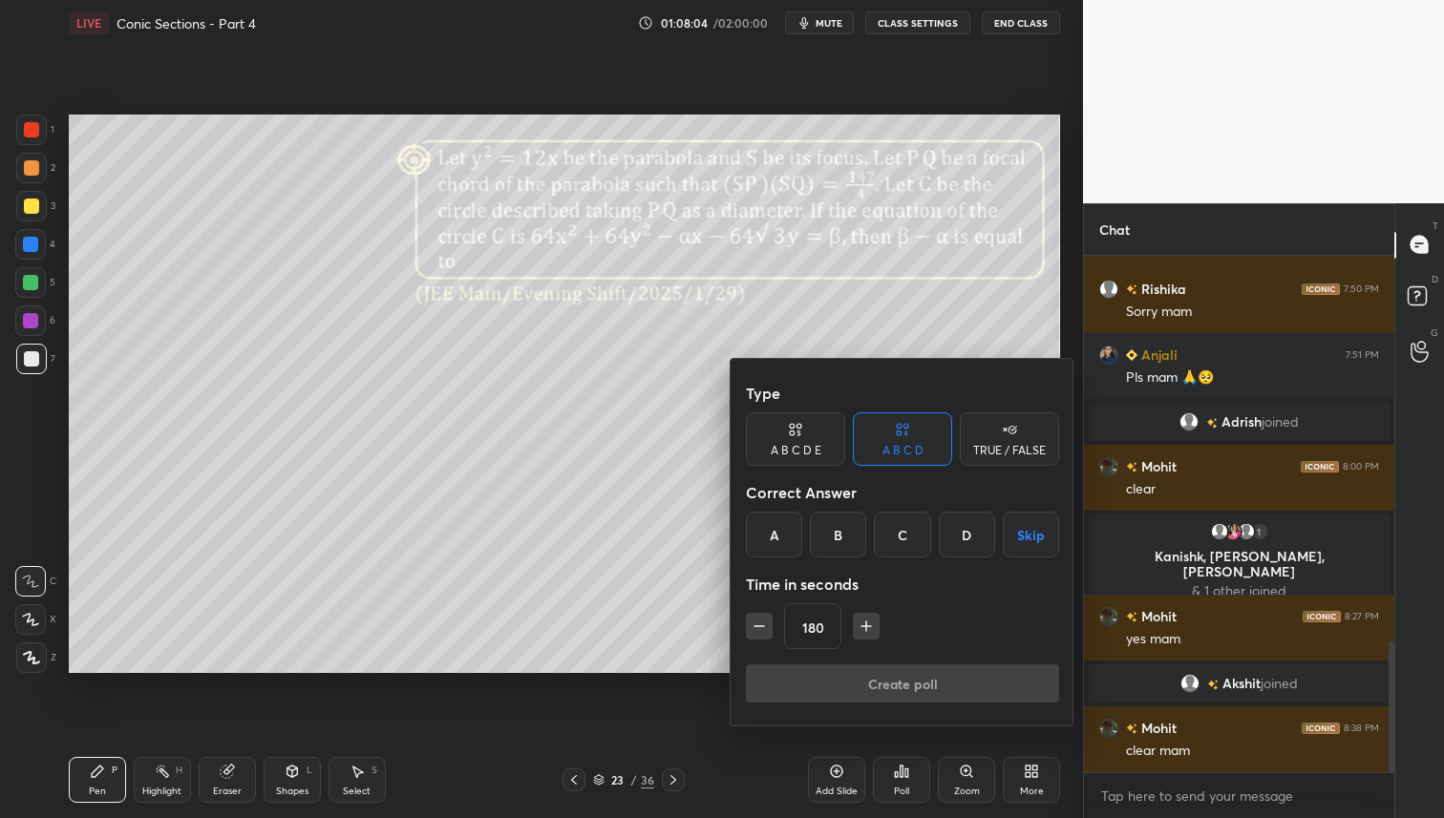
click at [784, 520] on div "A" at bounding box center [774, 535] width 56 height 46
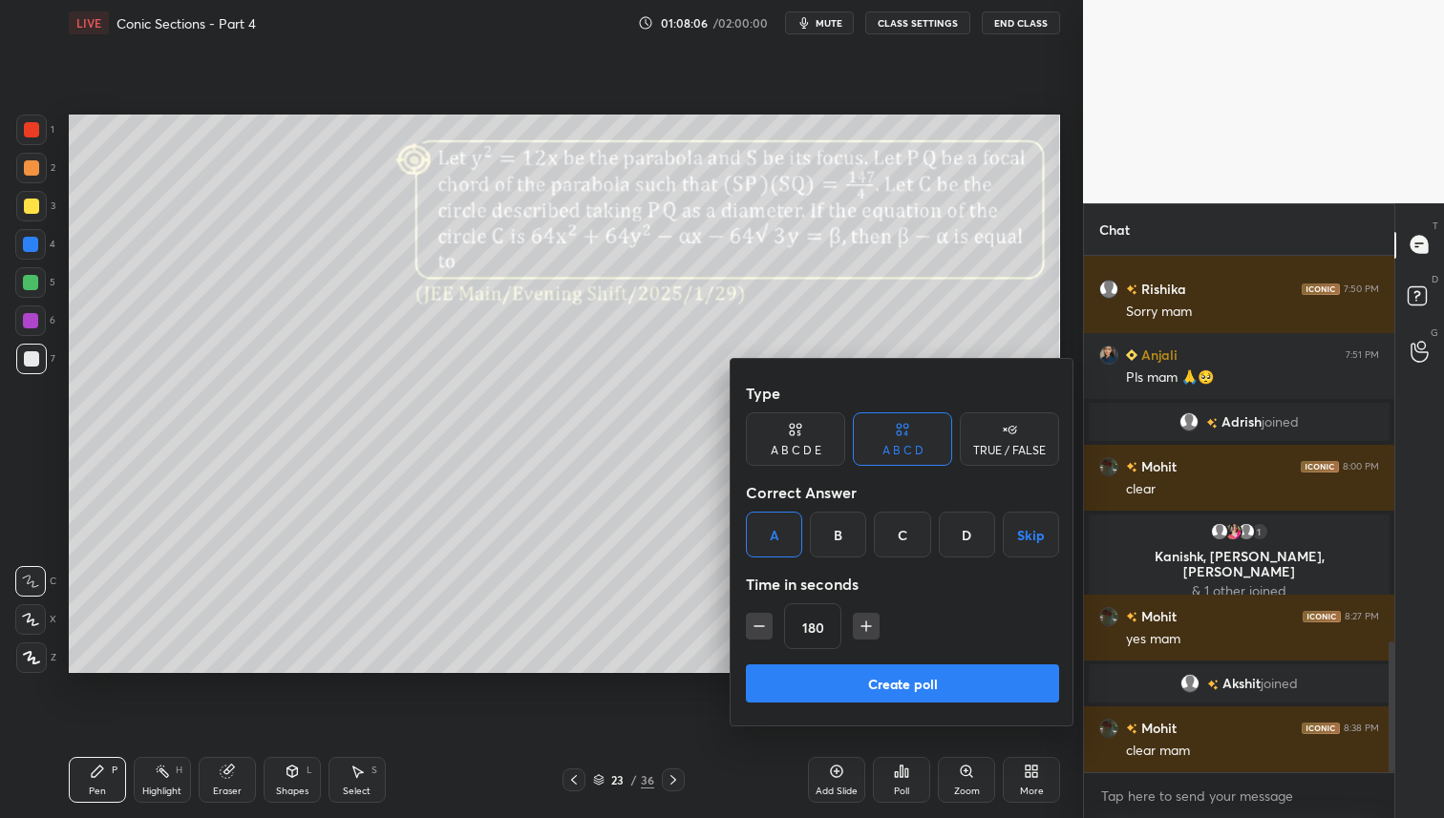
click at [769, 625] on button "button" at bounding box center [759, 626] width 27 height 27
click at [764, 628] on icon "button" at bounding box center [759, 626] width 19 height 19
click at [769, 628] on button "button" at bounding box center [759, 626] width 27 height 27
type input "120"
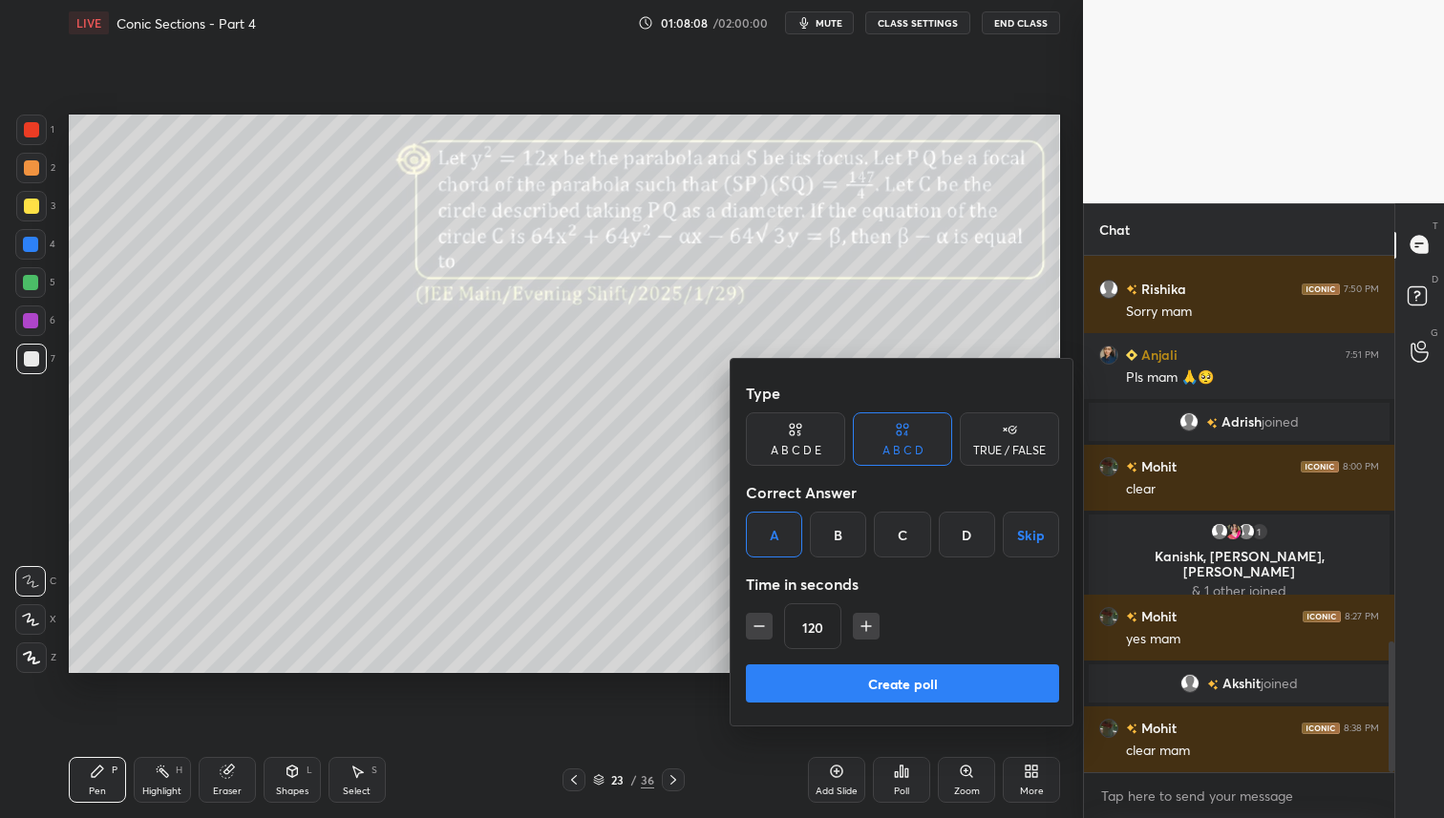
click at [843, 670] on button "Create poll" at bounding box center [902, 684] width 313 height 38
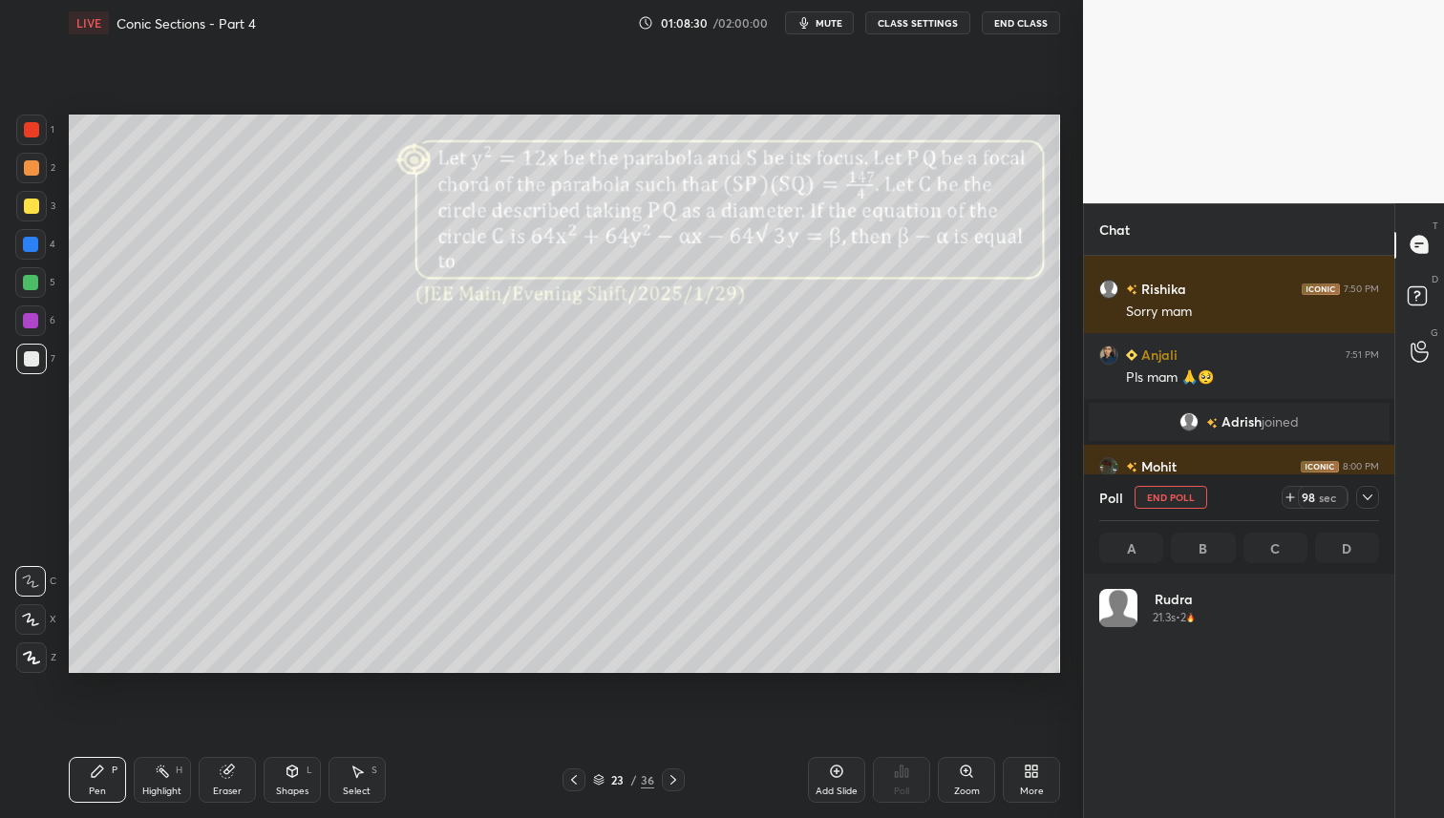
scroll to position [223, 274]
click at [37, 208] on div at bounding box center [31, 206] width 15 height 15
click at [1363, 503] on icon at bounding box center [1367, 497] width 15 height 15
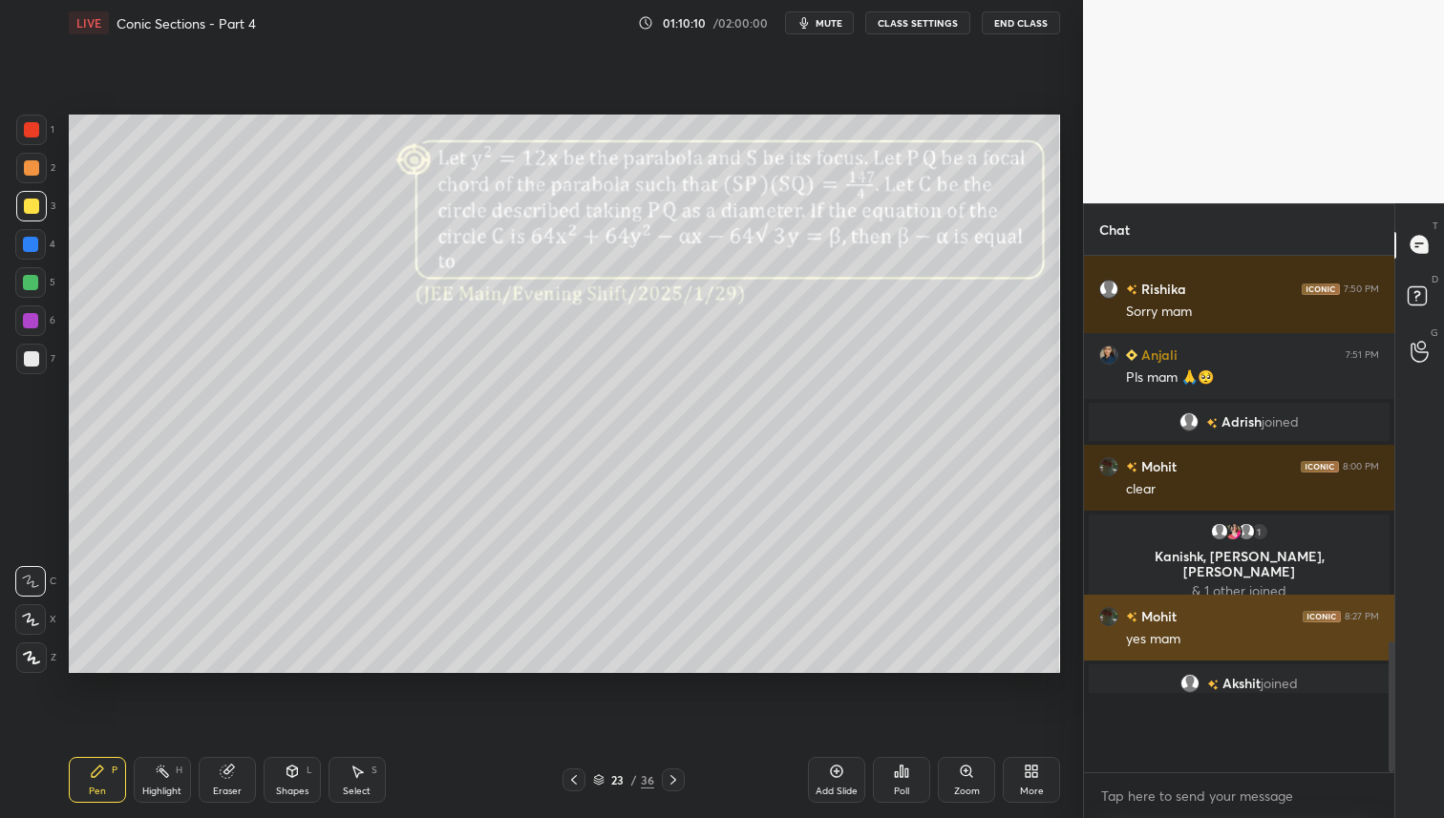
scroll to position [312, 305]
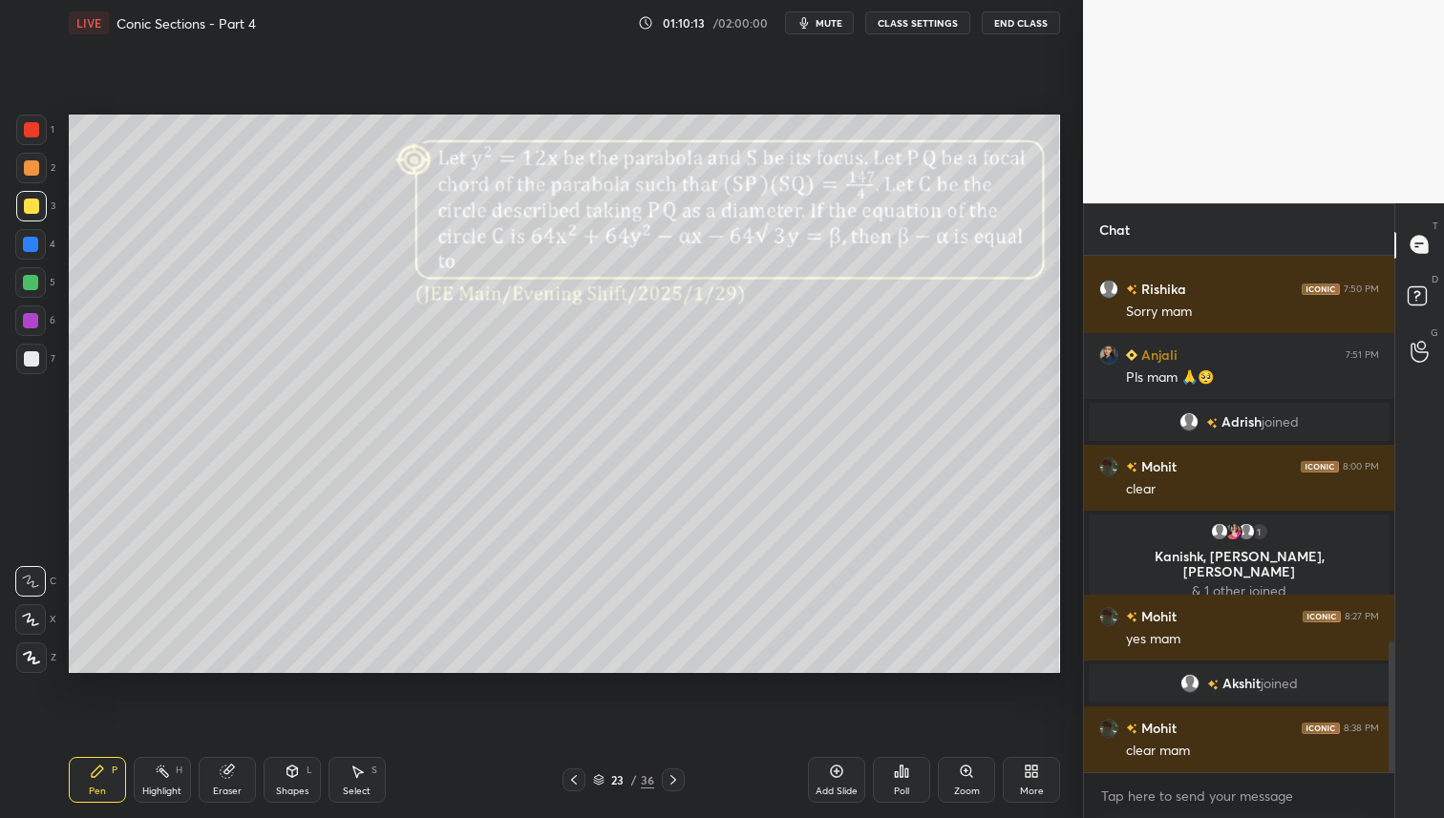
drag, startPoint x: 22, startPoint y: 216, endPoint x: 25, endPoint y: 240, distance: 24.0
click at [22, 218] on div at bounding box center [31, 206] width 31 height 31
click at [33, 168] on div at bounding box center [31, 167] width 15 height 15
click at [31, 291] on div at bounding box center [30, 282] width 31 height 31
drag, startPoint x: 33, startPoint y: 195, endPoint x: 47, endPoint y: 260, distance: 66.3
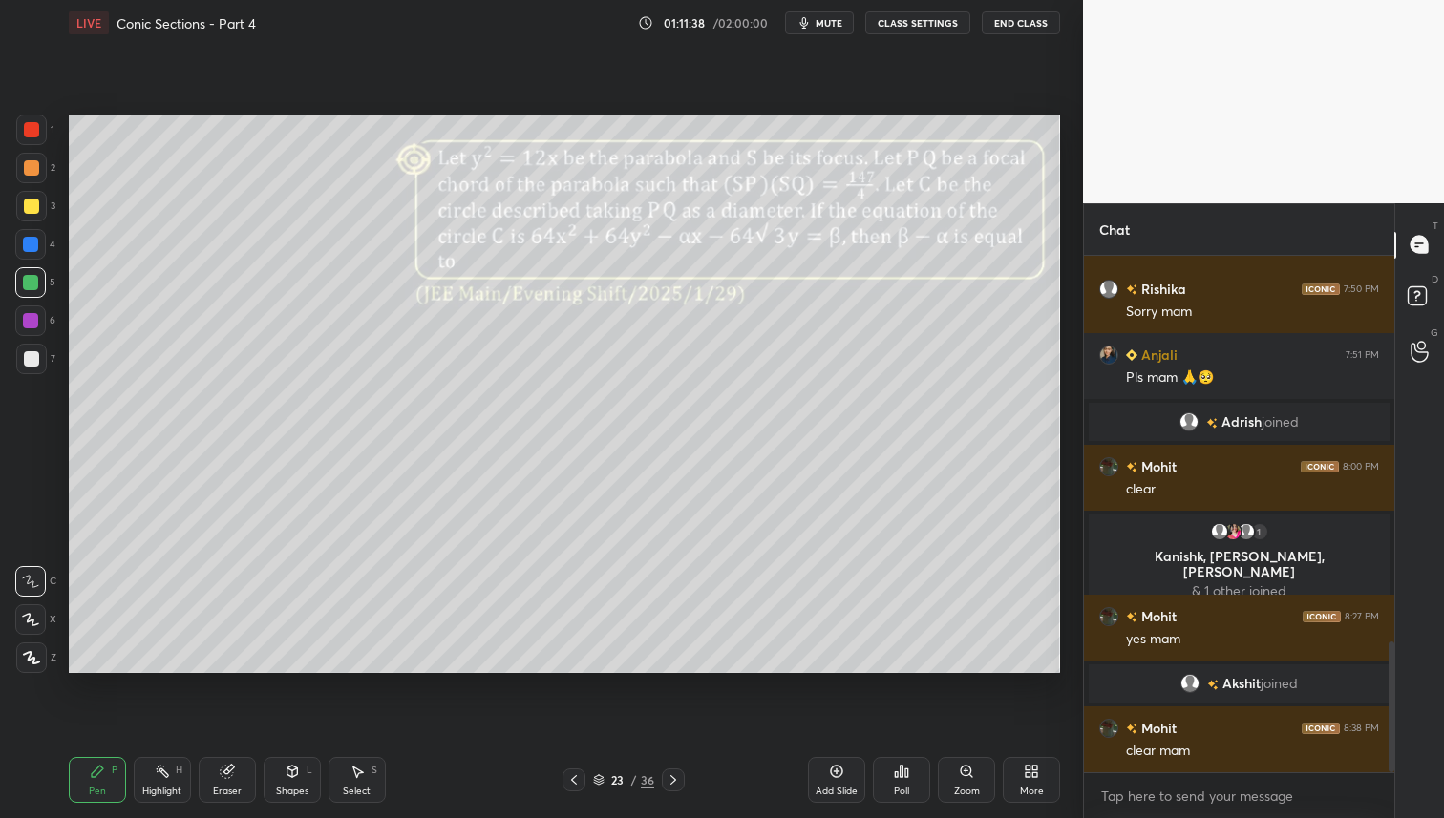
click at [33, 201] on div at bounding box center [31, 206] width 31 height 31
click at [37, 168] on div at bounding box center [31, 167] width 15 height 15
click at [241, 774] on div "Eraser" at bounding box center [227, 780] width 57 height 46
click at [113, 783] on div "Pen P" at bounding box center [97, 780] width 57 height 46
click at [37, 294] on div at bounding box center [30, 282] width 31 height 31
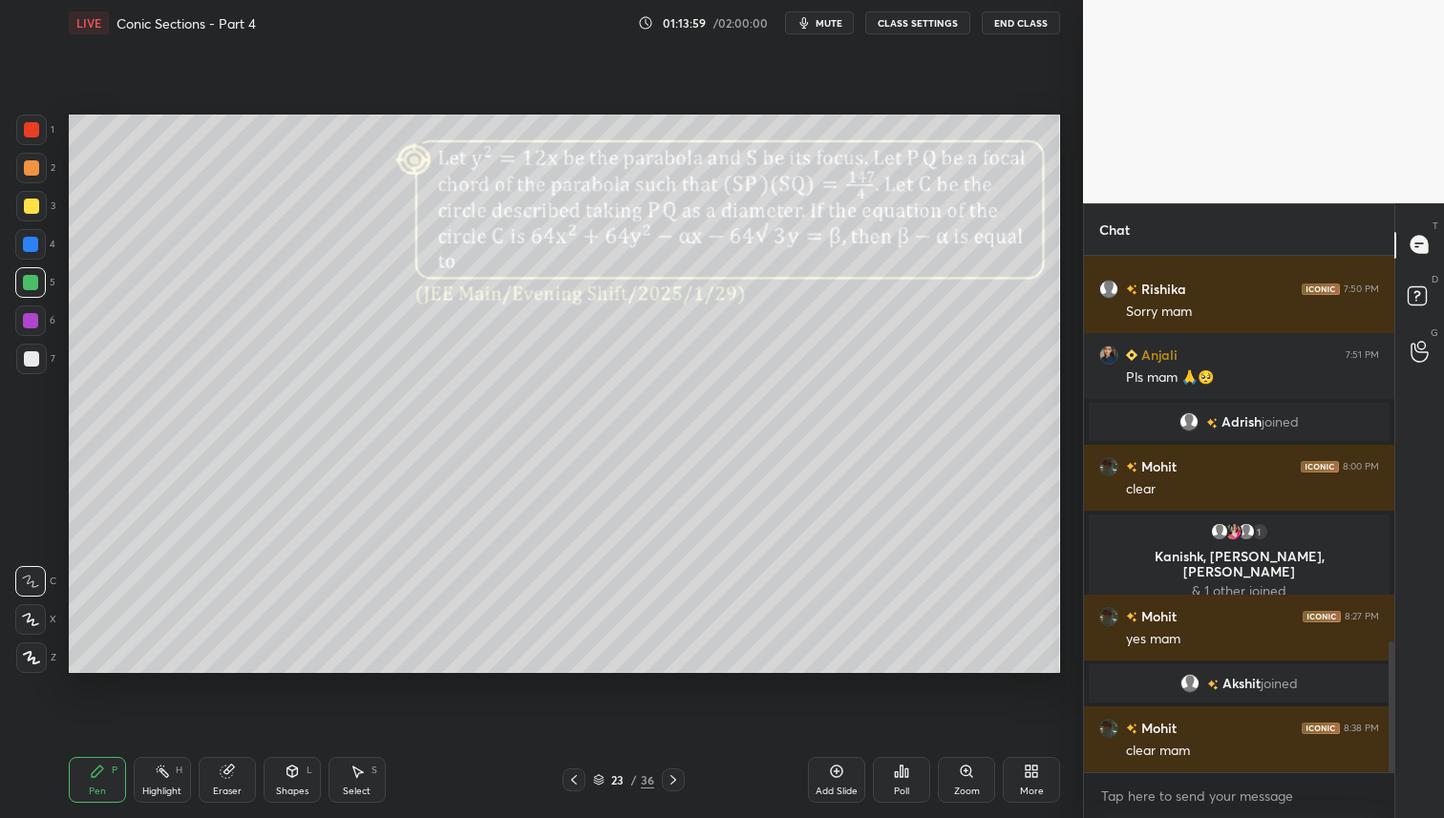
click at [840, 777] on icon at bounding box center [836, 771] width 15 height 15
drag, startPoint x: 570, startPoint y: 773, endPoint x: 581, endPoint y: 779, distance: 12.0
click at [571, 776] on icon at bounding box center [573, 780] width 15 height 15
drag, startPoint x: 671, startPoint y: 783, endPoint x: 690, endPoint y: 789, distance: 19.9
click at [672, 783] on icon at bounding box center [672, 780] width 15 height 15
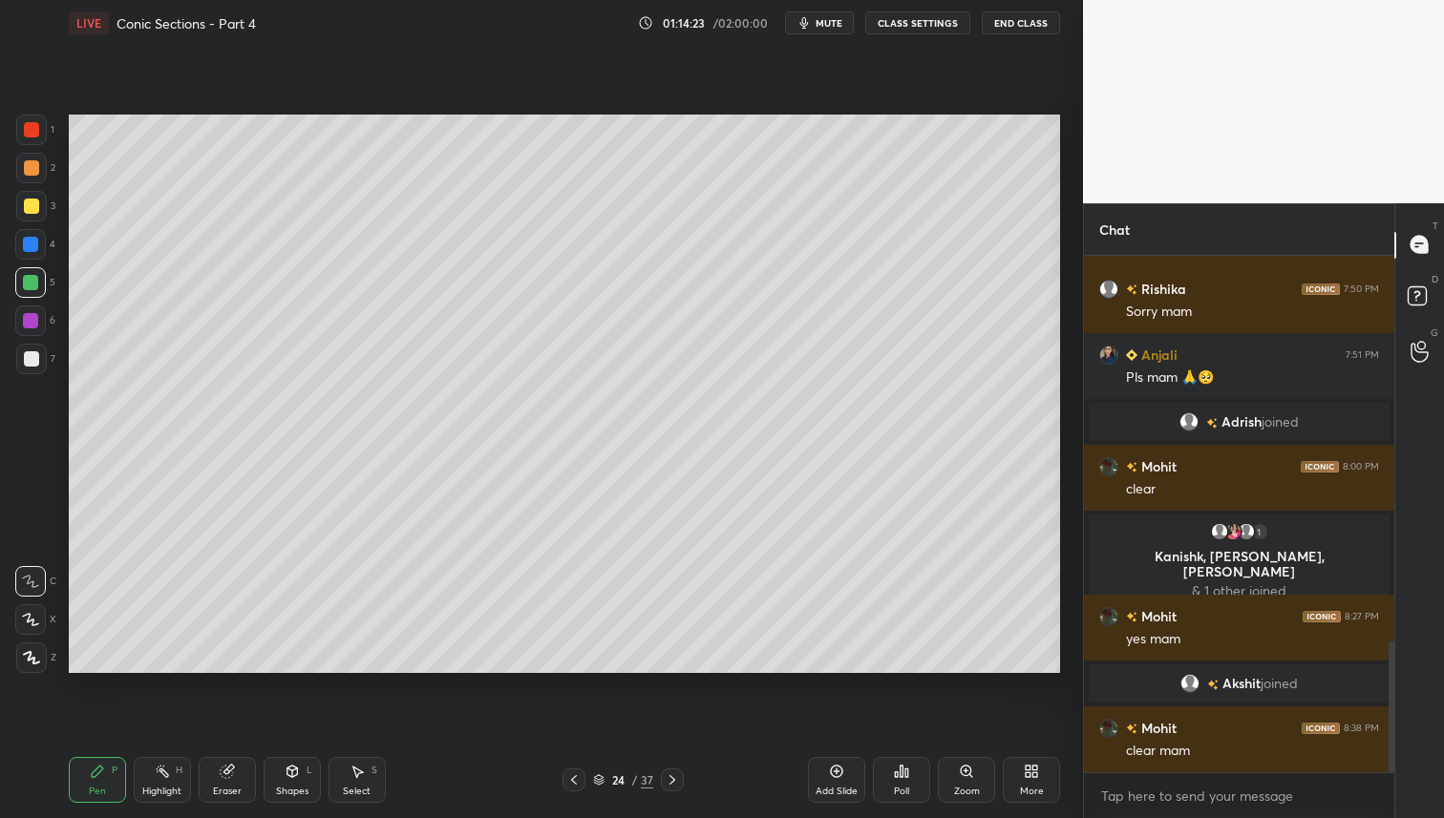
click at [32, 206] on div at bounding box center [31, 206] width 15 height 15
drag, startPoint x: 574, startPoint y: 776, endPoint x: 581, endPoint y: 787, distance: 12.5
click at [578, 782] on icon at bounding box center [573, 780] width 15 height 15
drag, startPoint x: 669, startPoint y: 777, endPoint x: 677, endPoint y: 785, distance: 10.8
click at [675, 780] on icon at bounding box center [672, 780] width 15 height 15
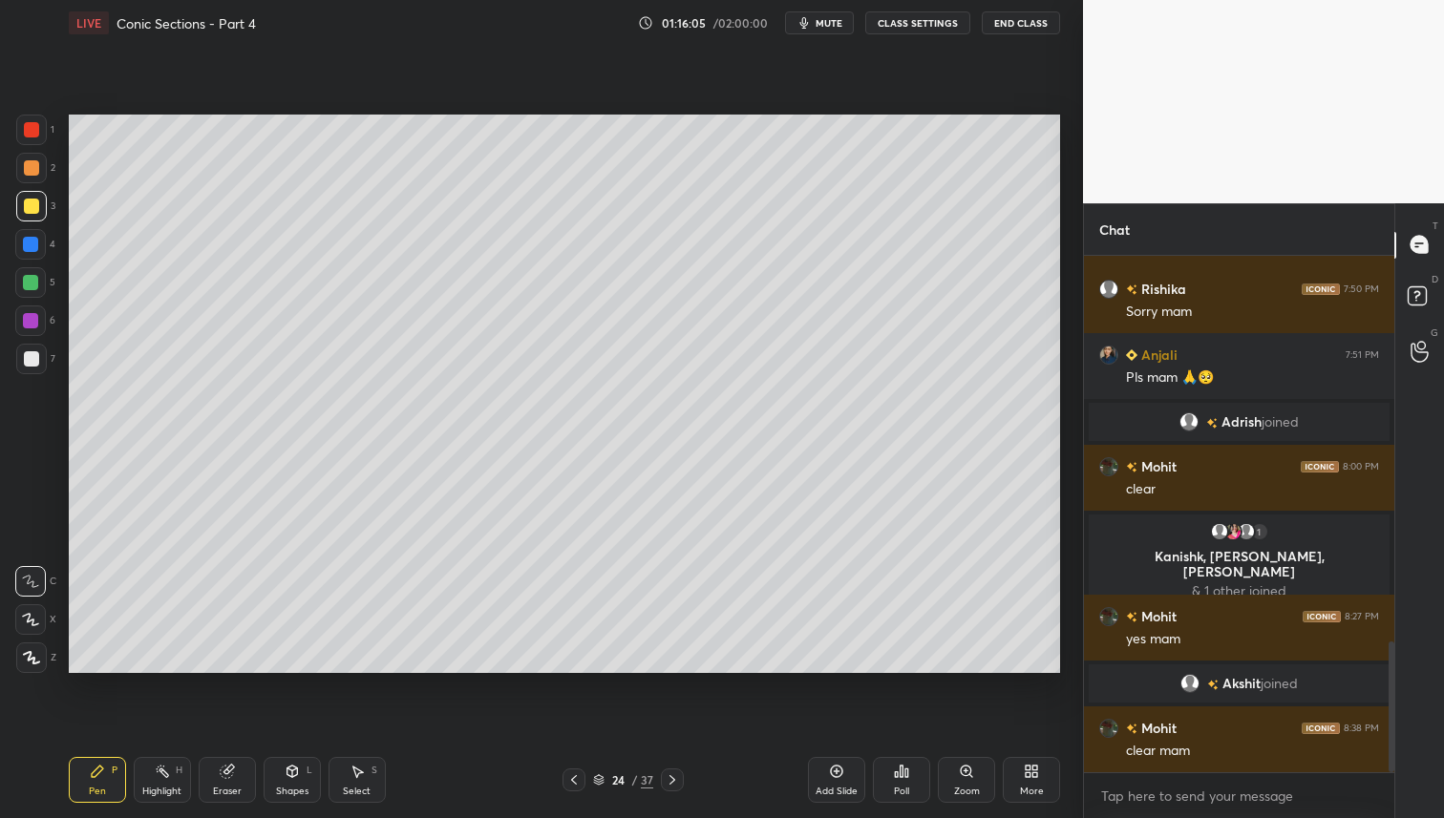
click at [235, 768] on div "Eraser" at bounding box center [227, 780] width 57 height 46
click at [100, 789] on div "Pen" at bounding box center [97, 792] width 17 height 10
click at [247, 770] on div "Eraser" at bounding box center [227, 780] width 57 height 46
click at [120, 755] on div "Pen P Highlight H Eraser Shapes L Select S 24 / 37 Add Slide Poll Zoom More" at bounding box center [564, 780] width 991 height 76
click at [104, 787] on div "Pen" at bounding box center [97, 792] width 17 height 10
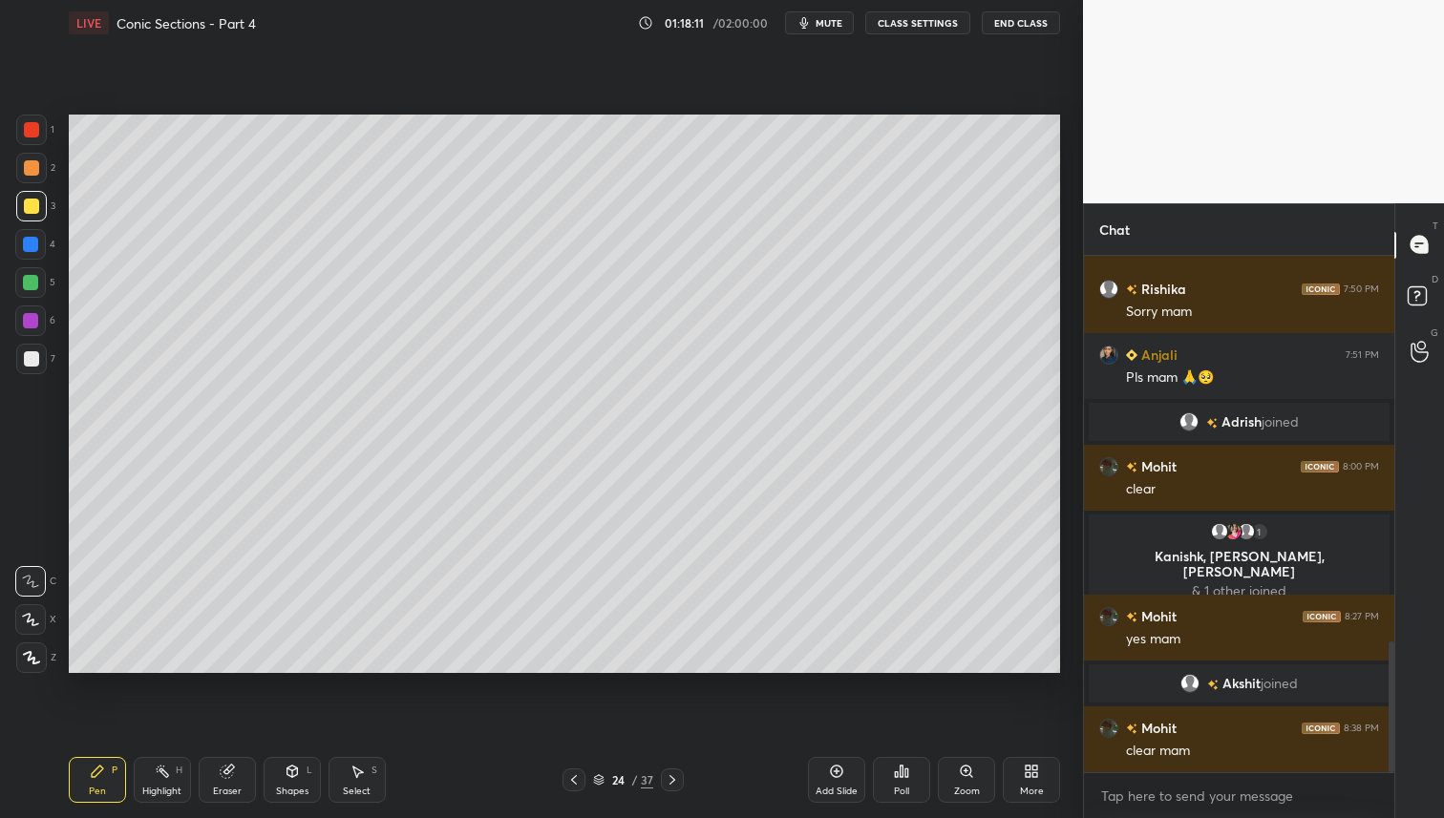
click at [575, 782] on icon at bounding box center [574, 780] width 6 height 10
drag, startPoint x: 580, startPoint y: 779, endPoint x: 585, endPoint y: 788, distance: 10.3
click at [581, 779] on icon at bounding box center [573, 780] width 15 height 15
drag, startPoint x: 671, startPoint y: 776, endPoint x: 676, endPoint y: 786, distance: 10.7
click at [672, 777] on icon at bounding box center [672, 780] width 15 height 15
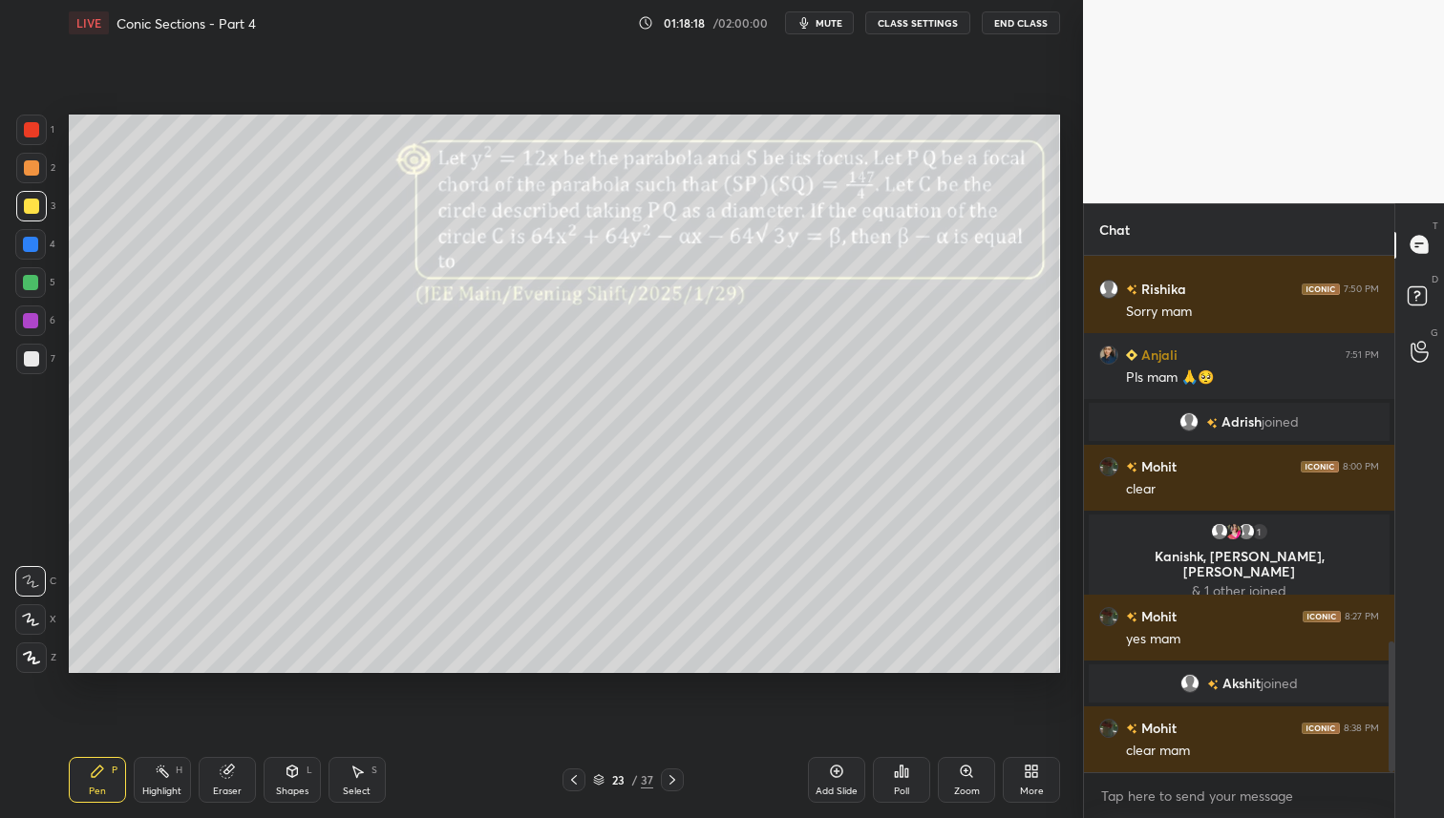
click at [677, 781] on icon at bounding box center [672, 780] width 15 height 15
click at [572, 780] on icon at bounding box center [574, 780] width 6 height 10
drag, startPoint x: 34, startPoint y: 168, endPoint x: 42, endPoint y: 198, distance: 30.6
click at [34, 166] on div at bounding box center [31, 167] width 15 height 15
click at [669, 777] on icon at bounding box center [672, 780] width 15 height 15
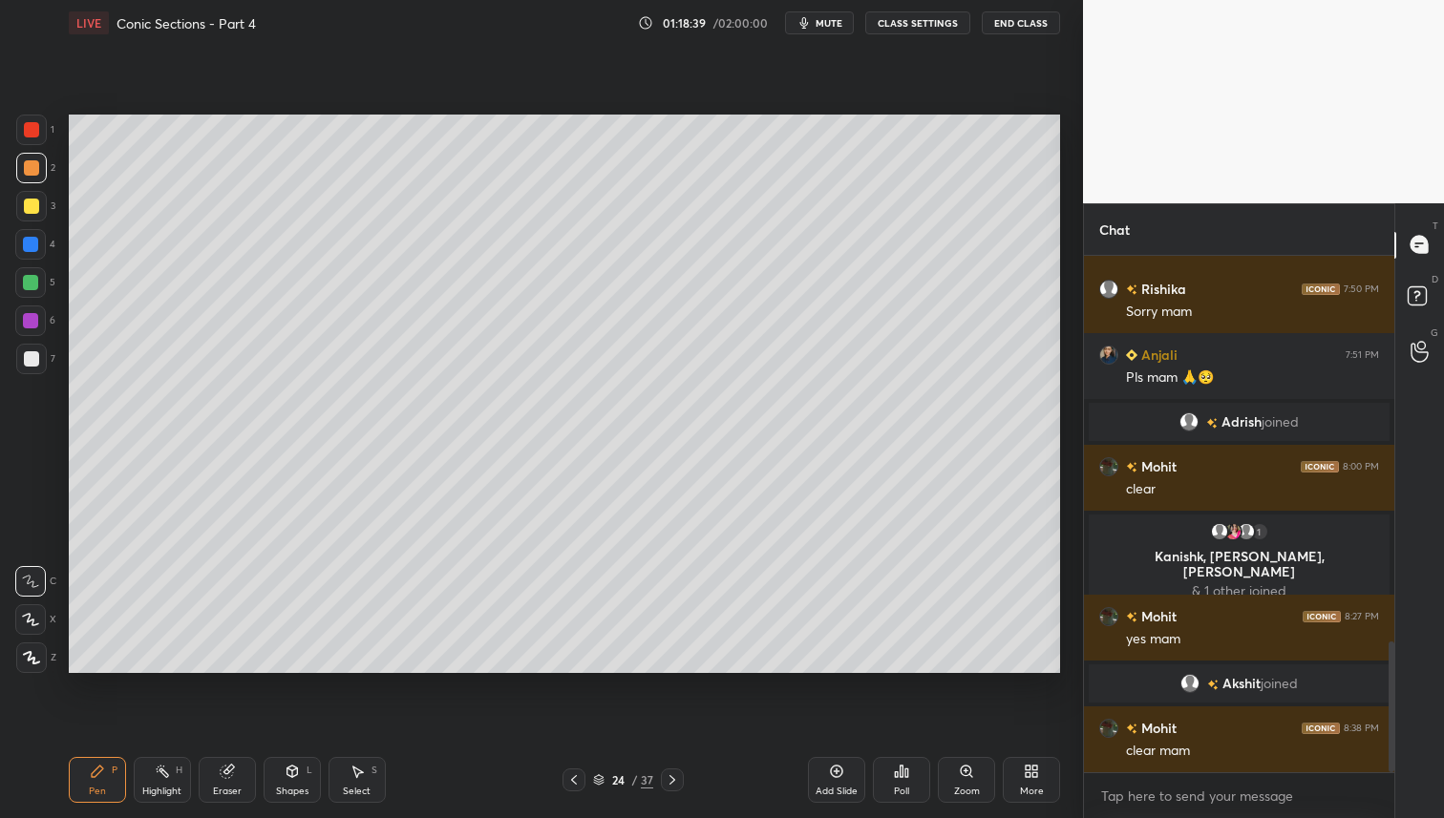
click at [847, 782] on div "Add Slide" at bounding box center [836, 780] width 57 height 46
click at [230, 778] on div "Eraser" at bounding box center [227, 780] width 57 height 46
click at [117, 777] on div "Pen P" at bounding box center [97, 780] width 57 height 46
click at [34, 203] on div at bounding box center [31, 206] width 15 height 15
click at [36, 164] on div at bounding box center [31, 167] width 15 height 15
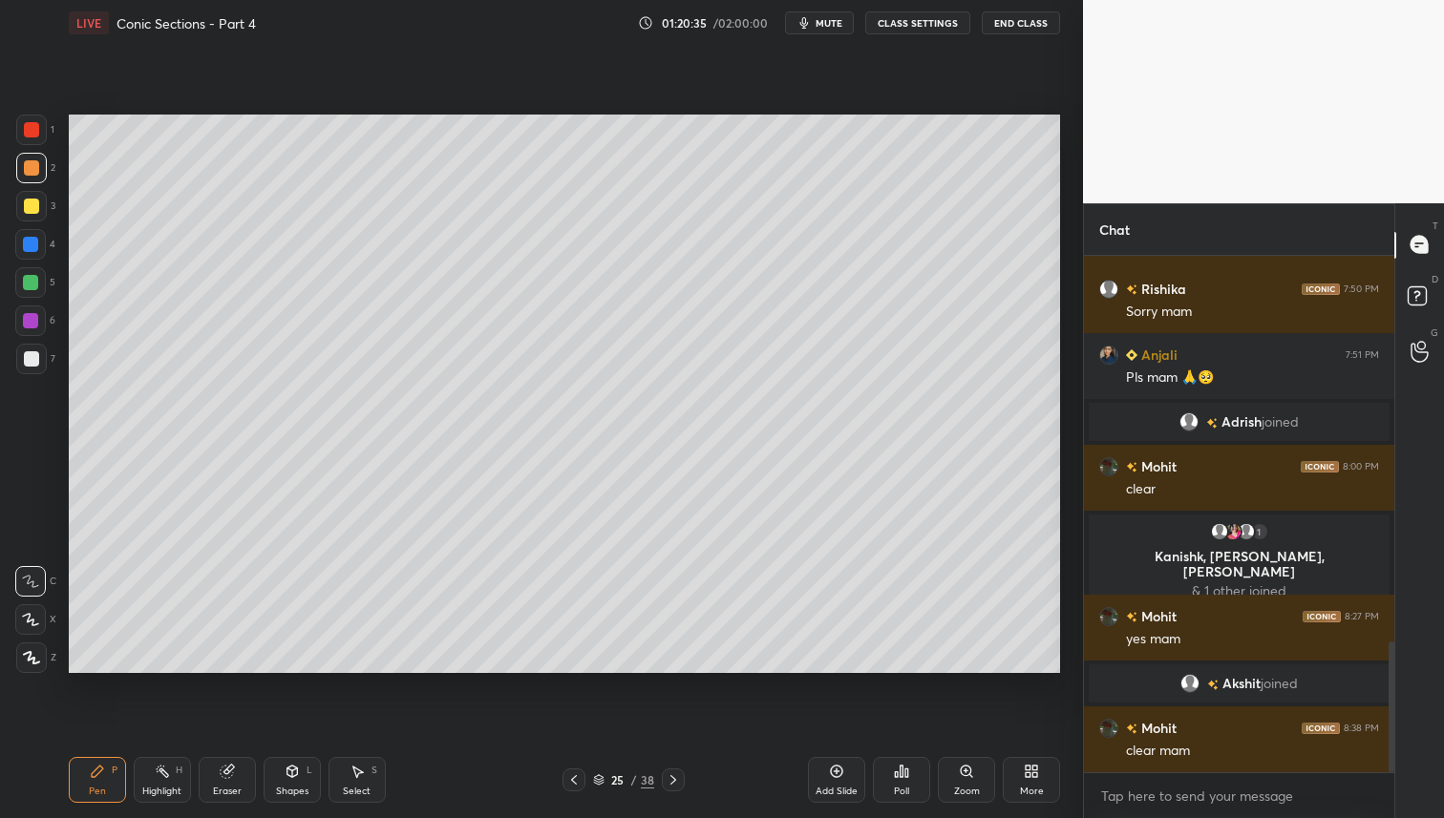
click at [573, 779] on icon at bounding box center [573, 780] width 15 height 15
click at [574, 783] on icon at bounding box center [574, 780] width 6 height 10
drag, startPoint x: 670, startPoint y: 779, endPoint x: 689, endPoint y: 782, distance: 19.3
click at [671, 777] on icon at bounding box center [673, 780] width 15 height 15
click at [677, 776] on icon at bounding box center [673, 780] width 15 height 15
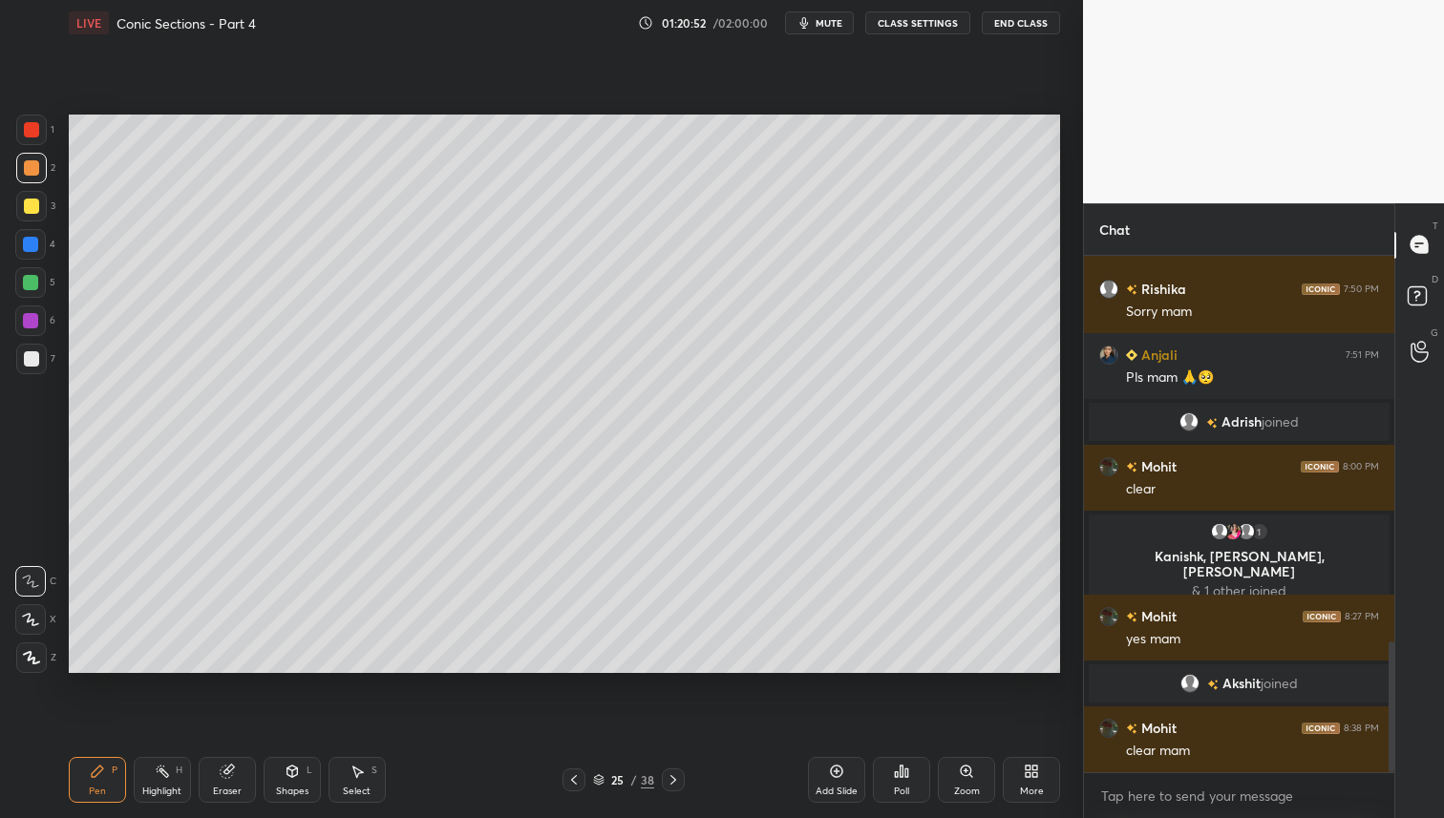
click at [837, 789] on div "Add Slide" at bounding box center [836, 792] width 42 height 10
click at [577, 774] on icon at bounding box center [573, 780] width 15 height 15
click at [575, 780] on icon at bounding box center [573, 780] width 15 height 15
click at [578, 780] on icon at bounding box center [573, 780] width 15 height 15
click at [671, 774] on icon at bounding box center [673, 780] width 15 height 15
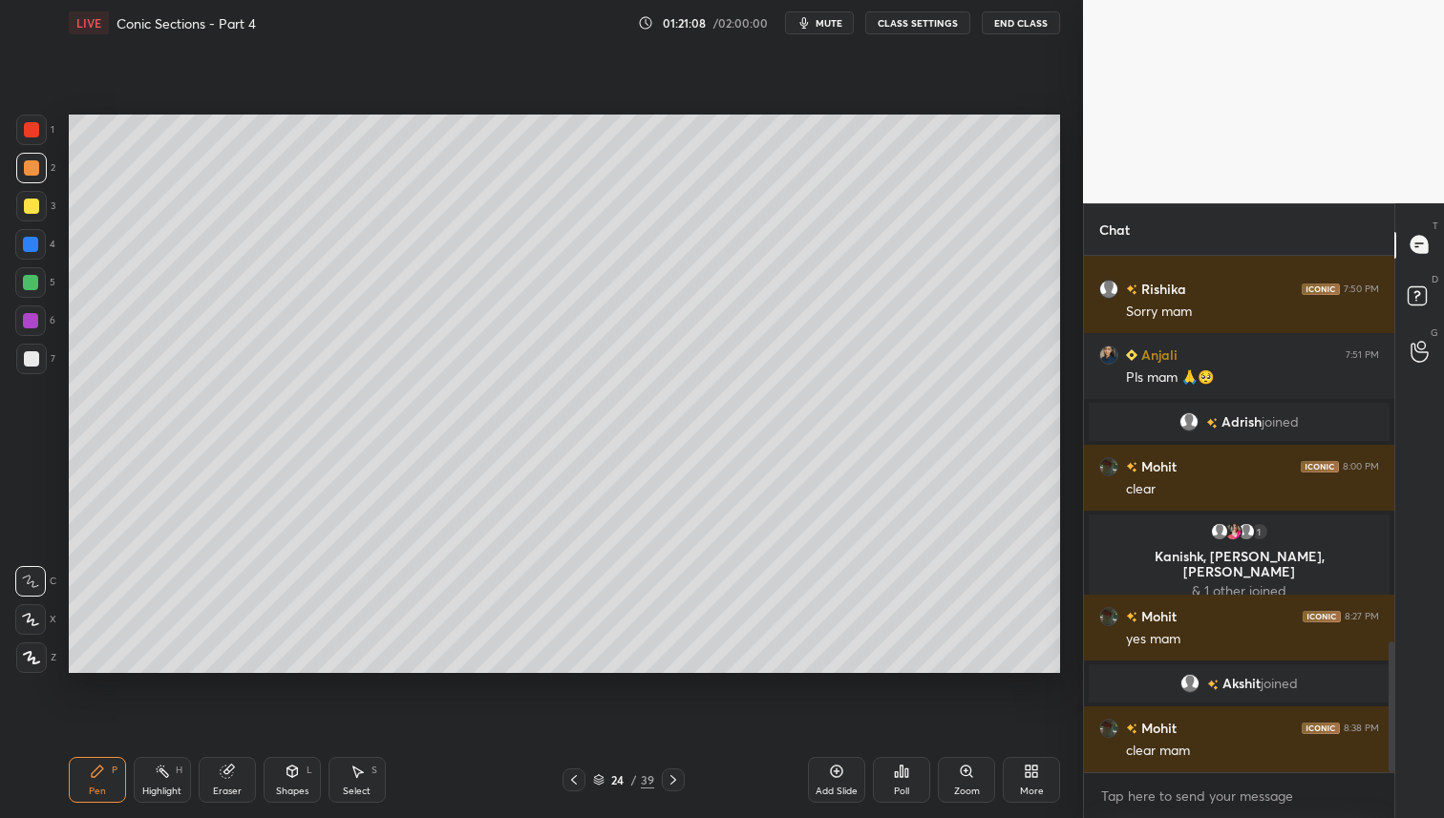
click at [678, 779] on icon at bounding box center [673, 780] width 15 height 15
click at [682, 778] on div at bounding box center [673, 780] width 23 height 23
drag, startPoint x: 28, startPoint y: 204, endPoint x: 20, endPoint y: 303, distance: 98.7
click at [28, 204] on div at bounding box center [31, 206] width 15 height 15
click at [573, 779] on icon at bounding box center [573, 780] width 15 height 15
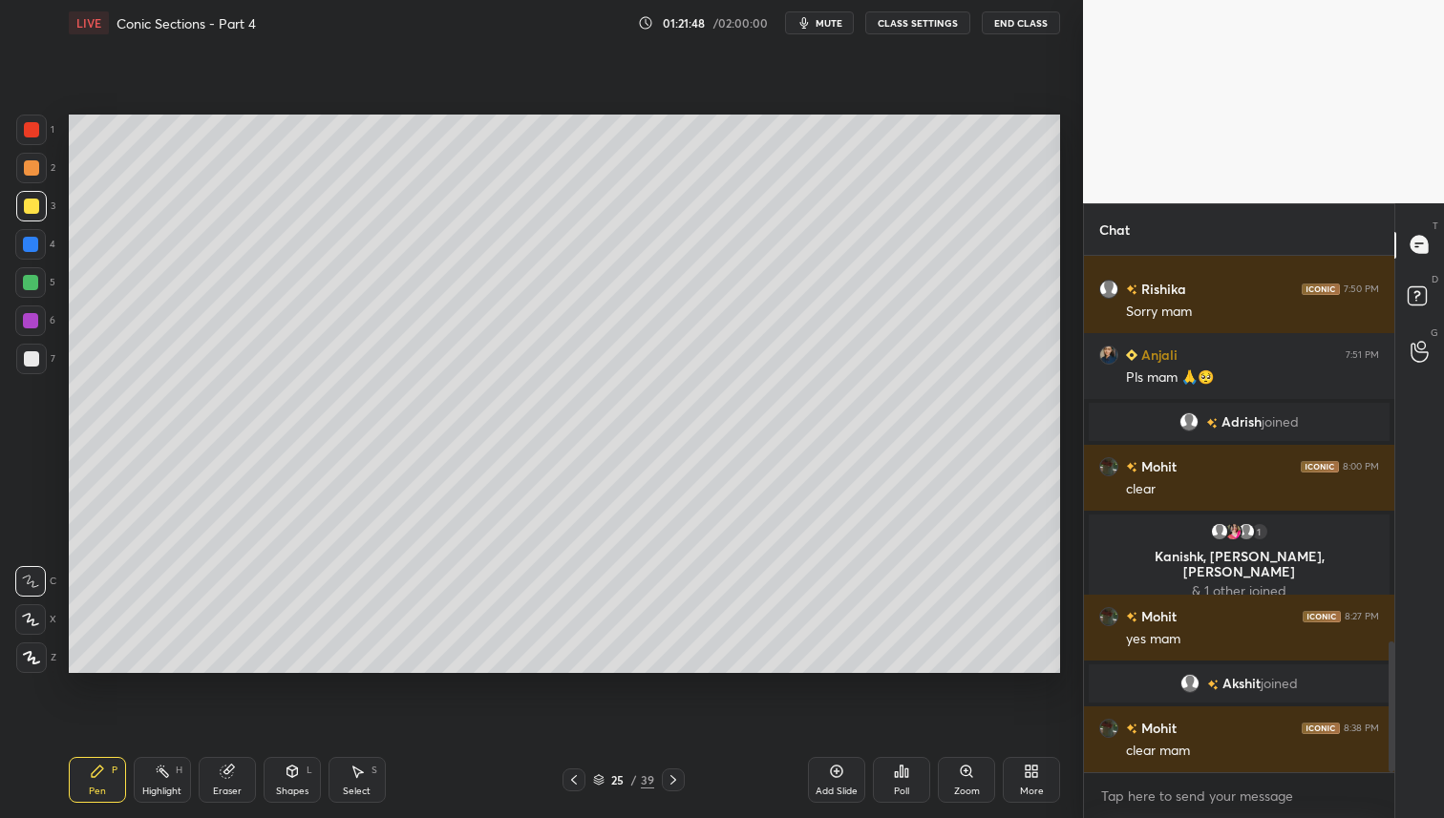
drag, startPoint x: 672, startPoint y: 773, endPoint x: 676, endPoint y: 783, distance: 11.2
click at [672, 774] on icon at bounding box center [673, 780] width 15 height 15
drag, startPoint x: 569, startPoint y: 782, endPoint x: 585, endPoint y: 794, distance: 19.9
click at [569, 783] on icon at bounding box center [573, 780] width 15 height 15
drag, startPoint x: 37, startPoint y: 162, endPoint x: 48, endPoint y: 175, distance: 16.3
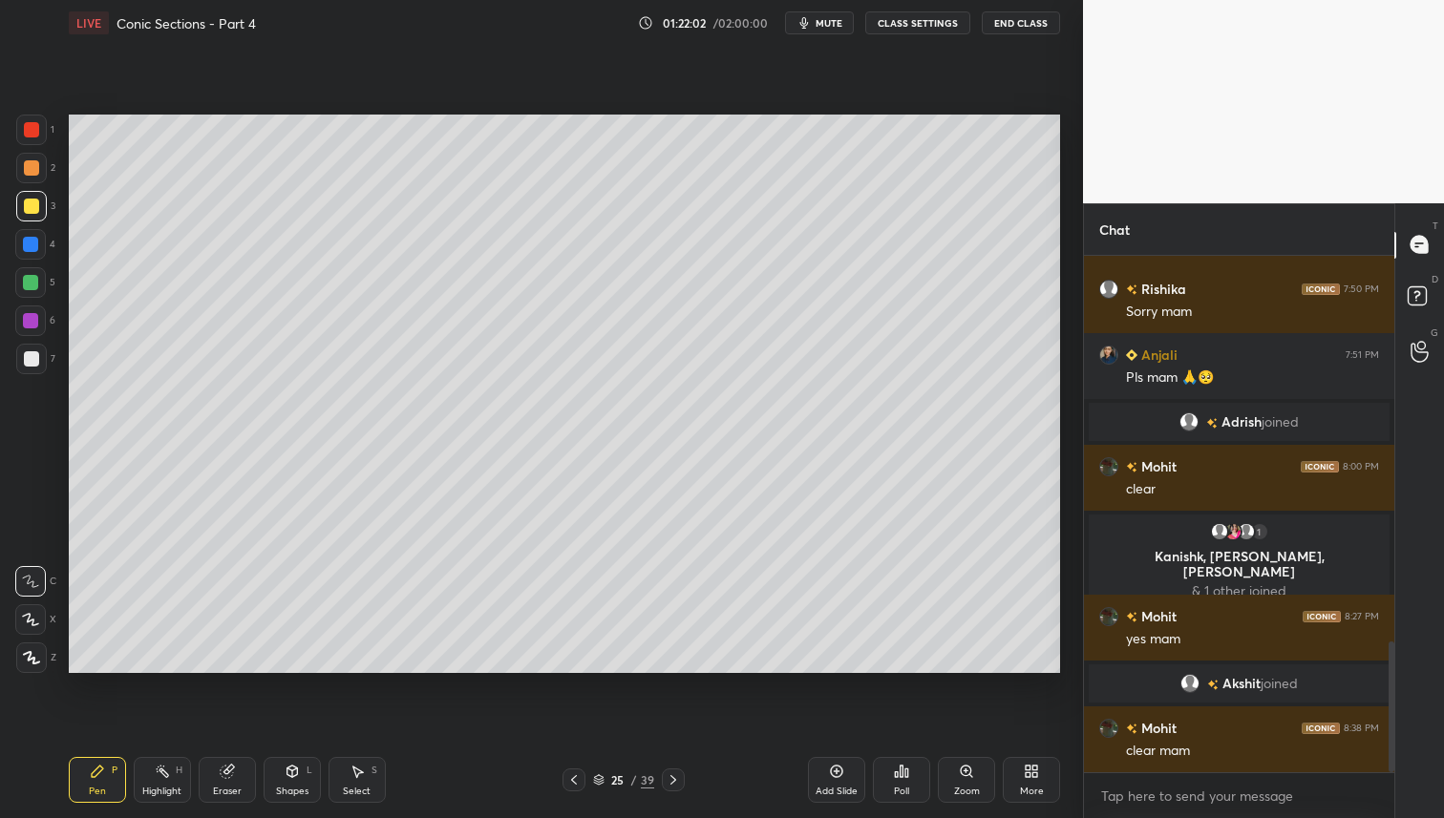
click at [38, 166] on div at bounding box center [31, 168] width 31 height 31
drag, startPoint x: 33, startPoint y: 203, endPoint x: 50, endPoint y: 211, distance: 17.9
click at [36, 201] on div at bounding box center [31, 206] width 15 height 15
click at [672, 779] on icon at bounding box center [673, 780] width 15 height 15
click at [568, 775] on icon at bounding box center [573, 780] width 15 height 15
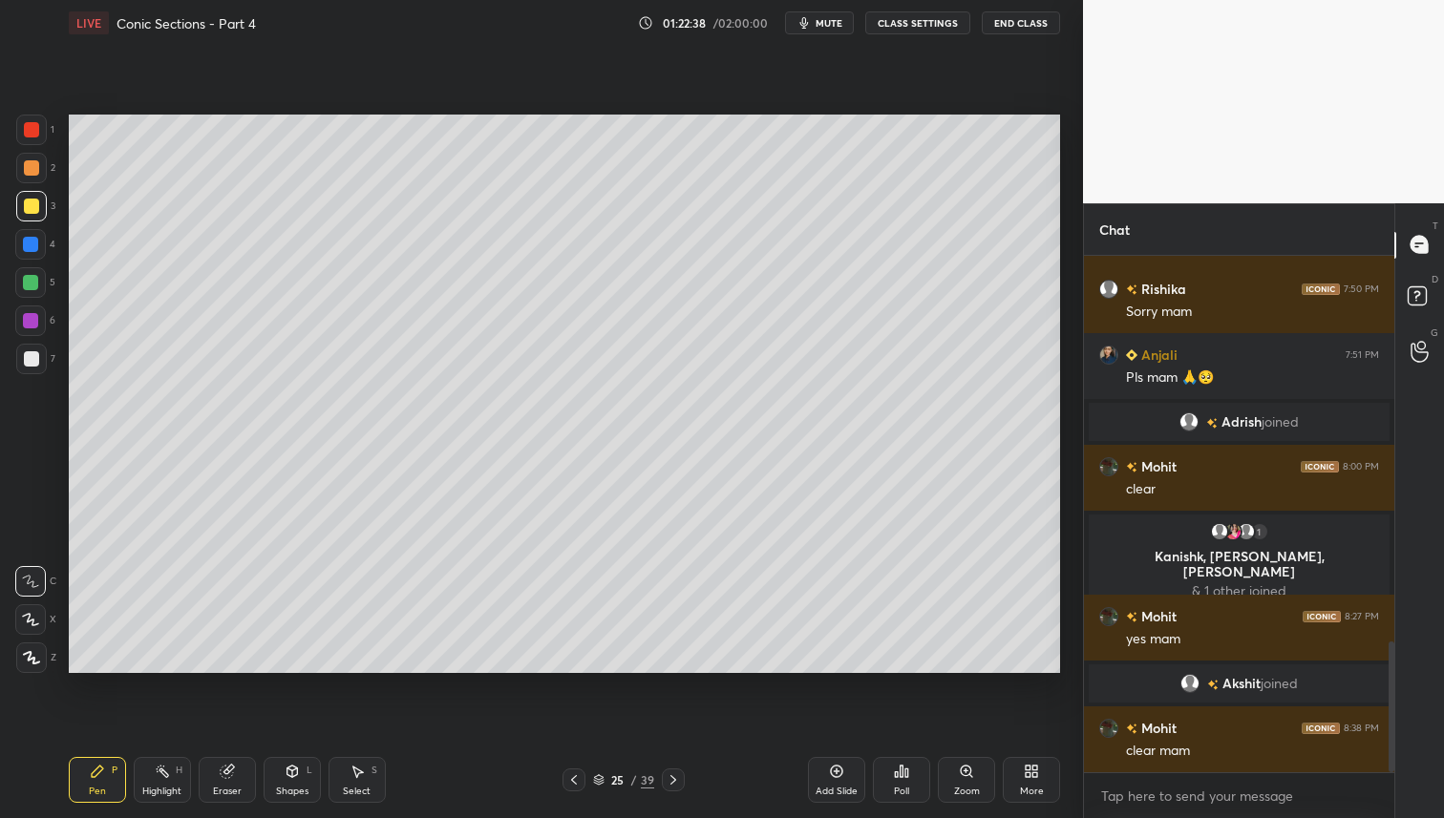
drag, startPoint x: 570, startPoint y: 776, endPoint x: 582, endPoint y: 777, distance: 11.5
click at [571, 776] on icon at bounding box center [573, 780] width 15 height 15
click at [672, 775] on icon at bounding box center [673, 780] width 15 height 15
click at [677, 777] on icon at bounding box center [673, 780] width 15 height 15
drag, startPoint x: 574, startPoint y: 778, endPoint x: 573, endPoint y: 792, distance: 13.4
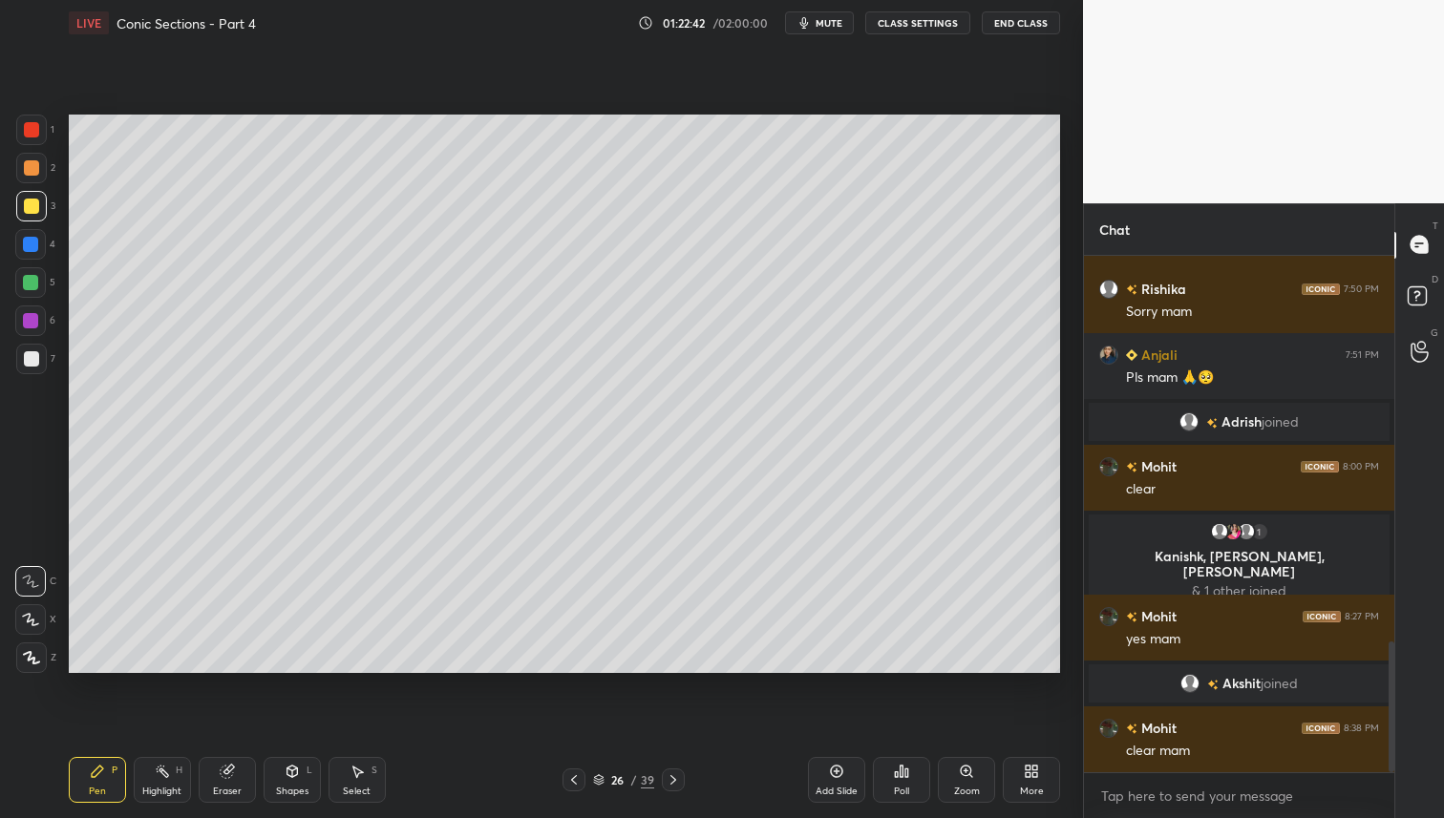
click at [574, 780] on icon at bounding box center [573, 780] width 15 height 15
click at [677, 774] on icon at bounding box center [673, 780] width 15 height 15
click at [570, 784] on icon at bounding box center [573, 780] width 15 height 15
click at [35, 170] on div at bounding box center [31, 167] width 15 height 15
drag, startPoint x: 29, startPoint y: 279, endPoint x: 40, endPoint y: 284, distance: 12.4
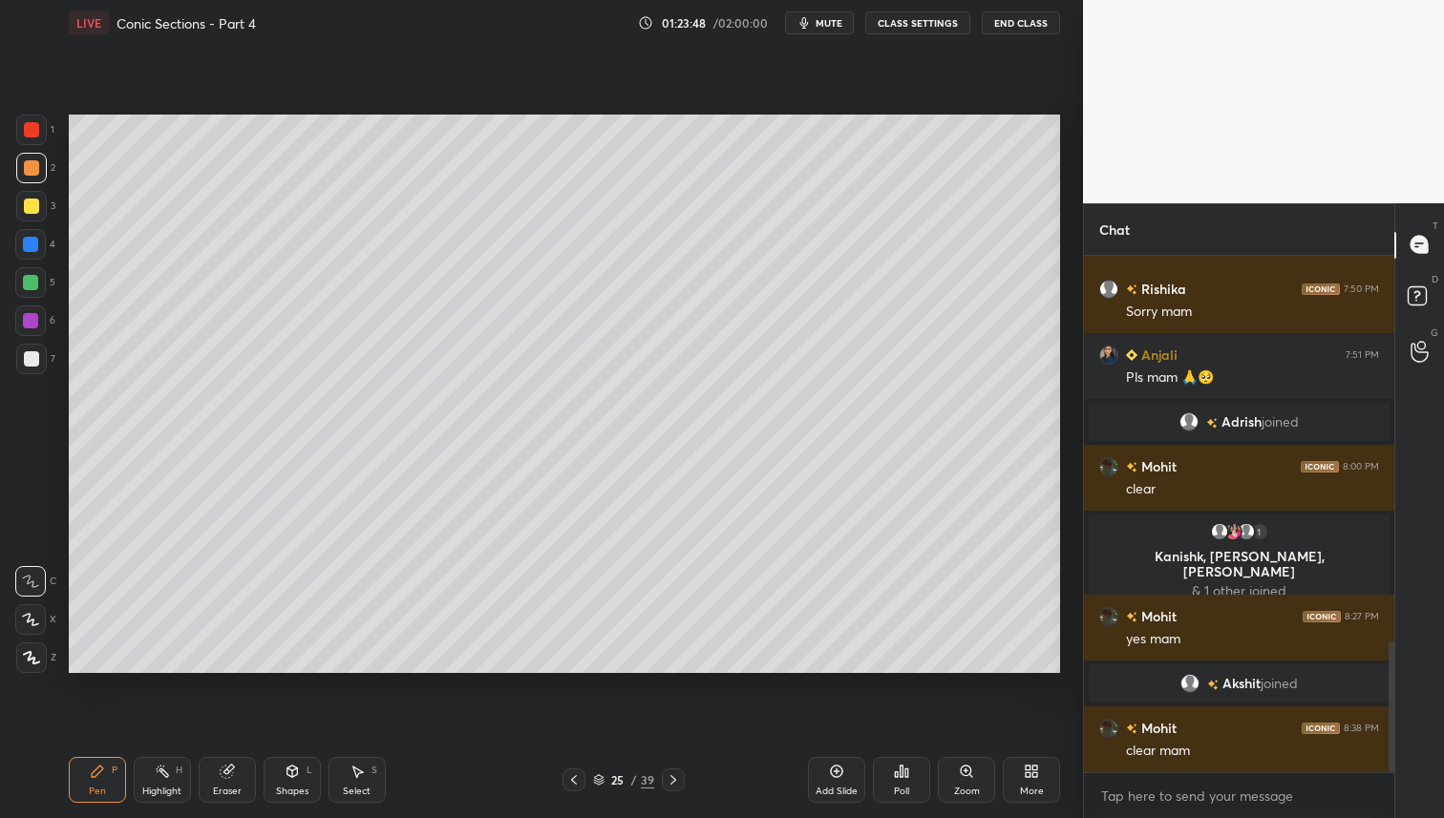
click at [32, 281] on div at bounding box center [30, 282] width 15 height 15
click at [576, 783] on icon at bounding box center [574, 780] width 6 height 10
click at [576, 780] on icon at bounding box center [573, 780] width 15 height 15
click at [668, 786] on div at bounding box center [673, 780] width 23 height 23
click at [673, 782] on icon at bounding box center [673, 780] width 15 height 15
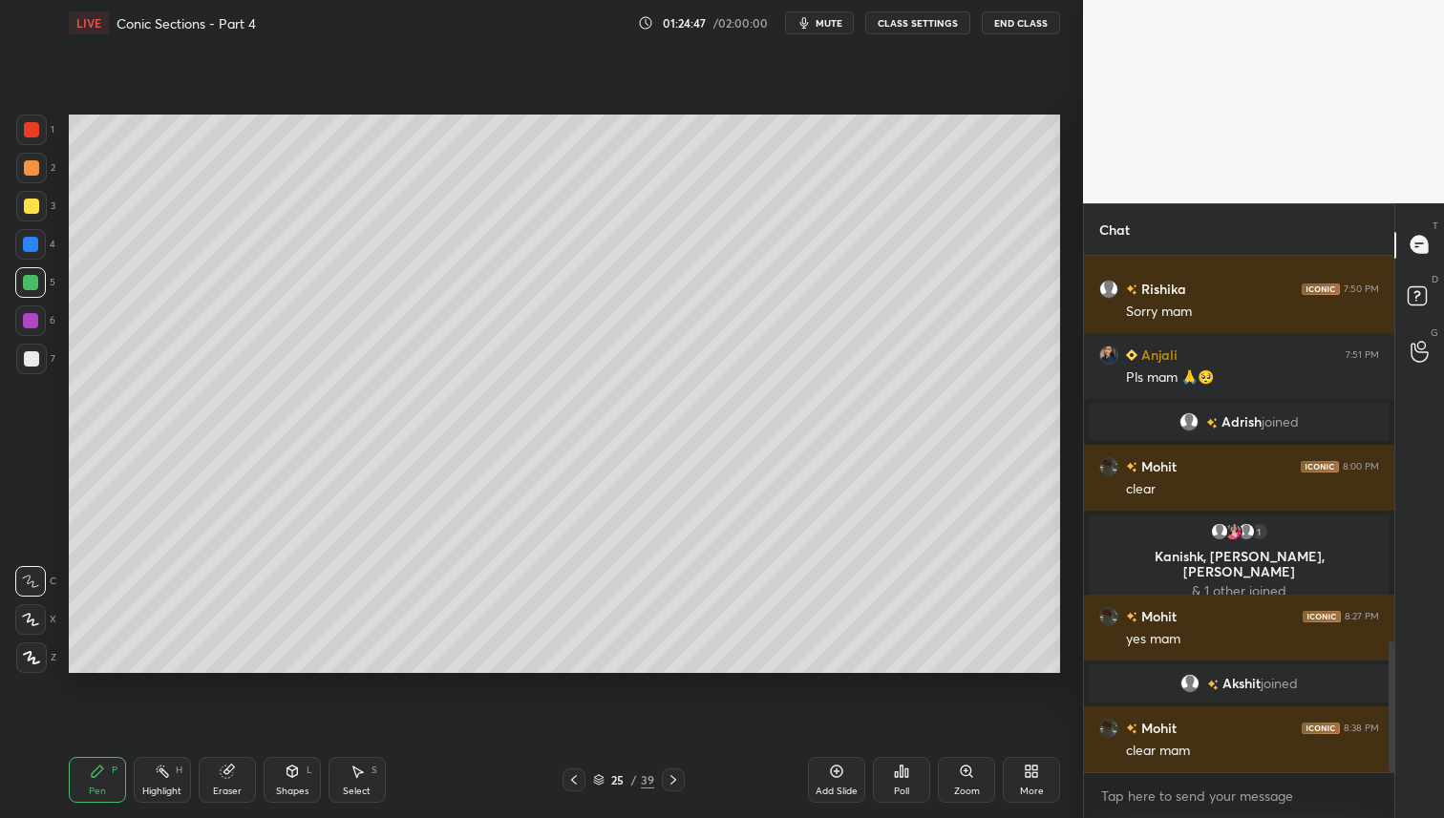
click at [684, 783] on div "25 / 39" at bounding box center [623, 780] width 370 height 23
click at [677, 780] on icon at bounding box center [673, 780] width 15 height 15
click at [32, 165] on div at bounding box center [31, 167] width 15 height 15
click at [565, 783] on div at bounding box center [573, 780] width 23 height 23
click at [571, 778] on icon at bounding box center [573, 780] width 15 height 15
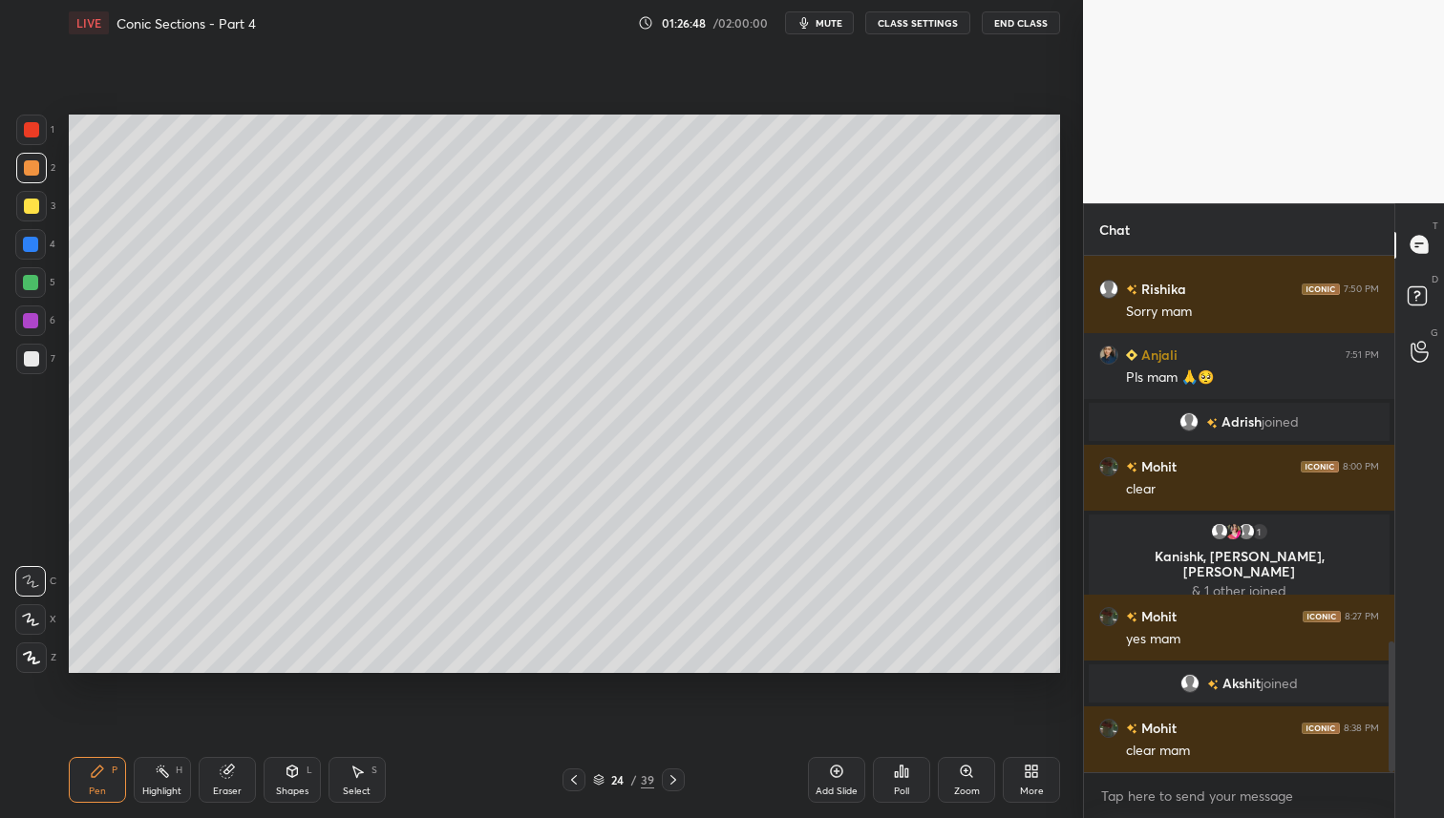
drag, startPoint x: 568, startPoint y: 783, endPoint x: 573, endPoint y: 795, distance: 13.3
click at [568, 783] on icon at bounding box center [573, 780] width 15 height 15
click at [667, 774] on icon at bounding box center [673, 780] width 15 height 15
drag, startPoint x: 671, startPoint y: 782, endPoint x: 692, endPoint y: 787, distance: 21.5
click at [670, 782] on icon at bounding box center [673, 780] width 15 height 15
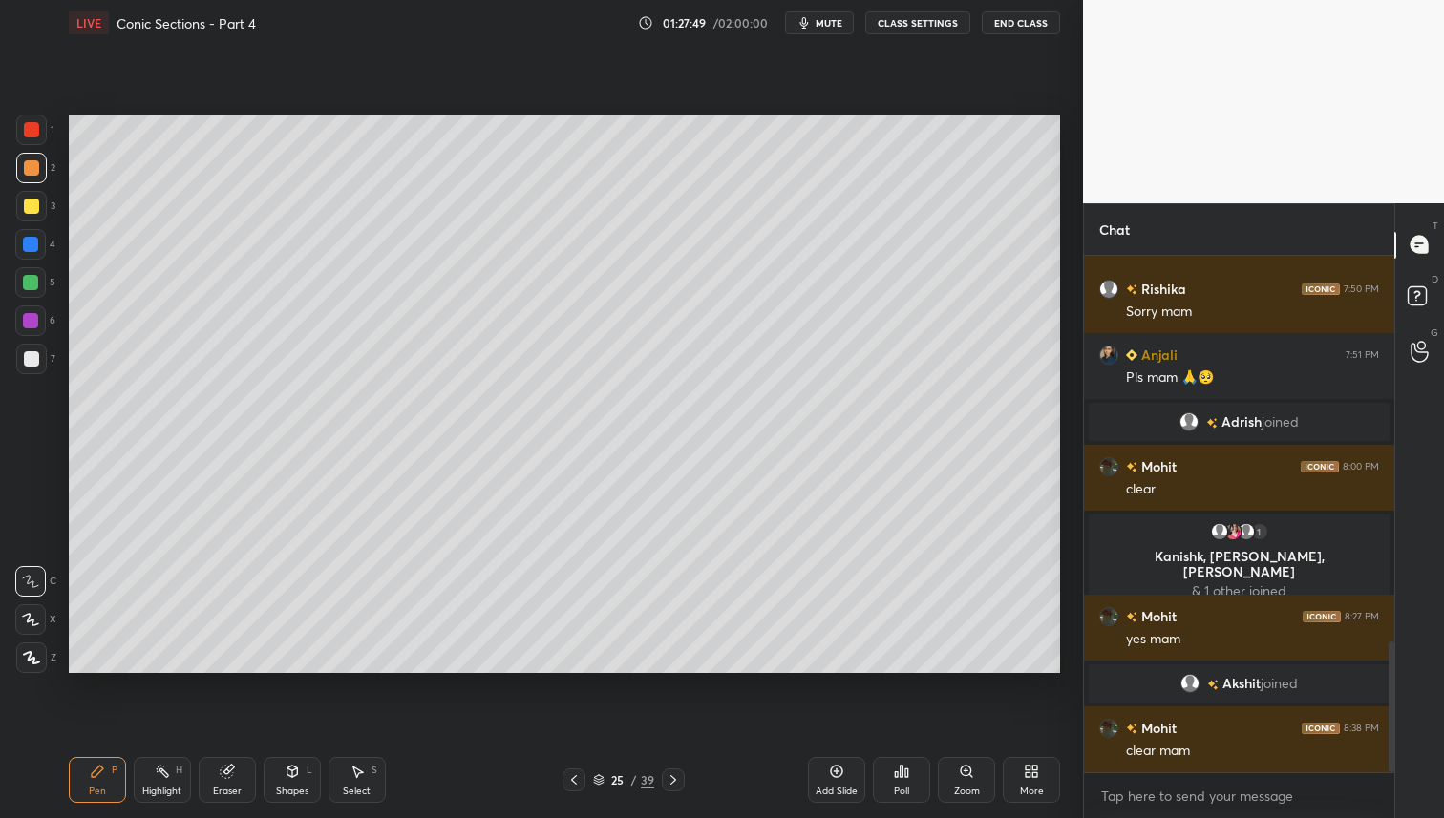
click at [566, 790] on div at bounding box center [573, 780] width 23 height 23
click at [571, 783] on icon at bounding box center [573, 780] width 15 height 15
click at [671, 773] on icon at bounding box center [673, 780] width 15 height 15
click at [673, 776] on icon at bounding box center [673, 780] width 15 height 15
drag, startPoint x: 572, startPoint y: 774, endPoint x: 590, endPoint y: 763, distance: 21.5
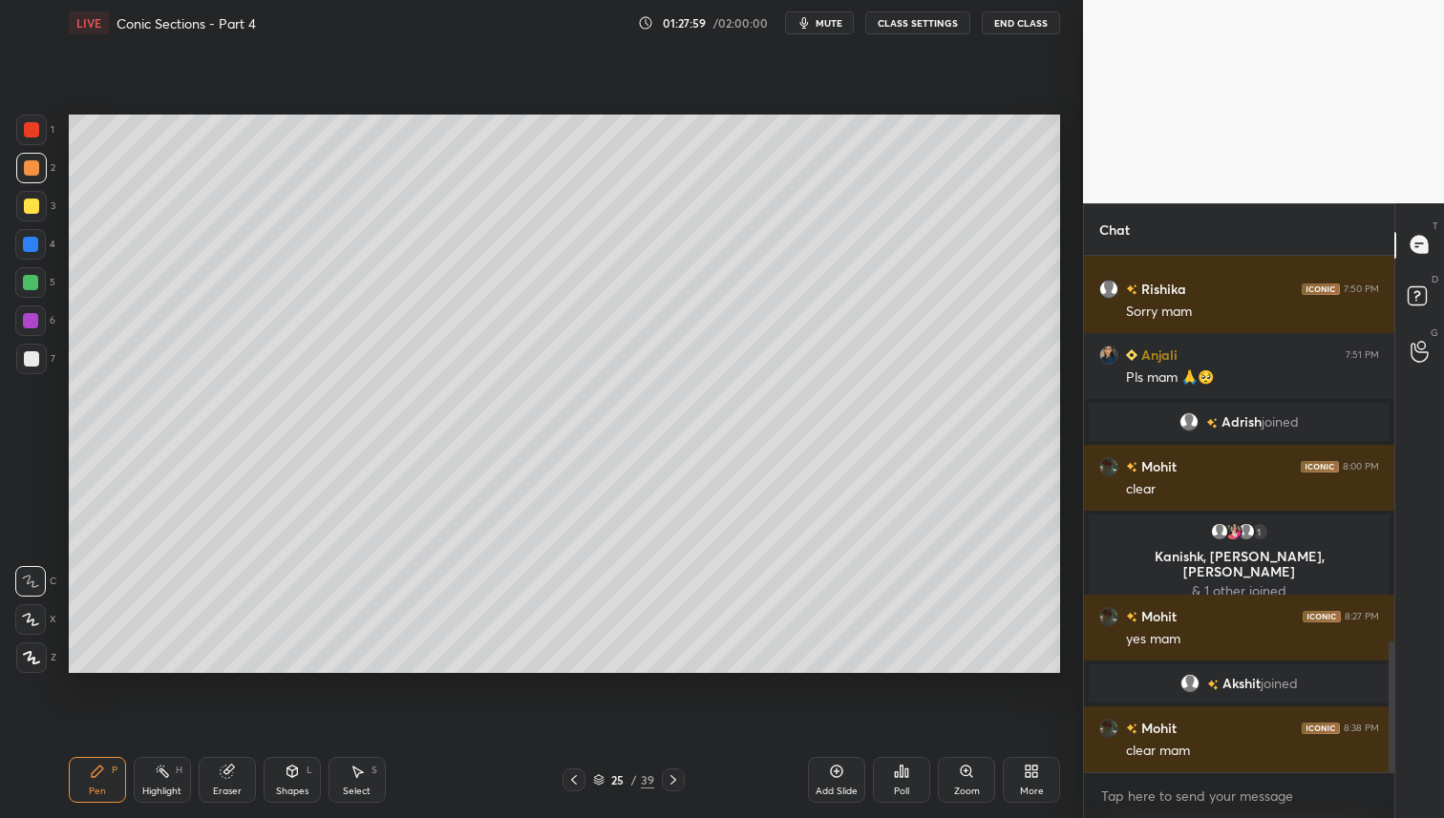
click at [572, 774] on icon at bounding box center [573, 780] width 15 height 15
click at [672, 774] on icon at bounding box center [673, 780] width 15 height 15
click at [671, 778] on icon at bounding box center [673, 780] width 15 height 15
drag, startPoint x: 575, startPoint y: 778, endPoint x: 593, endPoint y: 782, distance: 18.5
click at [575, 778] on icon at bounding box center [573, 780] width 15 height 15
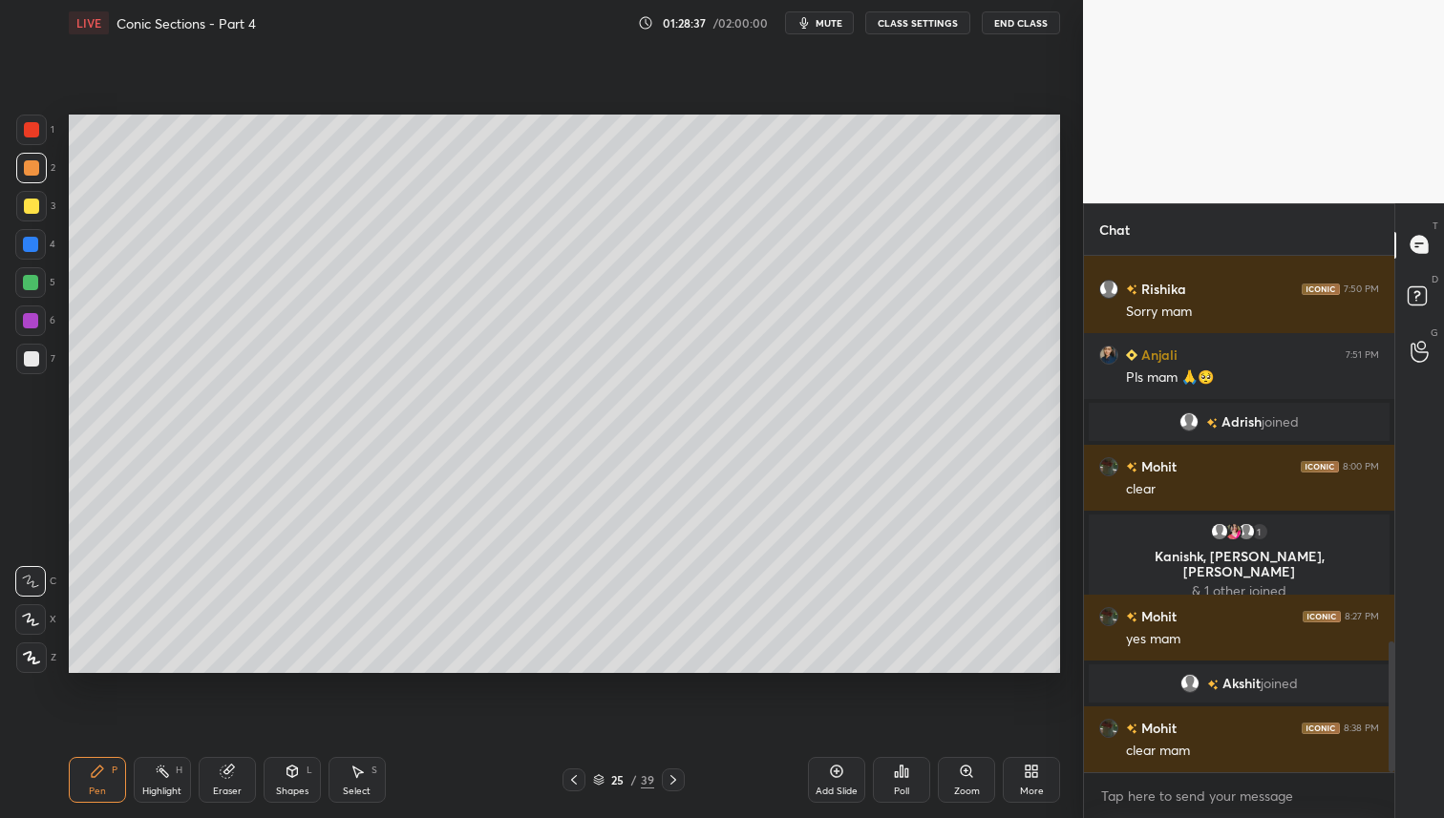
click at [676, 778] on icon at bounding box center [673, 780] width 15 height 15
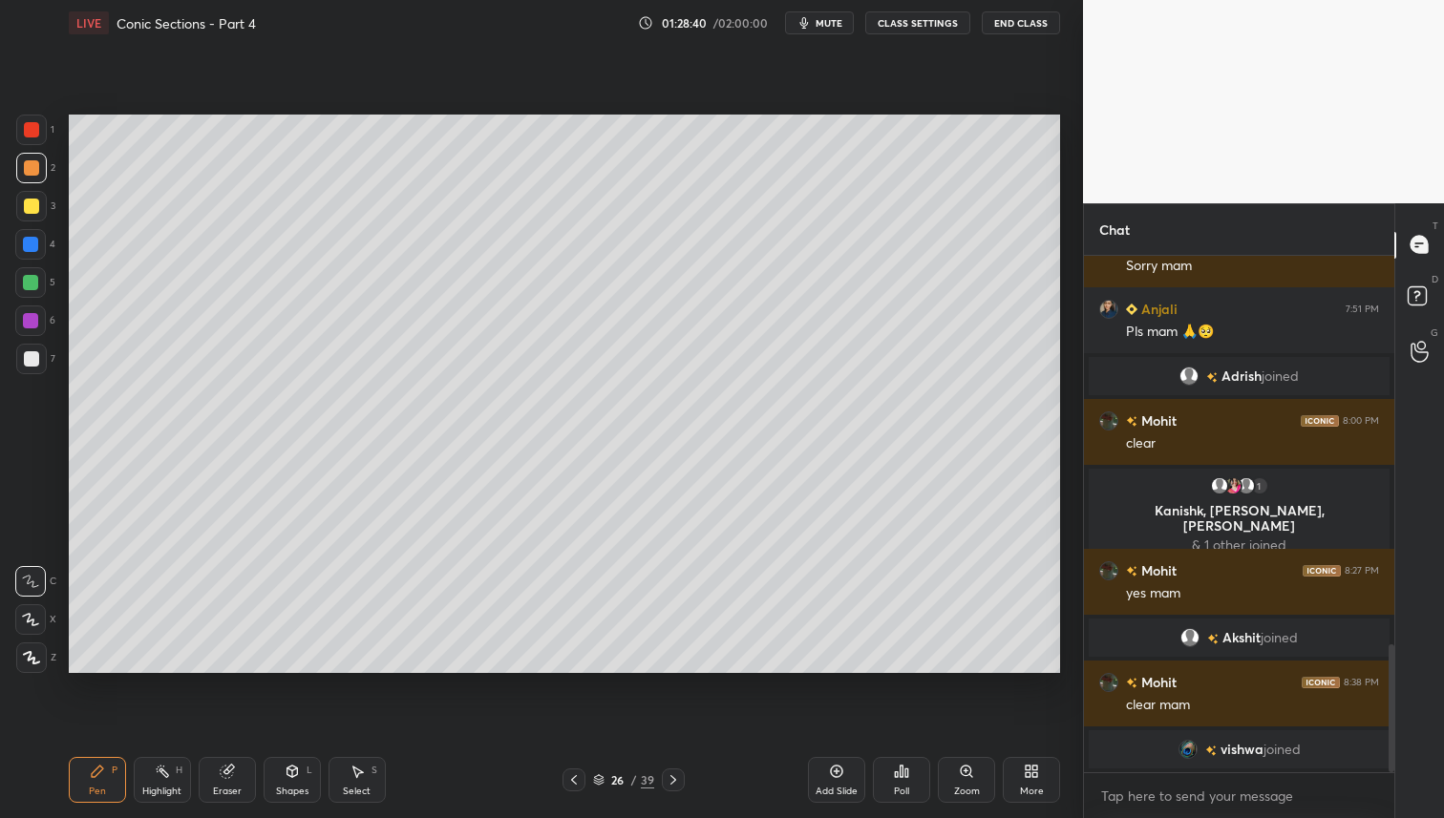
click at [572, 781] on icon at bounding box center [574, 780] width 6 height 10
drag, startPoint x: 677, startPoint y: 775, endPoint x: 675, endPoint y: 788, distance: 12.6
click at [677, 775] on icon at bounding box center [673, 780] width 15 height 15
click at [568, 784] on icon at bounding box center [573, 780] width 15 height 15
click at [568, 785] on icon at bounding box center [573, 780] width 15 height 15
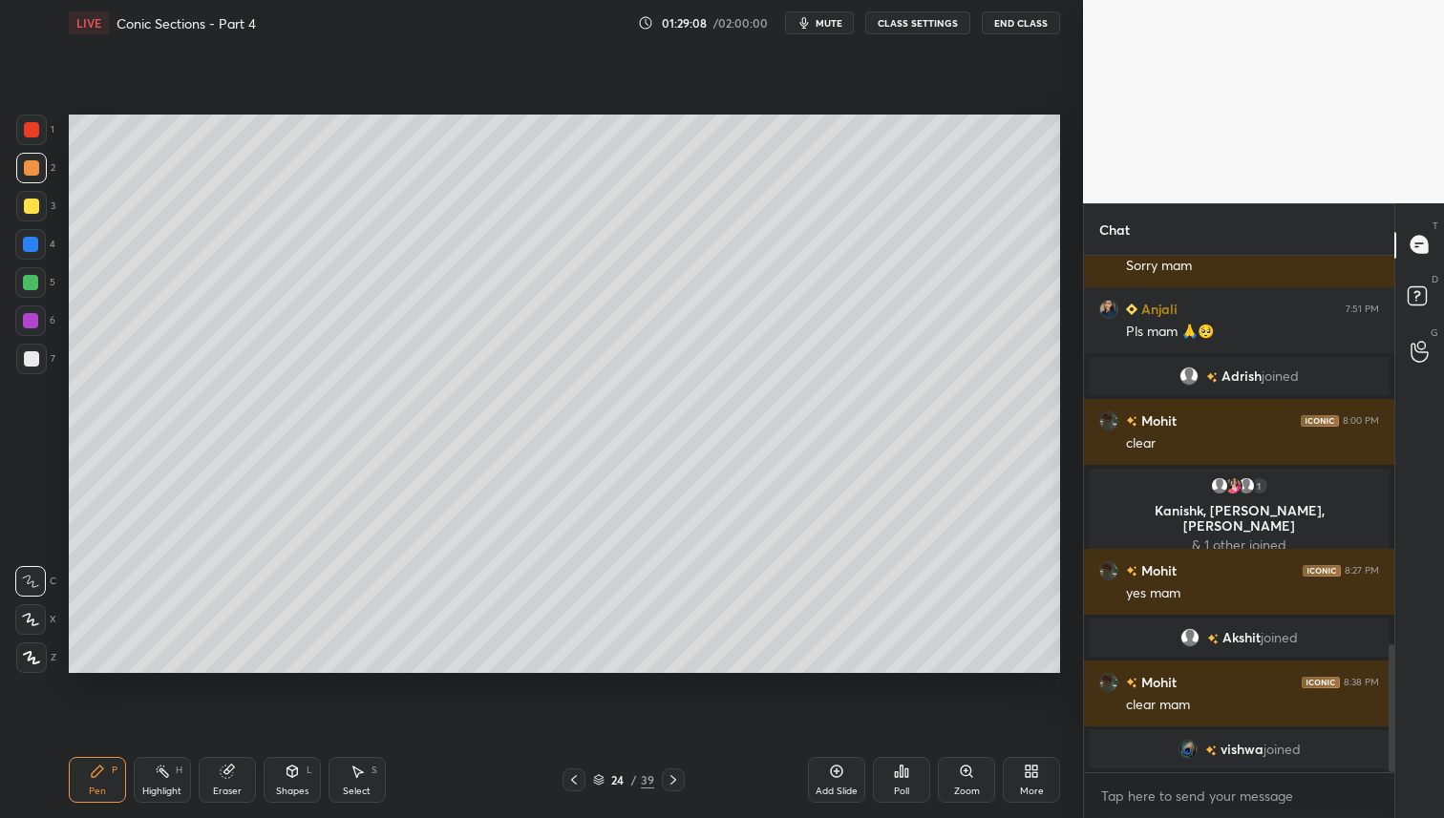
click at [568, 786] on icon at bounding box center [573, 780] width 15 height 15
click at [672, 781] on icon at bounding box center [673, 780] width 15 height 15
click at [670, 776] on icon at bounding box center [673, 780] width 6 height 10
drag, startPoint x: 670, startPoint y: 773, endPoint x: 675, endPoint y: 790, distance: 17.8
click at [670, 773] on icon at bounding box center [673, 780] width 15 height 15
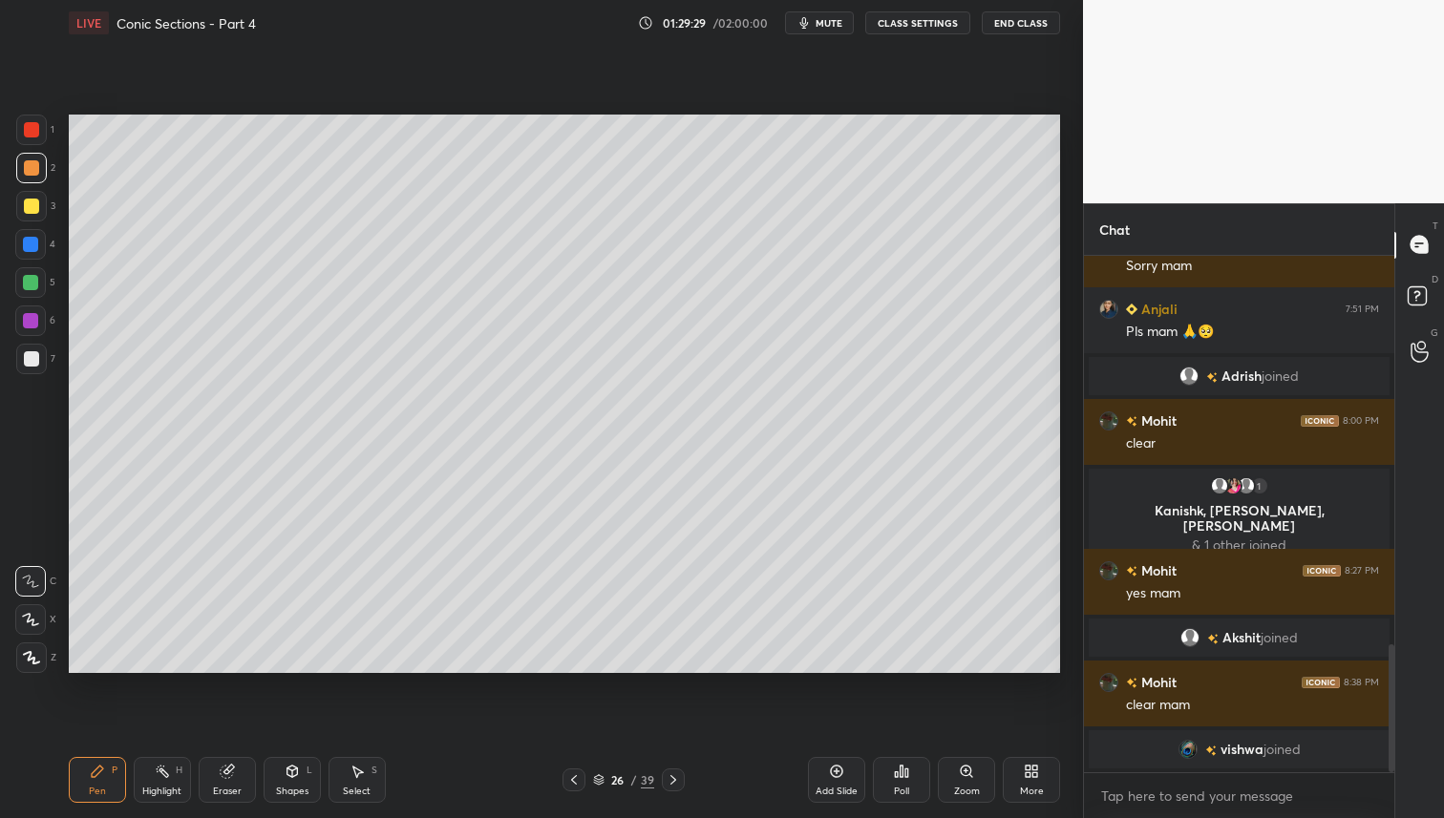
drag, startPoint x: 673, startPoint y: 775, endPoint x: 676, endPoint y: 786, distance: 10.9
click at [672, 776] on icon at bounding box center [673, 780] width 15 height 15
click at [671, 777] on icon at bounding box center [673, 780] width 6 height 10
click at [672, 776] on icon at bounding box center [673, 780] width 15 height 15
click at [890, 766] on div "Poll" at bounding box center [901, 780] width 57 height 46
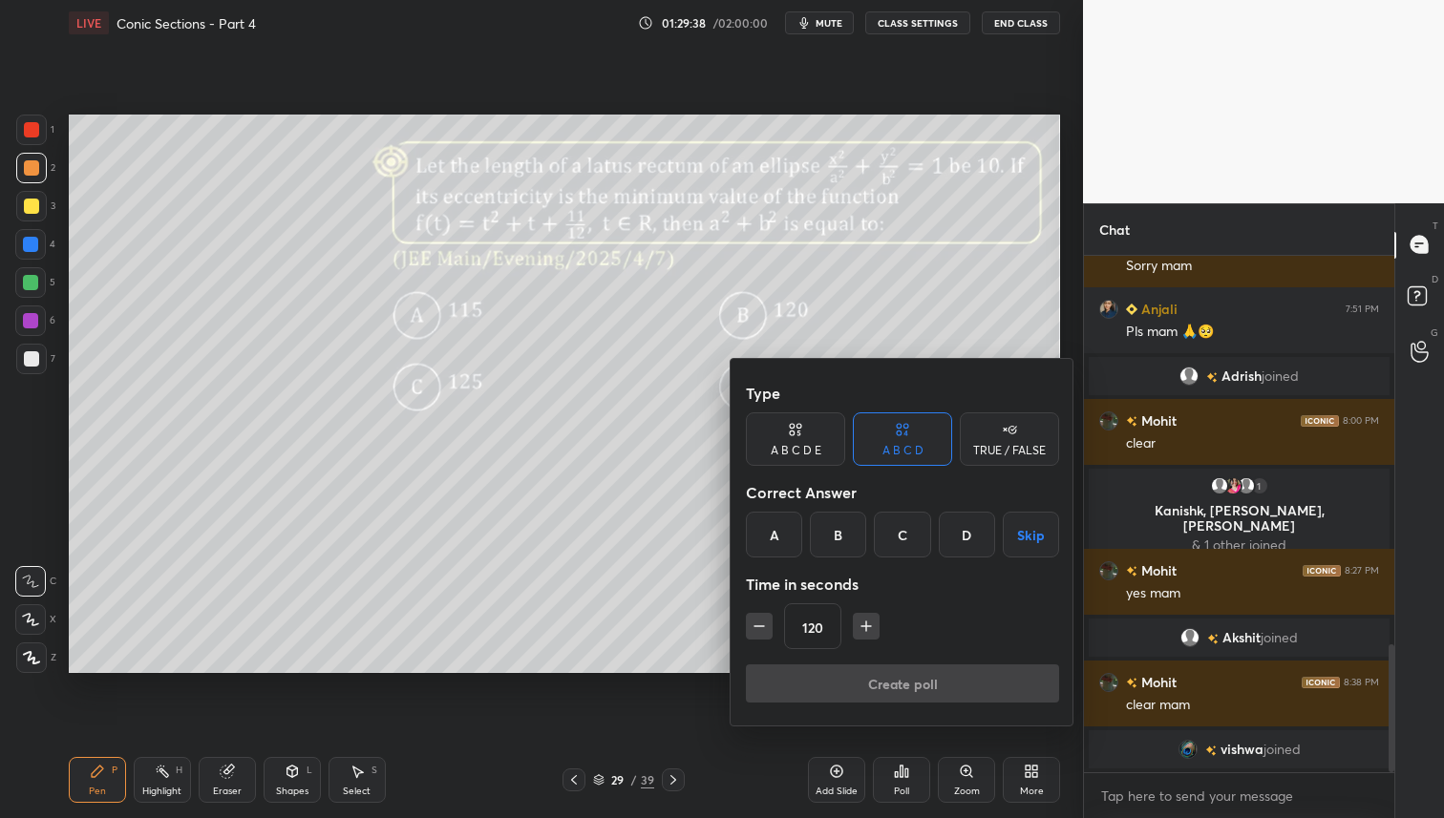
drag, startPoint x: 960, startPoint y: 529, endPoint x: 952, endPoint y: 545, distance: 17.9
click at [963, 528] on div "D" at bounding box center [967, 535] width 56 height 46
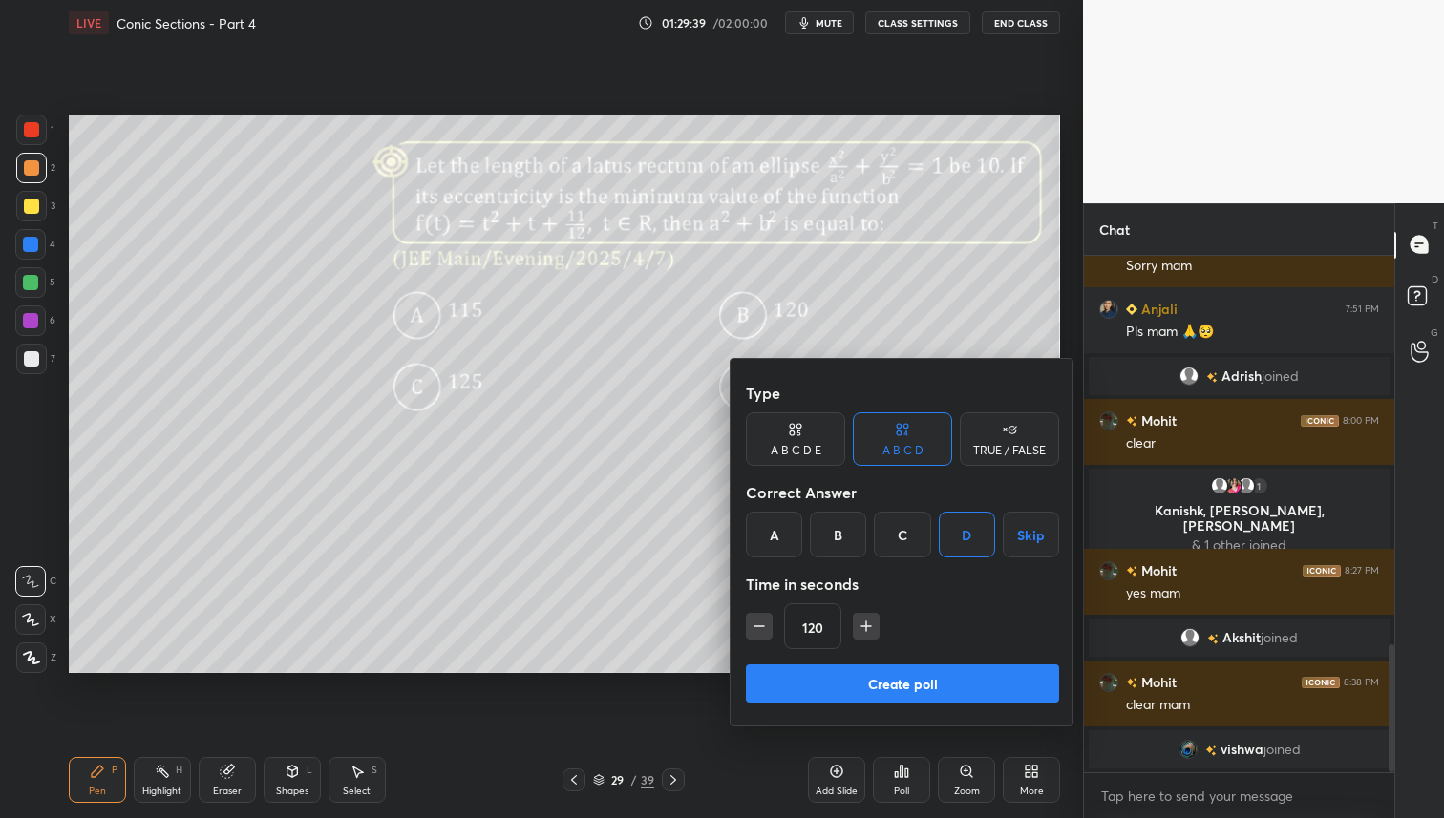
click at [892, 673] on button "Create poll" at bounding box center [902, 684] width 313 height 38
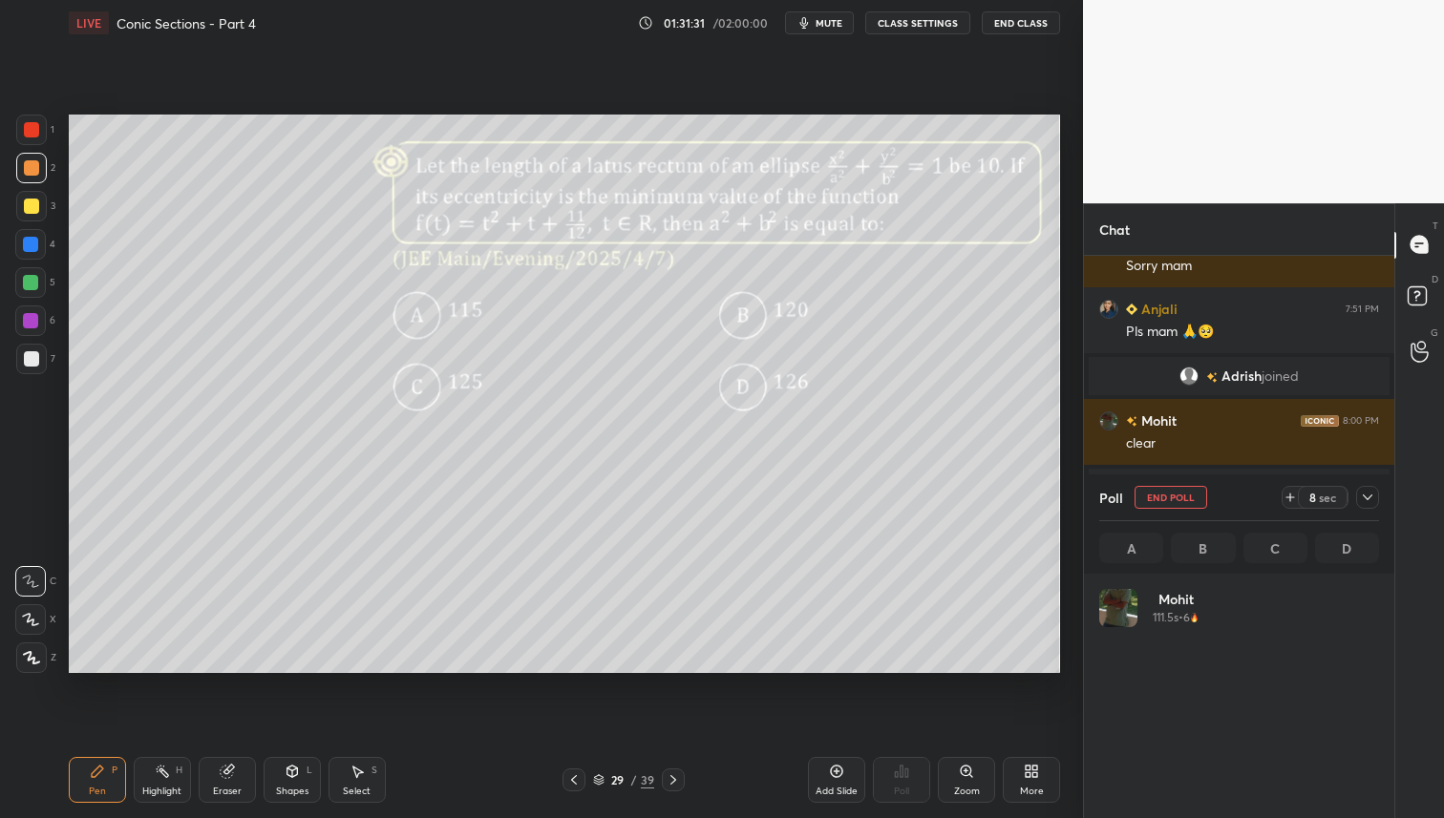
scroll to position [223, 274]
click at [32, 209] on div at bounding box center [31, 206] width 15 height 15
drag, startPoint x: 30, startPoint y: 173, endPoint x: 48, endPoint y: 182, distance: 20.5
click at [33, 173] on div at bounding box center [31, 167] width 15 height 15
drag, startPoint x: 40, startPoint y: 213, endPoint x: 65, endPoint y: 211, distance: 24.9
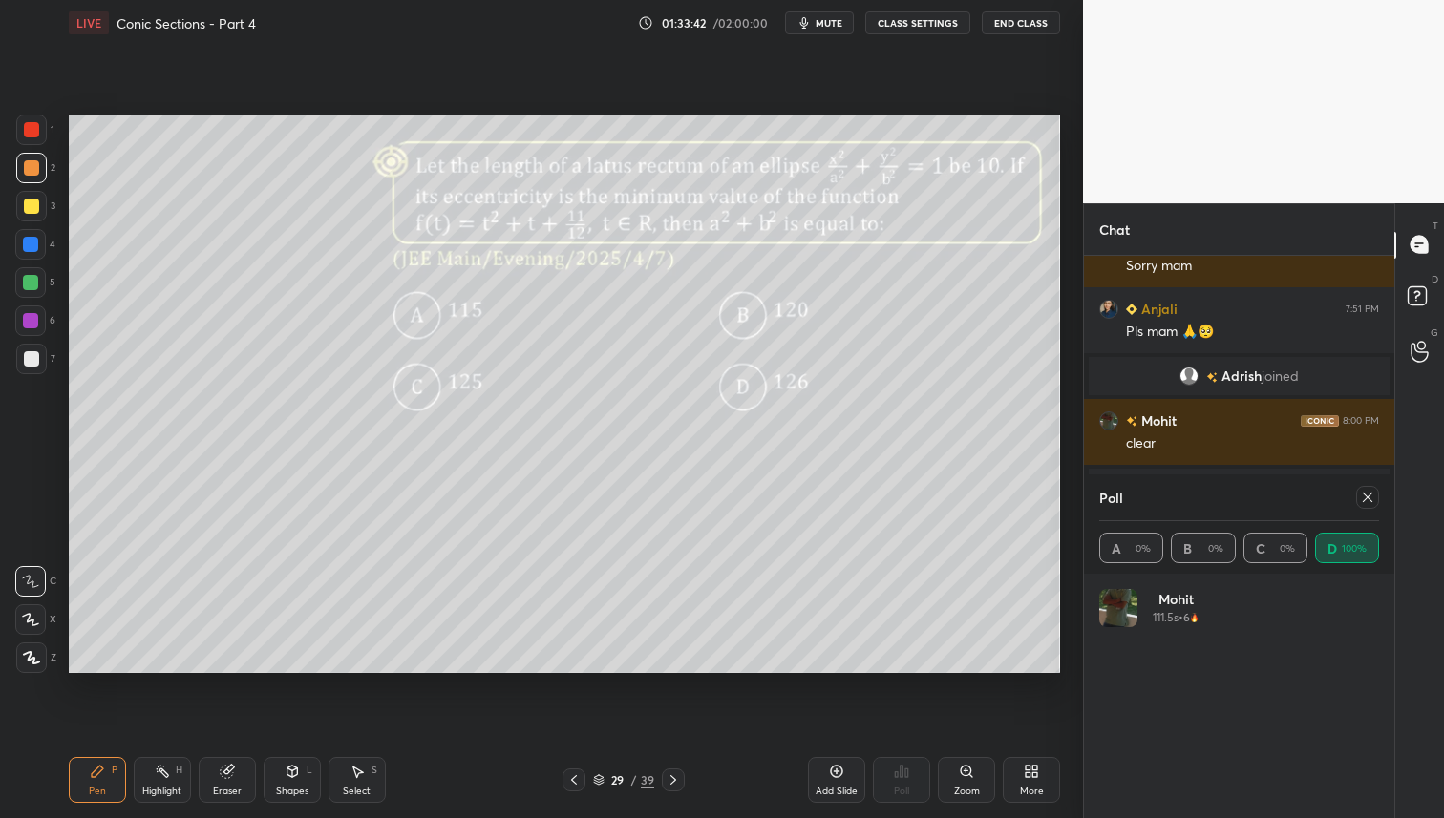
click at [41, 213] on div at bounding box center [31, 206] width 31 height 31
drag, startPoint x: 1366, startPoint y: 495, endPoint x: 1308, endPoint y: 545, distance: 76.4
click at [1365, 495] on icon at bounding box center [1367, 497] width 15 height 15
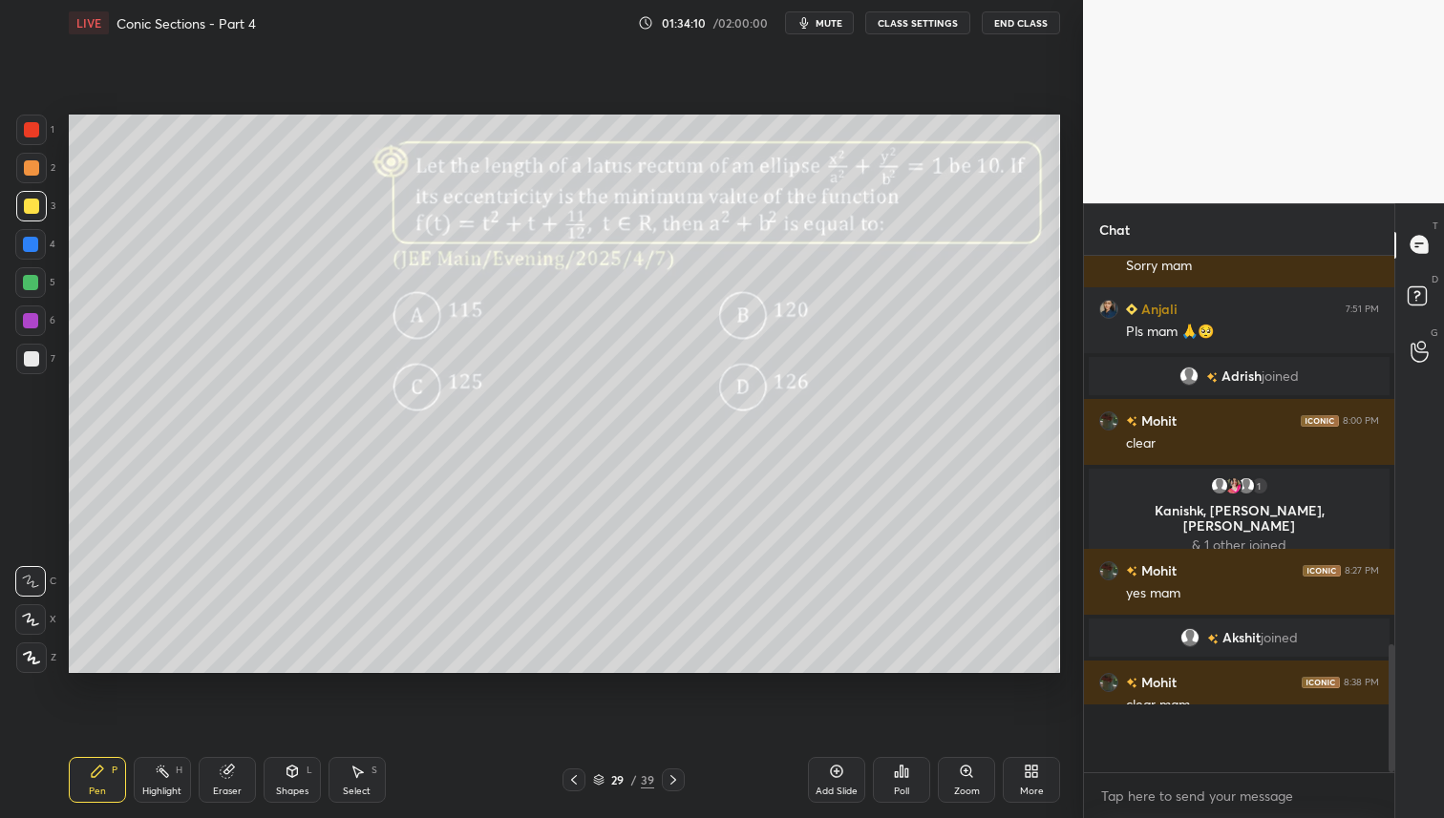
scroll to position [316, 305]
drag, startPoint x: 647, startPoint y: 784, endPoint x: 652, endPoint y: 794, distance: 11.5
click at [647, 785] on div "39" at bounding box center [647, 780] width 13 height 17
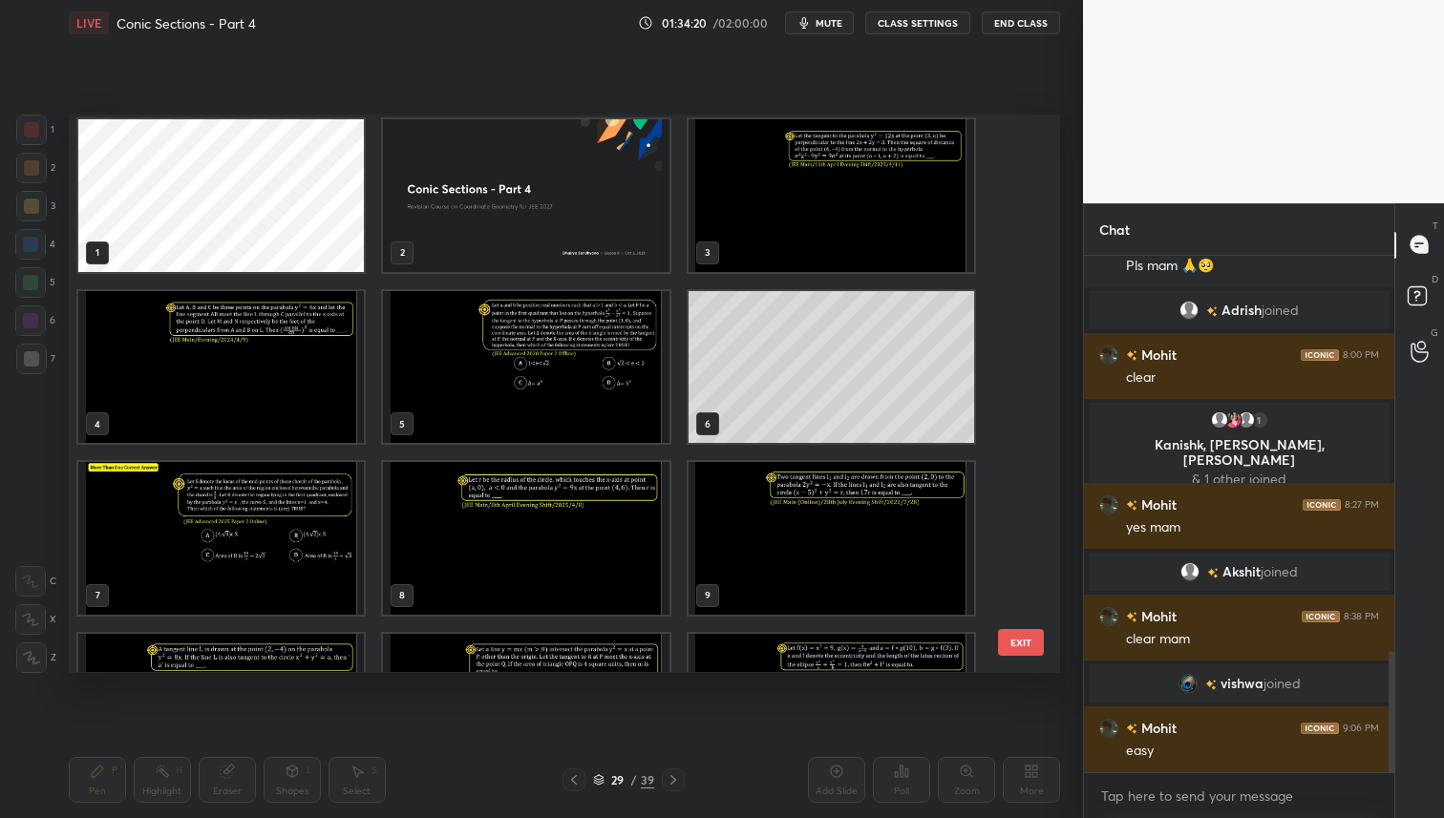
scroll to position [0, 0]
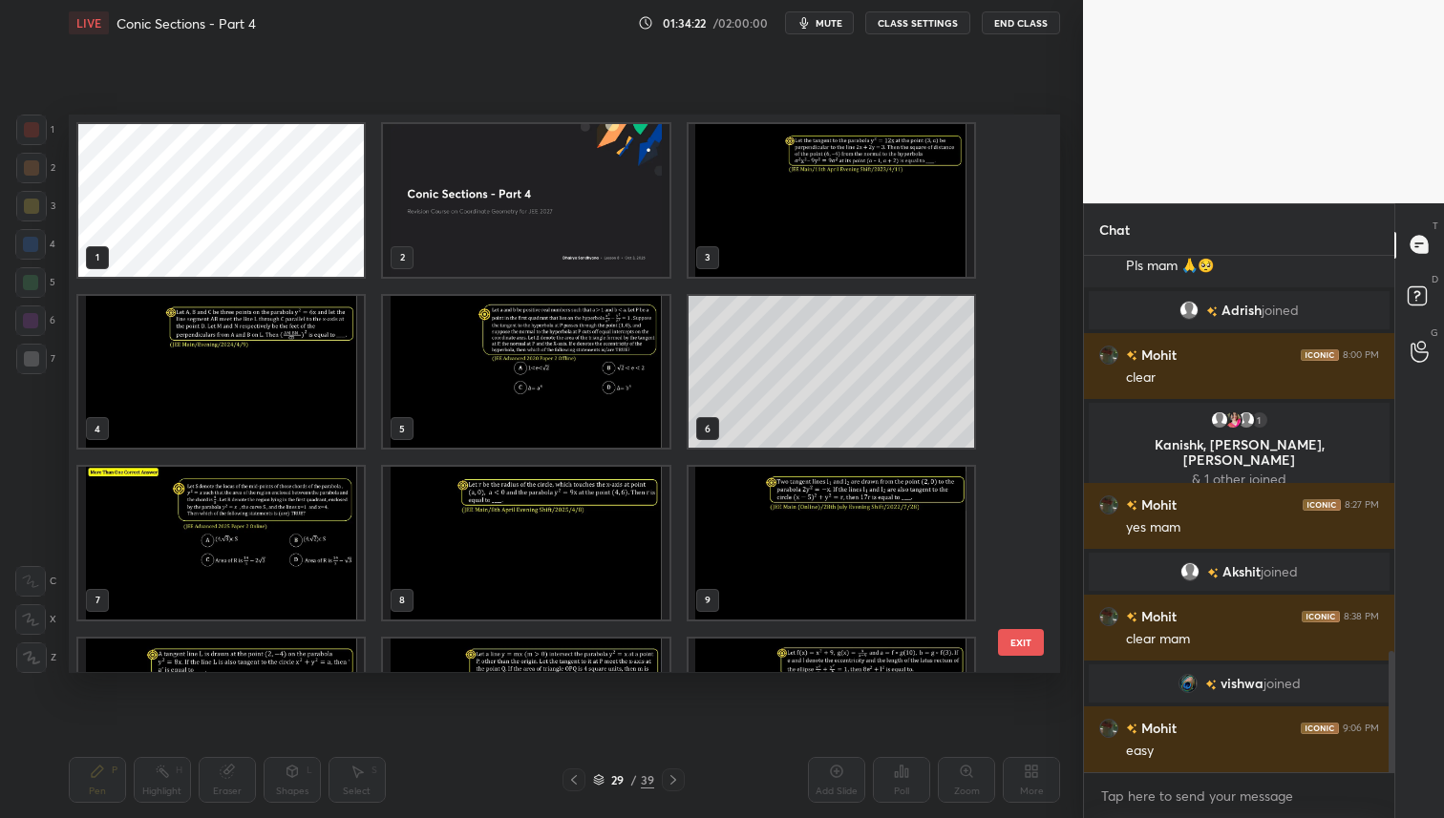
click at [578, 371] on img "grid" at bounding box center [526, 372] width 286 height 153
click at [576, 393] on img "grid" at bounding box center [526, 372] width 286 height 153
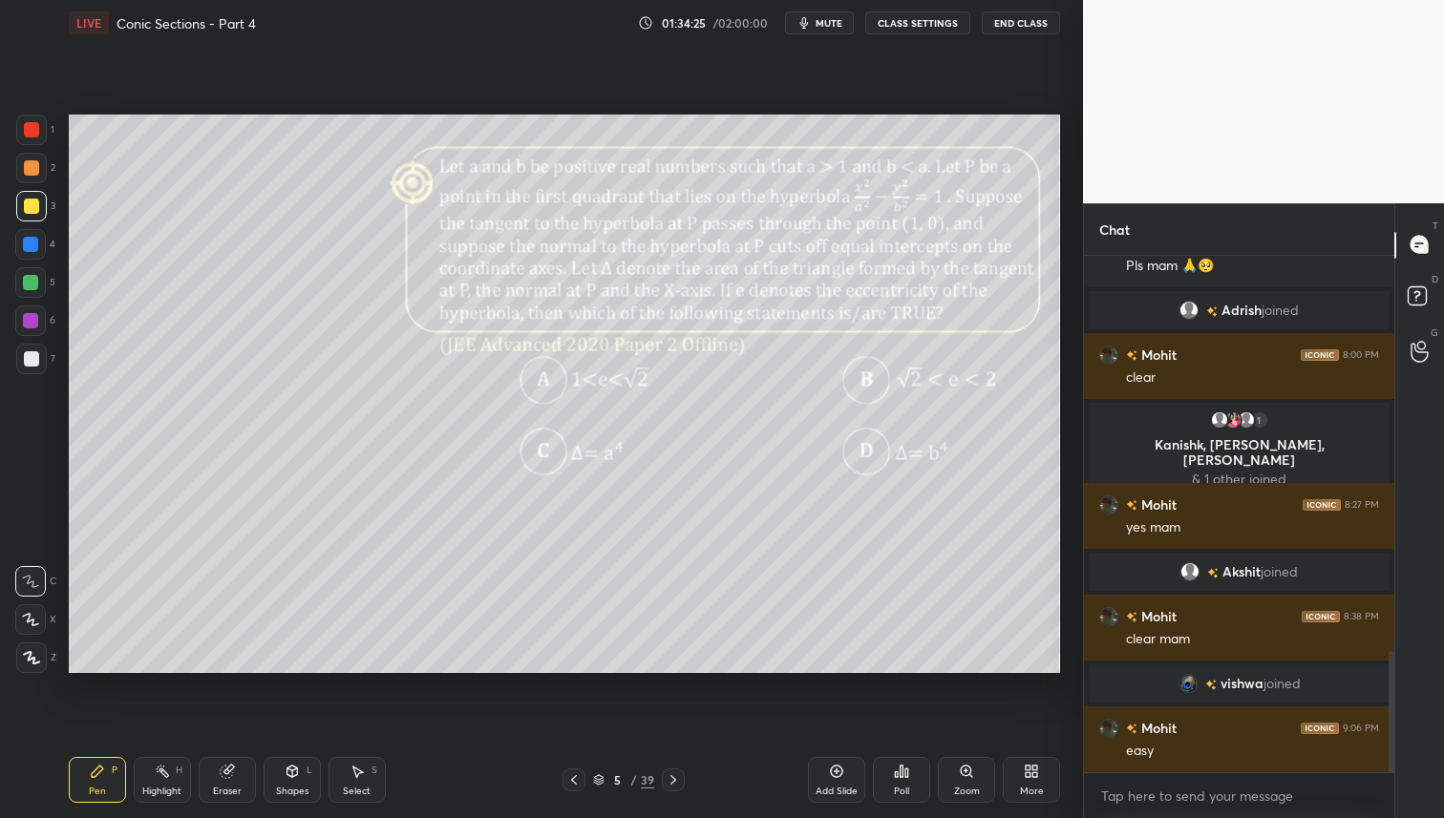
drag, startPoint x: 571, startPoint y: 781, endPoint x: 577, endPoint y: 790, distance: 10.3
click at [571, 781] on icon at bounding box center [573, 780] width 15 height 15
click at [576, 784] on icon at bounding box center [574, 780] width 6 height 10
click at [576, 783] on icon at bounding box center [573, 780] width 15 height 15
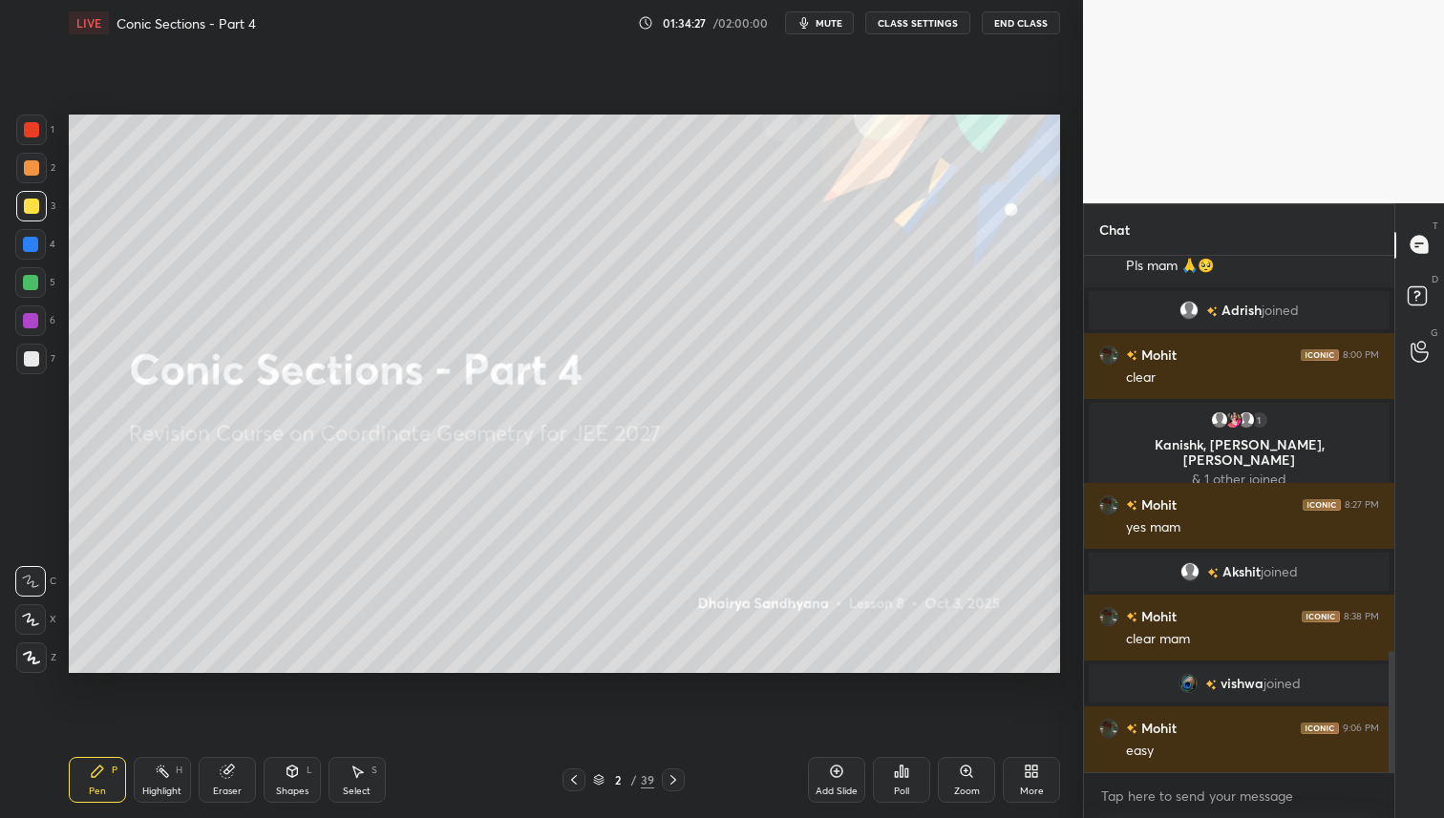
click at [670, 776] on icon at bounding box center [673, 780] width 15 height 15
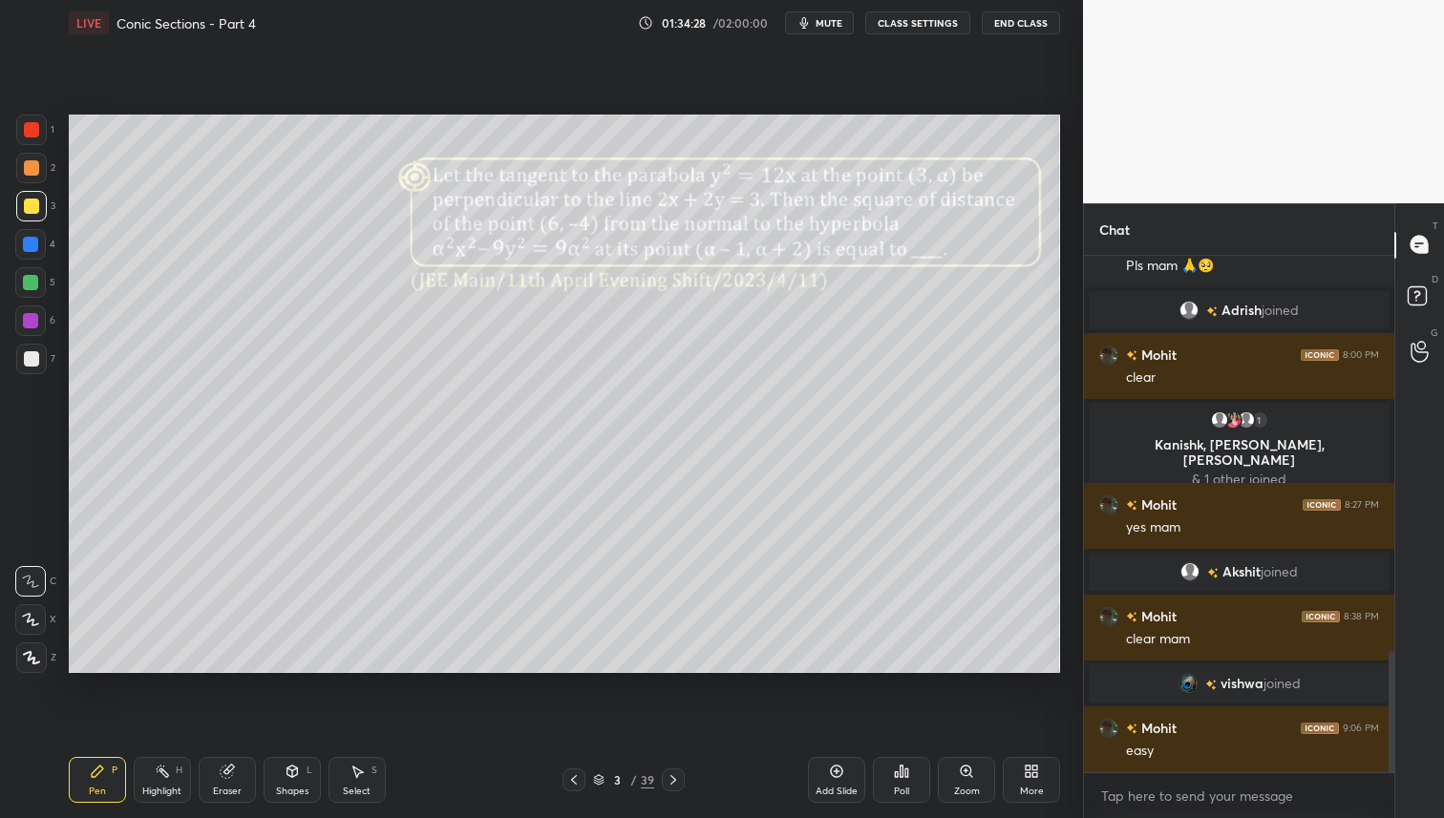
click at [670, 777] on icon at bounding box center [673, 780] width 15 height 15
click at [678, 777] on icon at bounding box center [673, 780] width 15 height 15
click at [681, 776] on div at bounding box center [673, 780] width 23 height 23
click at [681, 782] on div at bounding box center [673, 780] width 23 height 23
click at [28, 159] on div at bounding box center [31, 168] width 31 height 31
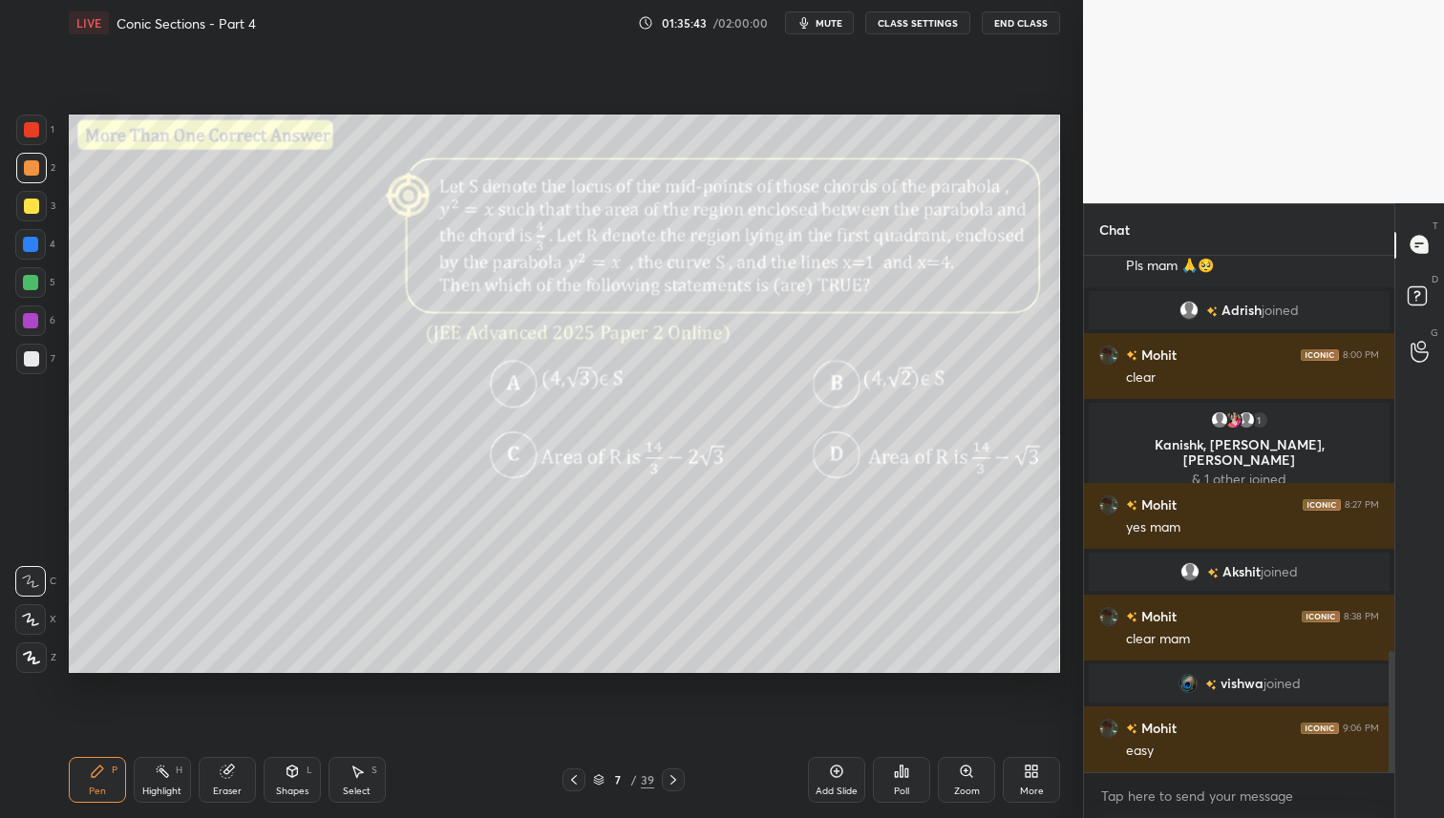
drag, startPoint x: 32, startPoint y: 209, endPoint x: 64, endPoint y: 208, distance: 32.5
click at [32, 209] on div at bounding box center [31, 206] width 15 height 15
click at [29, 172] on div at bounding box center [31, 167] width 15 height 15
click at [31, 277] on div at bounding box center [30, 282] width 31 height 31
click at [33, 240] on div at bounding box center [30, 244] width 15 height 15
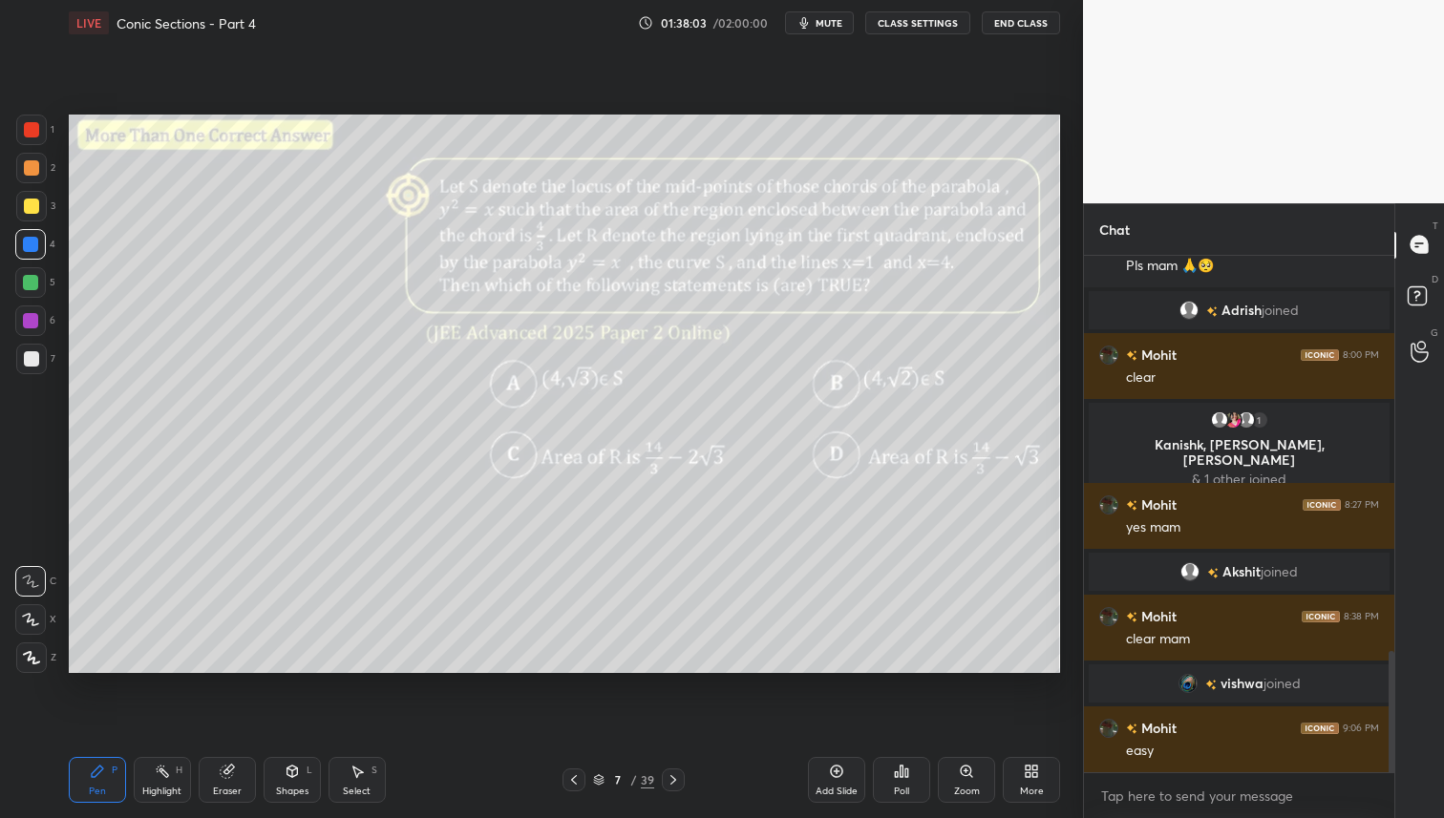
scroll to position [1732, 0]
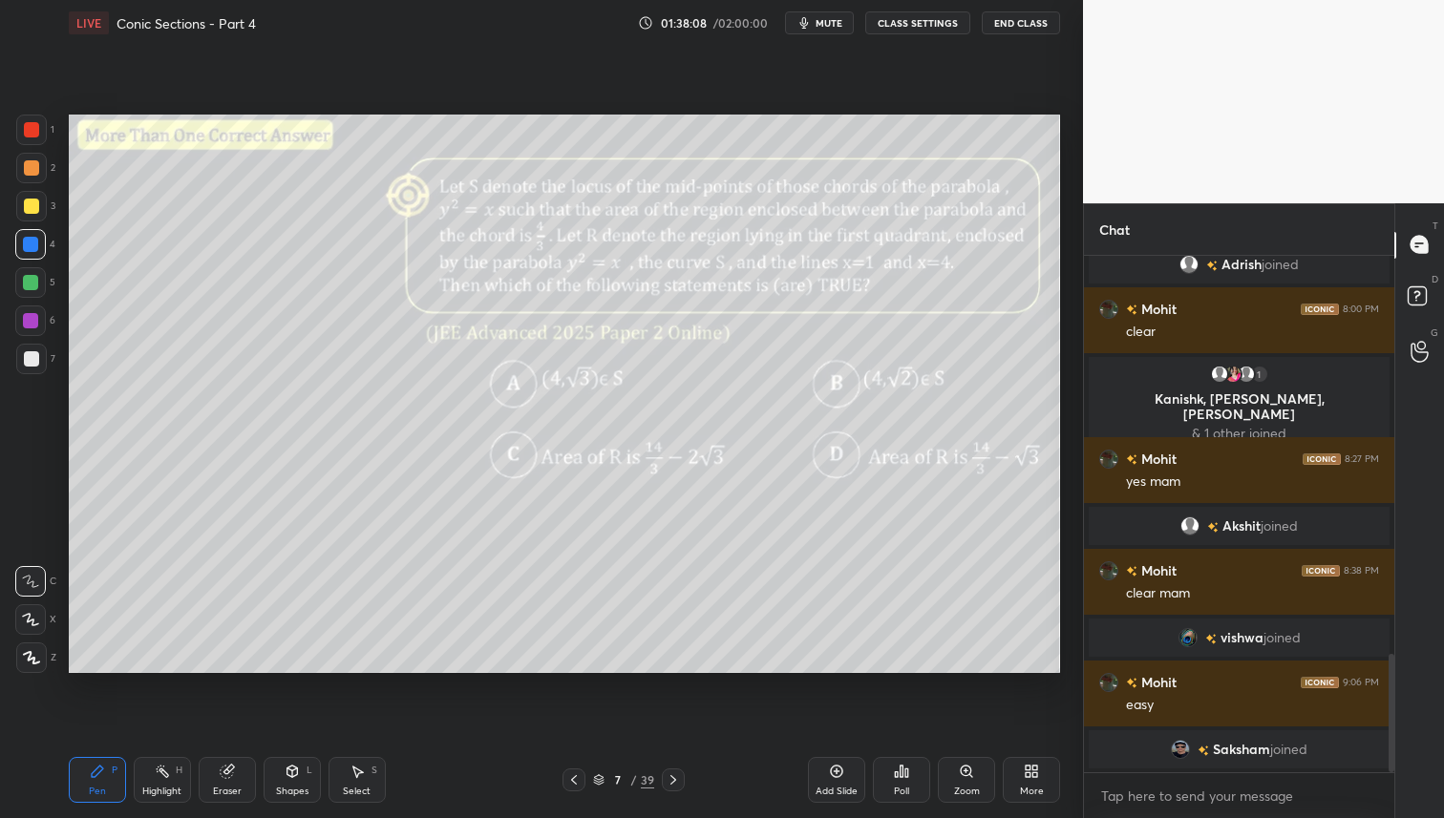
click at [221, 789] on div "Eraser" at bounding box center [227, 792] width 29 height 10
drag, startPoint x: 38, startPoint y: 515, endPoint x: 65, endPoint y: 512, distance: 26.9
click at [38, 515] on icon at bounding box center [31, 519] width 17 height 17
click at [79, 800] on div "Pen P" at bounding box center [97, 780] width 57 height 46
click at [27, 289] on div at bounding box center [30, 282] width 15 height 15
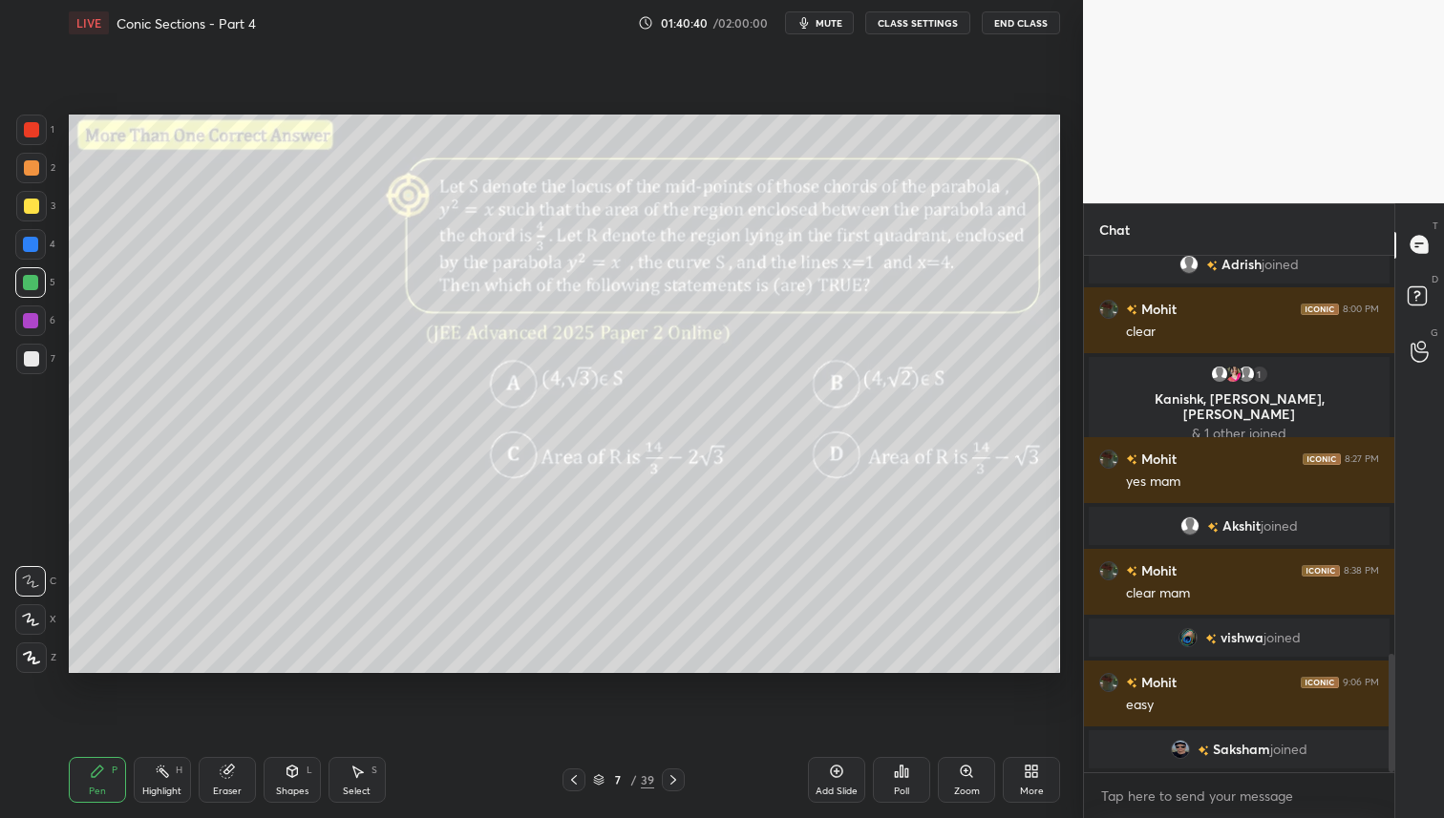
click at [817, 781] on div "Add Slide" at bounding box center [836, 780] width 57 height 46
click at [20, 175] on div at bounding box center [31, 168] width 31 height 31
drag, startPoint x: 568, startPoint y: 781, endPoint x: 569, endPoint y: 791, distance: 9.6
click at [569, 782] on icon at bounding box center [572, 780] width 15 height 15
click at [27, 246] on div at bounding box center [30, 244] width 15 height 15
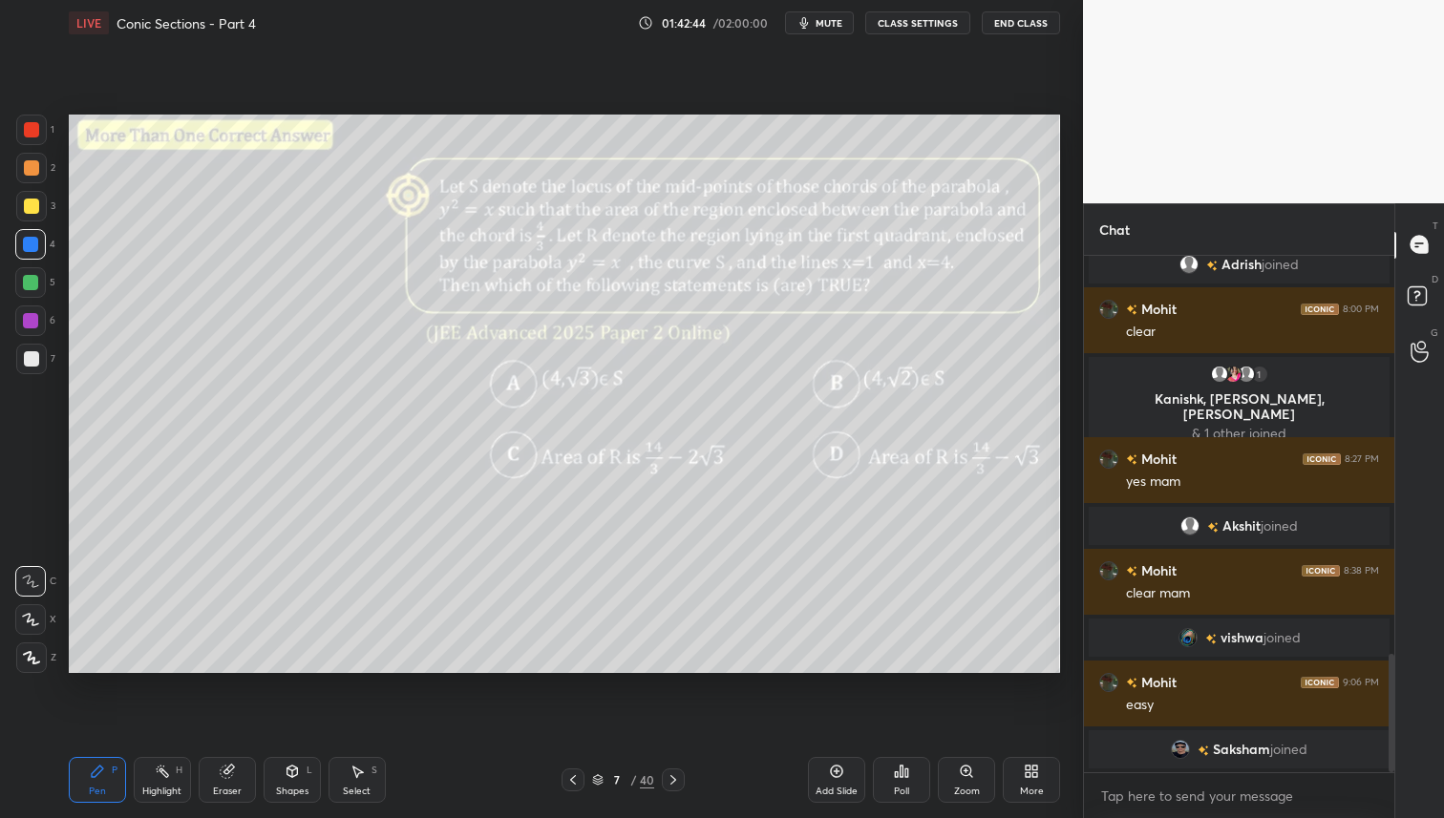
click at [673, 774] on icon at bounding box center [673, 780] width 15 height 15
drag, startPoint x: 32, startPoint y: 162, endPoint x: 41, endPoint y: 197, distance: 35.4
click at [32, 162] on div at bounding box center [31, 167] width 15 height 15
click at [569, 777] on icon at bounding box center [572, 780] width 15 height 15
click at [679, 776] on icon at bounding box center [673, 780] width 15 height 15
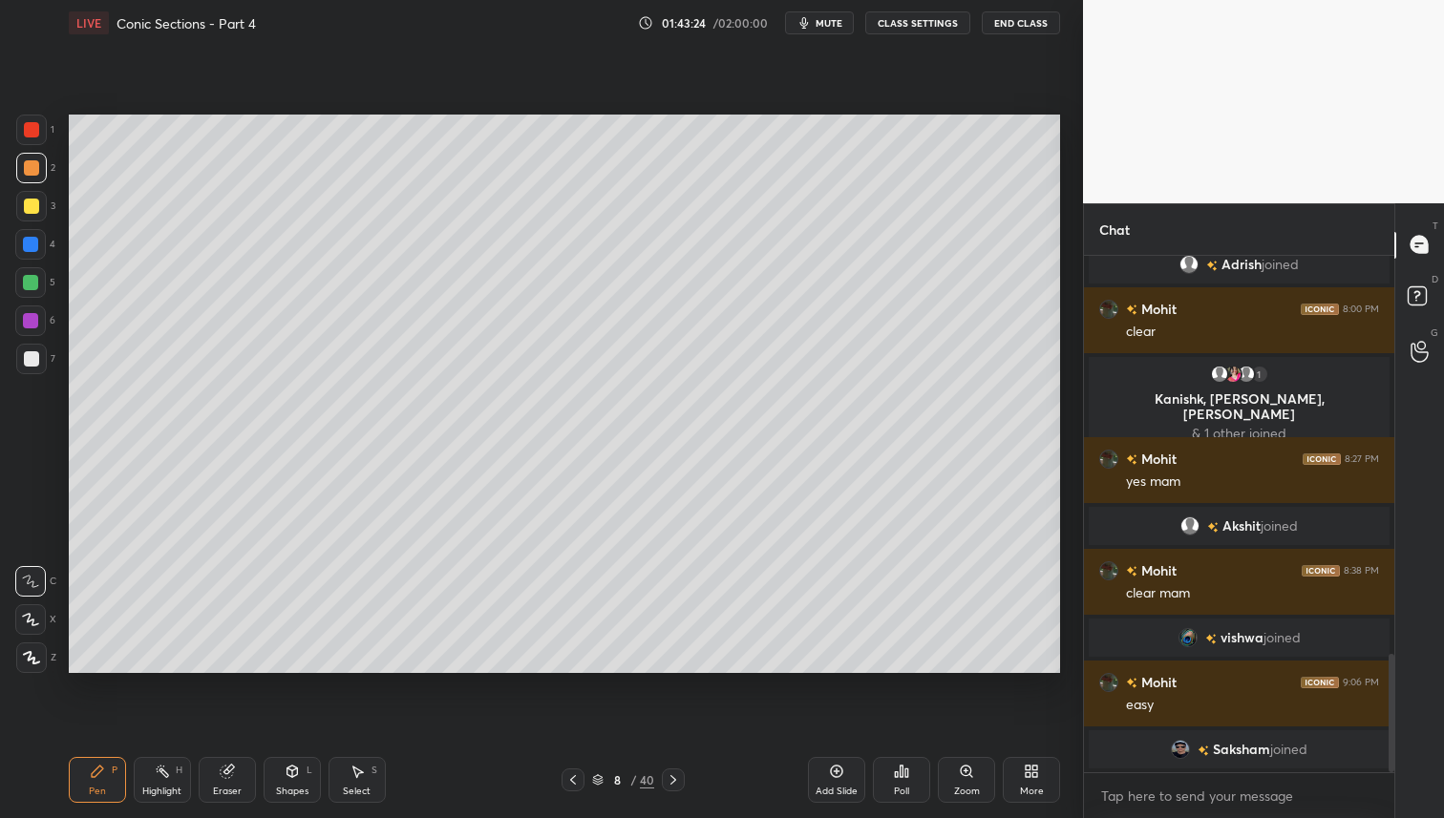
click at [39, 206] on div at bounding box center [31, 206] width 31 height 31
click at [798, 678] on div "Setting up your live class Poll for secs No correct answer Start poll" at bounding box center [564, 394] width 1006 height 696
click at [584, 767] on div "Pen P Highlight H Eraser Shapes L Select S 8 / 40 Add Slide Poll Zoom More" at bounding box center [564, 780] width 991 height 76
drag, startPoint x: 566, startPoint y: 779, endPoint x: 569, endPoint y: 807, distance: 27.8
click at [566, 779] on icon at bounding box center [572, 780] width 15 height 15
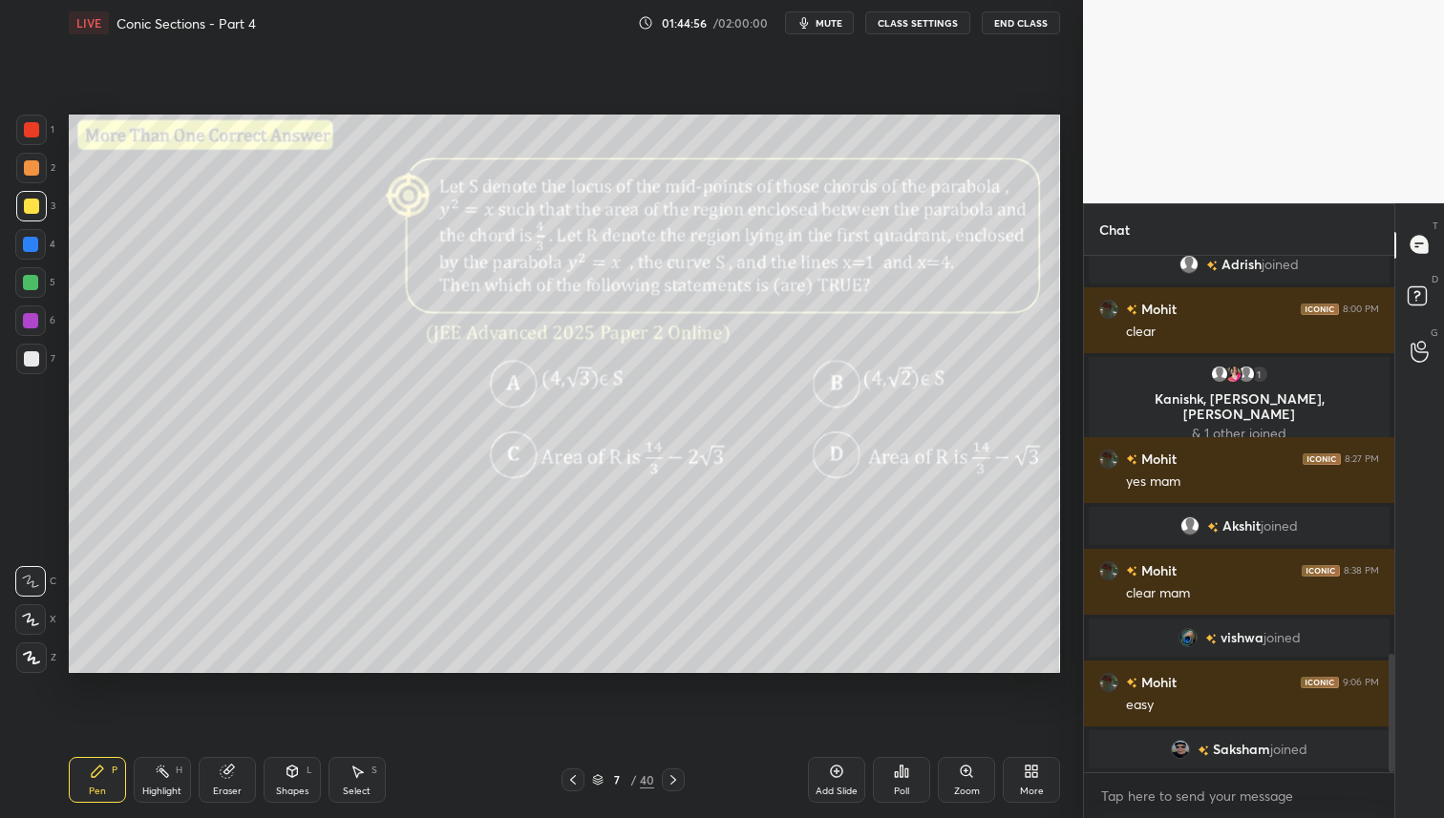
click at [670, 779] on icon at bounding box center [673, 780] width 15 height 15
click at [834, 787] on div "Add Slide" at bounding box center [836, 792] width 42 height 10
click at [32, 164] on div at bounding box center [31, 167] width 15 height 15
click at [574, 780] on icon at bounding box center [574, 780] width 15 height 15
drag, startPoint x: 576, startPoint y: 778, endPoint x: 614, endPoint y: 761, distance: 41.9
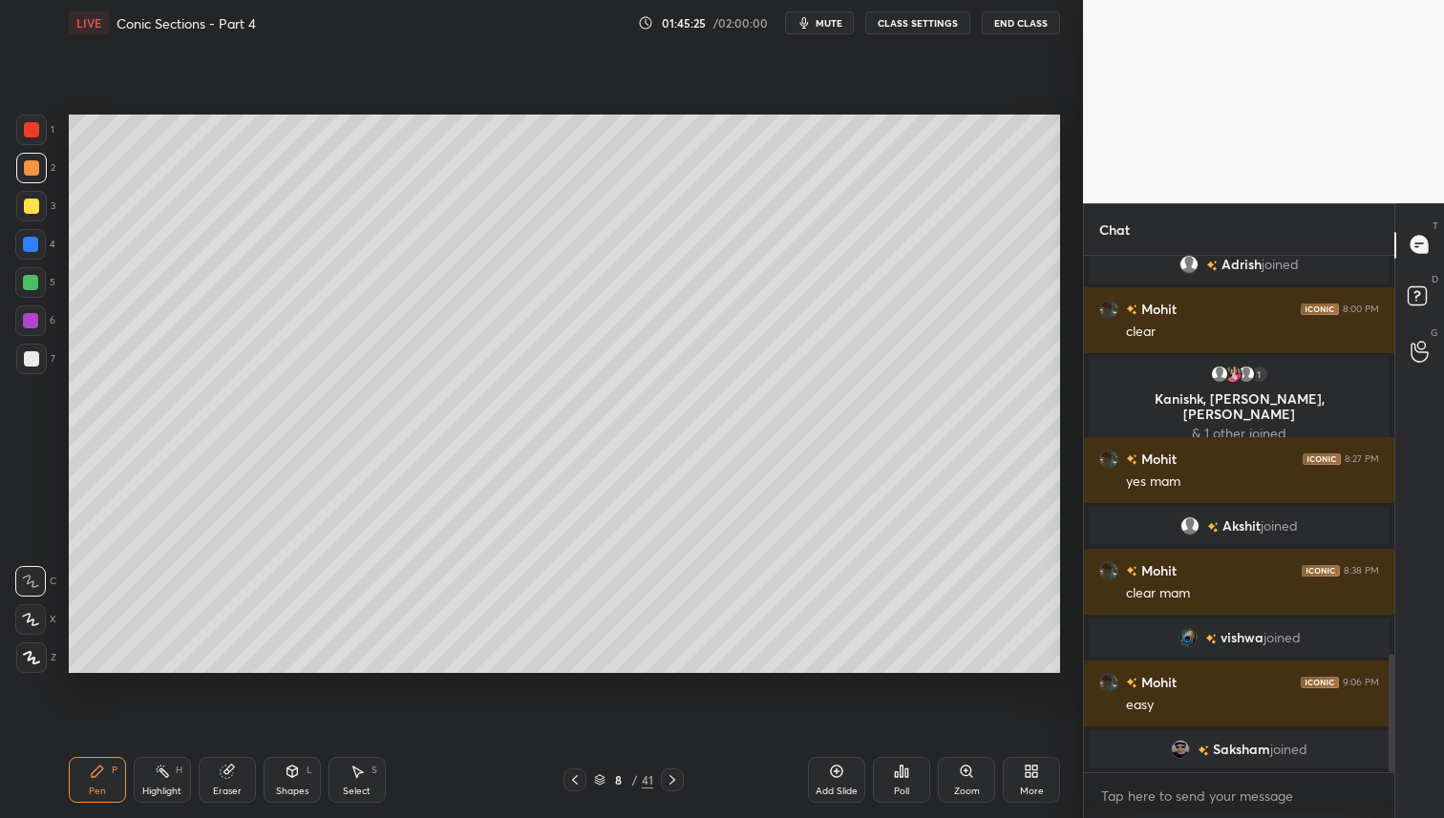
click at [576, 778] on icon at bounding box center [574, 780] width 15 height 15
drag, startPoint x: 670, startPoint y: 784, endPoint x: 680, endPoint y: 789, distance: 10.7
click at [671, 784] on icon at bounding box center [672, 780] width 15 height 15
click at [679, 784] on div at bounding box center [672, 780] width 23 height 23
click at [567, 775] on icon at bounding box center [574, 780] width 15 height 15
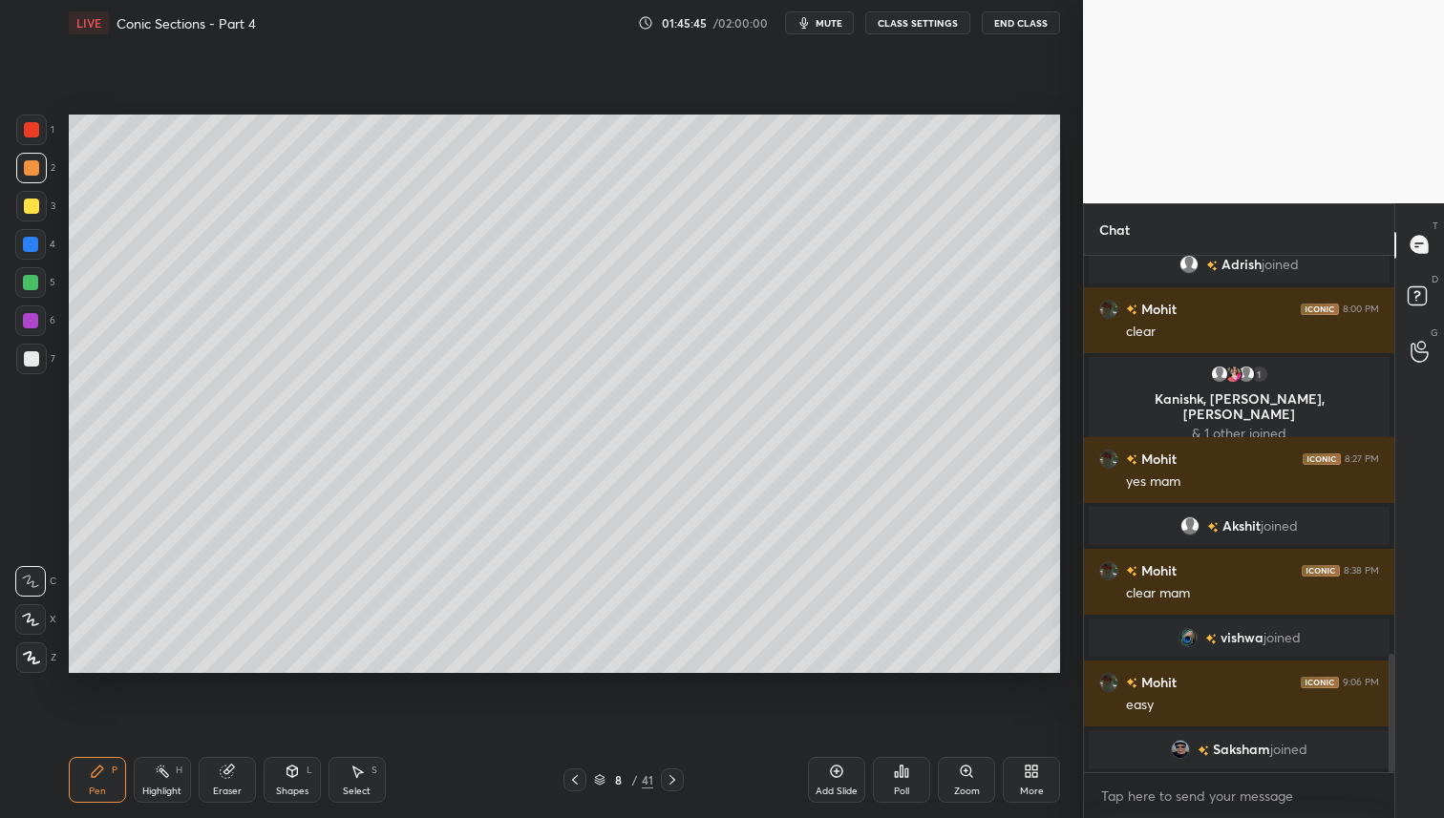
click at [671, 779] on icon at bounding box center [672, 780] width 15 height 15
click at [27, 208] on div at bounding box center [31, 206] width 15 height 15
drag, startPoint x: 575, startPoint y: 783, endPoint x: 584, endPoint y: 788, distance: 10.7
click at [576, 783] on icon at bounding box center [575, 780] width 6 height 10
click at [674, 782] on icon at bounding box center [672, 780] width 15 height 15
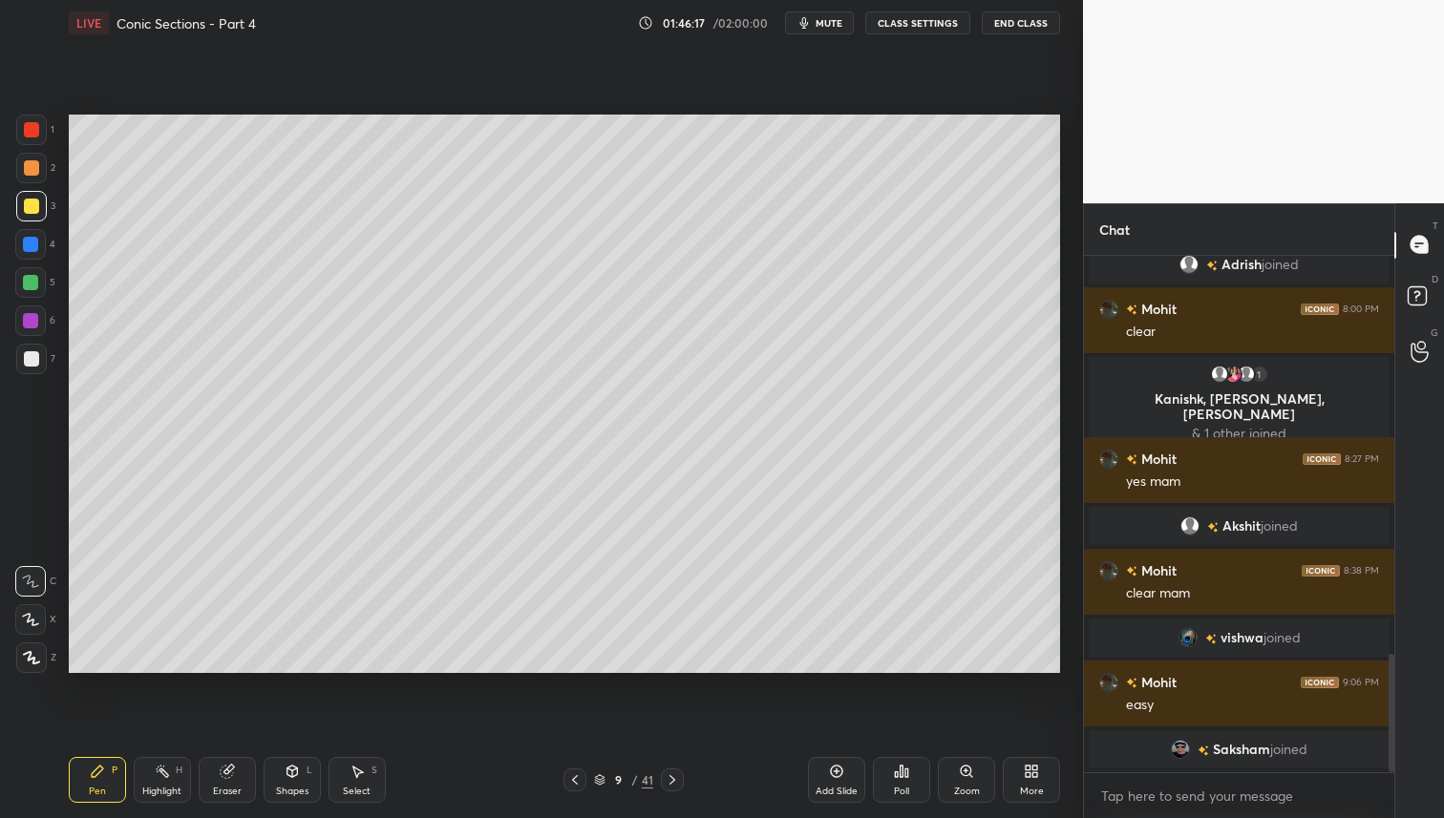
drag, startPoint x: 567, startPoint y: 785, endPoint x: 597, endPoint y: 773, distance: 32.1
click at [569, 786] on icon at bounding box center [574, 780] width 15 height 15
click at [673, 780] on icon at bounding box center [672, 780] width 6 height 10
click at [575, 776] on icon at bounding box center [574, 780] width 15 height 15
click at [668, 779] on icon at bounding box center [672, 780] width 15 height 15
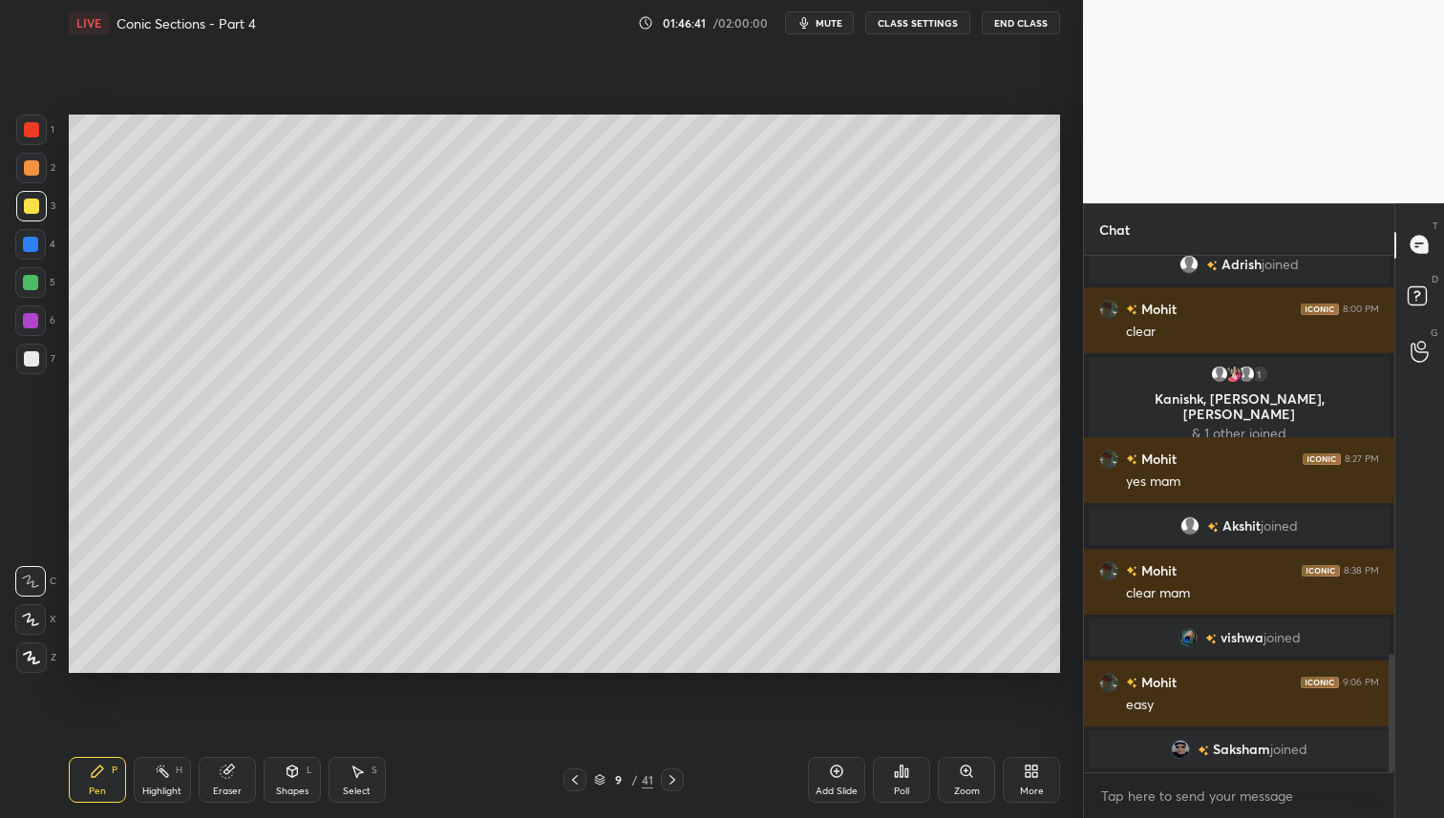
click at [676, 780] on icon at bounding box center [672, 780] width 15 height 15
click at [574, 776] on icon at bounding box center [574, 780] width 15 height 15
click at [855, 763] on div "Add Slide" at bounding box center [836, 780] width 57 height 46
drag, startPoint x: 565, startPoint y: 778, endPoint x: 577, endPoint y: 784, distance: 12.8
click at [566, 778] on icon at bounding box center [573, 780] width 15 height 15
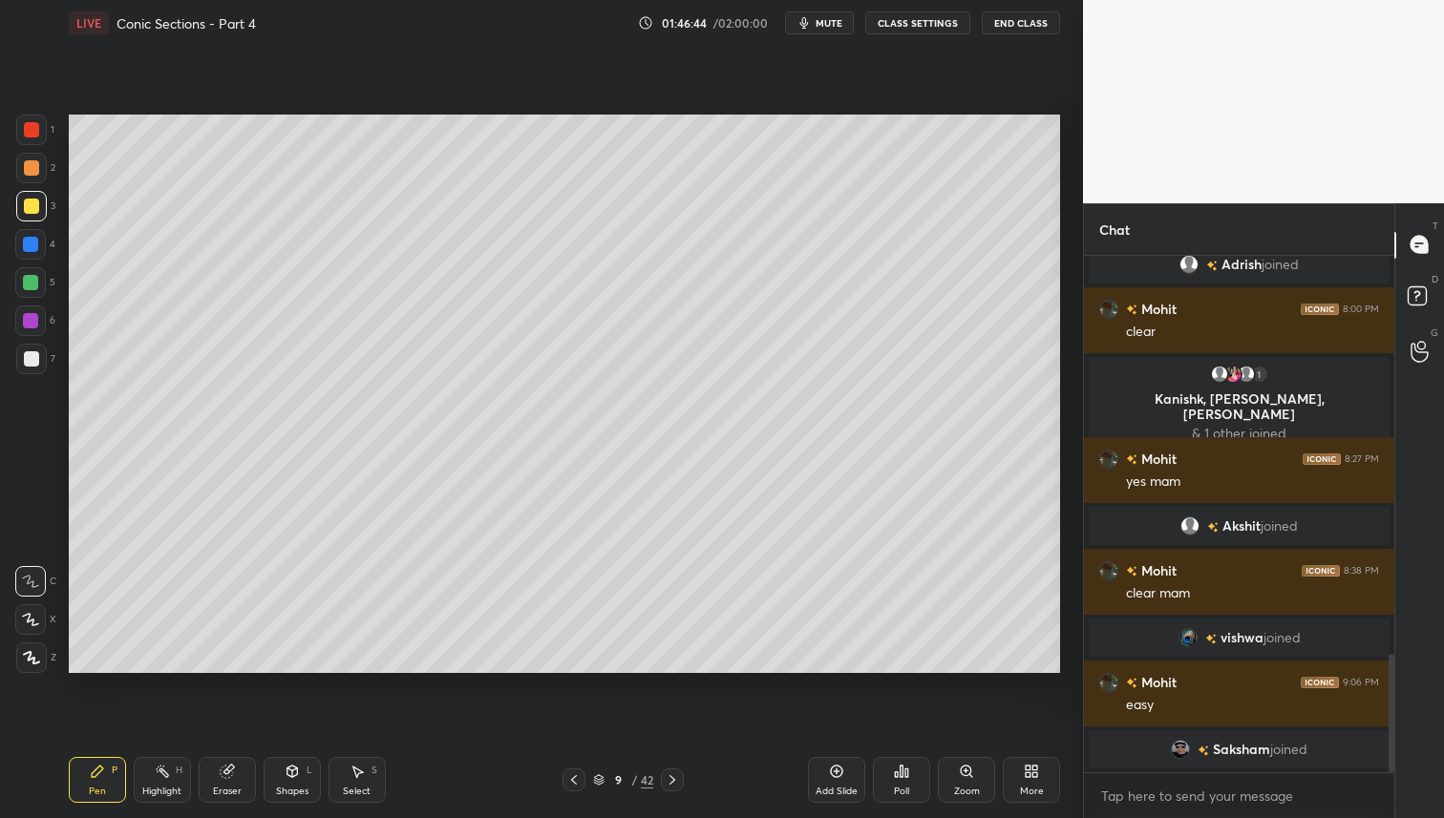
click at [576, 781] on icon at bounding box center [573, 780] width 15 height 15
click at [672, 778] on icon at bounding box center [672, 780] width 15 height 15
click at [675, 780] on icon at bounding box center [672, 780] width 15 height 15
drag, startPoint x: 576, startPoint y: 783, endPoint x: 586, endPoint y: 793, distance: 14.2
click at [576, 783] on icon at bounding box center [574, 780] width 6 height 10
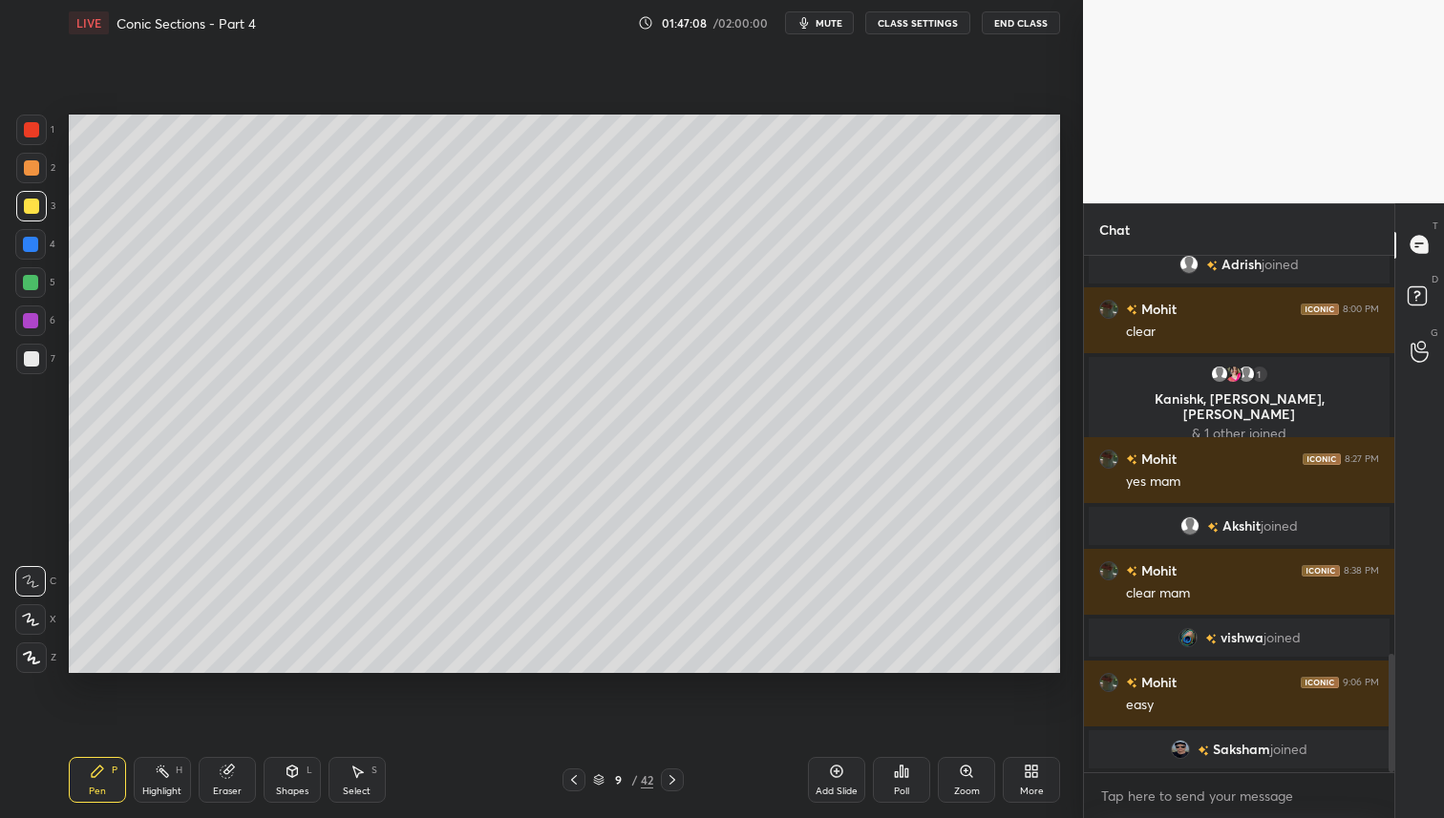
drag, startPoint x: 570, startPoint y: 781, endPoint x: 582, endPoint y: 793, distance: 16.9
click at [570, 781] on icon at bounding box center [573, 780] width 15 height 15
drag, startPoint x: 574, startPoint y: 784, endPoint x: 582, endPoint y: 791, distance: 10.9
click at [574, 784] on icon at bounding box center [573, 780] width 15 height 15
click at [676, 780] on icon at bounding box center [672, 780] width 15 height 15
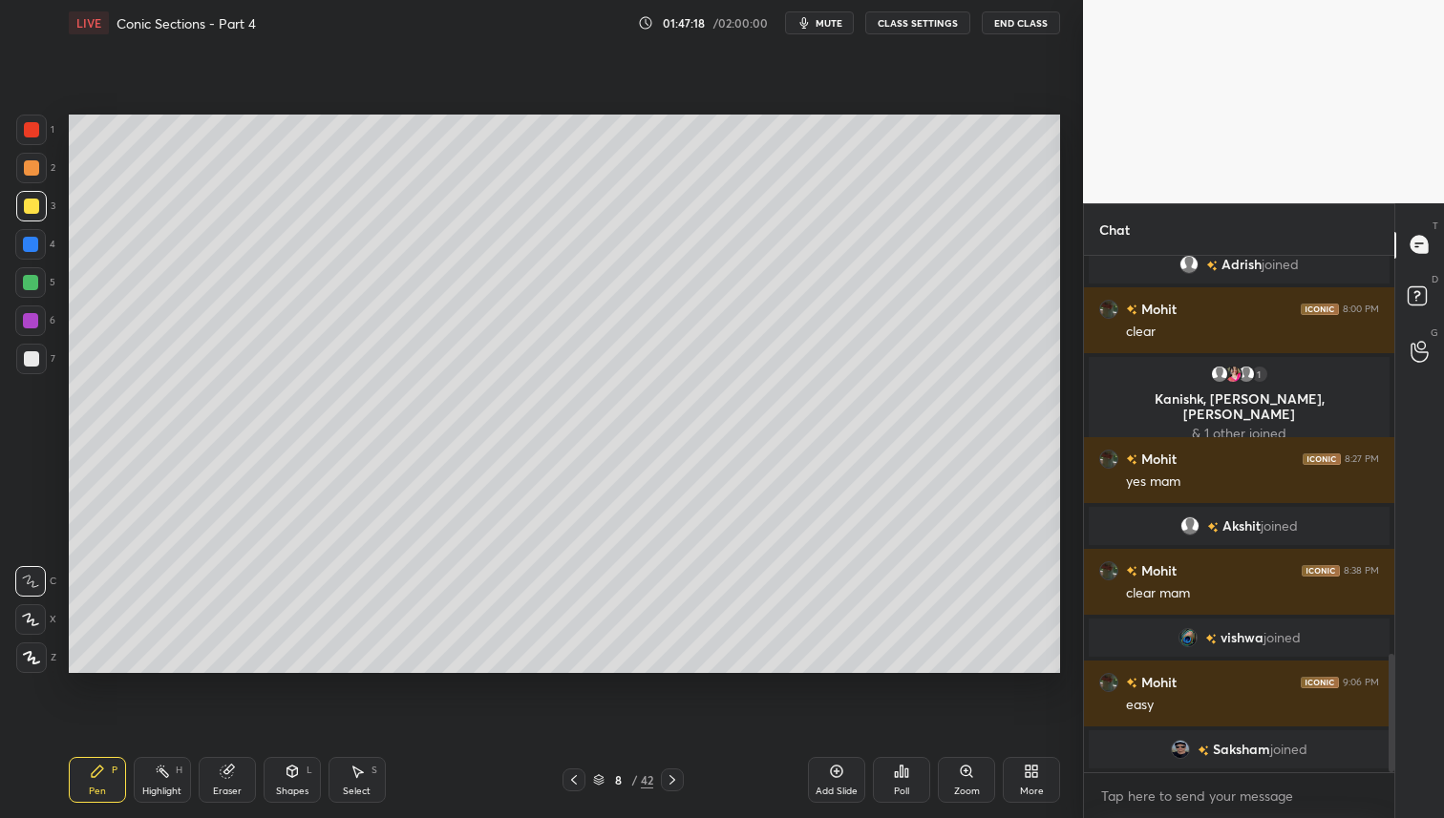
click at [673, 779] on icon at bounding box center [672, 780] width 15 height 15
click at [672, 782] on icon at bounding box center [672, 780] width 15 height 15
drag, startPoint x: 570, startPoint y: 778, endPoint x: 581, endPoint y: 786, distance: 13.0
click at [573, 779] on icon at bounding box center [573, 780] width 15 height 15
click at [579, 783] on icon at bounding box center [573, 780] width 15 height 15
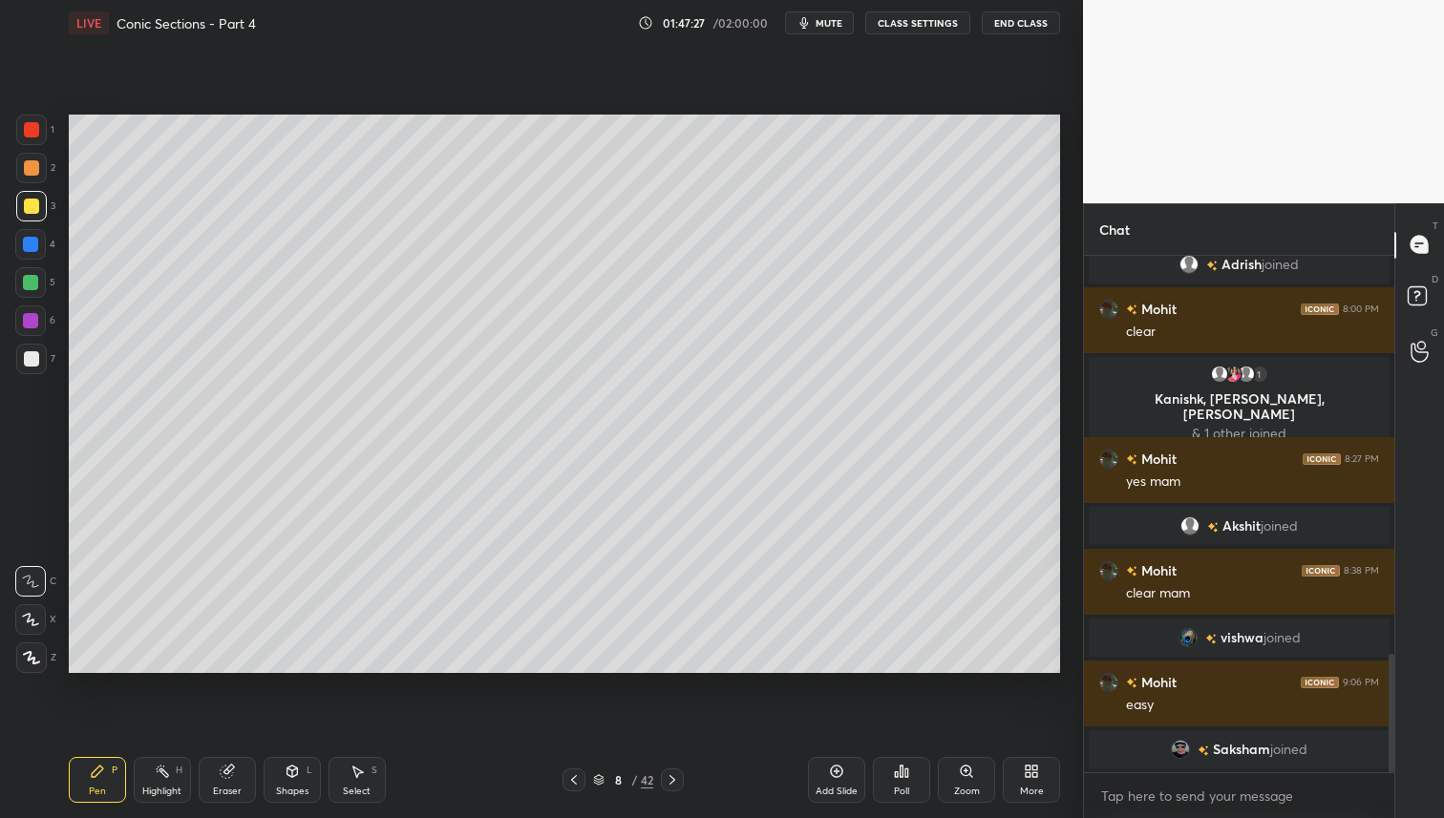
click at [671, 789] on div at bounding box center [672, 780] width 23 height 23
click at [676, 774] on icon at bounding box center [672, 780] width 15 height 15
drag, startPoint x: 575, startPoint y: 775, endPoint x: 584, endPoint y: 783, distance: 12.2
click at [579, 777] on icon at bounding box center [573, 780] width 15 height 15
click at [572, 784] on icon at bounding box center [573, 780] width 15 height 15
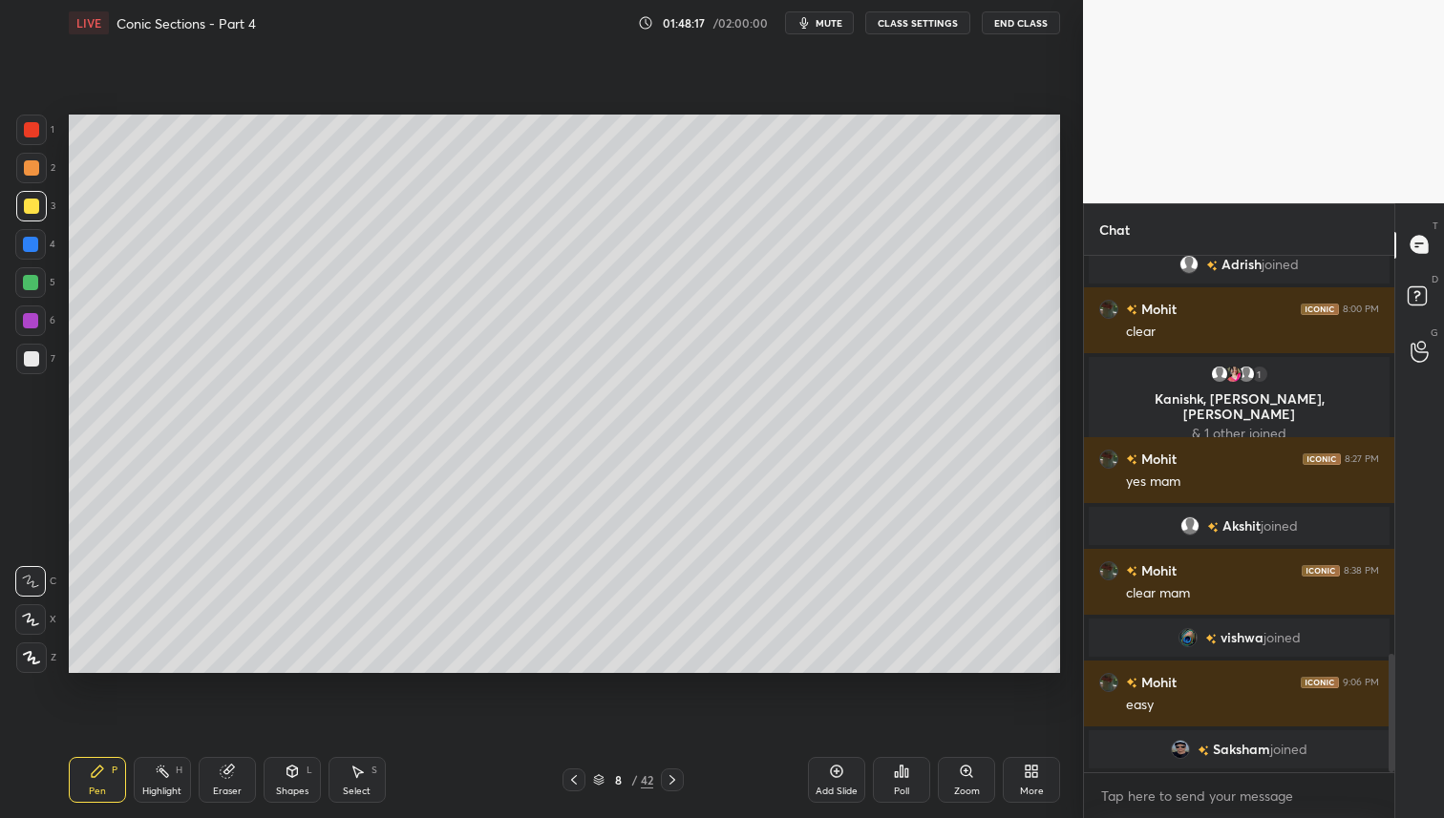
click at [576, 783] on icon at bounding box center [573, 780] width 15 height 15
click at [670, 780] on icon at bounding box center [672, 780] width 15 height 15
click at [676, 781] on icon at bounding box center [672, 780] width 15 height 15
click at [674, 782] on icon at bounding box center [672, 780] width 15 height 15
drag, startPoint x: 30, startPoint y: 243, endPoint x: 65, endPoint y: 319, distance: 84.2
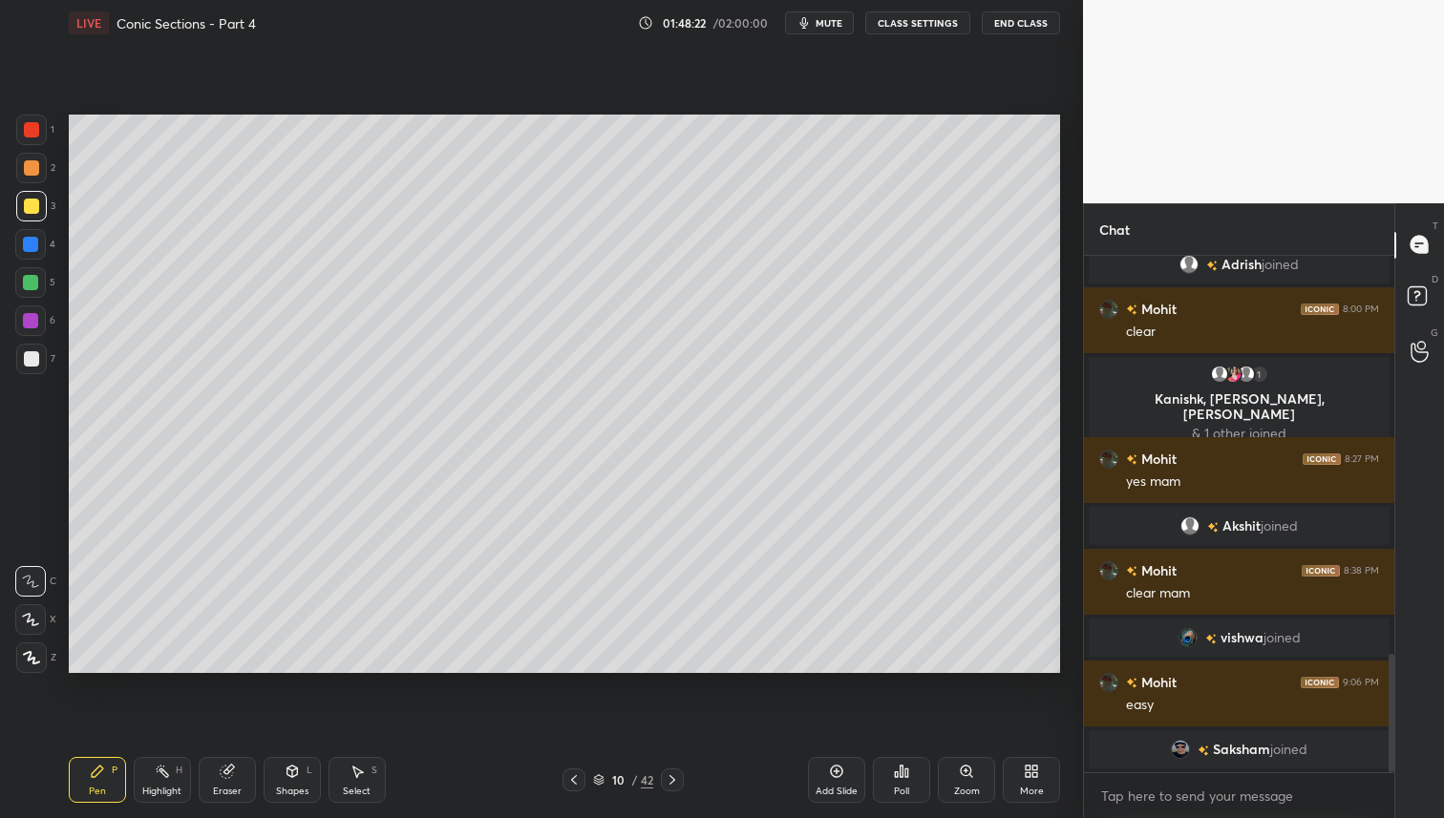
click at [29, 244] on div at bounding box center [30, 244] width 15 height 15
click at [898, 675] on div "Setting up your live class Poll for secs No correct answer Start poll" at bounding box center [564, 394] width 1006 height 696
click at [875, 673] on div "Setting up your live class Poll for secs No correct answer Start poll" at bounding box center [564, 394] width 1006 height 696
click at [574, 781] on icon at bounding box center [573, 780] width 15 height 15
click at [573, 785] on icon at bounding box center [573, 780] width 15 height 15
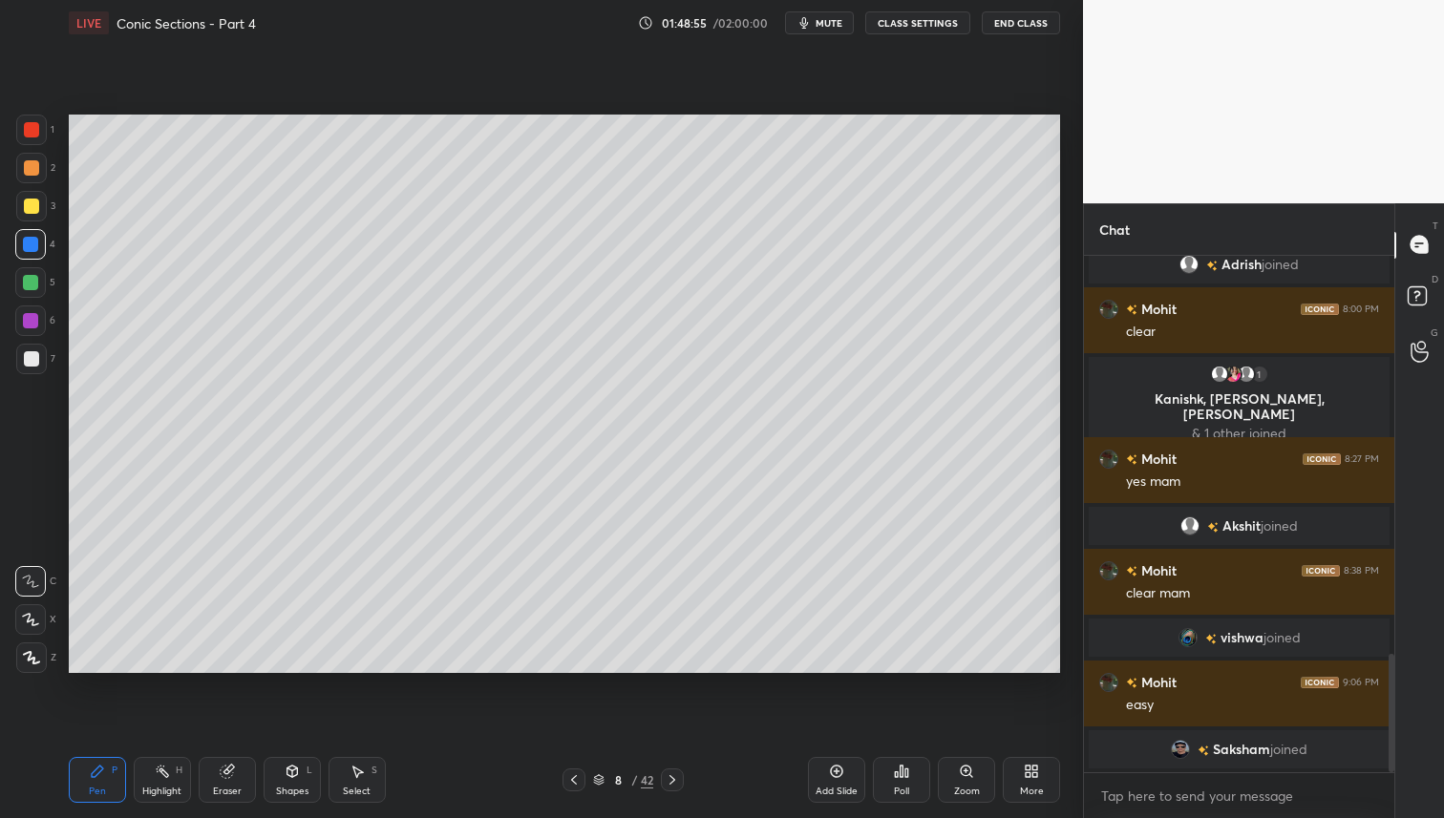
click at [576, 782] on icon at bounding box center [573, 780] width 15 height 15
click at [39, 282] on div at bounding box center [30, 282] width 31 height 31
click at [35, 201] on div at bounding box center [31, 206] width 15 height 15
click at [675, 780] on icon at bounding box center [672, 780] width 15 height 15
click at [677, 781] on icon at bounding box center [672, 780] width 15 height 15
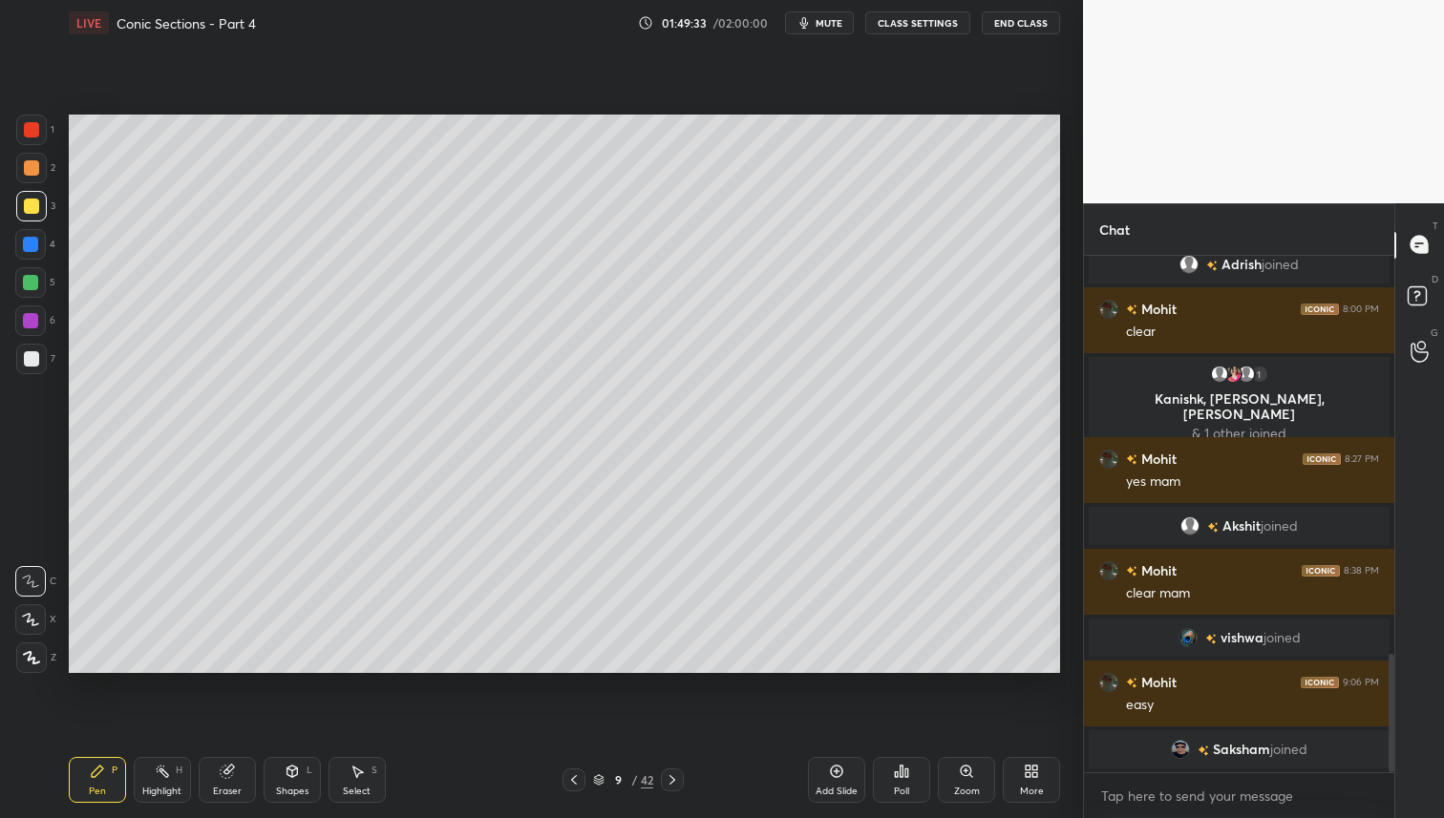
click at [676, 775] on icon at bounding box center [672, 780] width 15 height 15
click at [676, 776] on icon at bounding box center [672, 780] width 15 height 15
drag, startPoint x: 577, startPoint y: 774, endPoint x: 672, endPoint y: 769, distance: 95.7
click at [578, 776] on icon at bounding box center [573, 780] width 15 height 15
click at [836, 772] on icon at bounding box center [837, 772] width 6 height 6
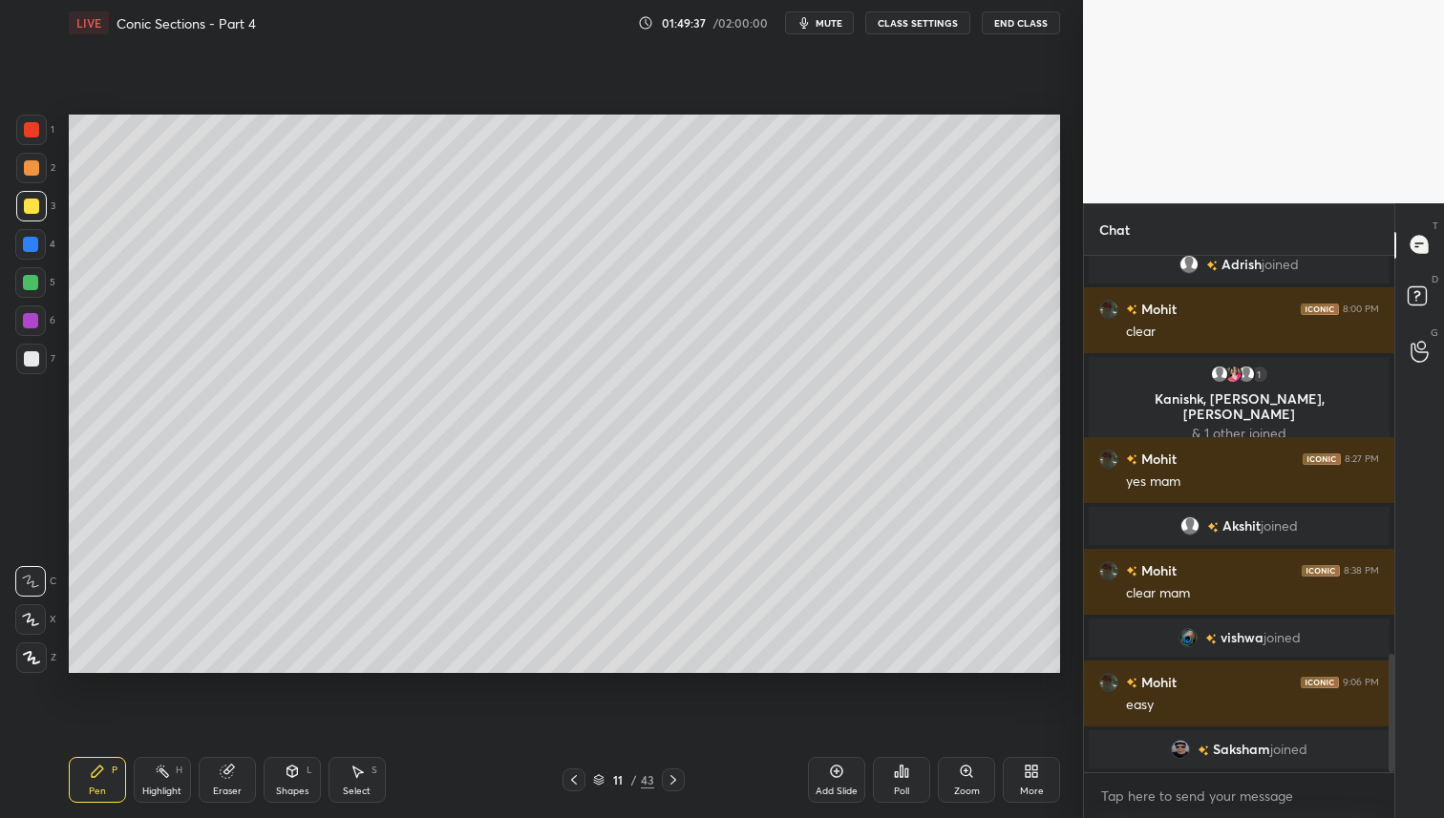
click at [30, 283] on div at bounding box center [30, 282] width 15 height 15
click at [28, 207] on div at bounding box center [31, 206] width 15 height 15
drag, startPoint x: 32, startPoint y: 167, endPoint x: 50, endPoint y: 166, distance: 18.2
click at [32, 167] on div at bounding box center [31, 167] width 15 height 15
click at [572, 782] on icon at bounding box center [573, 780] width 15 height 15
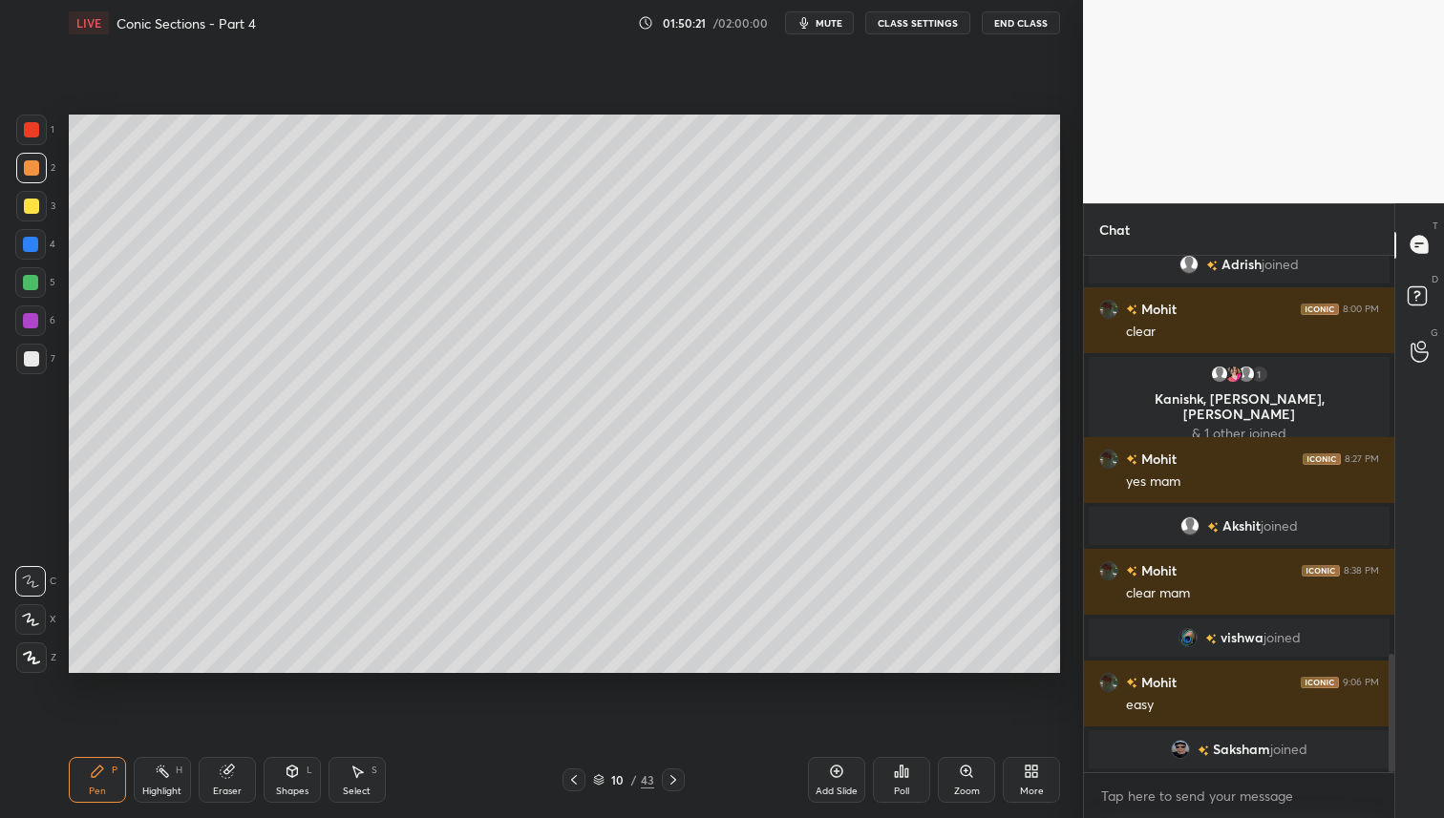
click at [578, 779] on icon at bounding box center [573, 780] width 15 height 15
click at [580, 782] on icon at bounding box center [573, 780] width 15 height 15
click at [578, 785] on icon at bounding box center [573, 780] width 15 height 15
click at [667, 778] on icon at bounding box center [673, 780] width 15 height 15
click at [677, 780] on icon at bounding box center [673, 780] width 15 height 15
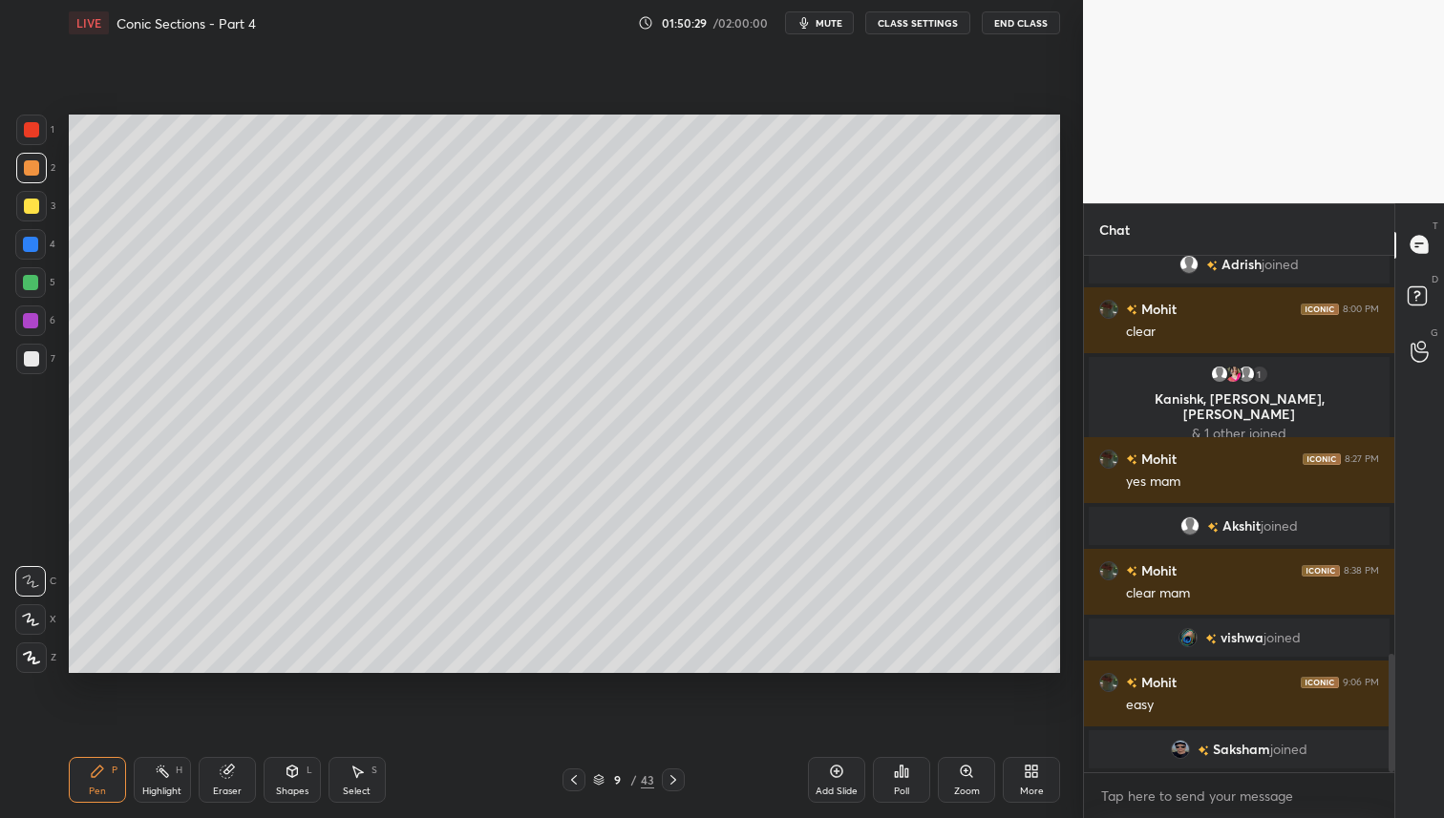
click at [676, 779] on icon at bounding box center [673, 780] width 15 height 15
click at [672, 780] on icon at bounding box center [673, 780] width 15 height 15
click at [34, 256] on div at bounding box center [30, 244] width 31 height 31
click at [593, 265] on div "Setting up your live class Poll for secs No correct answer Start poll" at bounding box center [564, 394] width 1006 height 696
click at [35, 206] on div at bounding box center [31, 206] width 15 height 15
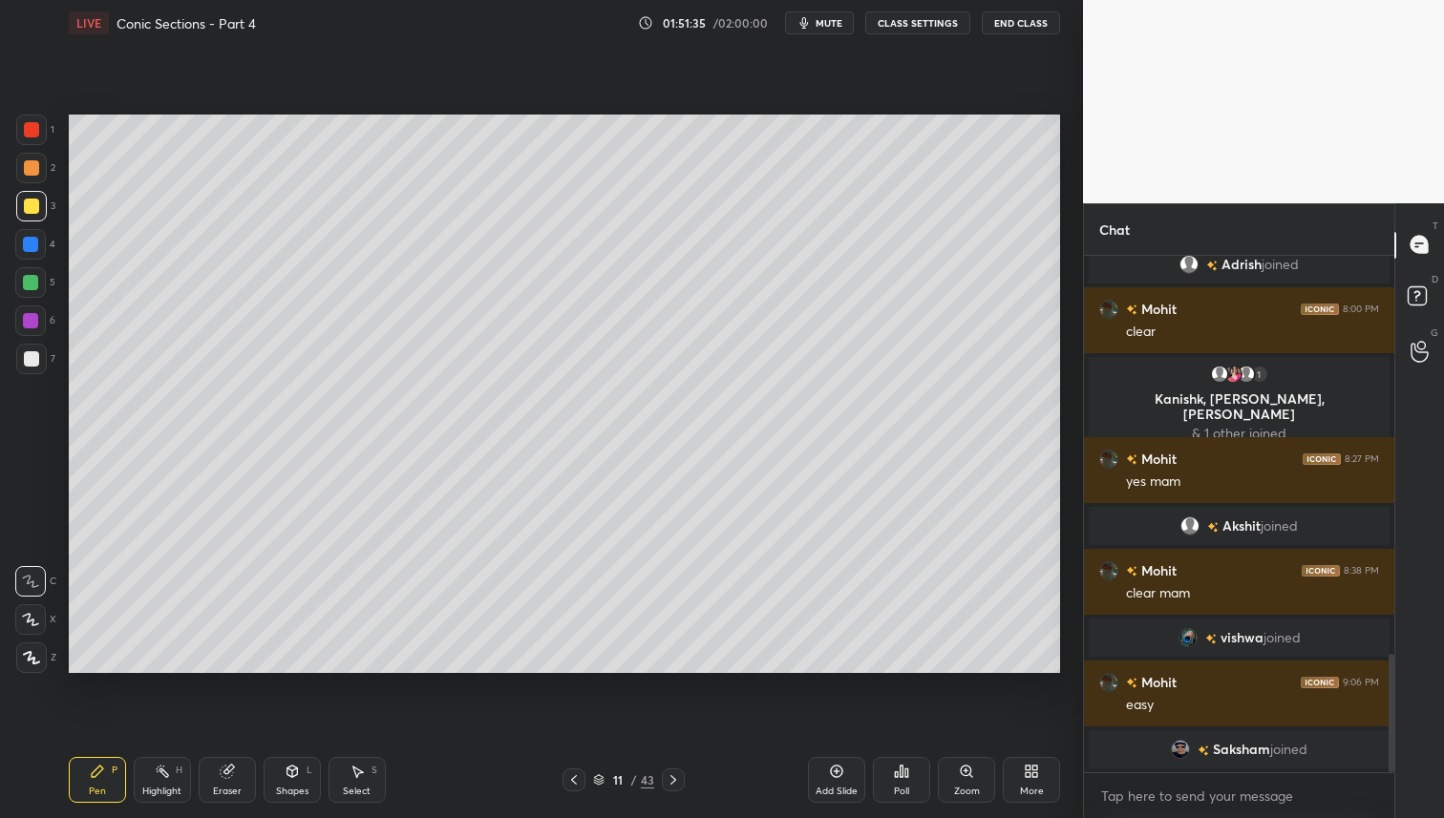
click at [575, 784] on icon at bounding box center [573, 780] width 15 height 15
click at [571, 790] on div at bounding box center [573, 780] width 23 height 23
drag, startPoint x: 577, startPoint y: 784, endPoint x: 579, endPoint y: 797, distance: 13.5
click at [576, 784] on icon at bounding box center [573, 780] width 15 height 15
drag, startPoint x: 573, startPoint y: 781, endPoint x: 580, endPoint y: 797, distance: 17.6
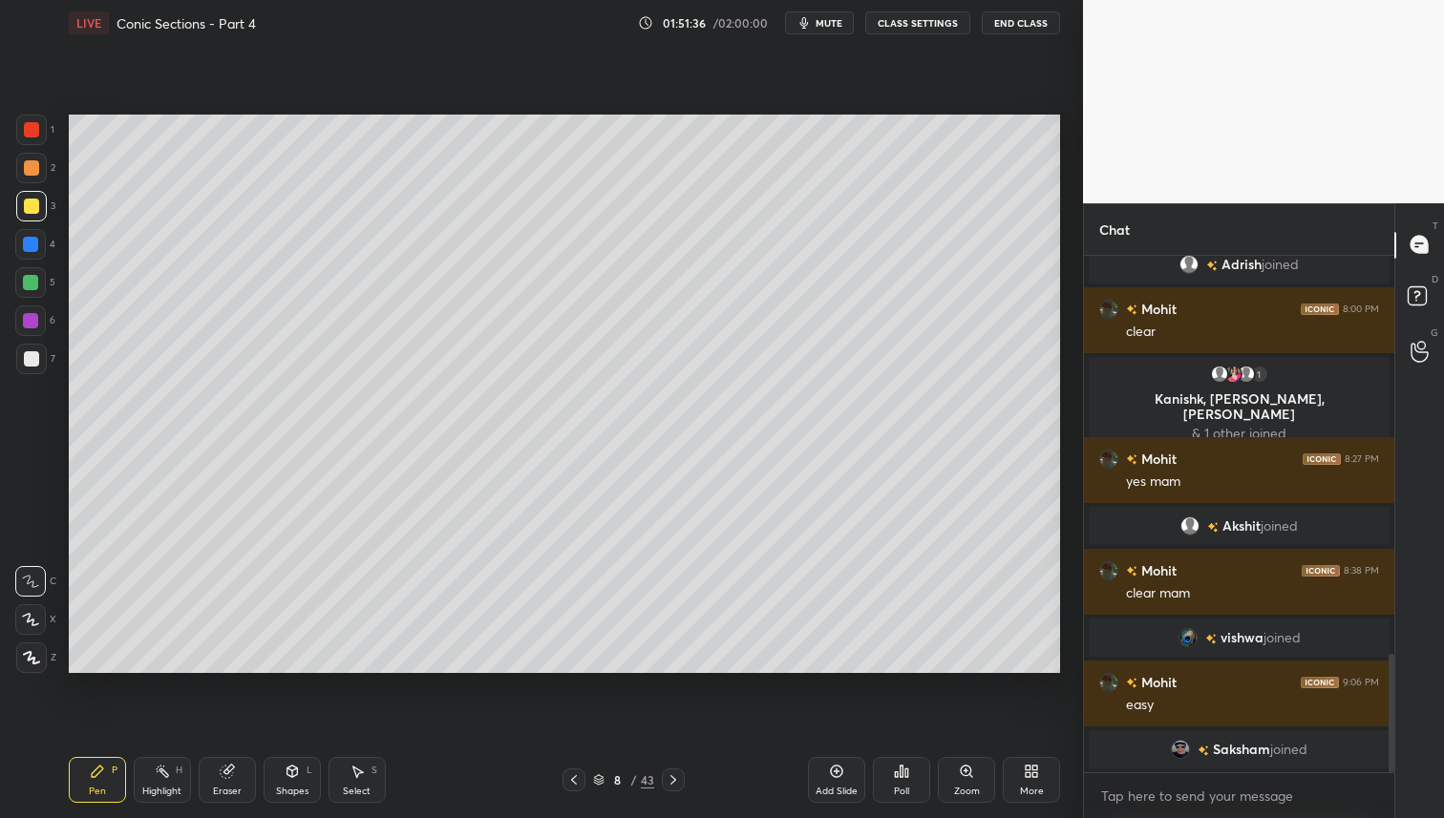
click at [573, 781] on icon at bounding box center [574, 780] width 6 height 10
click at [678, 782] on icon at bounding box center [673, 780] width 15 height 15
click at [672, 777] on icon at bounding box center [673, 780] width 15 height 15
click at [671, 778] on icon at bounding box center [673, 780] width 15 height 15
click at [675, 779] on icon at bounding box center [673, 780] width 15 height 15
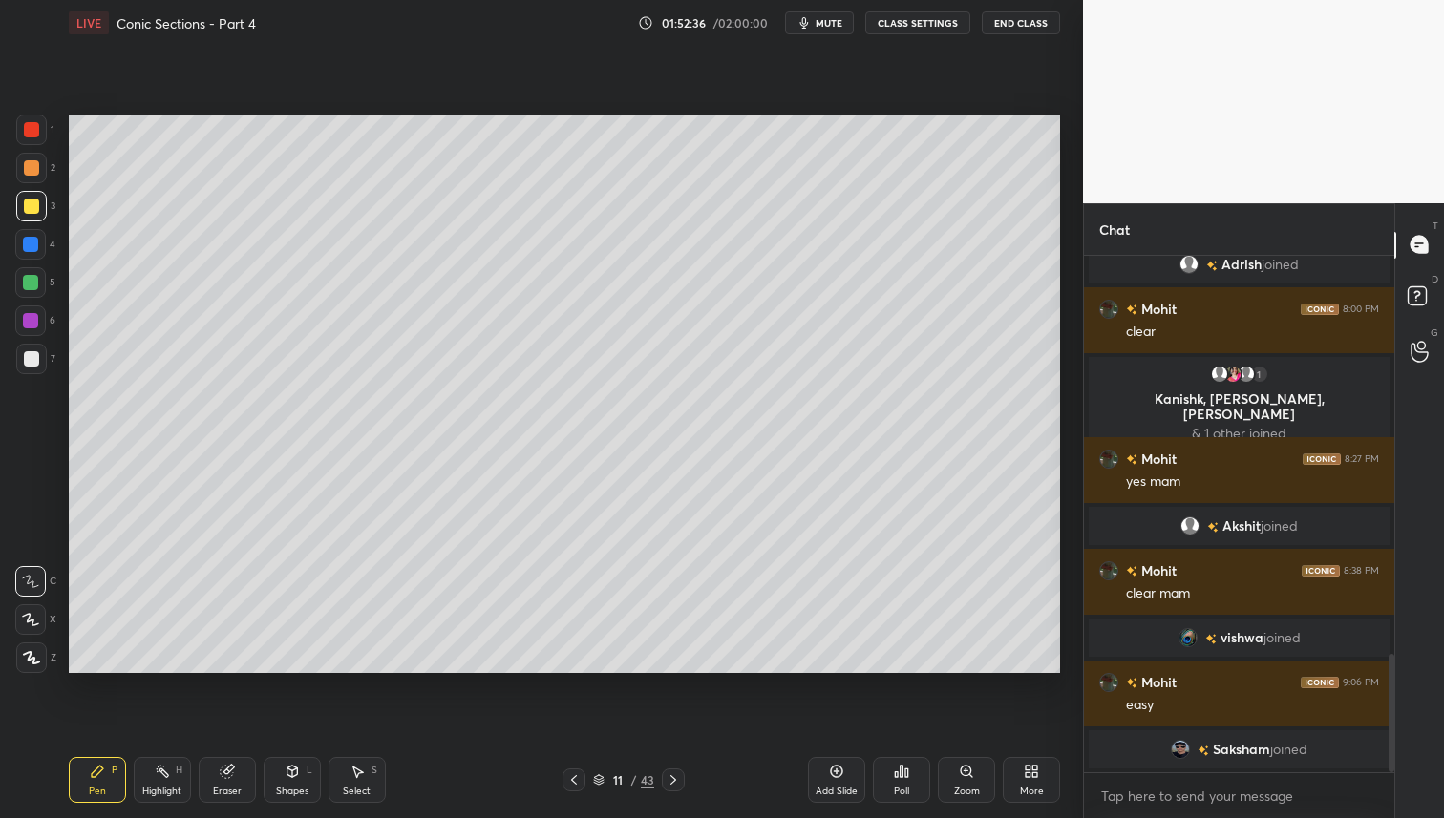
click at [579, 779] on icon at bounding box center [573, 780] width 15 height 15
click at [574, 784] on icon at bounding box center [573, 780] width 15 height 15
click at [574, 783] on icon at bounding box center [574, 780] width 6 height 10
click at [573, 787] on icon at bounding box center [573, 780] width 15 height 15
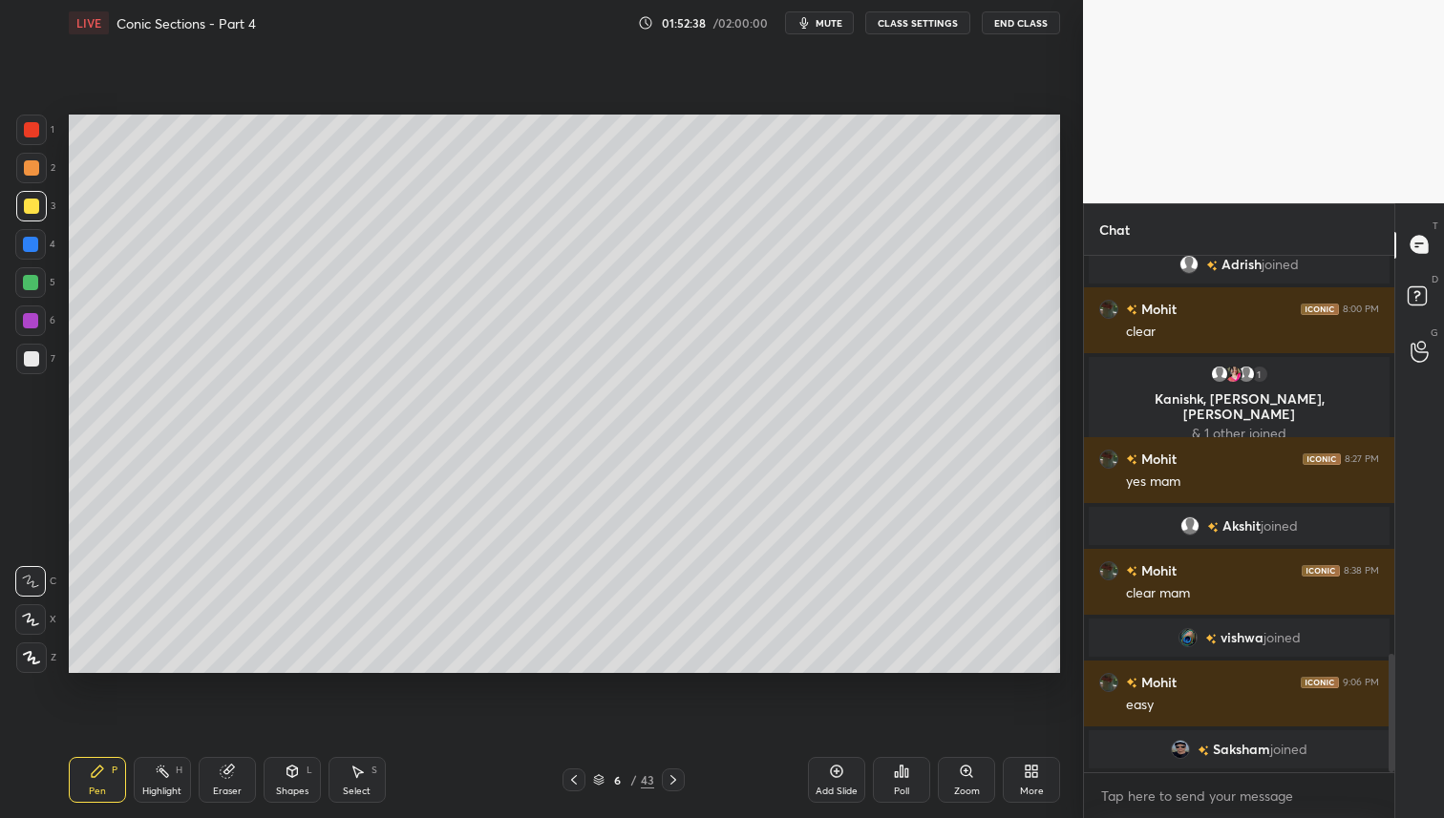
click at [684, 781] on div "6 / 43" at bounding box center [623, 780] width 370 height 23
click at [673, 784] on icon at bounding box center [673, 780] width 15 height 15
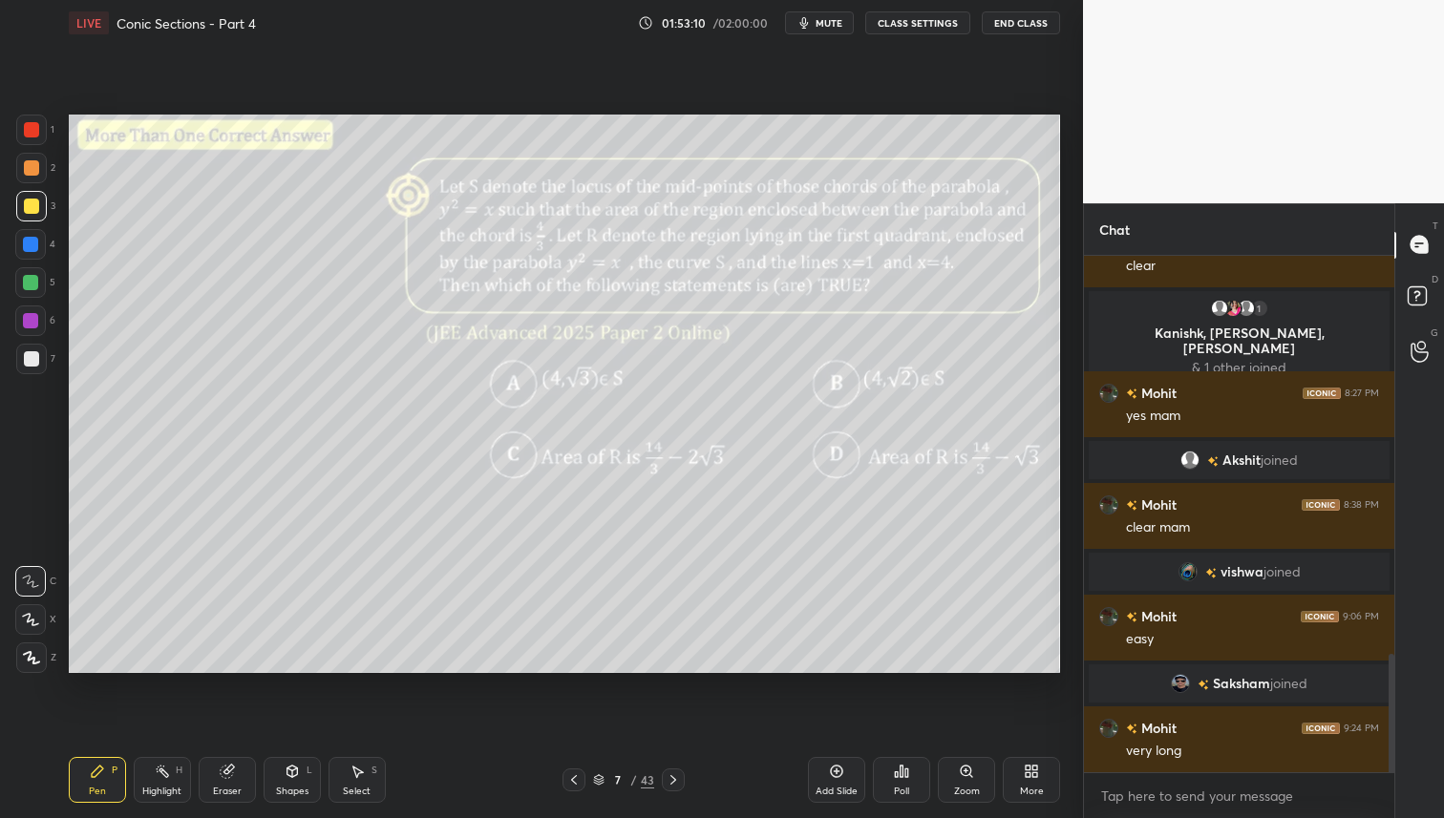
click at [29, 207] on div at bounding box center [31, 206] width 15 height 15
click at [671, 780] on icon at bounding box center [673, 780] width 15 height 15
click at [677, 780] on icon at bounding box center [673, 780] width 15 height 15
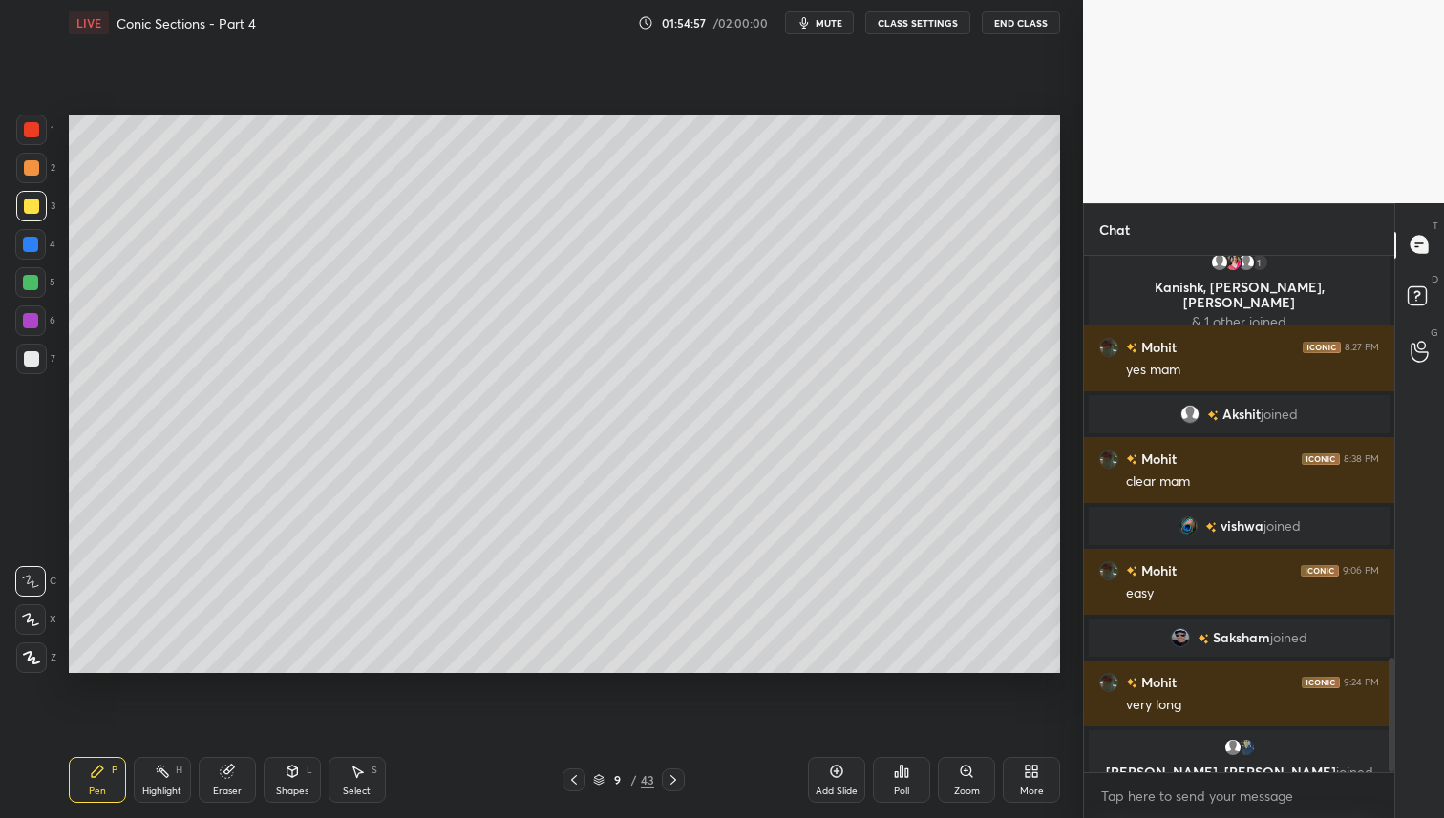
scroll to position [1814, 0]
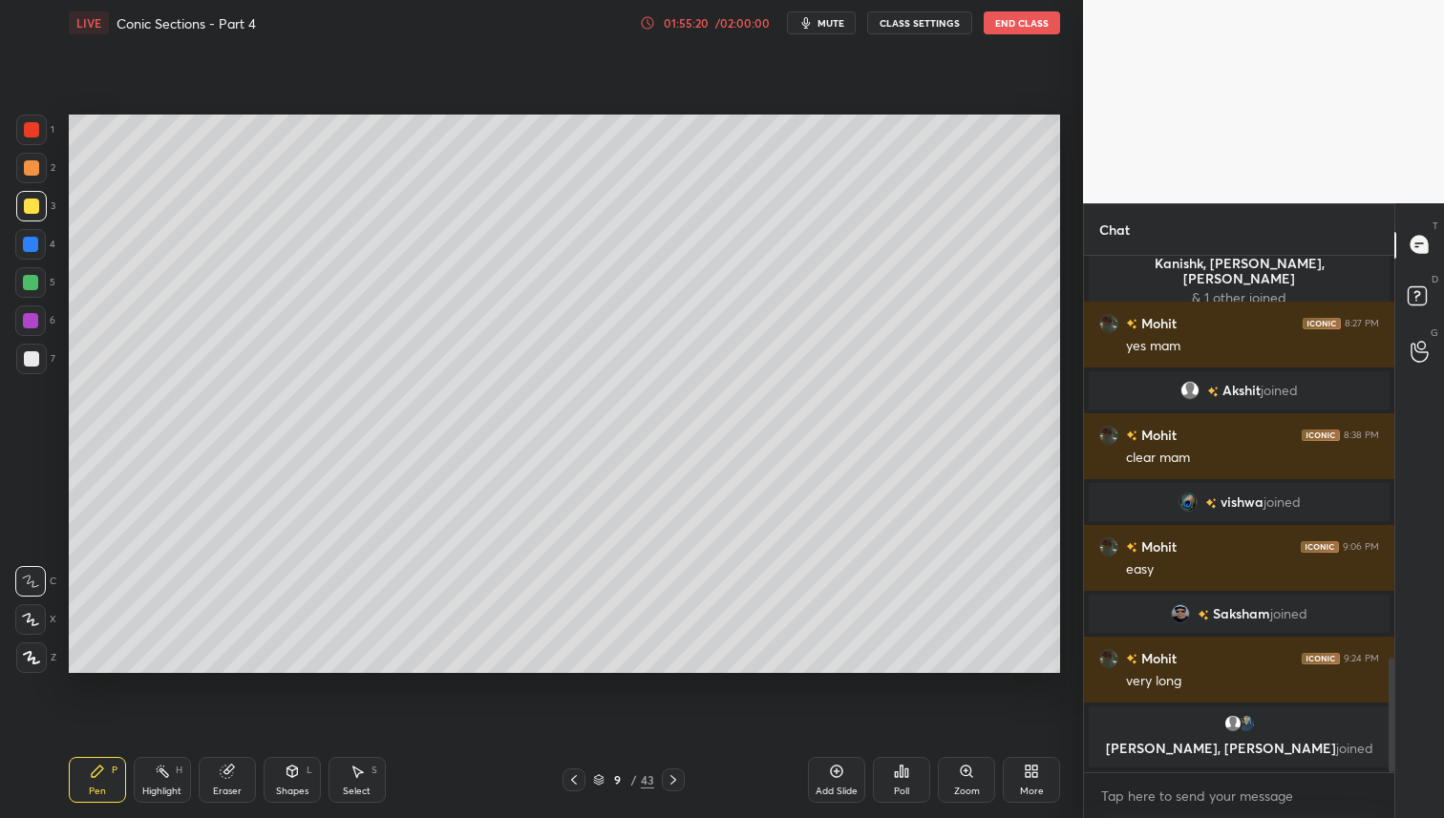
click at [673, 781] on icon at bounding box center [673, 780] width 6 height 10
click at [672, 781] on icon at bounding box center [673, 780] width 15 height 15
click at [674, 779] on icon at bounding box center [673, 780] width 15 height 15
click at [675, 779] on icon at bounding box center [673, 780] width 6 height 10
click at [675, 777] on icon at bounding box center [673, 780] width 15 height 15
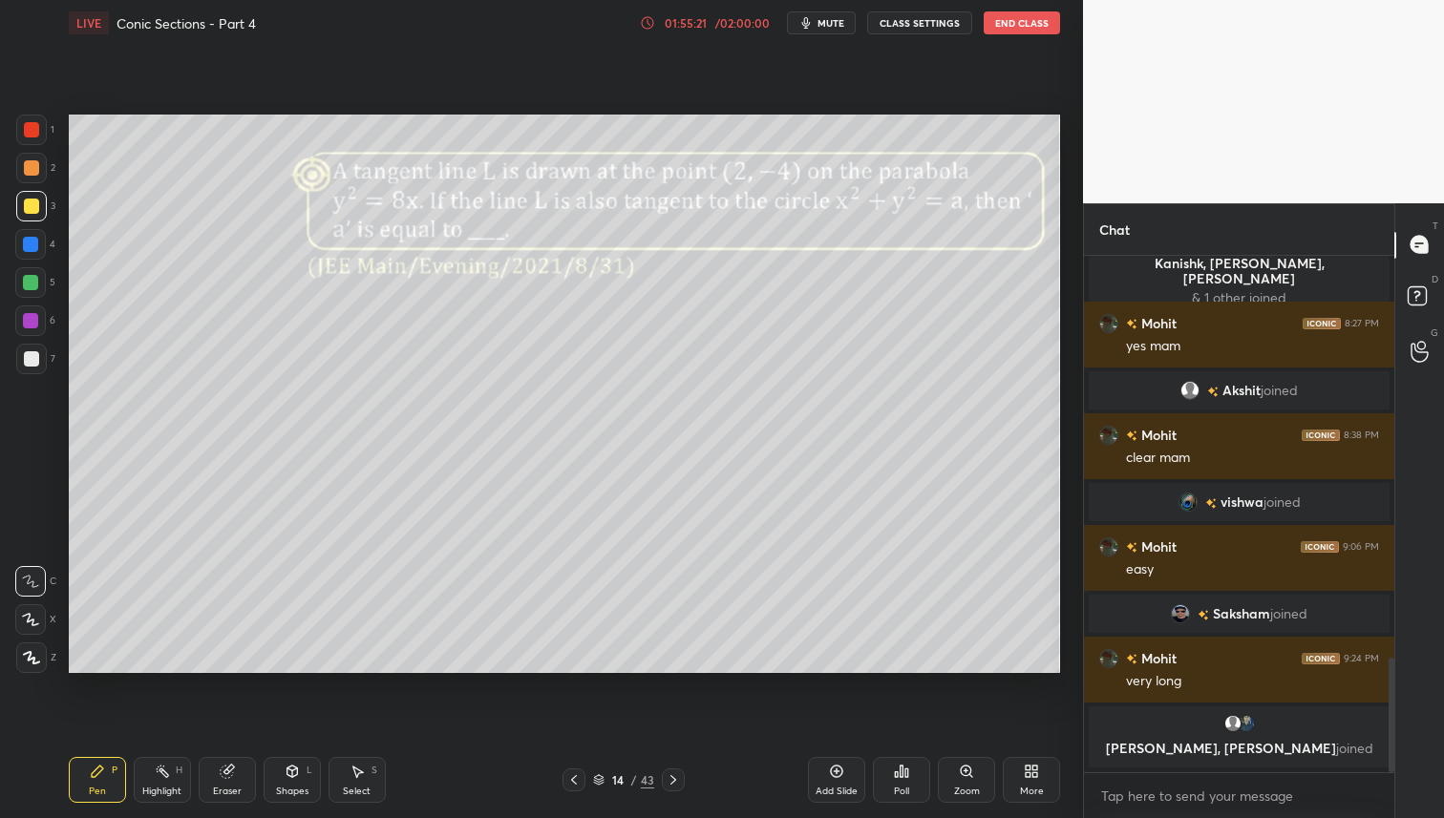
click at [676, 778] on icon at bounding box center [673, 780] width 15 height 15
click at [675, 777] on icon at bounding box center [673, 780] width 15 height 15
click at [675, 778] on icon at bounding box center [673, 780] width 15 height 15
click at [675, 777] on icon at bounding box center [673, 780] width 15 height 15
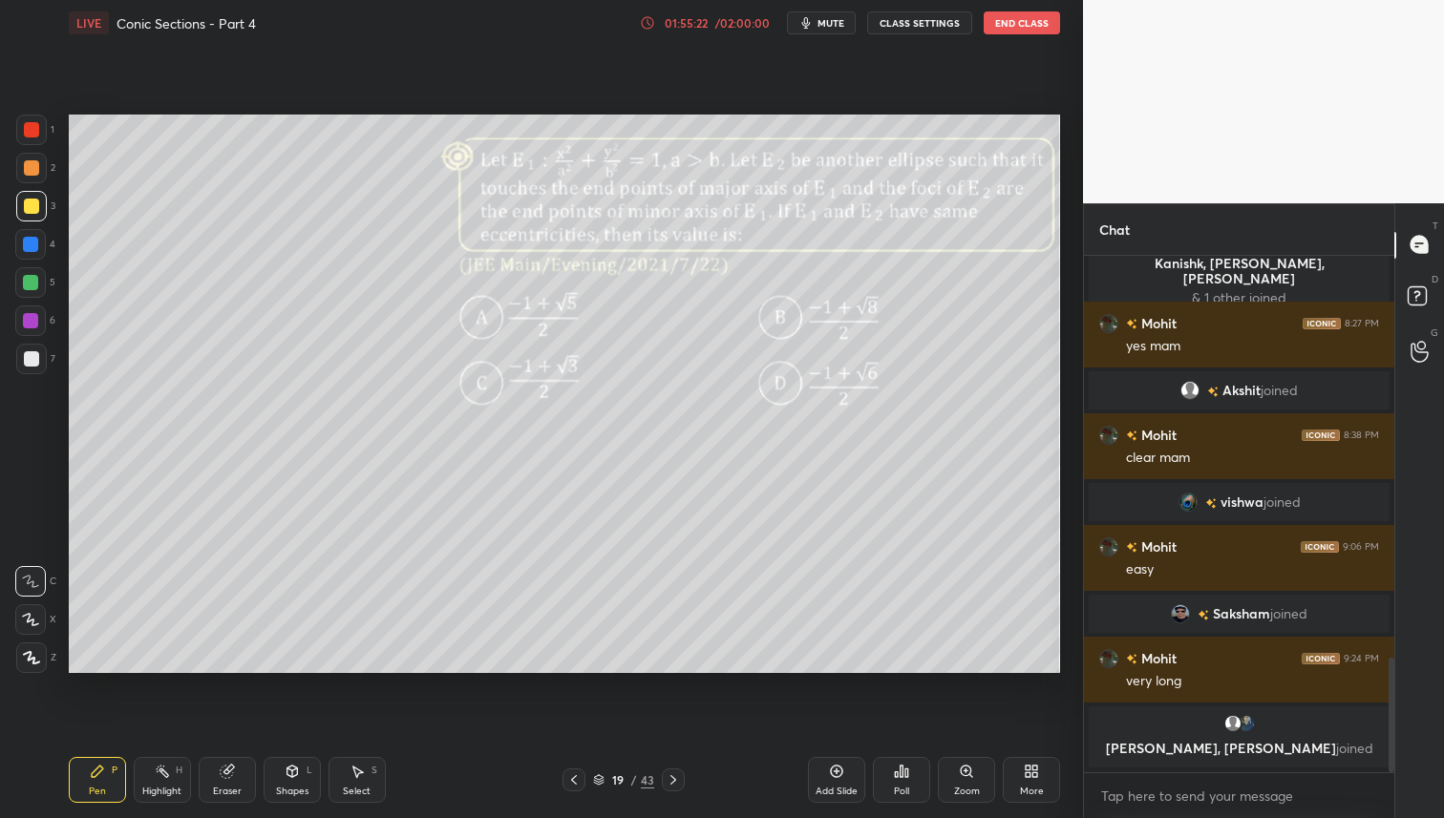
click at [675, 777] on icon at bounding box center [673, 780] width 15 height 15
click at [676, 777] on icon at bounding box center [673, 780] width 15 height 15
click at [675, 779] on icon at bounding box center [673, 780] width 15 height 15
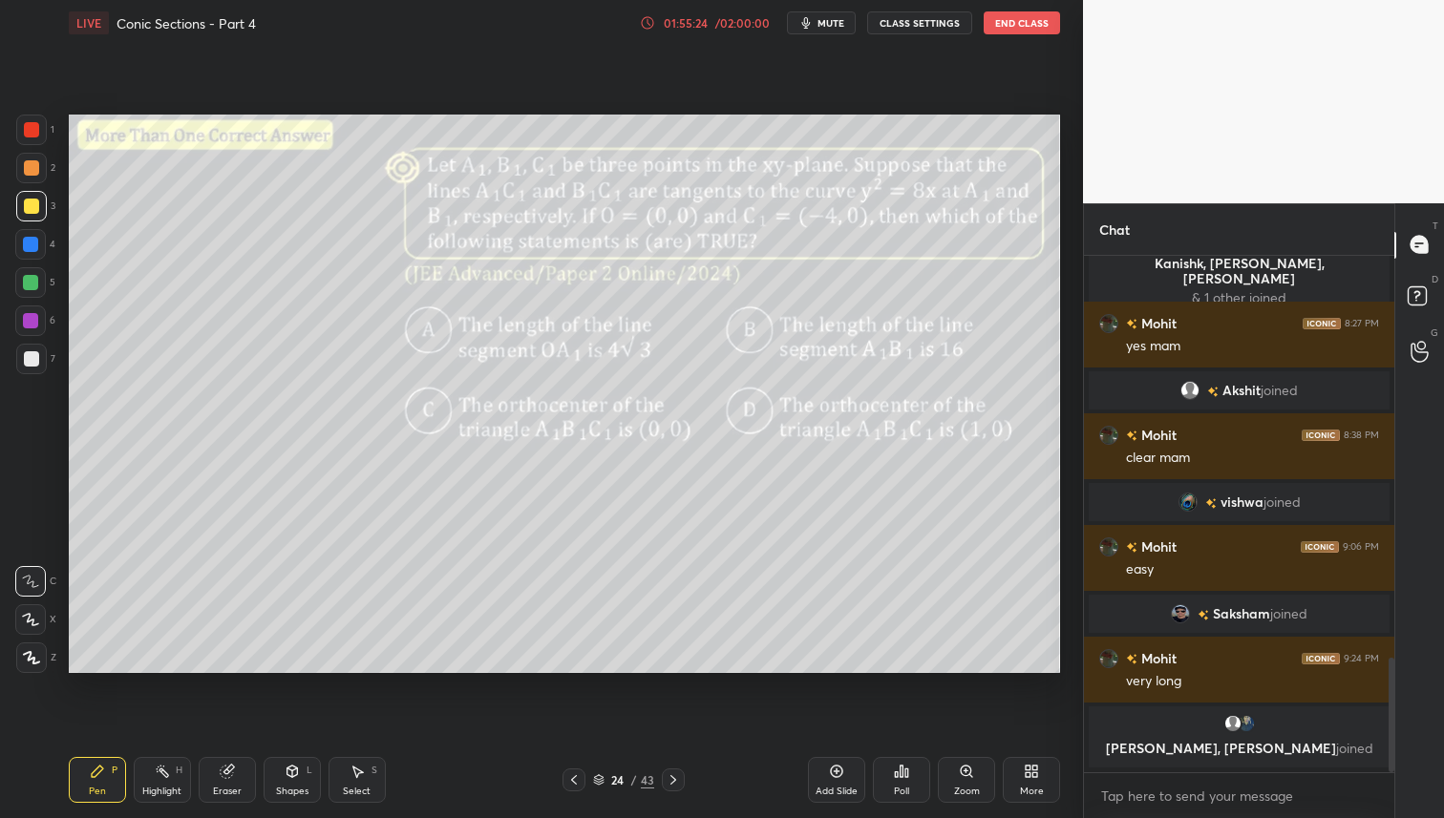
click at [675, 779] on icon at bounding box center [673, 780] width 15 height 15
click at [674, 781] on icon at bounding box center [673, 780] width 15 height 15
click at [674, 782] on icon at bounding box center [673, 780] width 15 height 15
click at [673, 784] on icon at bounding box center [673, 780] width 15 height 15
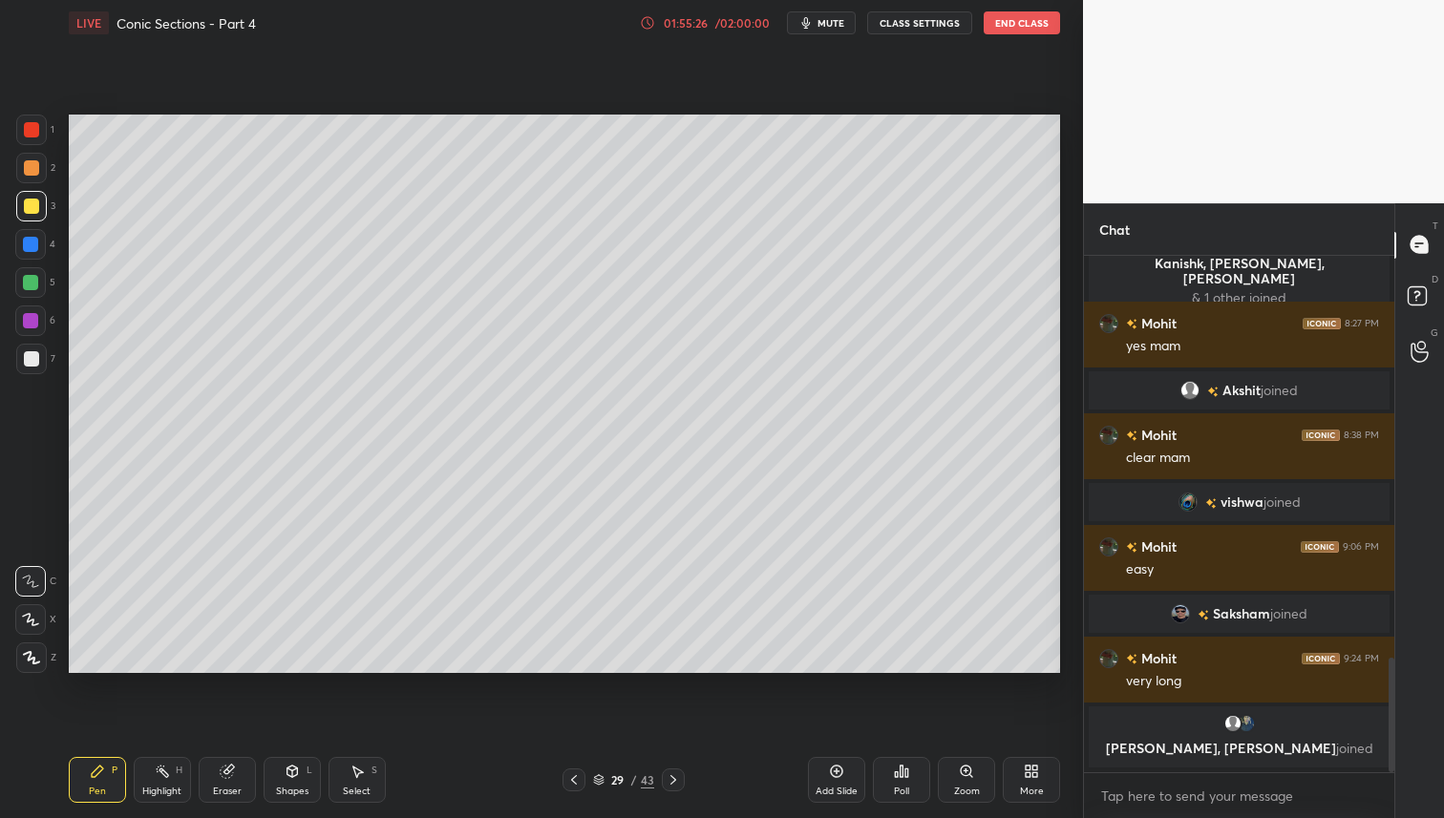
click at [672, 784] on icon at bounding box center [673, 780] width 15 height 15
click at [673, 784] on icon at bounding box center [673, 780] width 15 height 15
click at [673, 780] on icon at bounding box center [673, 780] width 6 height 10
click at [673, 781] on icon at bounding box center [673, 780] width 6 height 10
click at [673, 781] on icon at bounding box center [673, 780] width 15 height 15
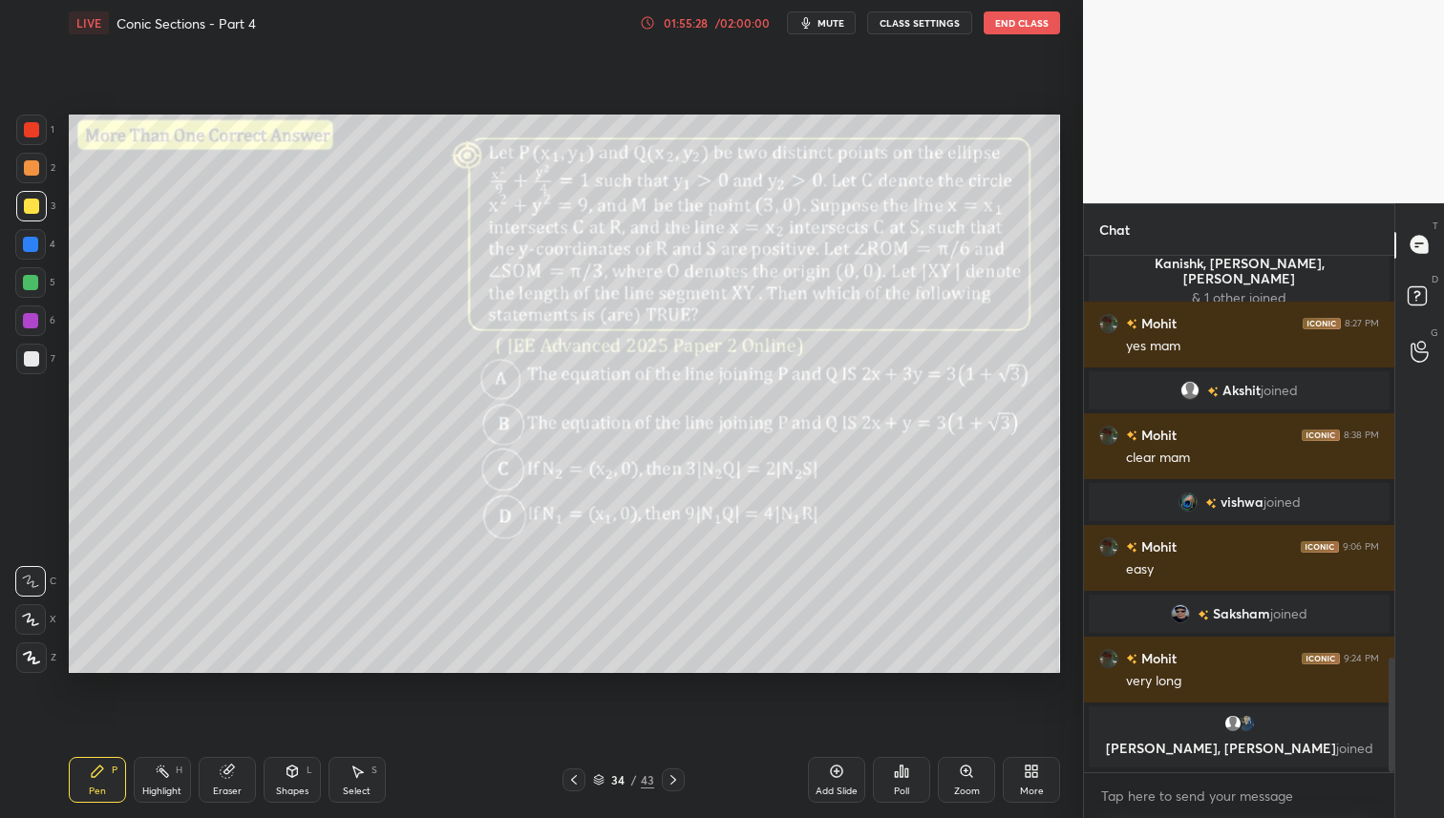
click at [673, 781] on icon at bounding box center [673, 780] width 6 height 10
click at [899, 773] on icon at bounding box center [901, 771] width 15 height 15
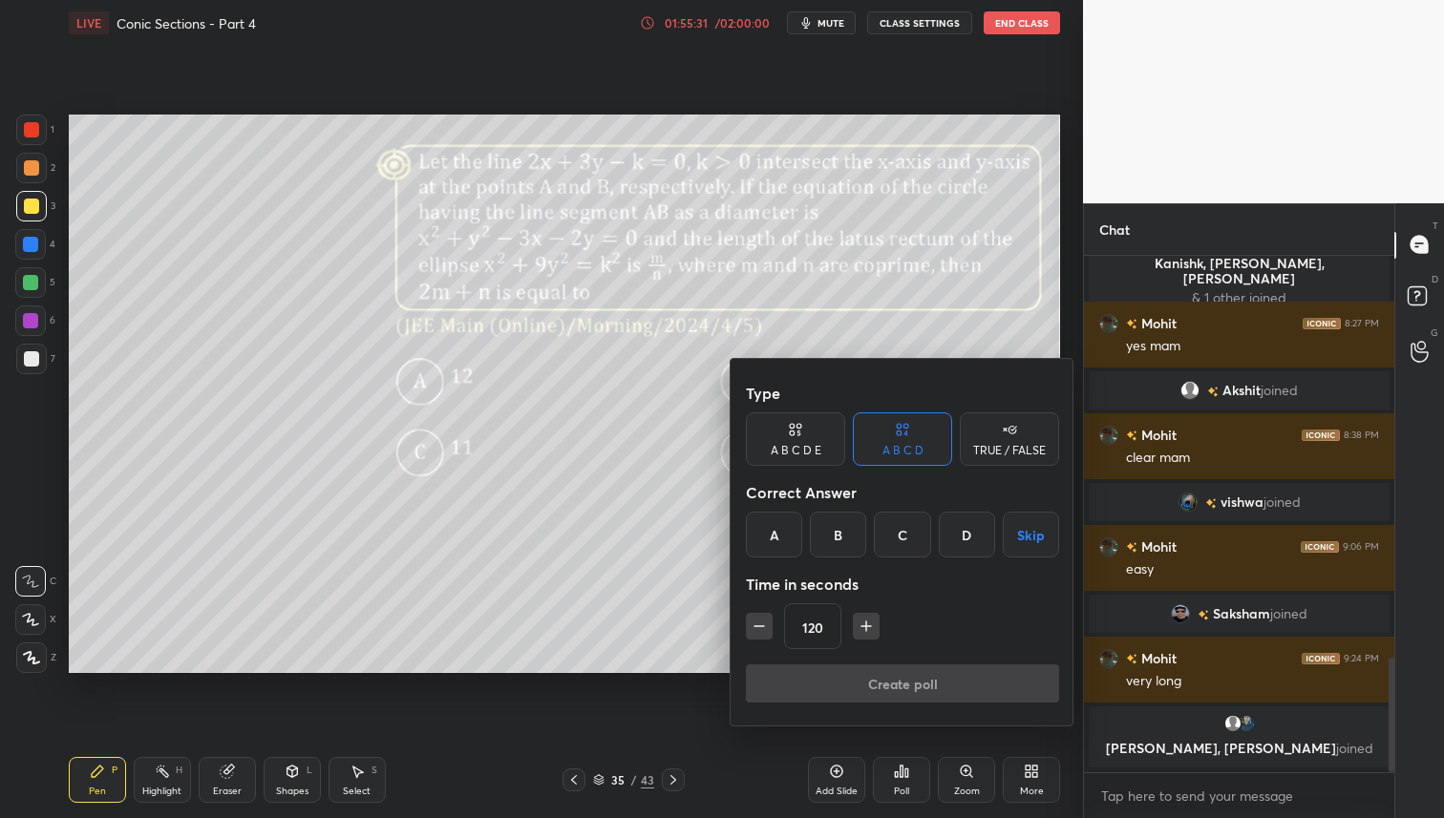
drag, startPoint x: 906, startPoint y: 538, endPoint x: 904, endPoint y: 610, distance: 72.6
click at [906, 538] on div "C" at bounding box center [902, 535] width 56 height 46
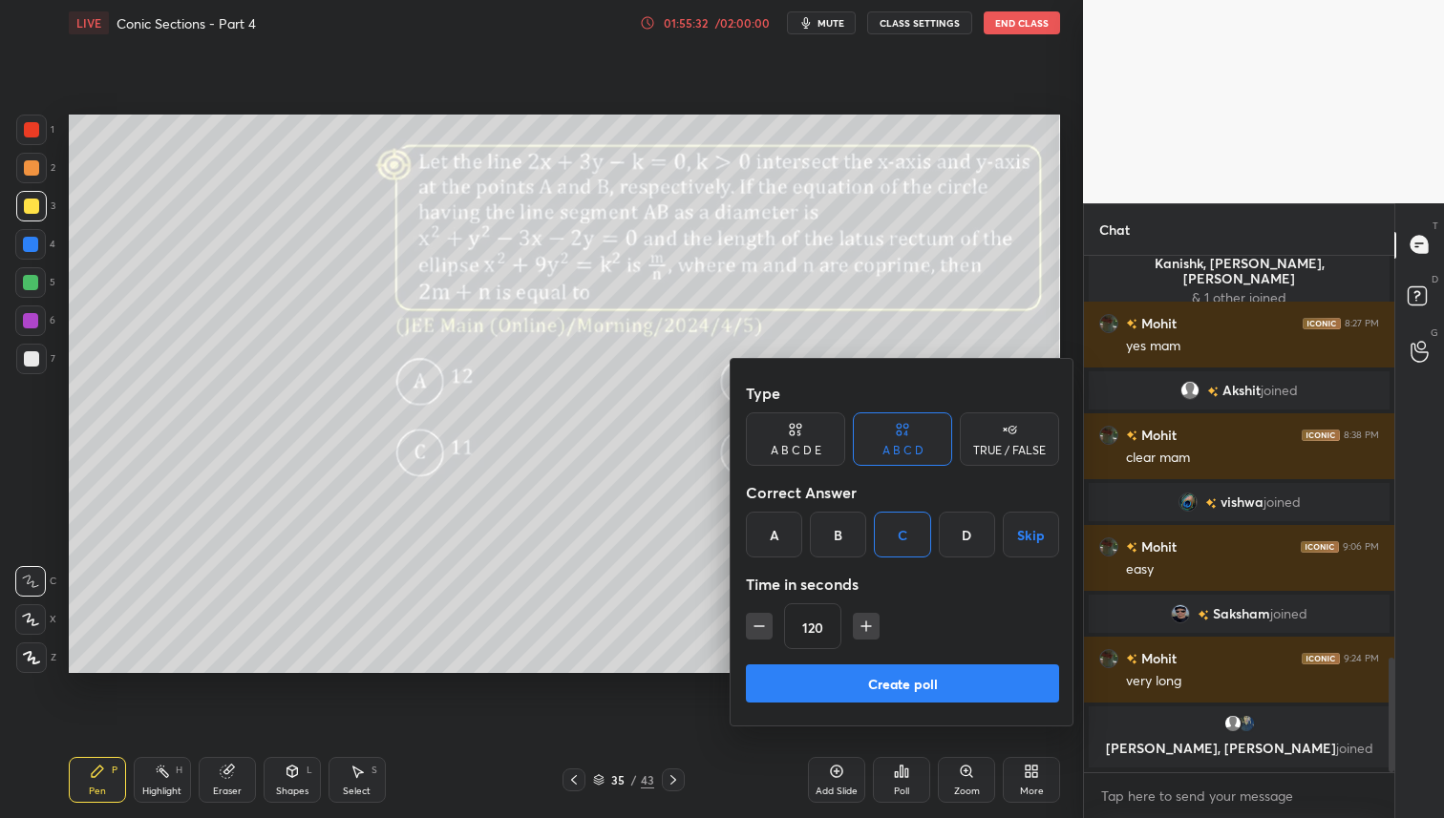
drag, startPoint x: 901, startPoint y: 687, endPoint x: 909, endPoint y: 707, distance: 21.5
click at [900, 687] on button "Create poll" at bounding box center [902, 684] width 313 height 38
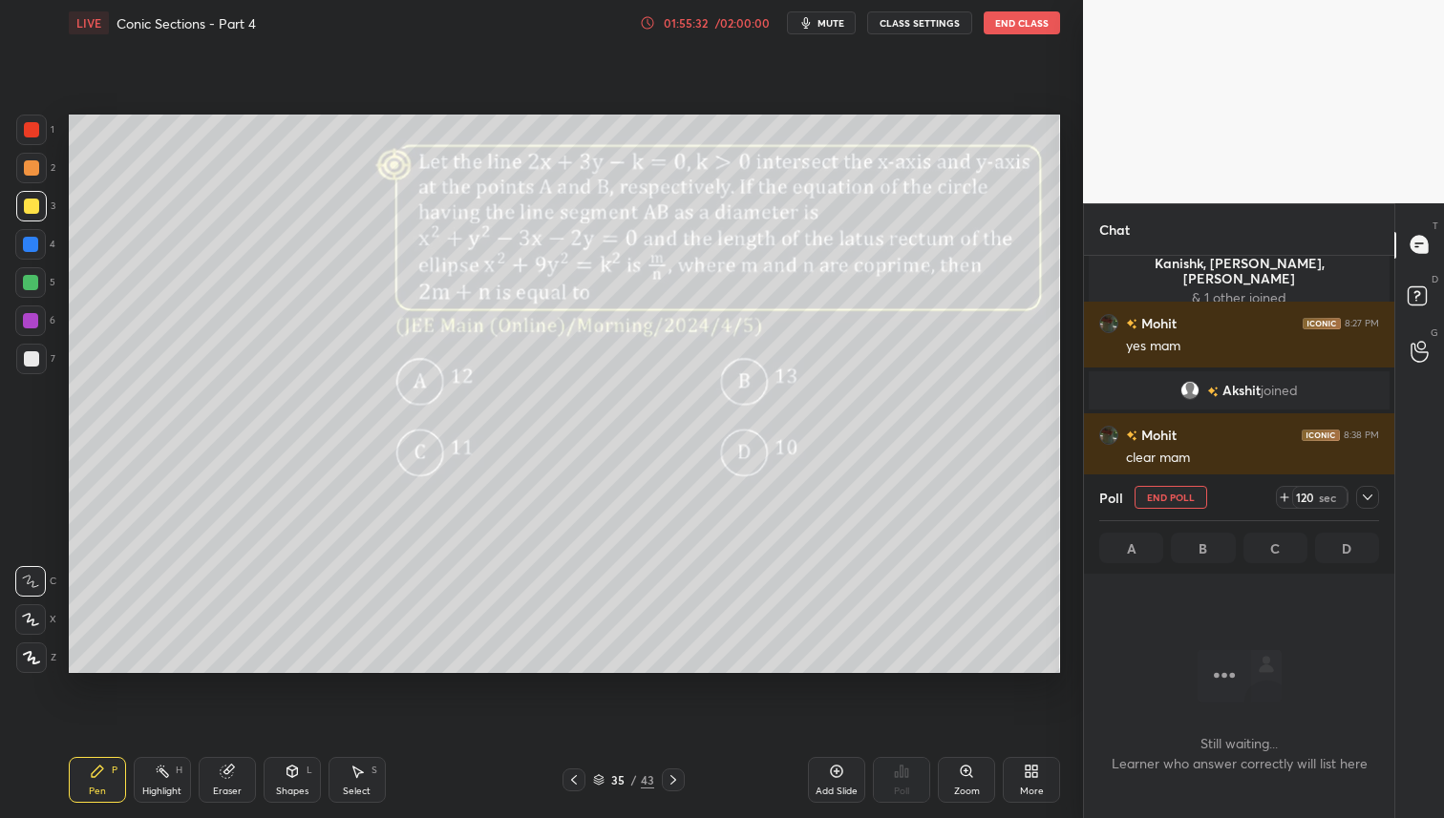
scroll to position [253, 305]
click at [32, 173] on div at bounding box center [31, 167] width 15 height 15
drag, startPoint x: 35, startPoint y: 210, endPoint x: 64, endPoint y: 248, distance: 47.7
click at [35, 210] on div at bounding box center [31, 206] width 15 height 15
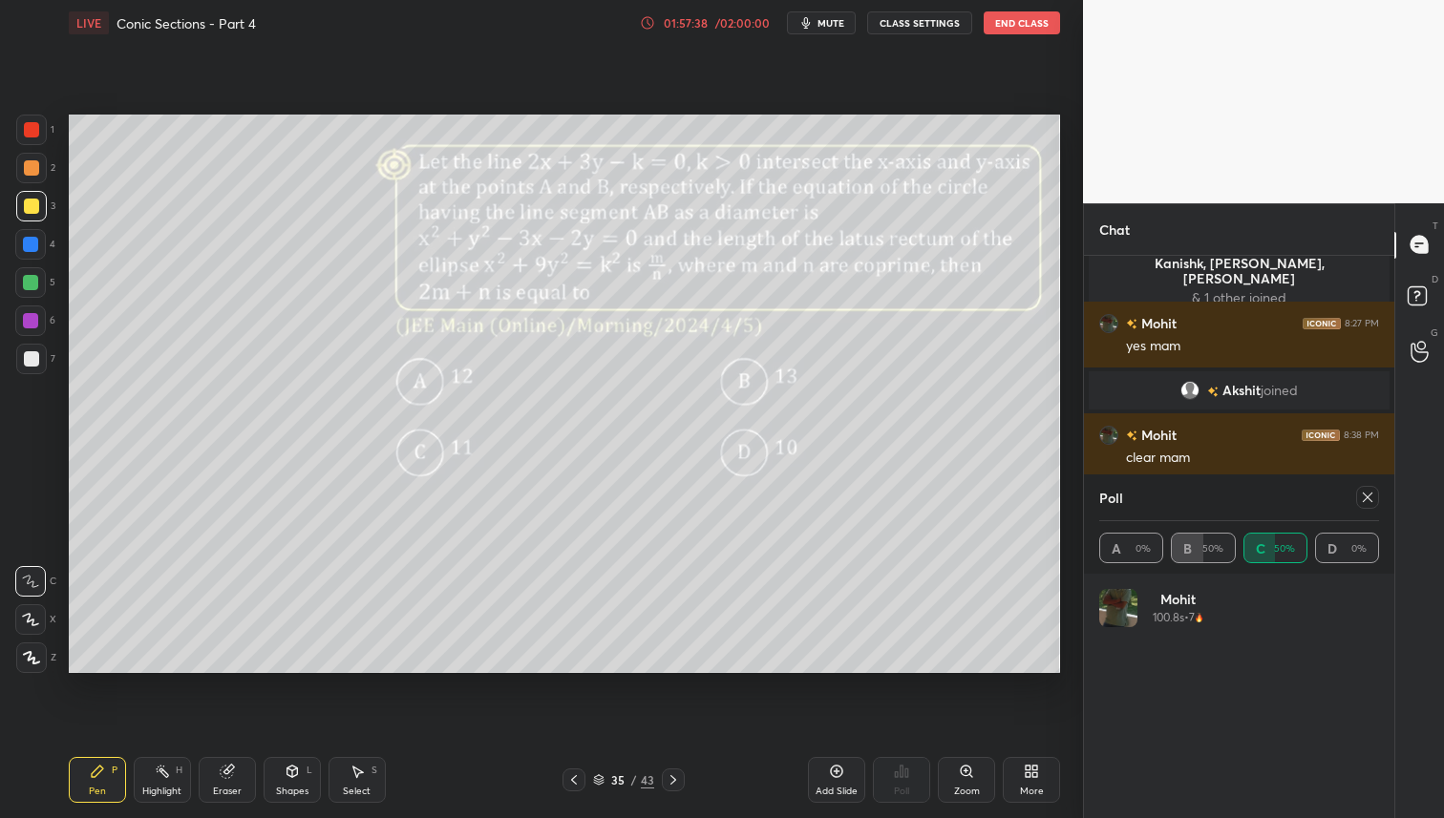
drag, startPoint x: 31, startPoint y: 159, endPoint x: 36, endPoint y: 180, distance: 21.8
click at [34, 159] on div at bounding box center [31, 168] width 31 height 31
drag, startPoint x: 31, startPoint y: 281, endPoint x: 42, endPoint y: 275, distance: 12.8
click at [32, 276] on div at bounding box center [30, 282] width 15 height 15
click at [228, 777] on icon at bounding box center [227, 771] width 15 height 15
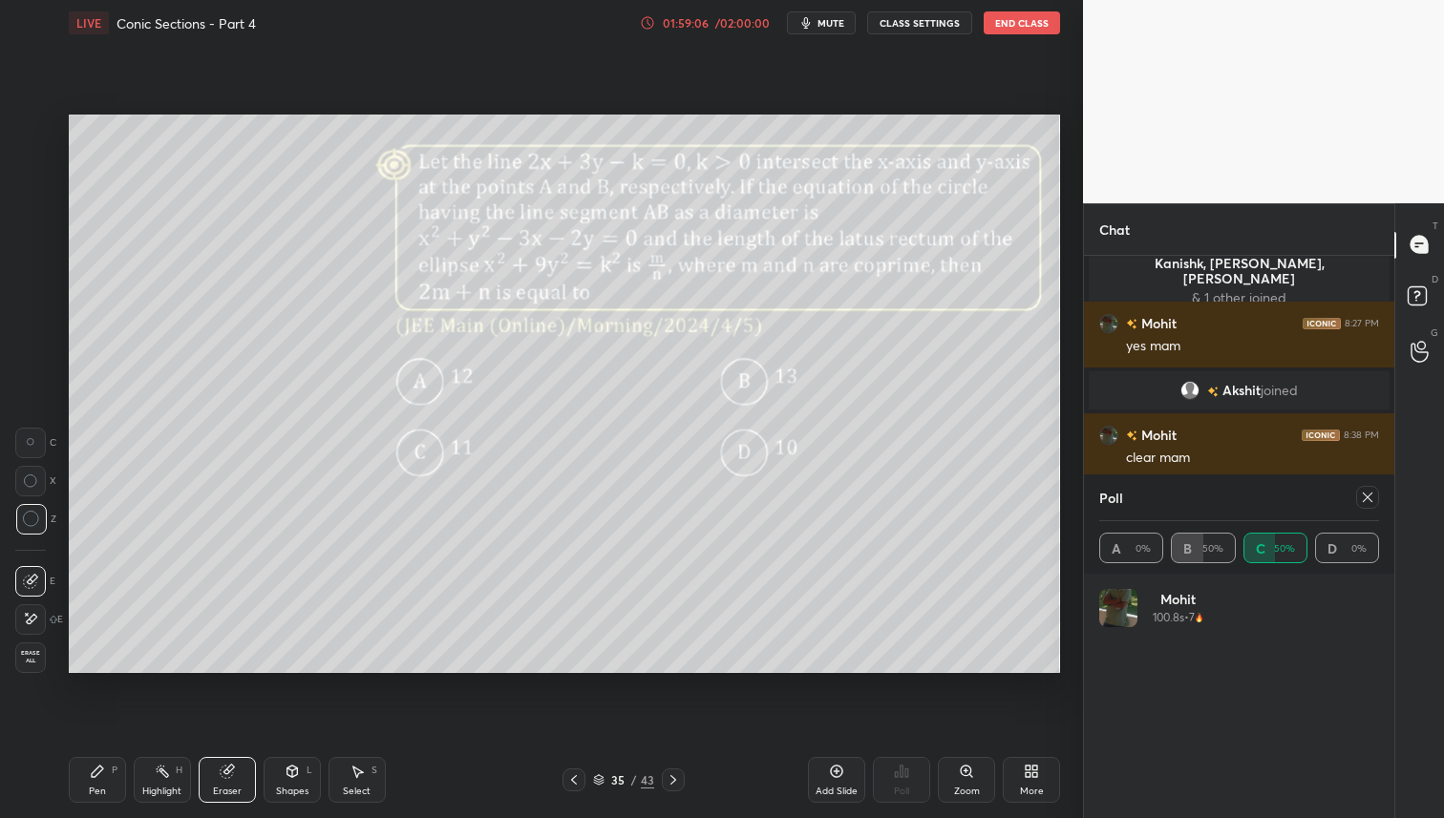
click at [98, 773] on icon at bounding box center [97, 771] width 11 height 11
click at [1363, 496] on icon at bounding box center [1367, 497] width 15 height 15
type textarea "x"
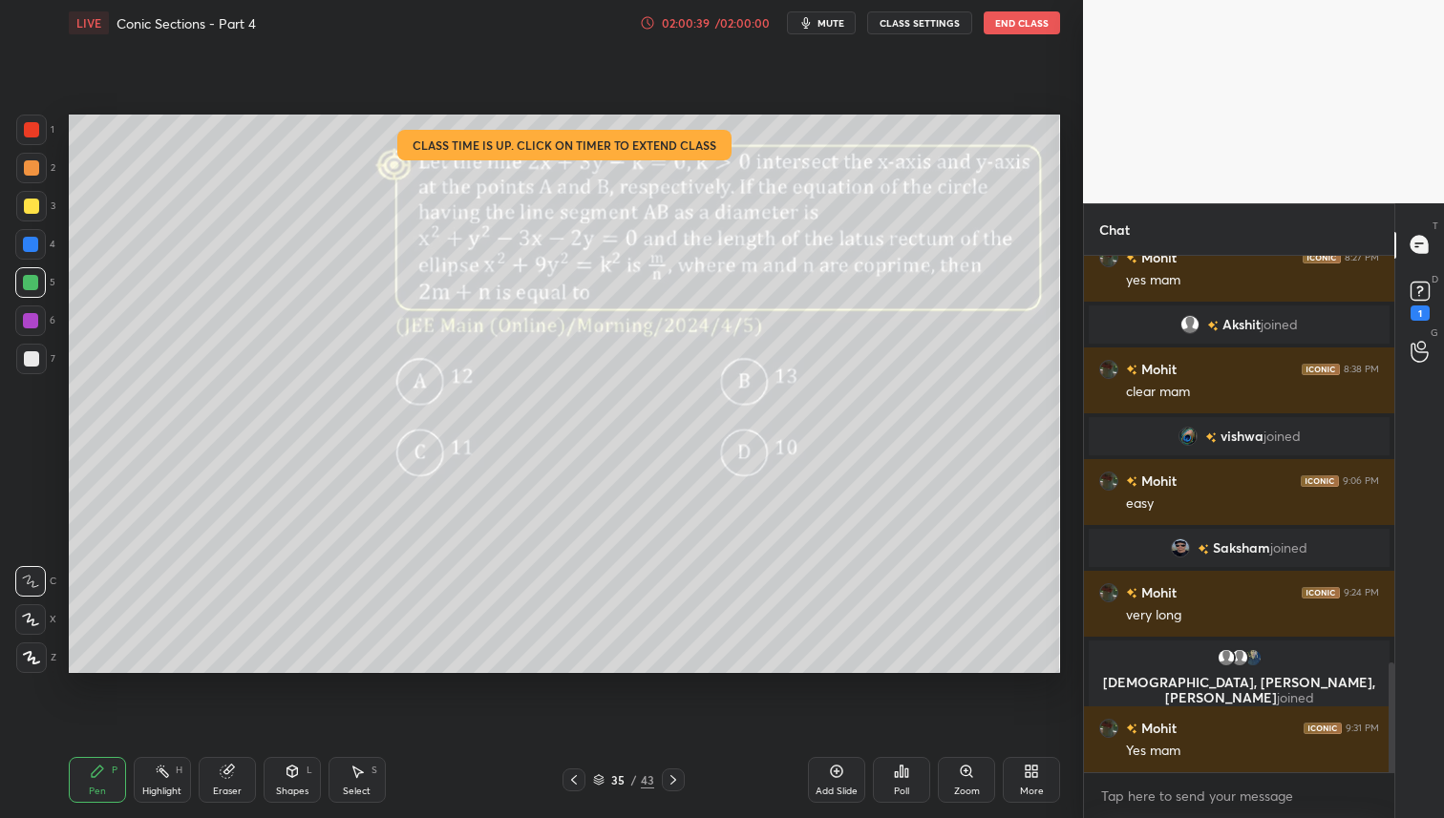
scroll to position [1922, 0]
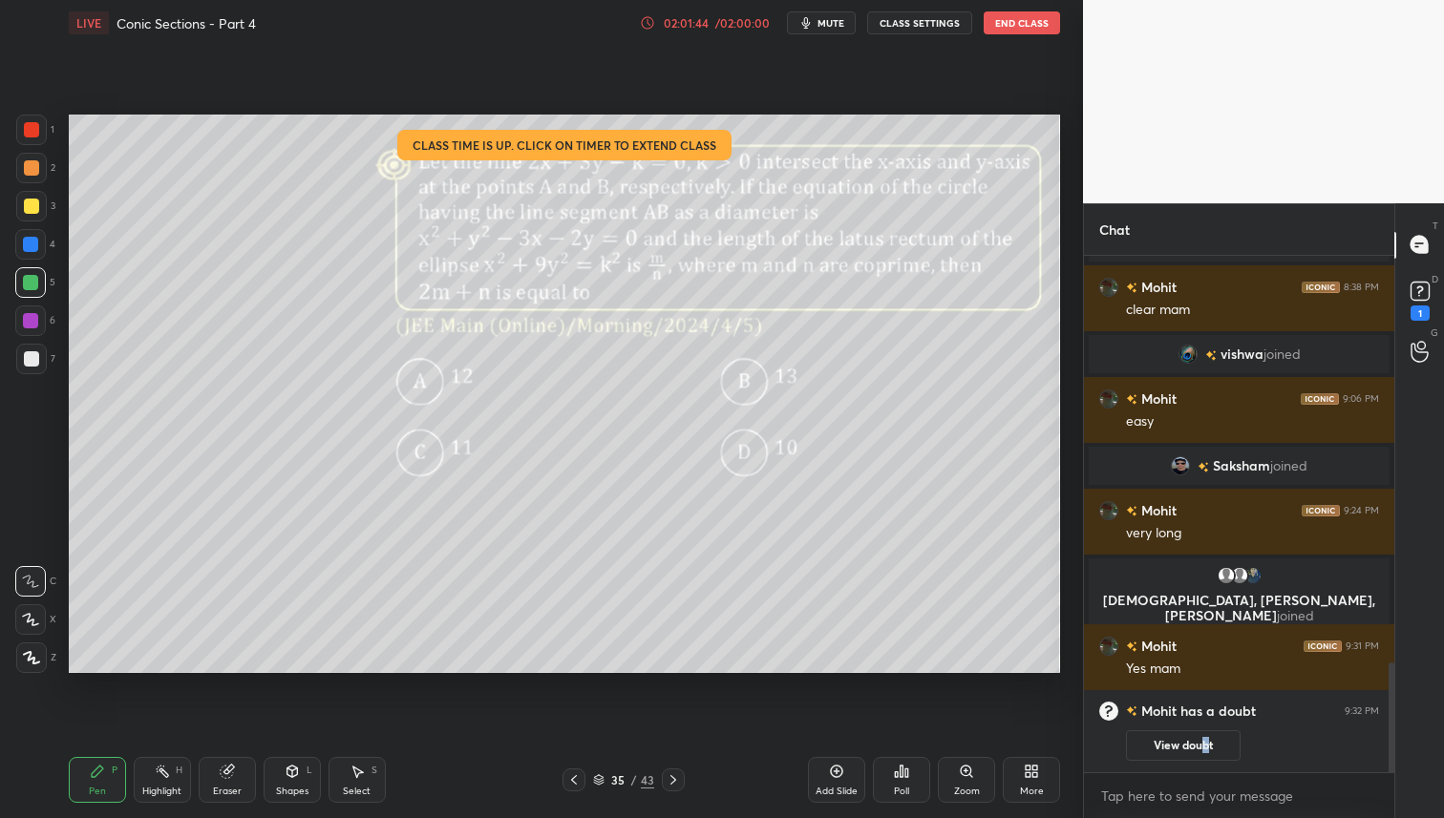
drag, startPoint x: 1205, startPoint y: 740, endPoint x: 1215, endPoint y: 744, distance: 10.3
click at [1207, 741] on button "View doubt" at bounding box center [1183, 746] width 115 height 31
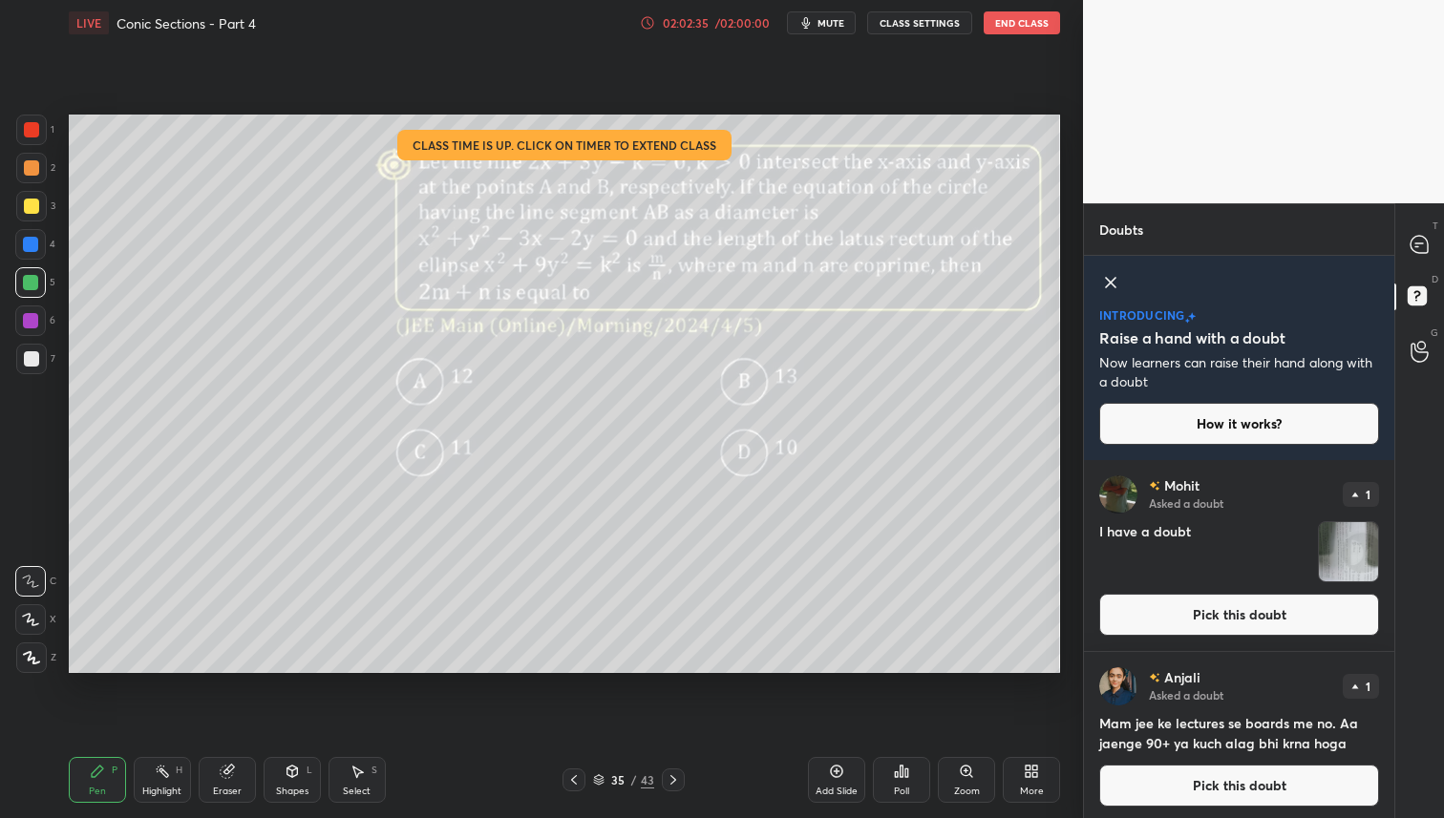
click at [1000, 28] on button "End Class" at bounding box center [1022, 22] width 76 height 23
